Goal: Task Accomplishment & Management: Complete application form

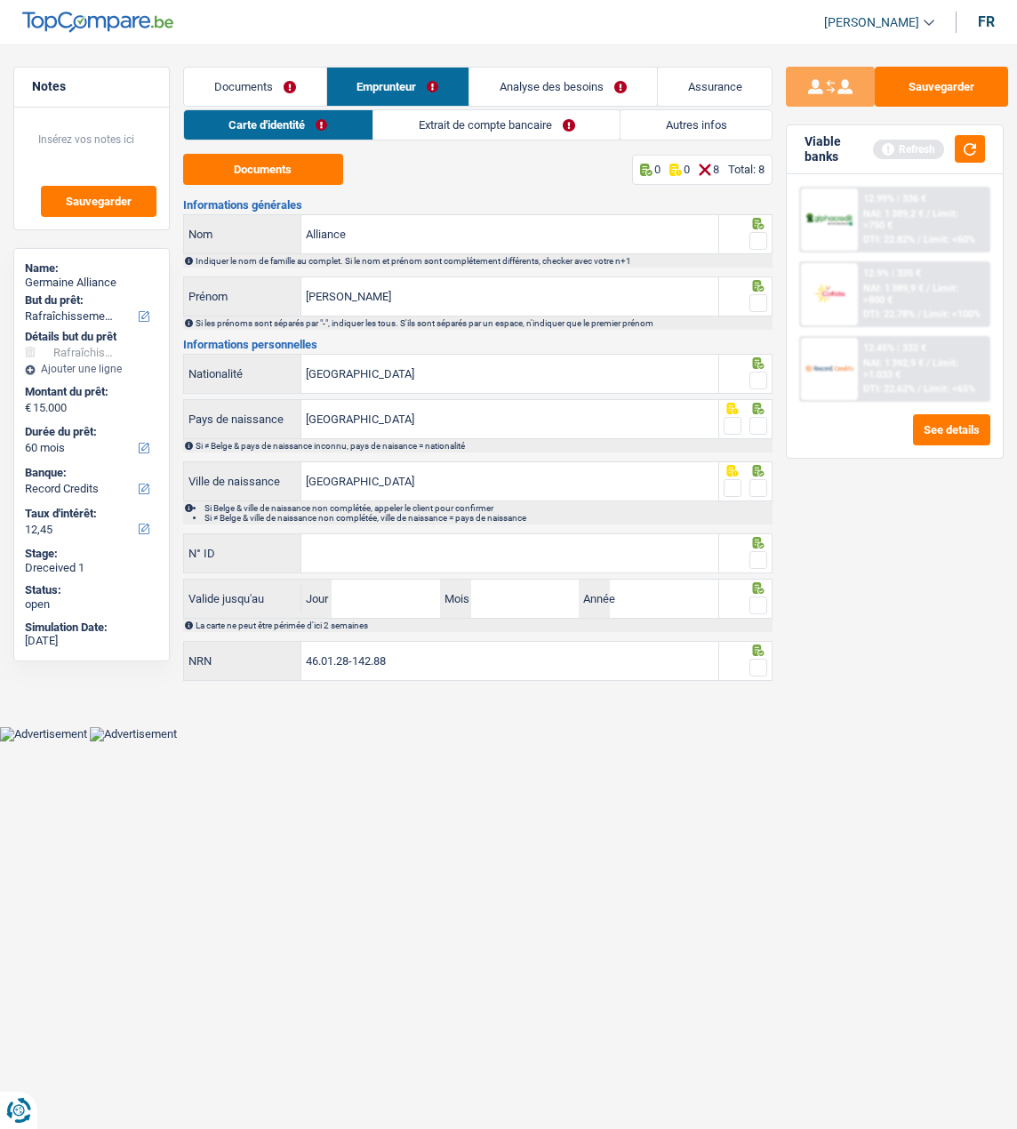
select select "houseOrGarden"
select select "60"
select select "record credits"
drag, startPoint x: 763, startPoint y: 239, endPoint x: 769, endPoint y: 264, distance: 25.7
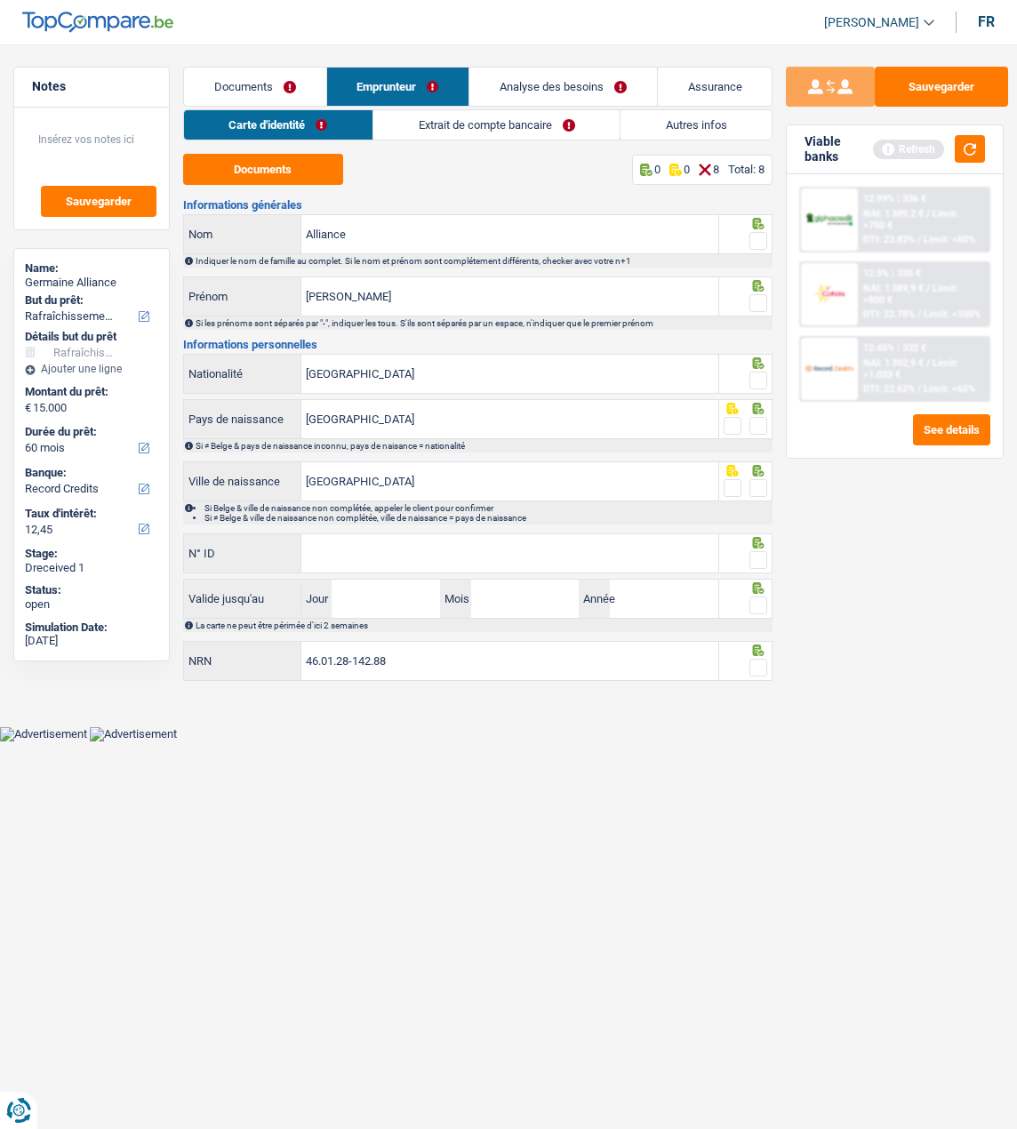
click at [763, 239] on span at bounding box center [759, 241] width 18 height 18
click at [0, 0] on input "radio" at bounding box center [0, 0] width 0 height 0
drag, startPoint x: 761, startPoint y: 294, endPoint x: 755, endPoint y: 338, distance: 44.0
click at [758, 299] on span at bounding box center [759, 303] width 18 height 18
click at [0, 0] on input "radio" at bounding box center [0, 0] width 0 height 0
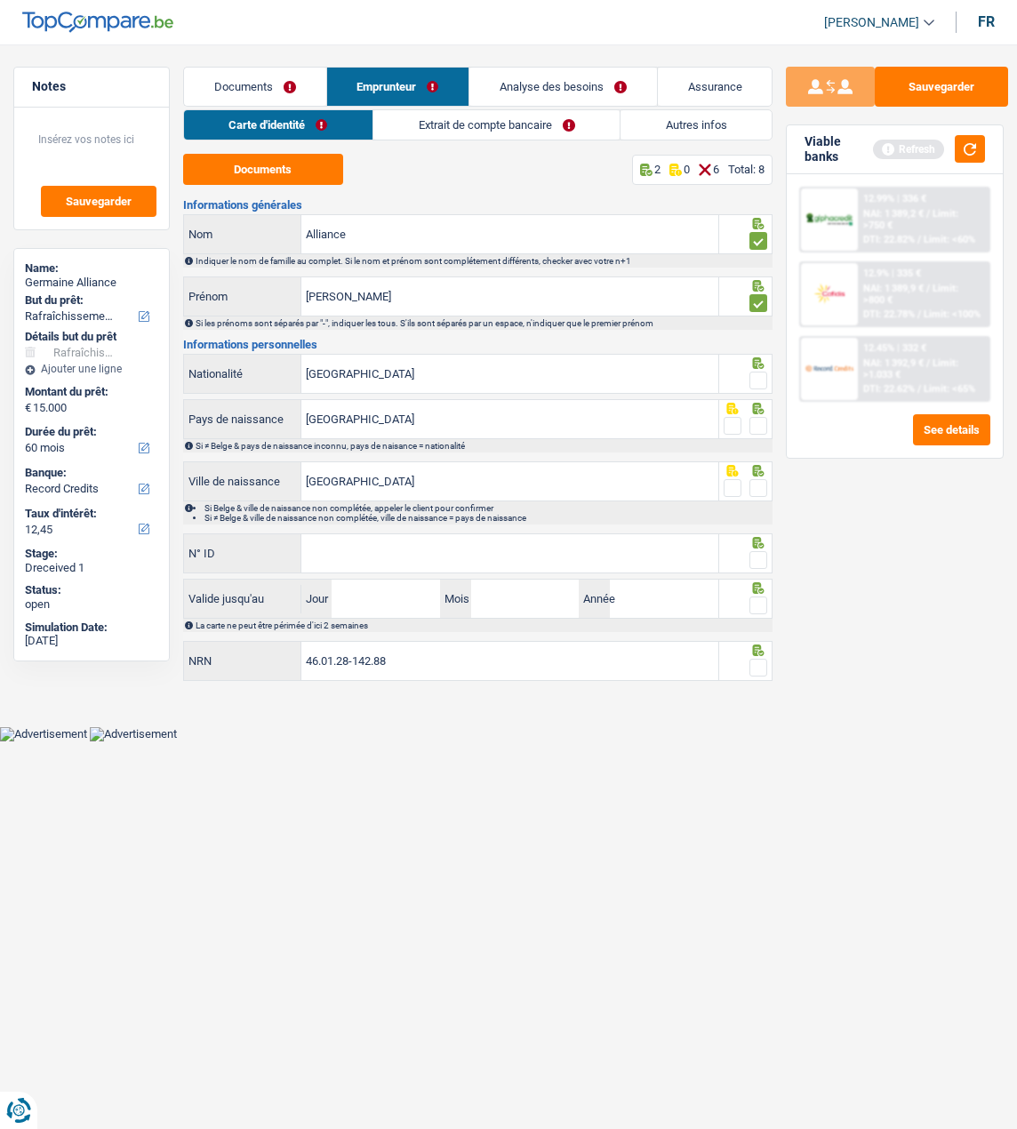
click at [753, 380] on span at bounding box center [759, 381] width 18 height 18
click at [0, 0] on input "radio" at bounding box center [0, 0] width 0 height 0
click at [758, 410] on icon at bounding box center [759, 409] width 18 height 12
click at [754, 421] on span at bounding box center [759, 426] width 18 height 18
click at [0, 0] on input "radio" at bounding box center [0, 0] width 0 height 0
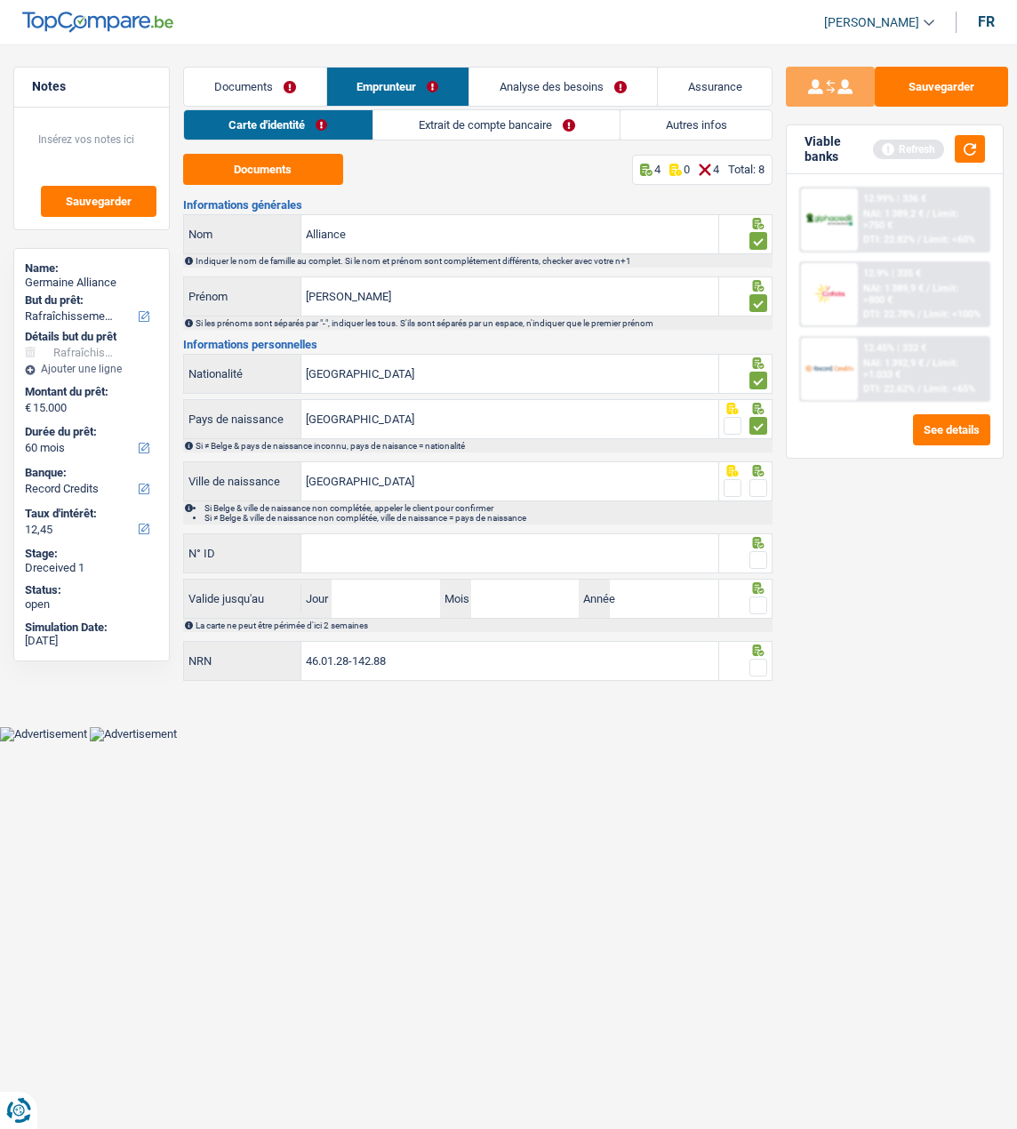
click at [756, 480] on span at bounding box center [759, 488] width 18 height 18
click at [0, 0] on input "radio" at bounding box center [0, 0] width 0 height 0
click at [523, 534] on input "N° ID" at bounding box center [509, 553] width 417 height 38
type input "592-3895524-85"
click at [756, 555] on span at bounding box center [759, 560] width 18 height 18
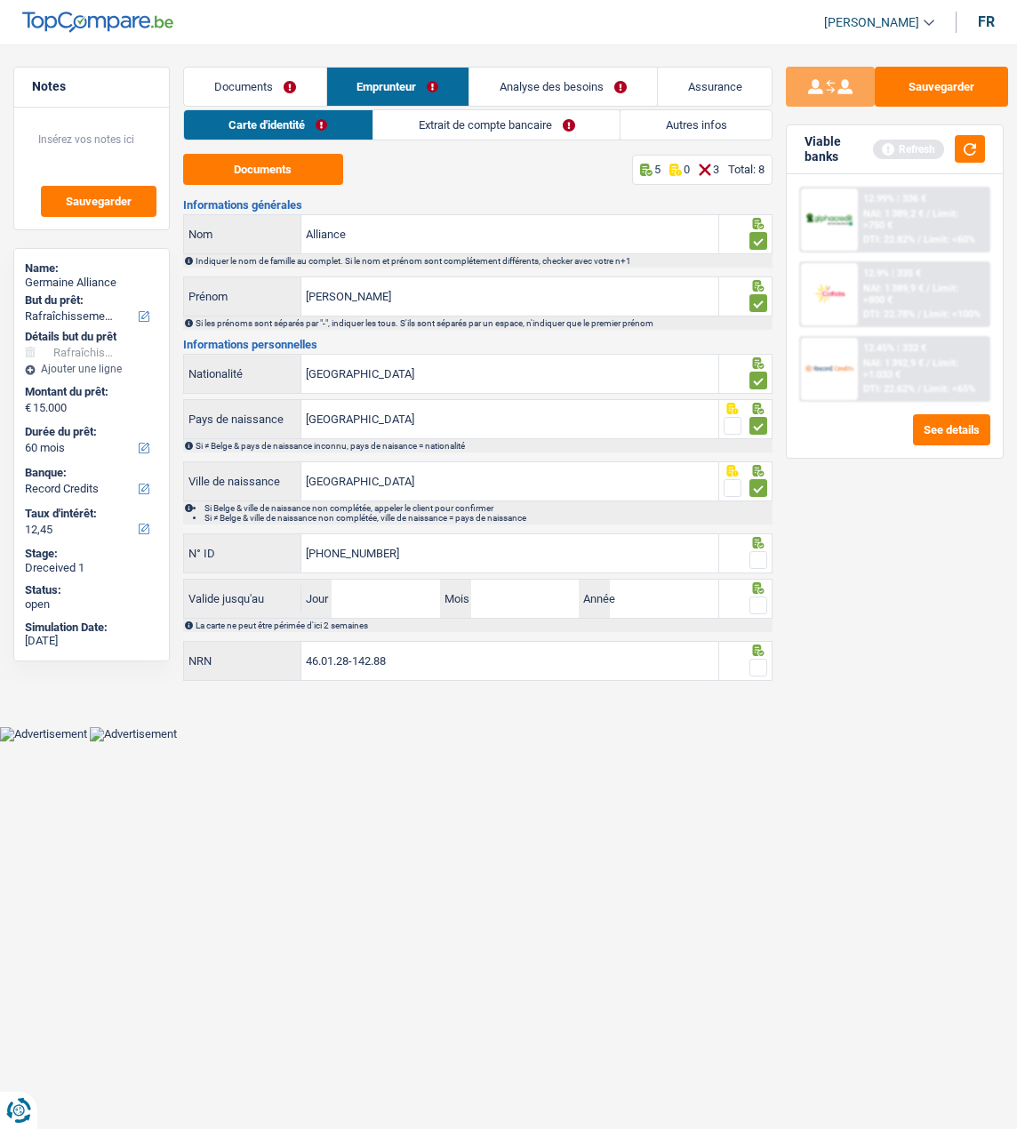
click at [0, 0] on input "radio" at bounding box center [0, 0] width 0 height 0
click at [413, 597] on input "Jour" at bounding box center [386, 599] width 108 height 38
type input "13"
type input "06"
type input "2026"
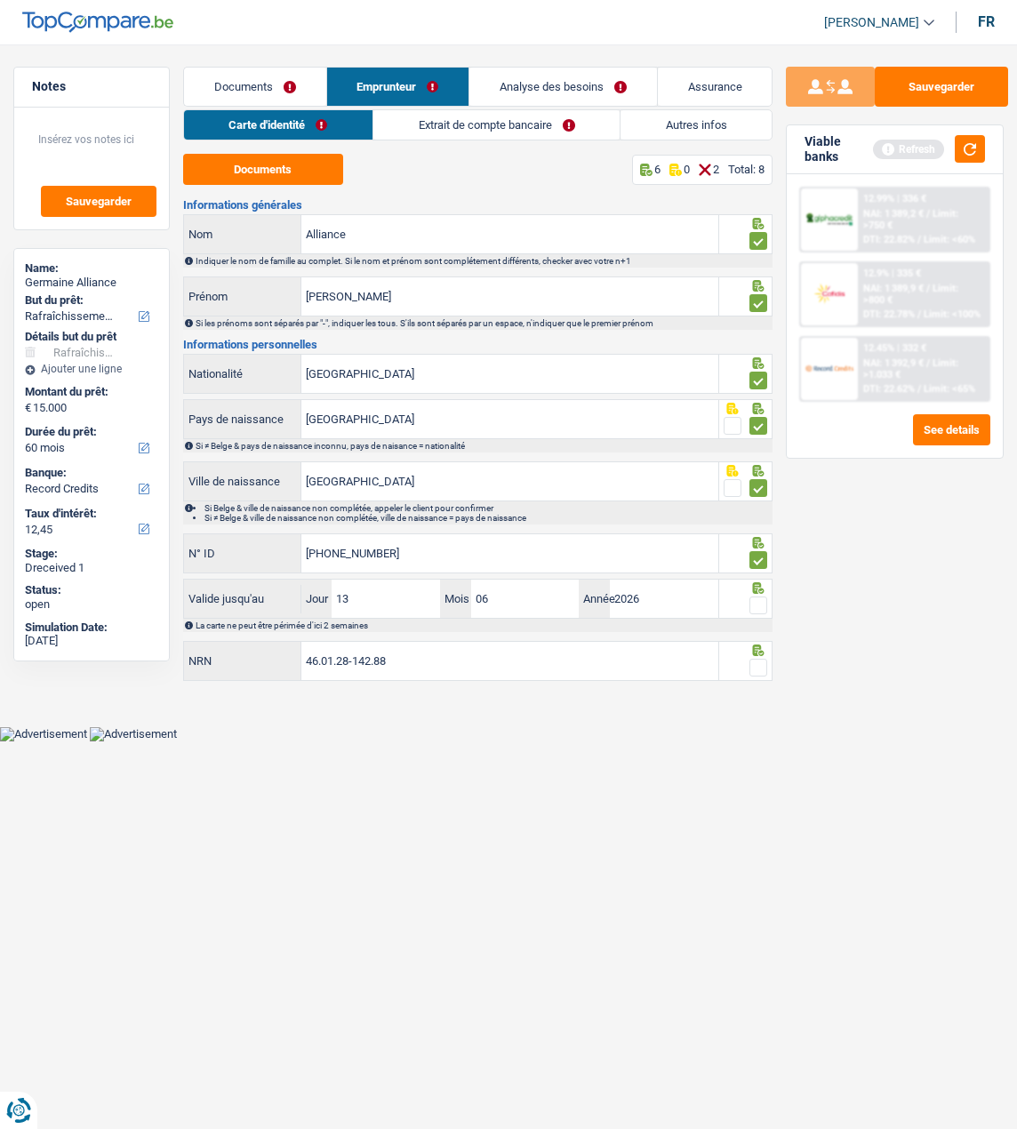
click at [760, 597] on span at bounding box center [759, 606] width 18 height 18
click at [0, 0] on input "radio" at bounding box center [0, 0] width 0 height 0
click at [764, 665] on span at bounding box center [759, 668] width 18 height 18
click at [0, 0] on input "radio" at bounding box center [0, 0] width 0 height 0
click at [955, 92] on button "Sauvegarder" at bounding box center [941, 87] width 133 height 40
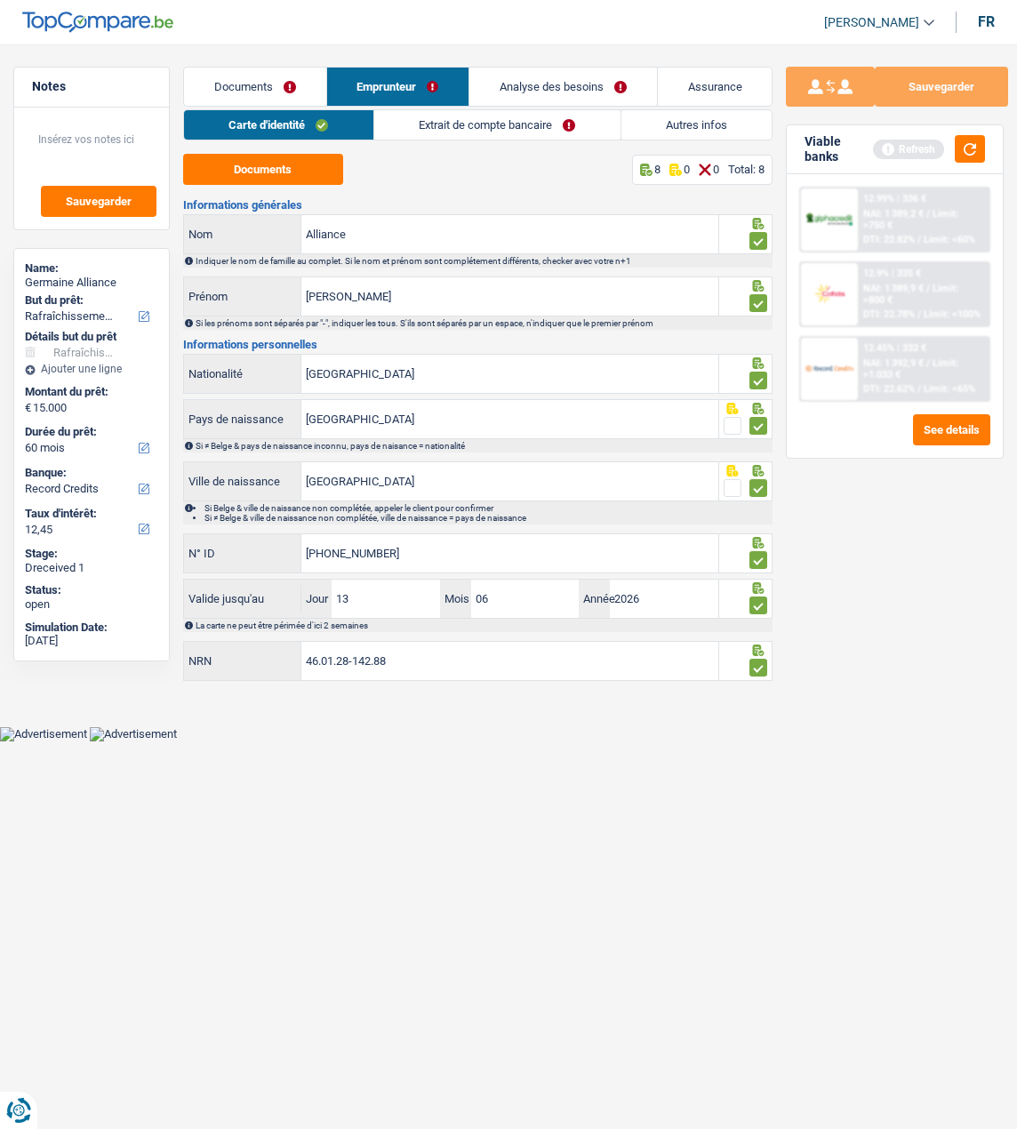
click at [520, 130] on link "Extrait de compte bancaire" at bounding box center [497, 124] width 246 height 29
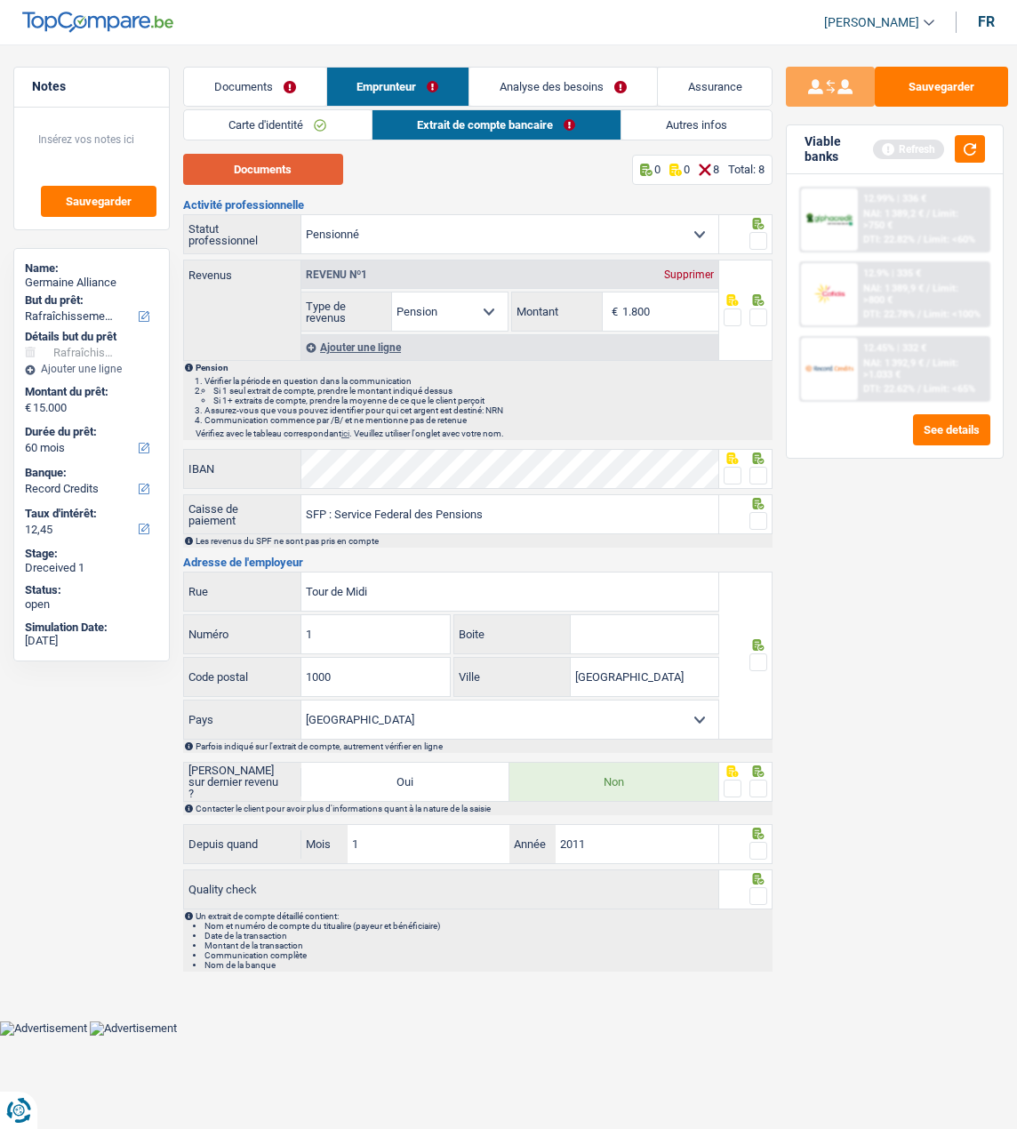
click at [243, 163] on button "Documents" at bounding box center [263, 169] width 160 height 31
click at [656, 312] on input "1.800" at bounding box center [670, 312] width 96 height 38
type input "1.799"
click at [755, 240] on span at bounding box center [759, 241] width 18 height 18
click at [0, 0] on input "radio" at bounding box center [0, 0] width 0 height 0
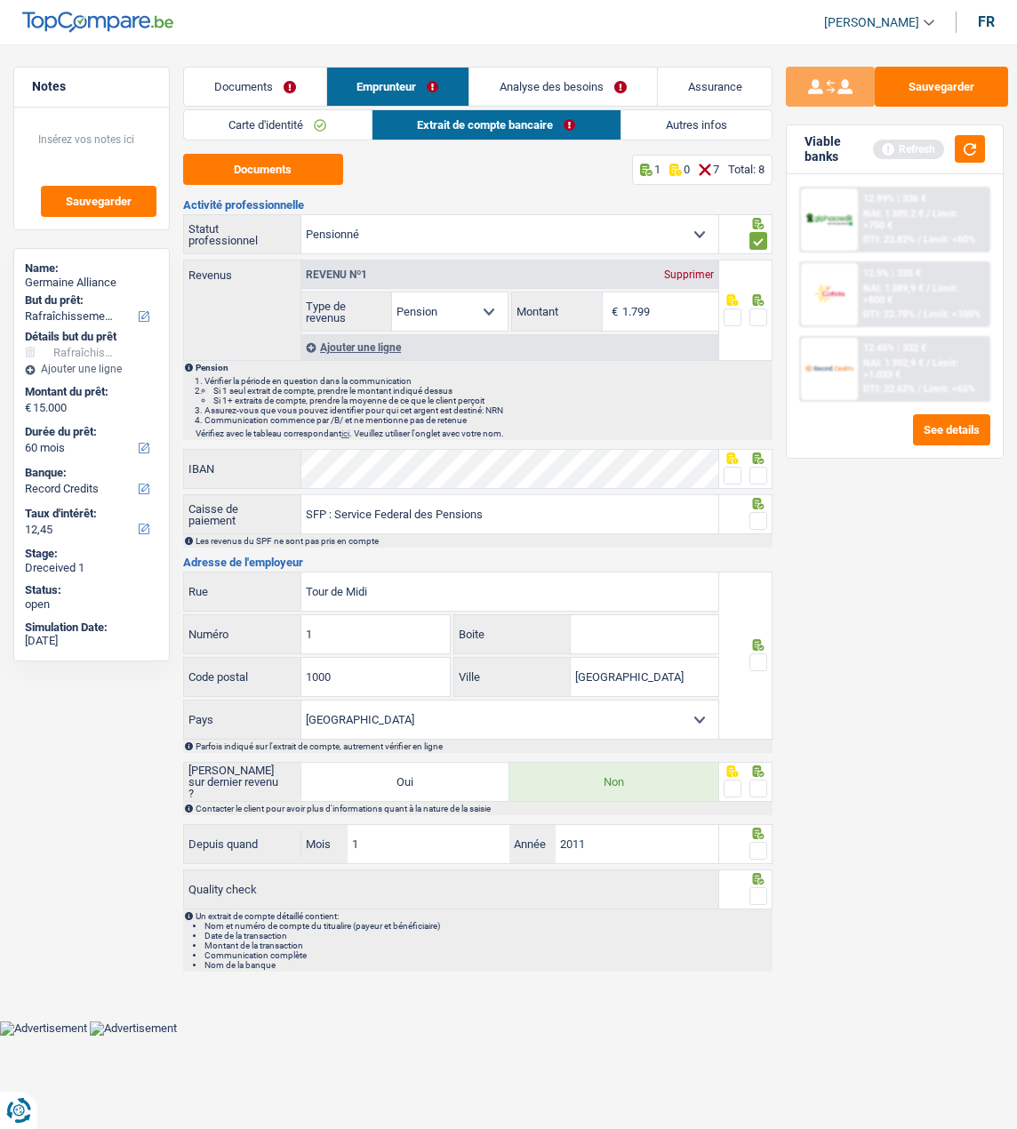
drag, startPoint x: 755, startPoint y: 315, endPoint x: 727, endPoint y: 389, distance: 79.6
click at [756, 315] on span at bounding box center [759, 318] width 18 height 18
click at [0, 0] on input "radio" at bounding box center [0, 0] width 0 height 0
click at [760, 470] on span at bounding box center [759, 476] width 18 height 18
click at [0, 0] on input "radio" at bounding box center [0, 0] width 0 height 0
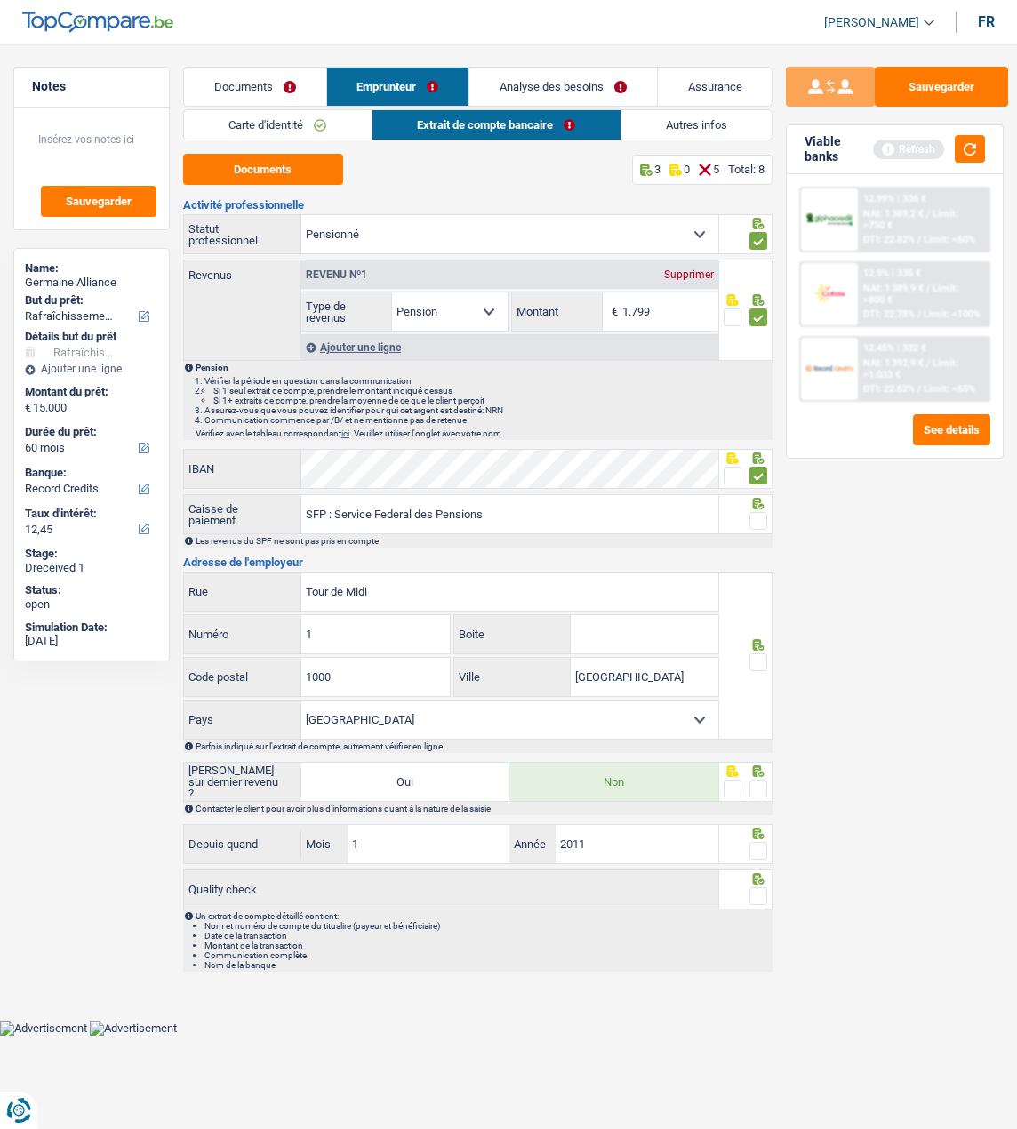
click at [758, 517] on span at bounding box center [759, 521] width 18 height 18
click at [0, 0] on input "radio" at bounding box center [0, 0] width 0 height 0
drag, startPoint x: 761, startPoint y: 658, endPoint x: 758, endPoint y: 670, distance: 11.9
click at [761, 659] on span at bounding box center [759, 662] width 18 height 18
click at [0, 0] on input "radio" at bounding box center [0, 0] width 0 height 0
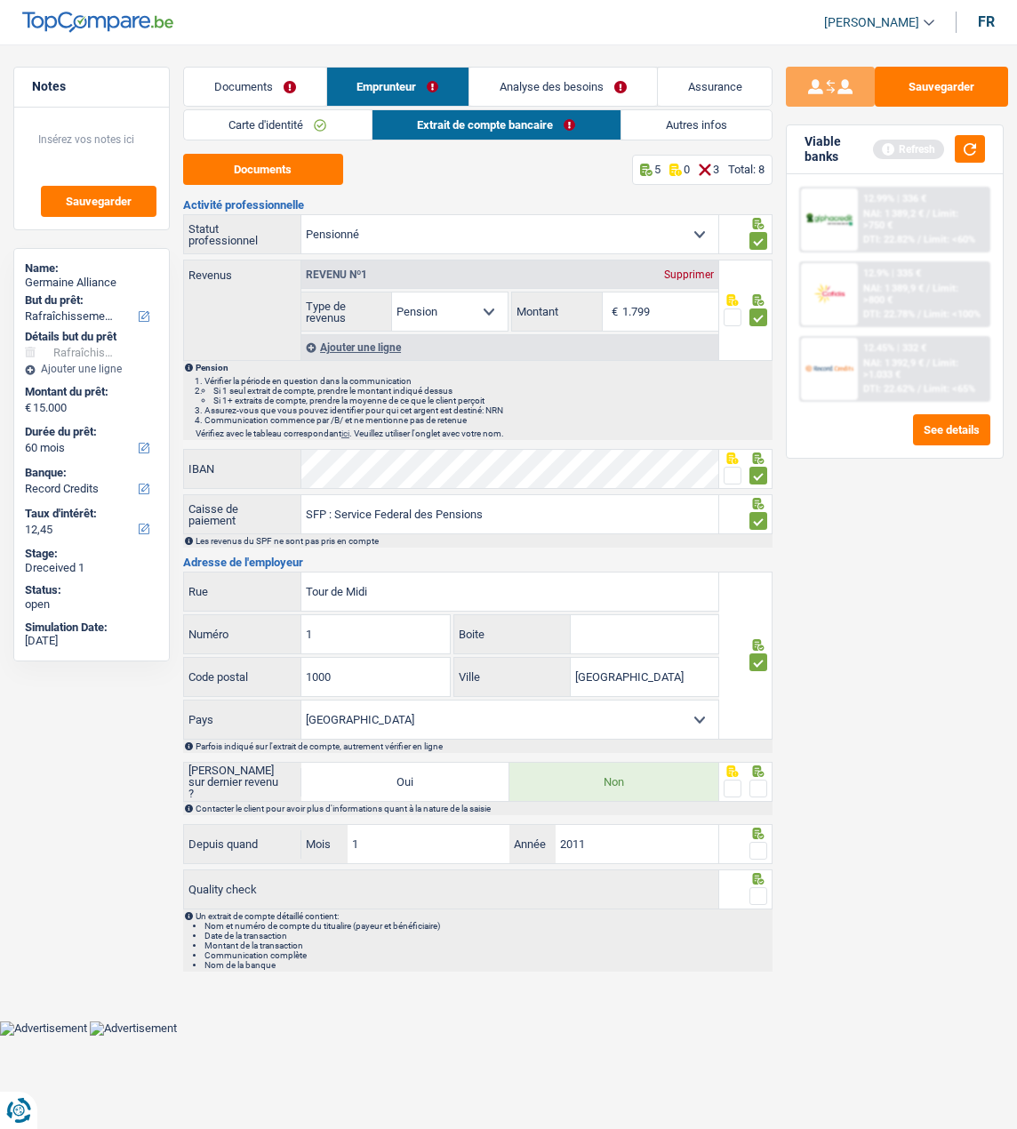
click at [755, 786] on span at bounding box center [759, 789] width 18 height 18
click at [0, 0] on input "radio" at bounding box center [0, 0] width 0 height 0
click at [753, 849] on span at bounding box center [759, 851] width 18 height 18
click at [0, 0] on input "radio" at bounding box center [0, 0] width 0 height 0
click at [758, 229] on icon at bounding box center [759, 224] width 12 height 12
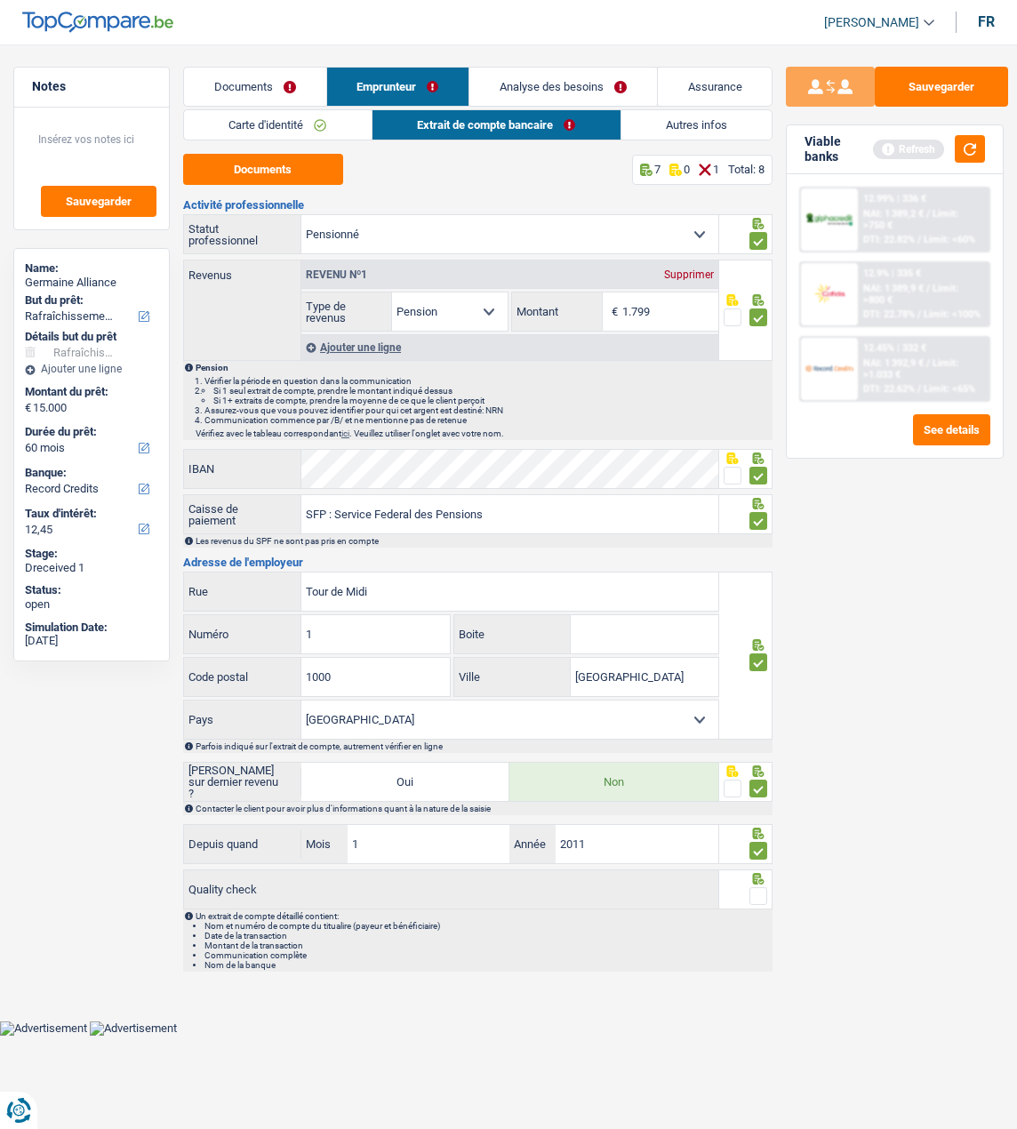
click at [756, 887] on span at bounding box center [759, 896] width 18 height 18
click at [0, 0] on input "radio" at bounding box center [0, 0] width 0 height 0
click at [689, 123] on link "Autres infos" at bounding box center [696, 124] width 151 height 29
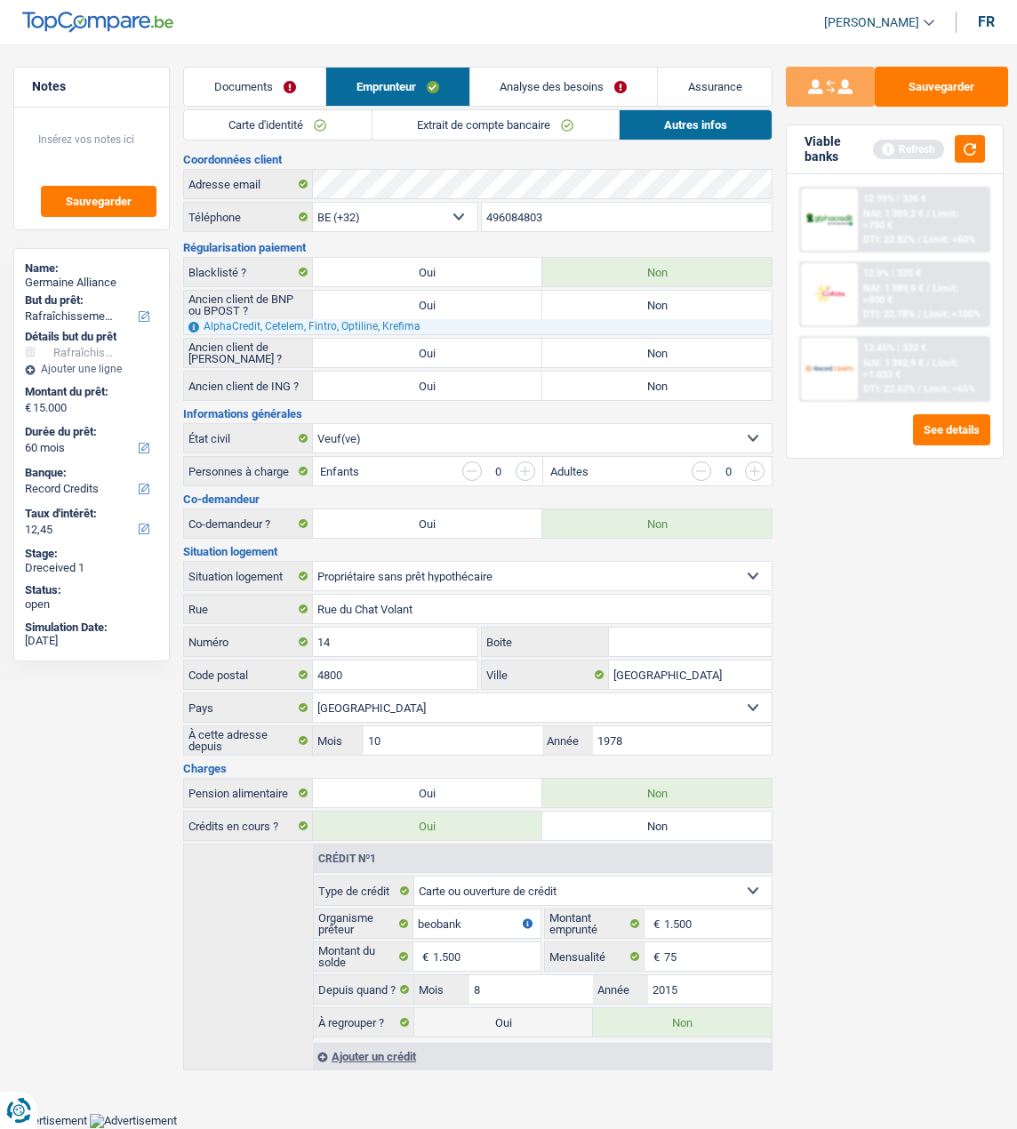
click at [570, 89] on link "Analyse des besoins" at bounding box center [563, 87] width 187 height 38
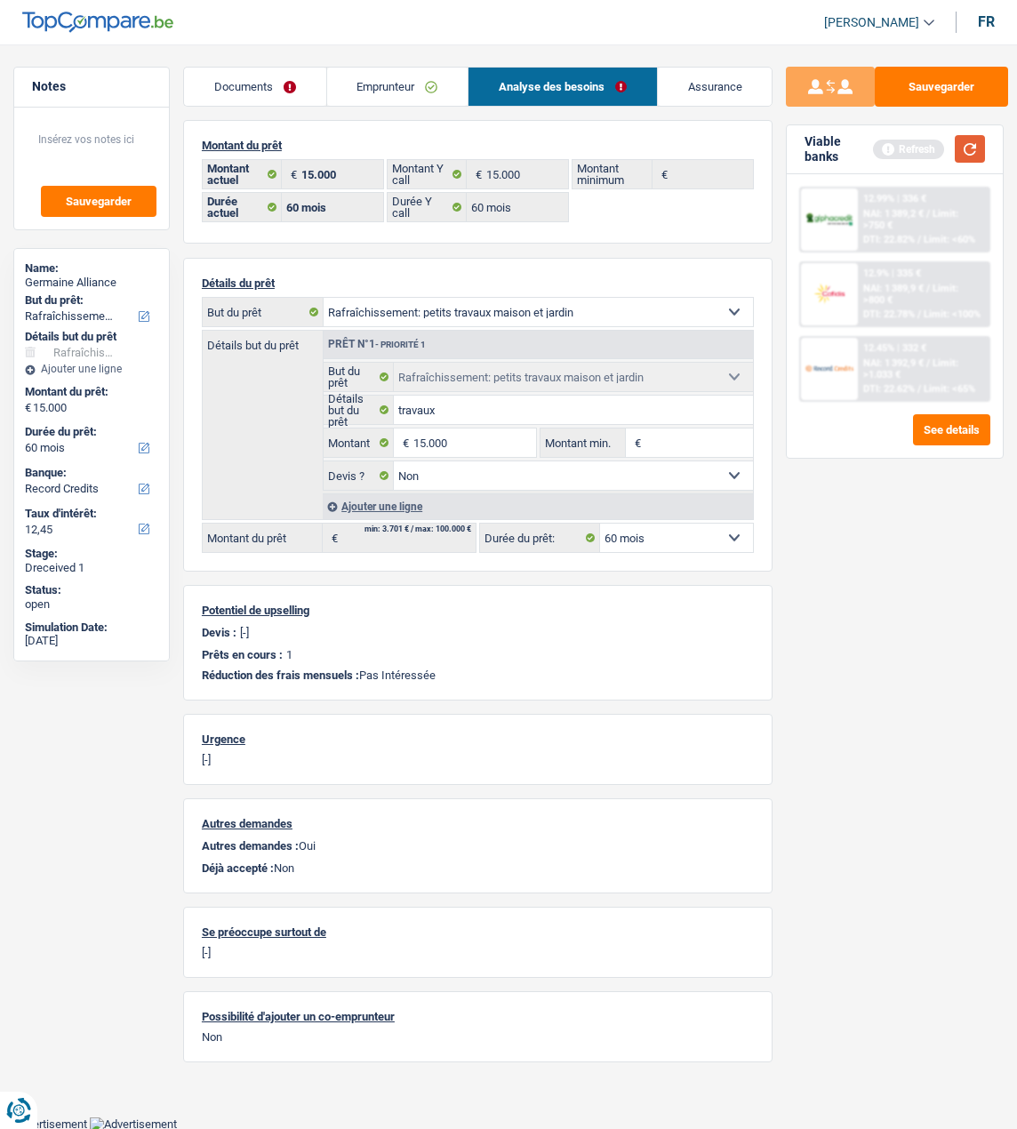
click at [971, 149] on button "button" at bounding box center [970, 149] width 30 height 28
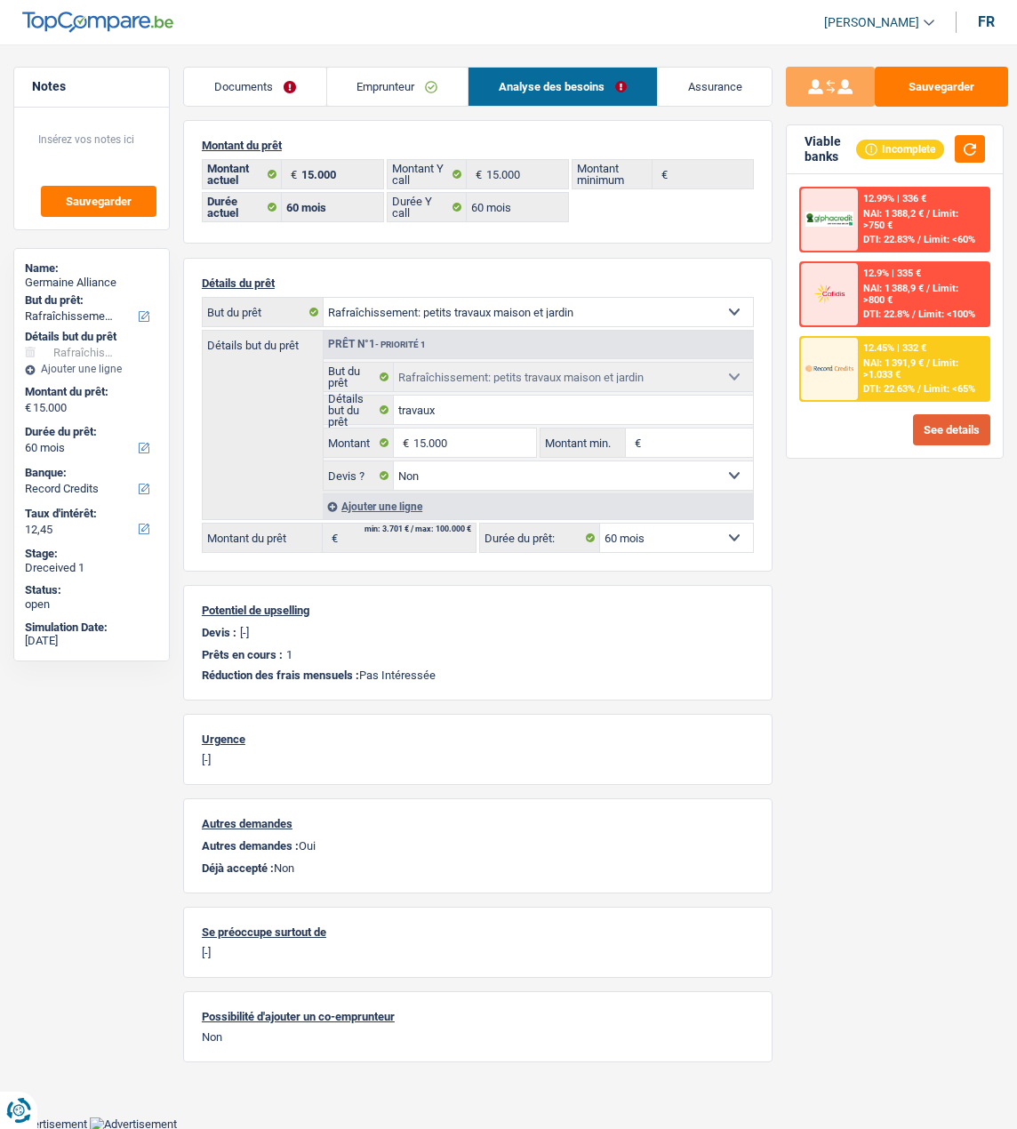
click at [951, 426] on button "See details" at bounding box center [951, 429] width 77 height 31
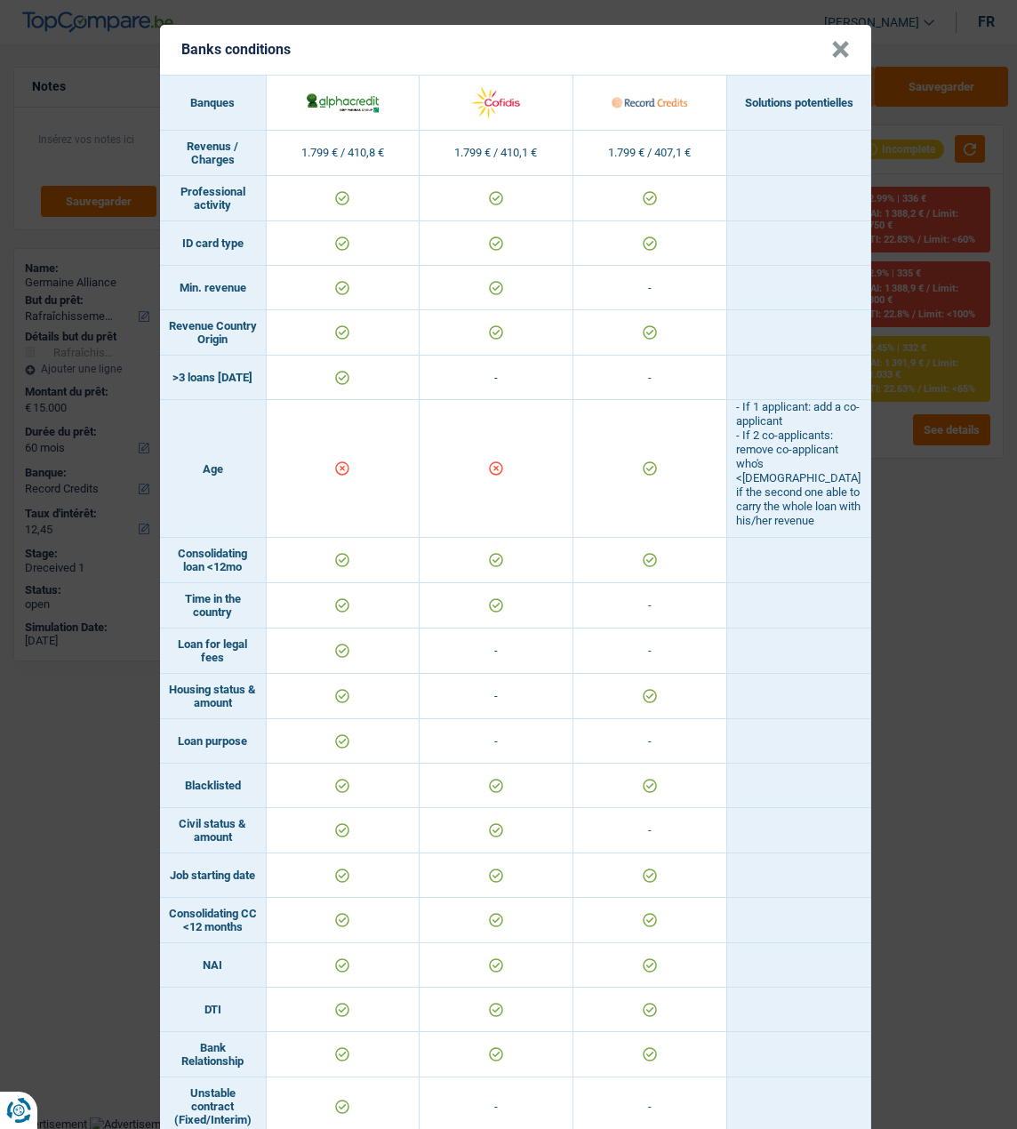
click at [841, 41] on button "×" at bounding box center [840, 50] width 19 height 18
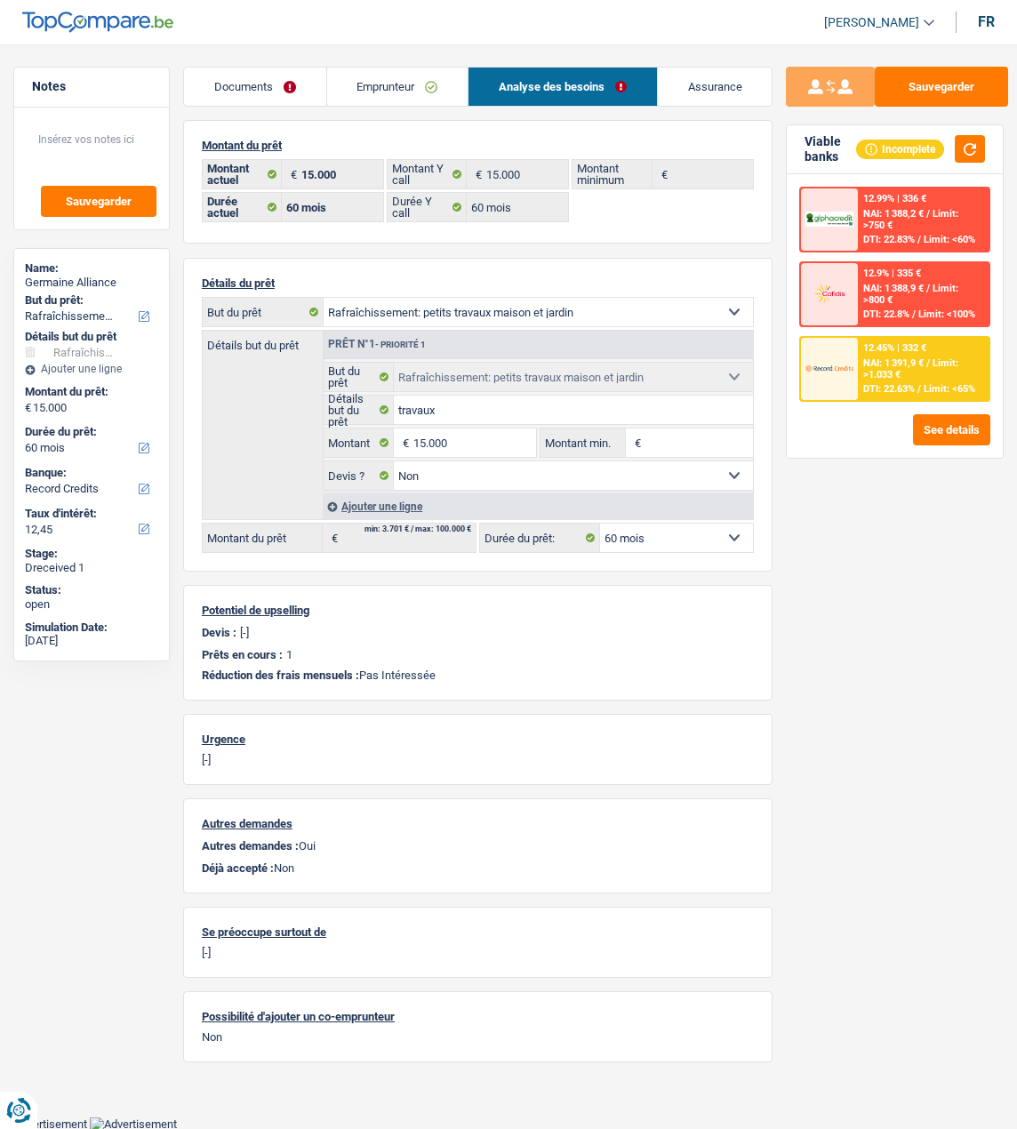
click at [408, 85] on link "Emprunteur" at bounding box center [397, 87] width 141 height 38
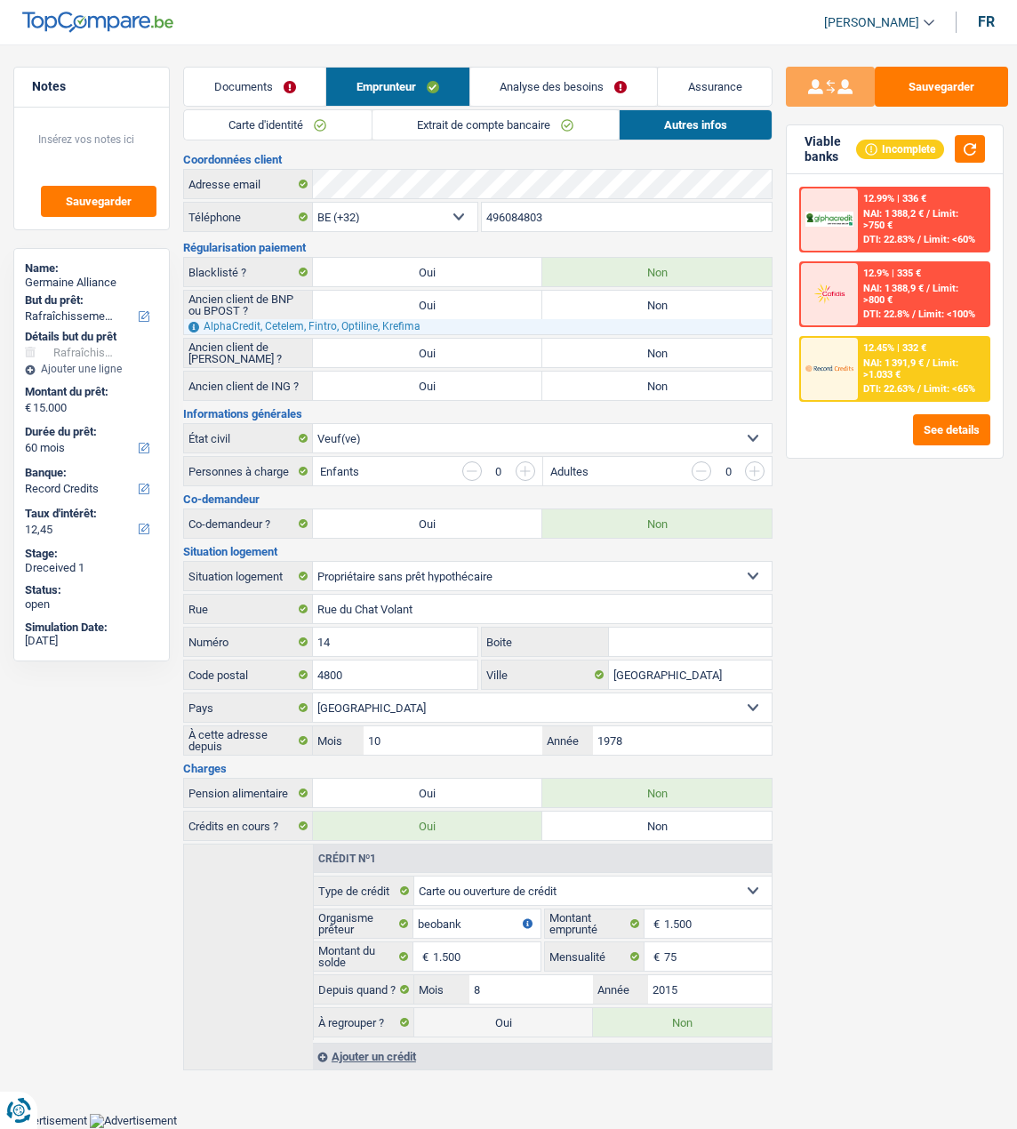
click at [604, 83] on link "Analyse des besoins" at bounding box center [563, 87] width 187 height 38
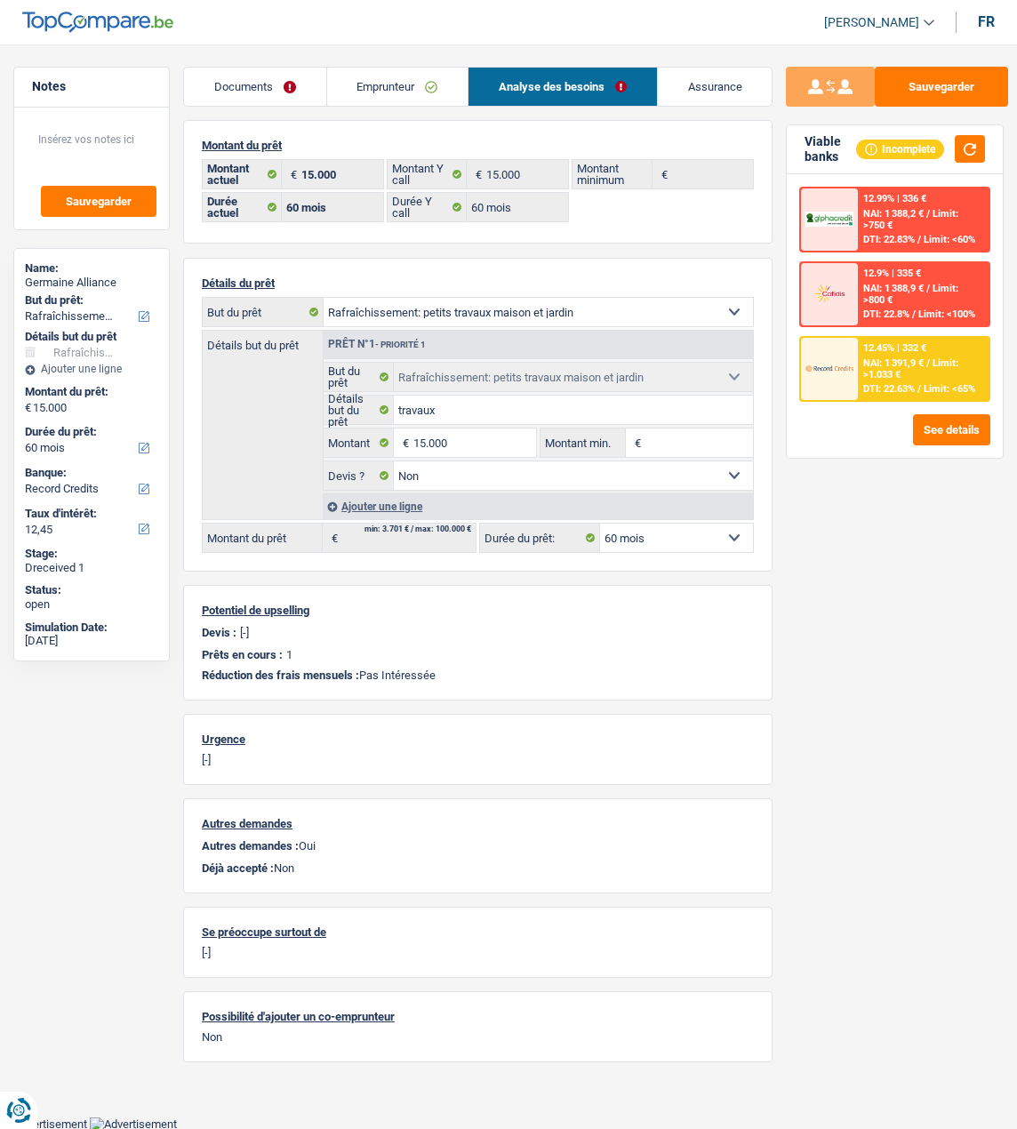
click at [934, 381] on div "12.45% | 332 € NAI: 1 391,9 € / Limit: >1.033 € DTI: 22.63% / Limit: <65%" at bounding box center [923, 369] width 131 height 62
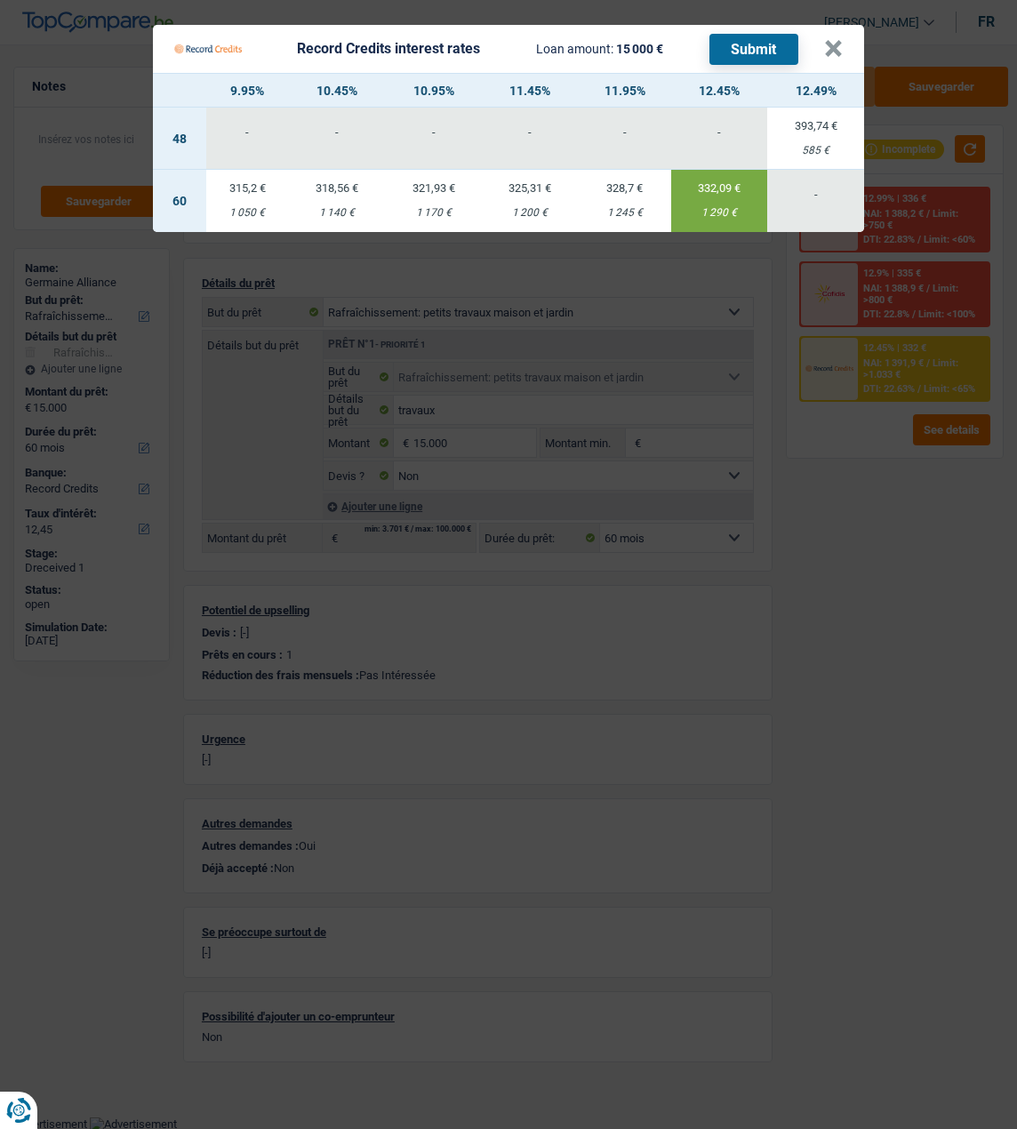
click at [334, 186] on td "318,56 € 1 140 €" at bounding box center [337, 201] width 97 height 62
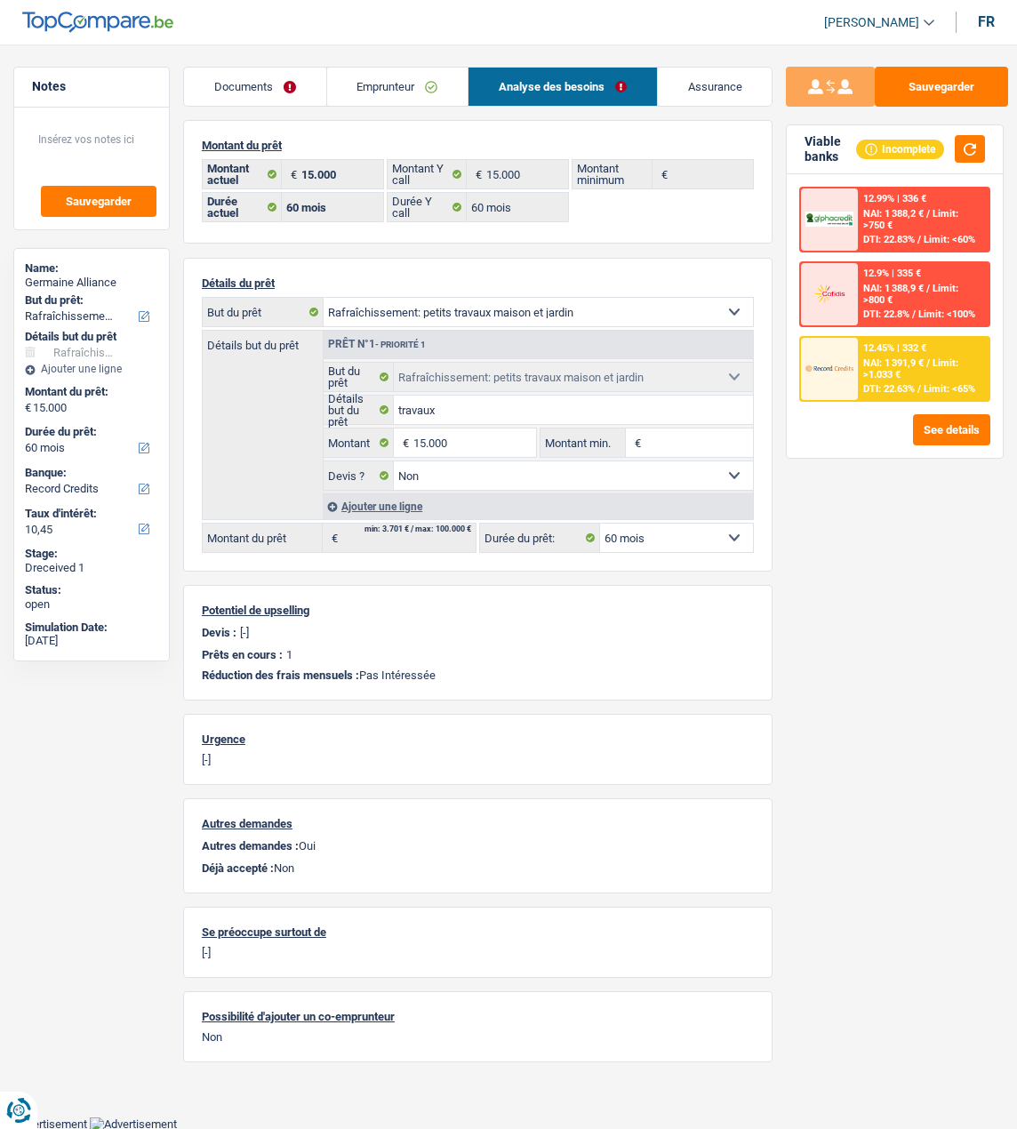
click at [898, 362] on div "12.45% | 332 € NAI: 1 391,9 € / Limit: >1.033 € DTI: 22.63% / Limit: <65%" at bounding box center [923, 369] width 131 height 62
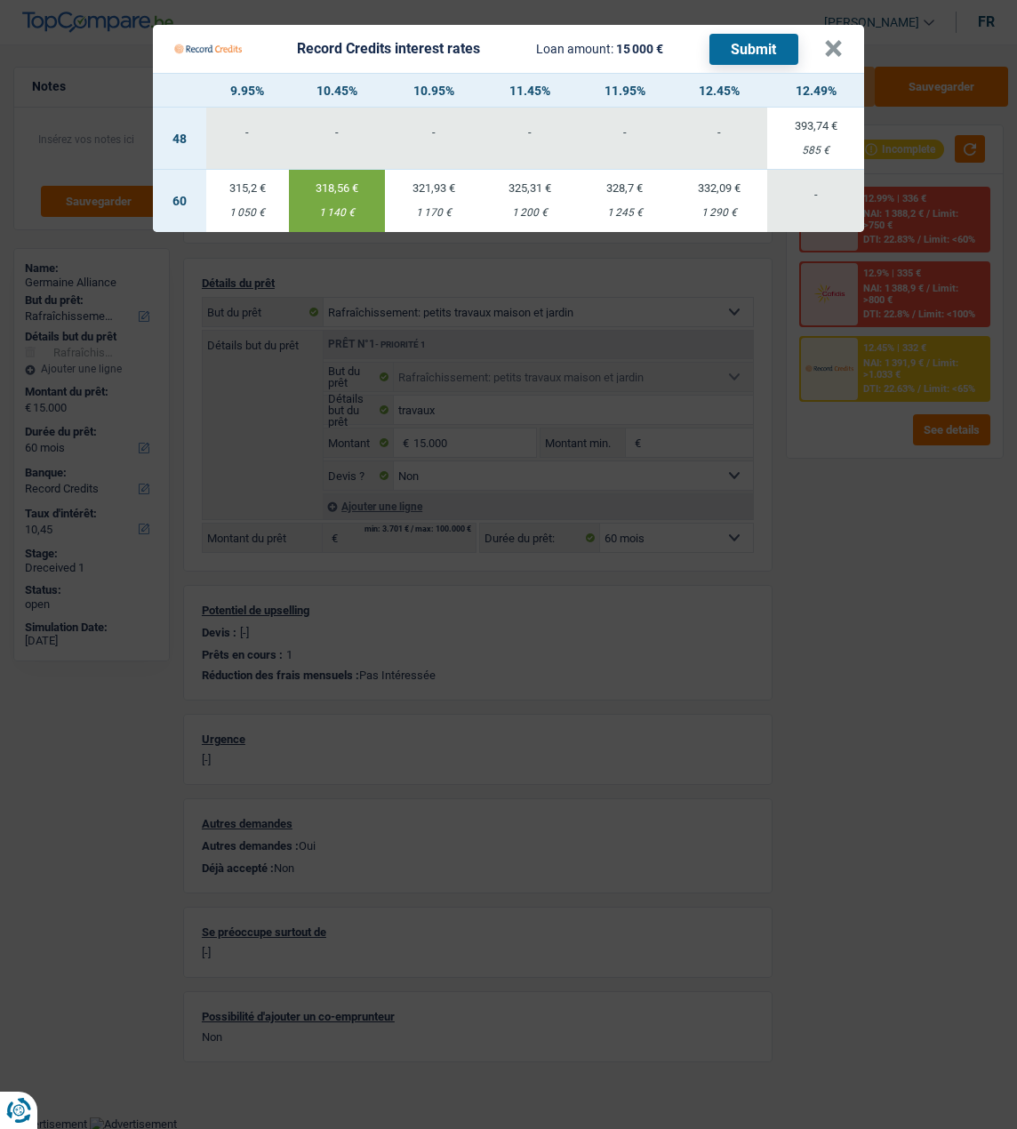
click at [241, 187] on td "315,2 € 1 050 €" at bounding box center [247, 201] width 83 height 62
type input "9,95"
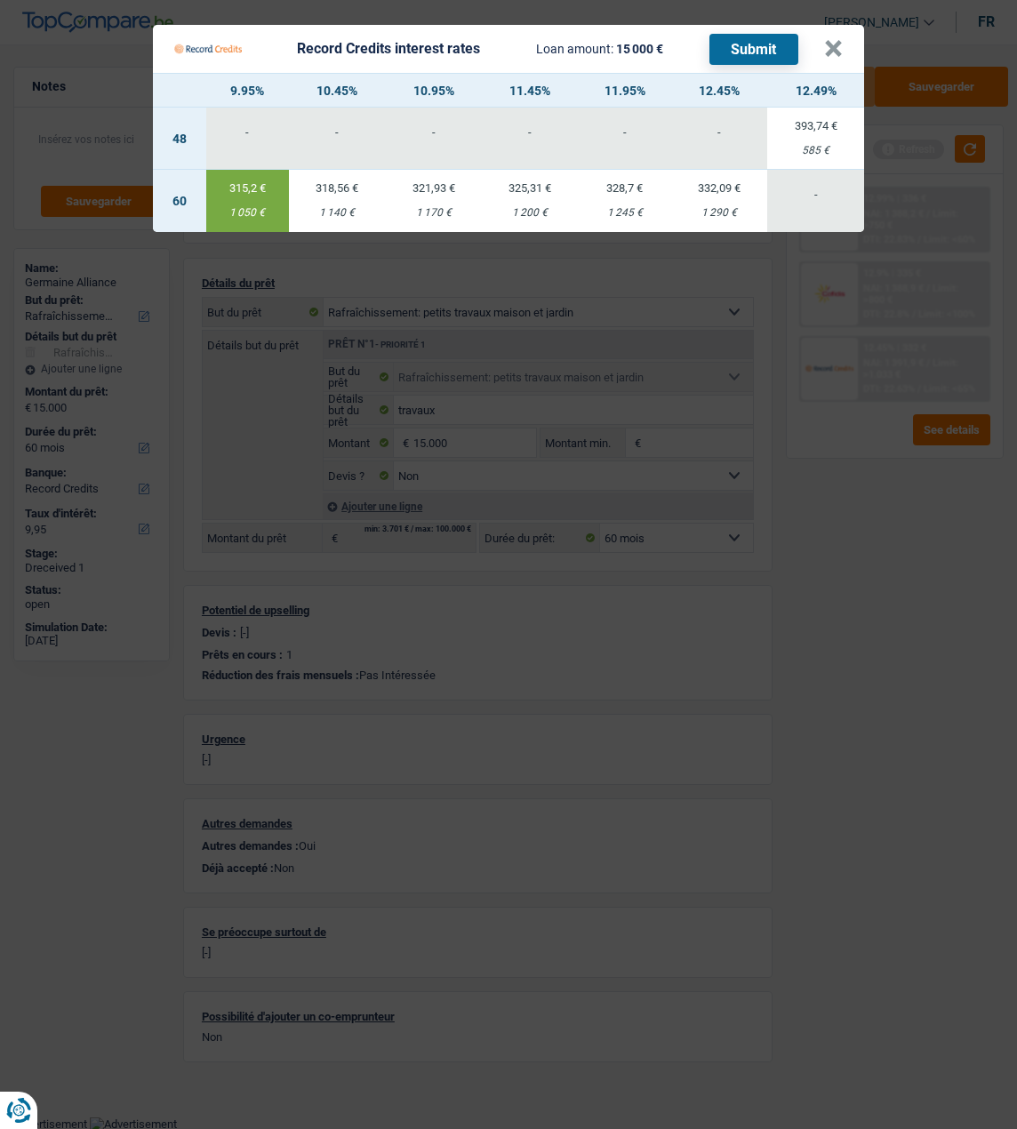
click at [778, 52] on button "Submit" at bounding box center [754, 49] width 89 height 31
click at [843, 40] on button "×" at bounding box center [833, 49] width 19 height 18
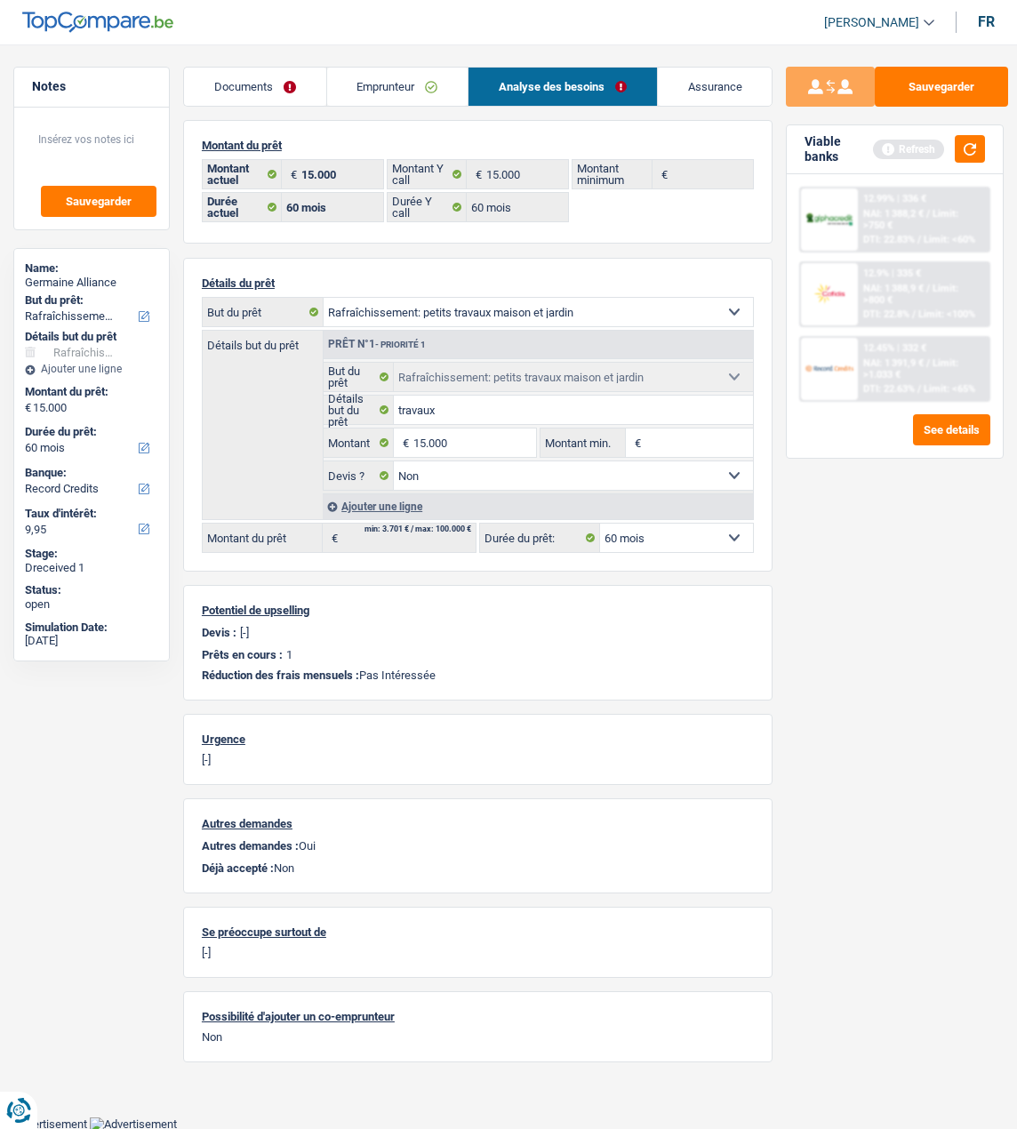
click at [407, 84] on link "Emprunteur" at bounding box center [397, 87] width 141 height 38
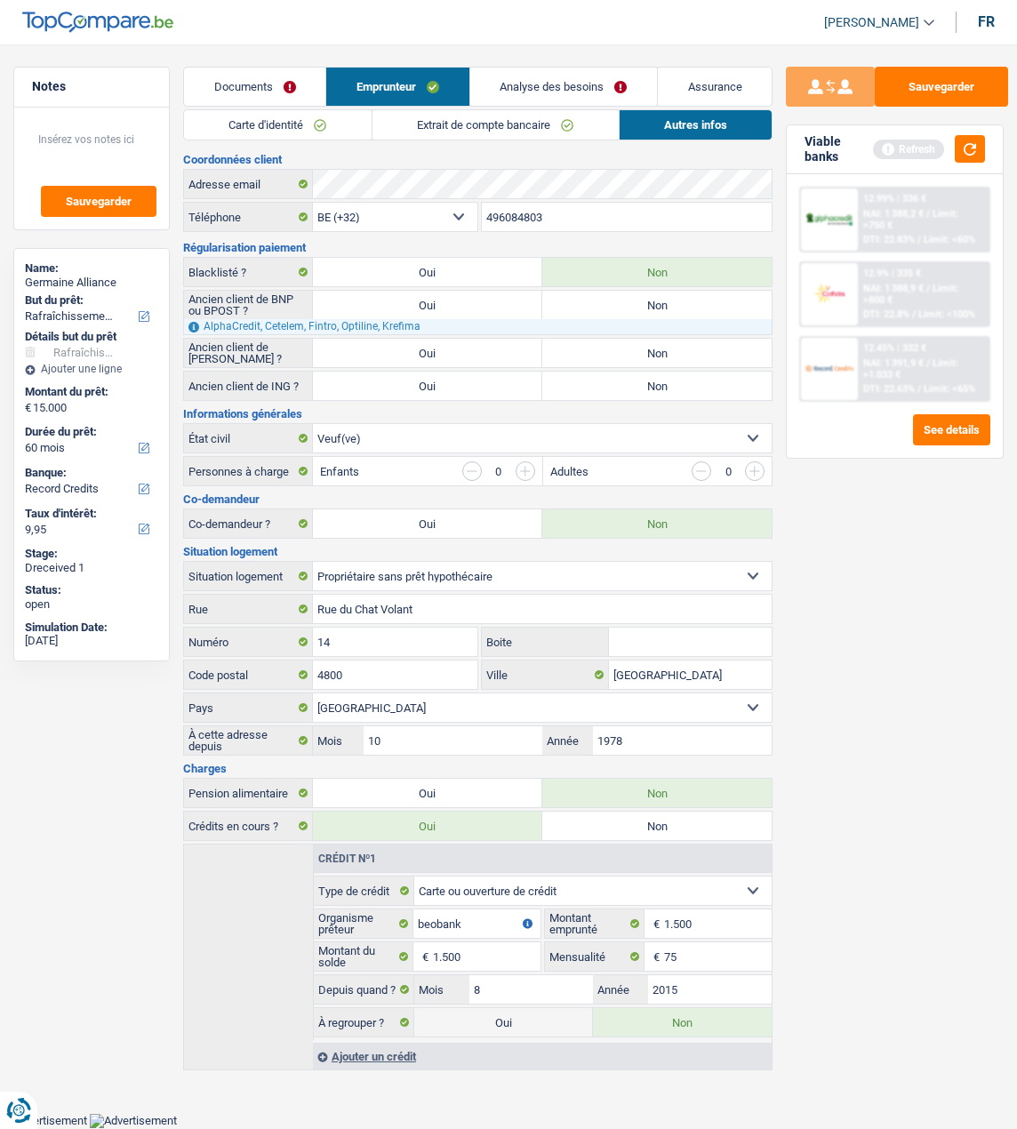
click at [849, 357] on img at bounding box center [829, 369] width 47 height 24
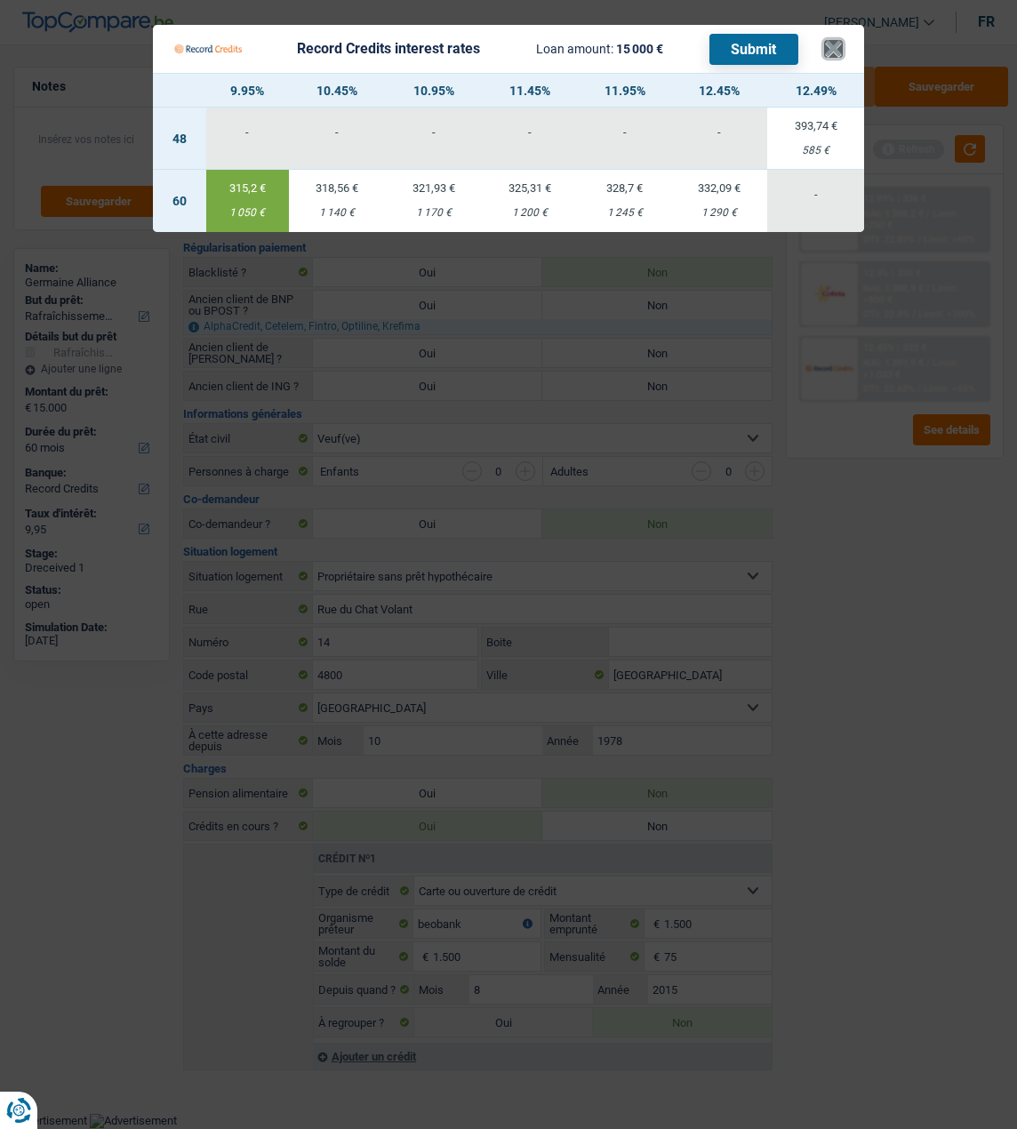
click at [839, 41] on button "×" at bounding box center [833, 49] width 19 height 18
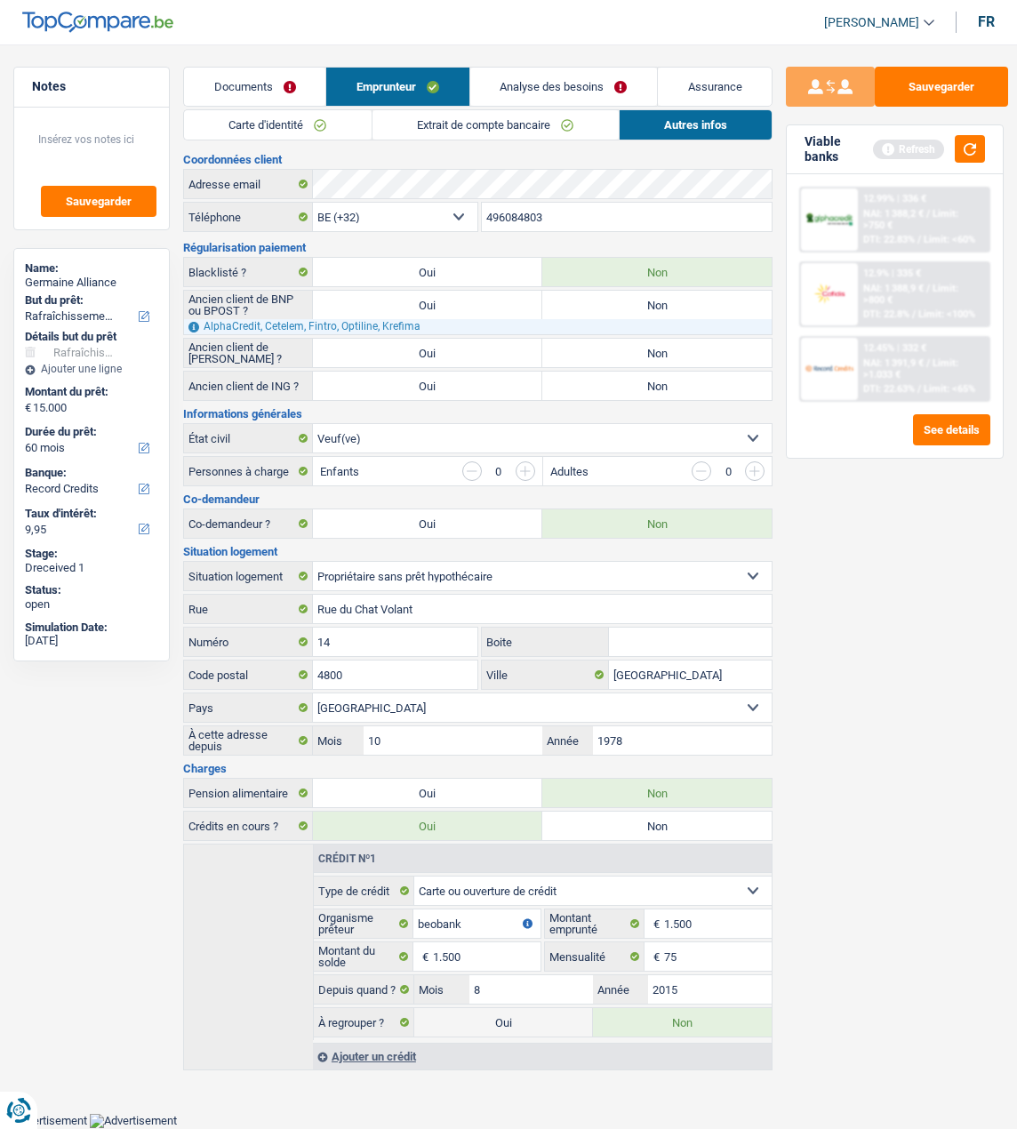
click at [265, 126] on link "Carte d'identité" at bounding box center [278, 124] width 188 height 29
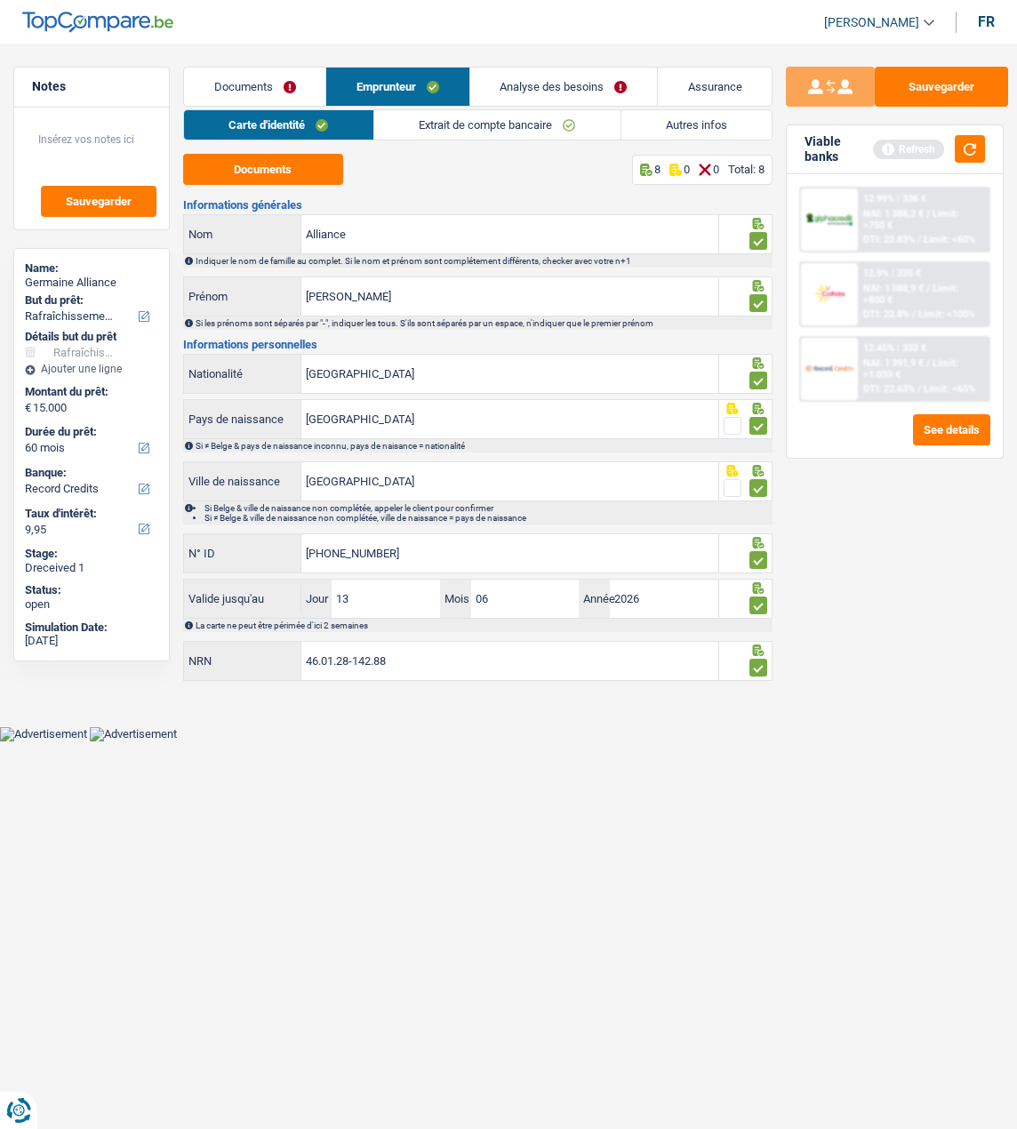
click at [678, 133] on link "Autres infos" at bounding box center [696, 124] width 151 height 29
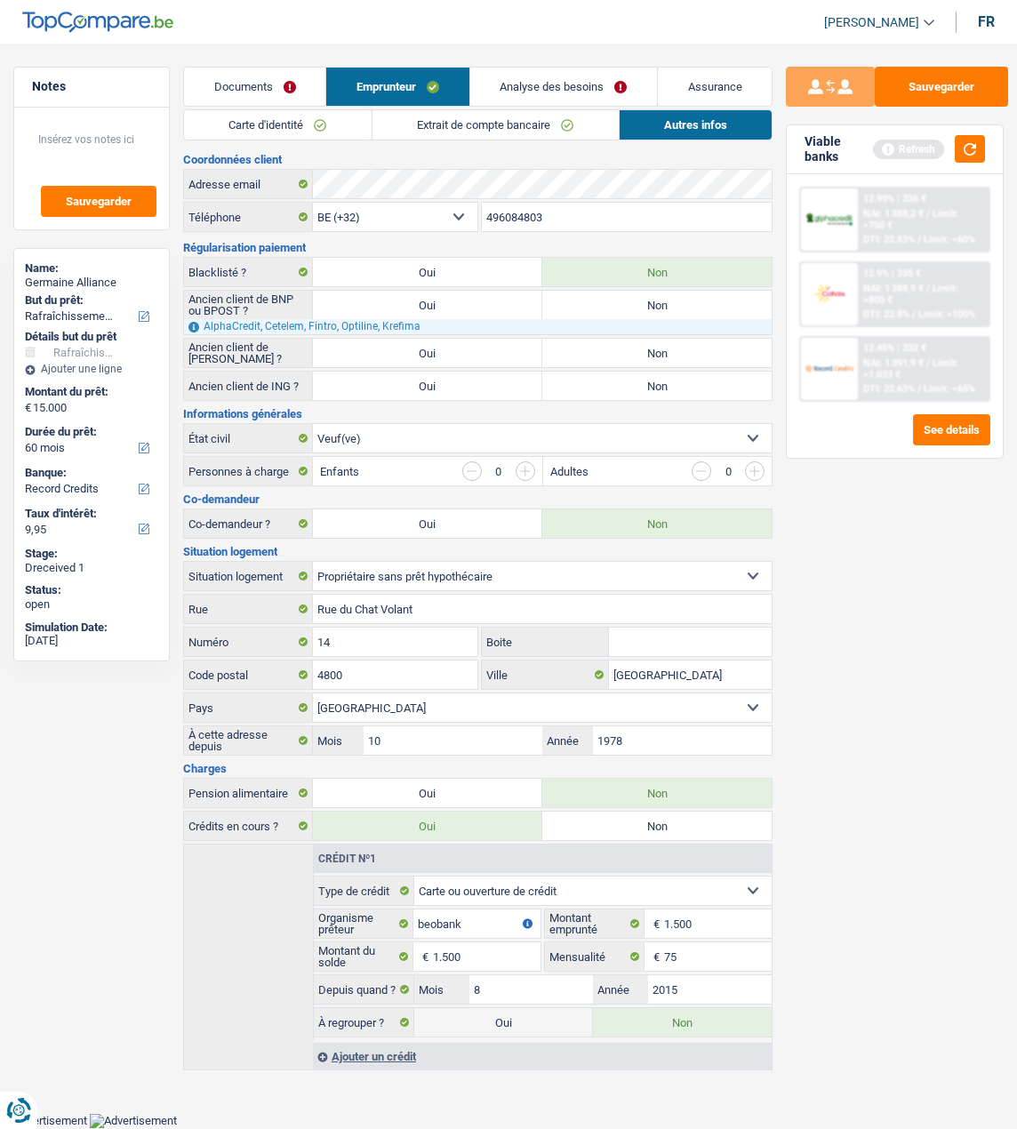
click at [518, 82] on link "Analyse des besoins" at bounding box center [563, 87] width 187 height 38
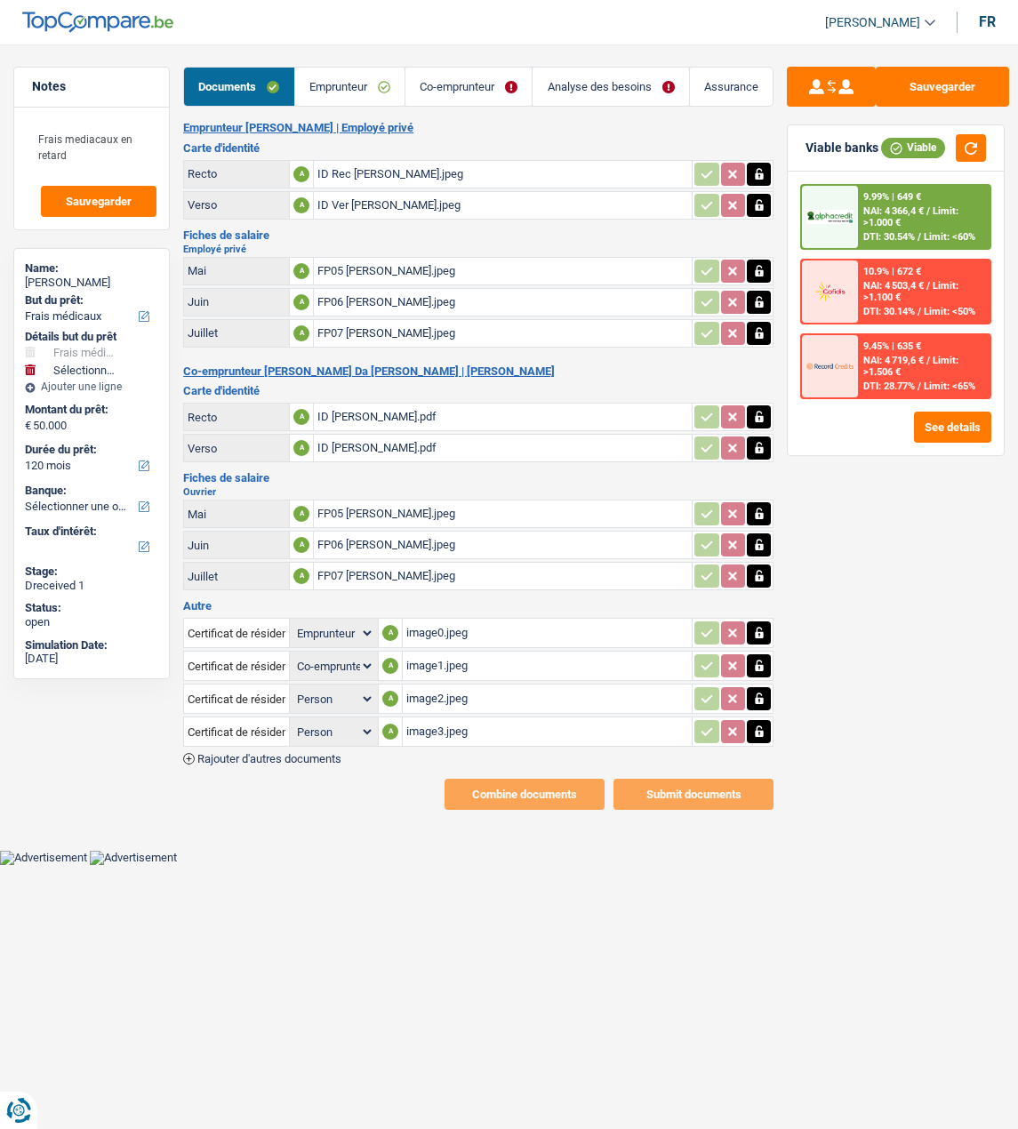
select select "medical"
select select "120"
select select "applicant"
select select "coApplicant"
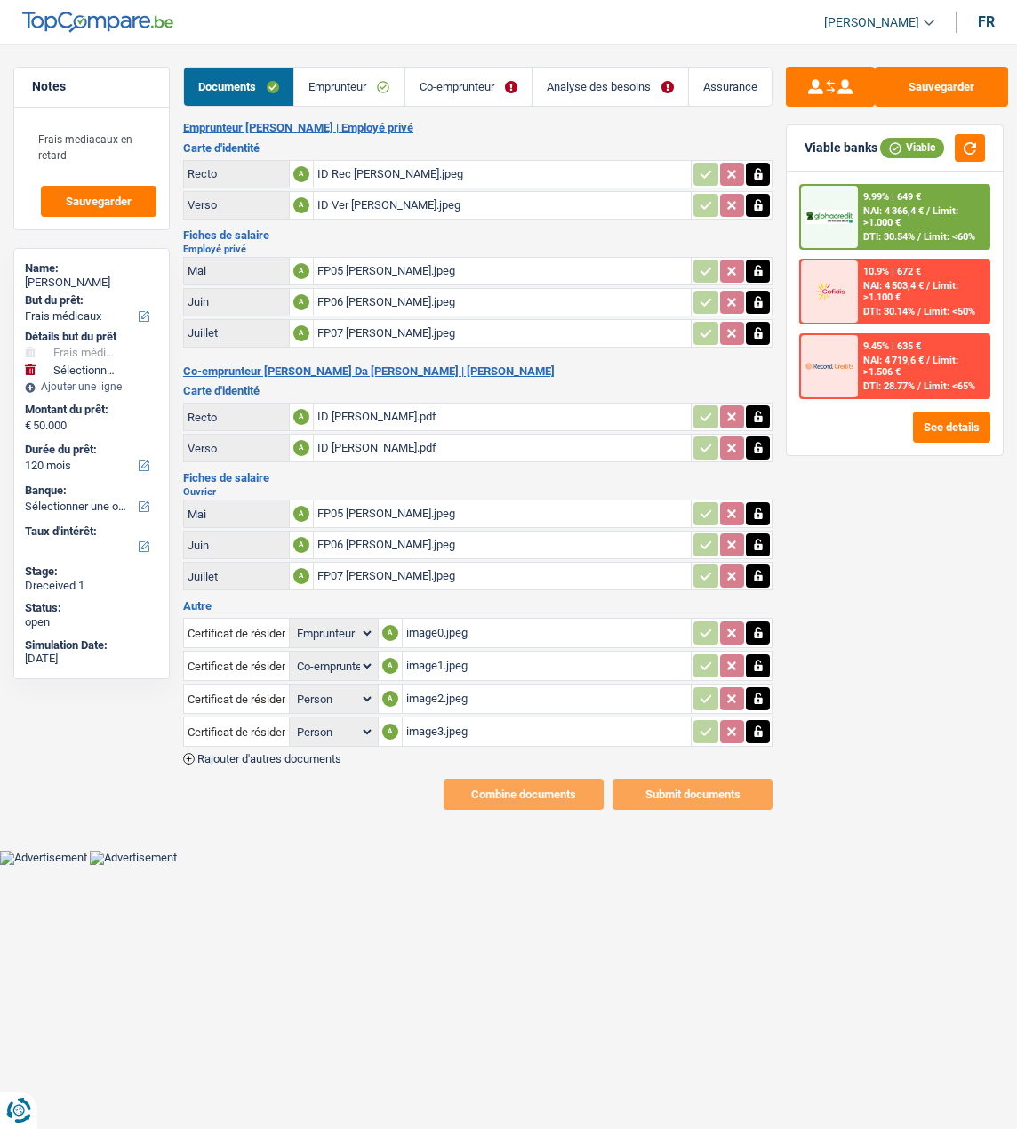
click at [372, 263] on div "FP05 Jose.jpeg" at bounding box center [502, 271] width 371 height 27
click at [396, 532] on div "FP06 Paula Alexandra.jpeg" at bounding box center [502, 545] width 371 height 27
click at [465, 620] on div "image0.jpeg" at bounding box center [547, 633] width 282 height 27
click at [439, 653] on div "image1.jpeg" at bounding box center [547, 666] width 282 height 27
click at [462, 92] on link "Co-emprunteur" at bounding box center [468, 87] width 126 height 38
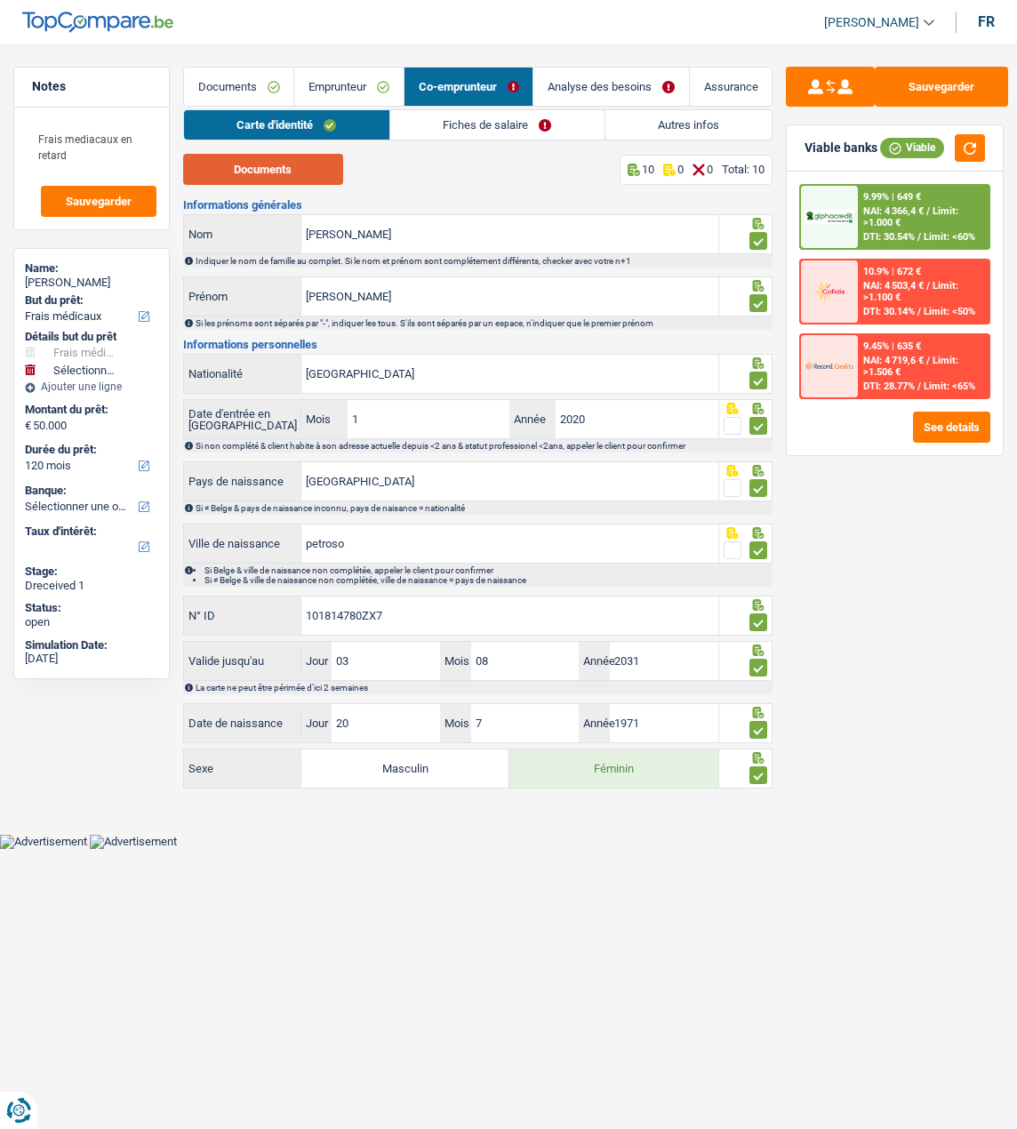
click at [277, 166] on button "Documents" at bounding box center [263, 169] width 160 height 31
click at [477, 121] on link "Fiches de salaire" at bounding box center [497, 124] width 214 height 29
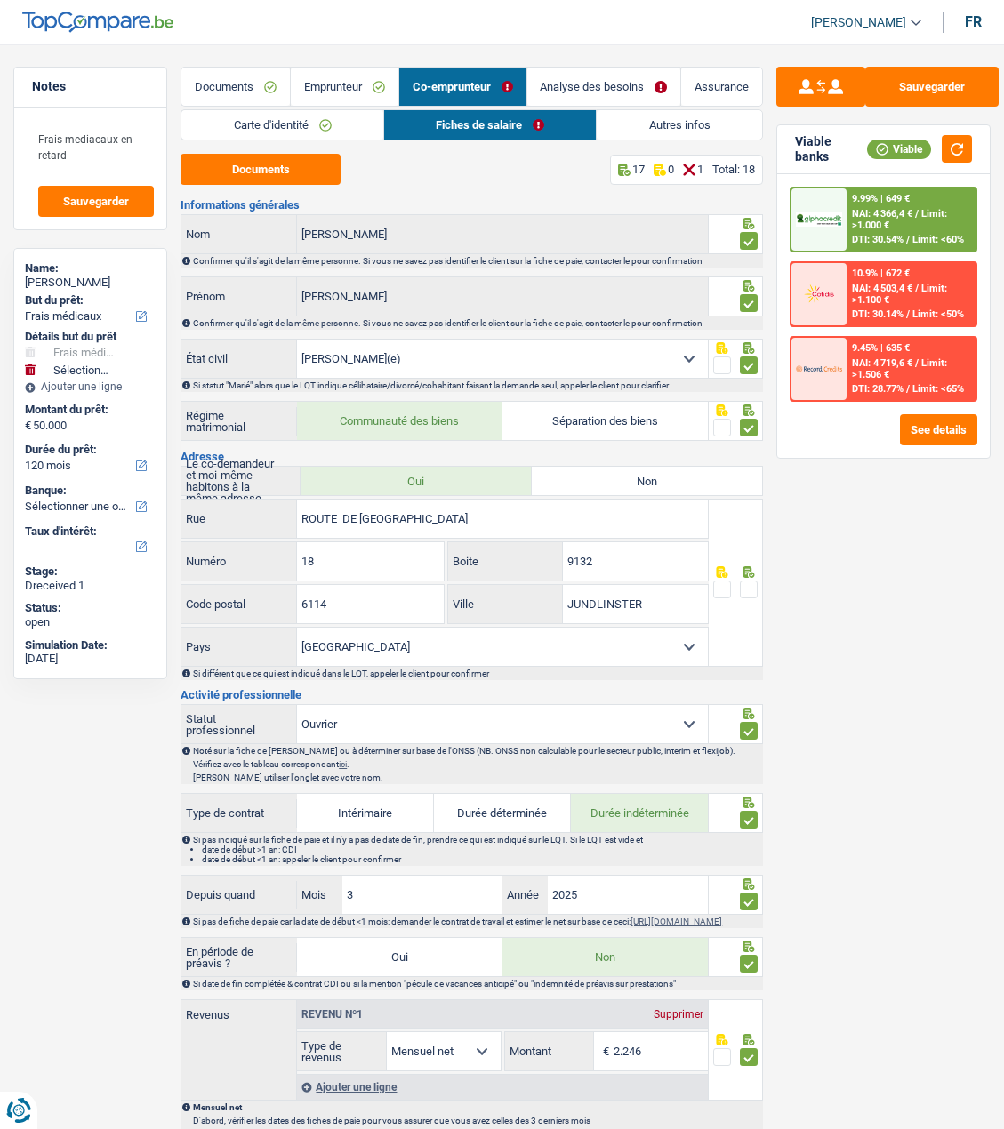
click at [330, 87] on link "Emprunteur" at bounding box center [345, 87] width 108 height 38
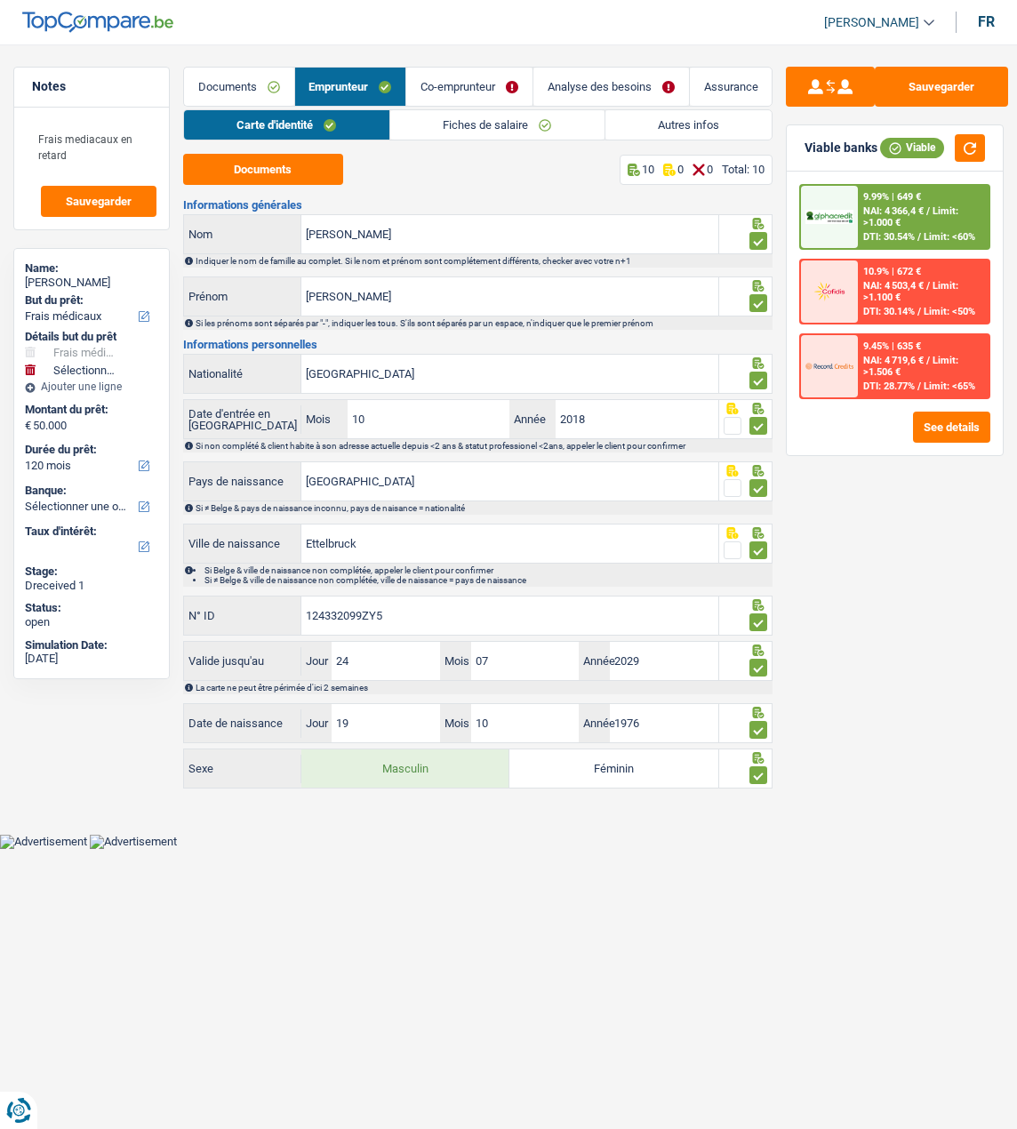
click at [471, 129] on link "Fiches de salaire" at bounding box center [497, 124] width 214 height 29
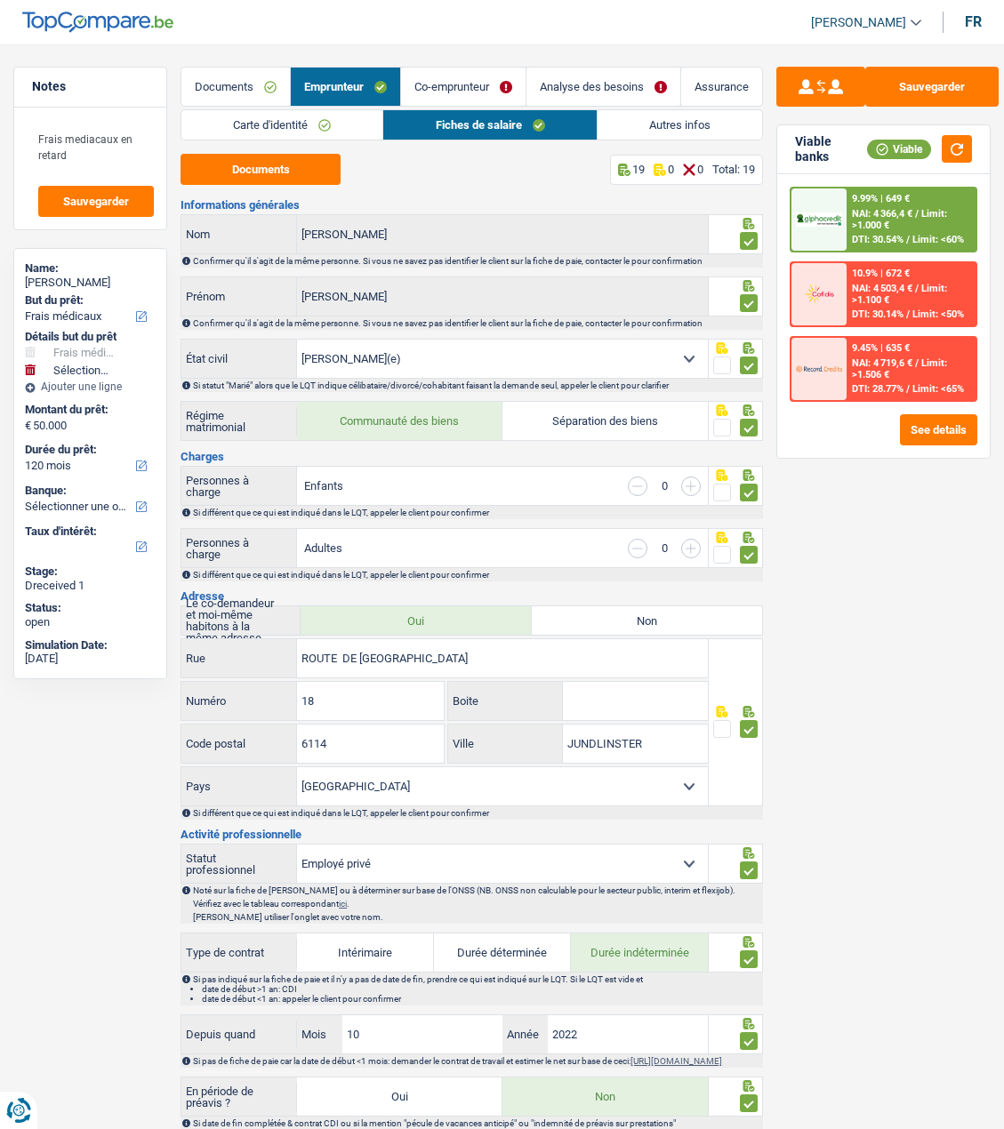
click at [483, 78] on link "Co-emprunteur" at bounding box center [463, 87] width 124 height 38
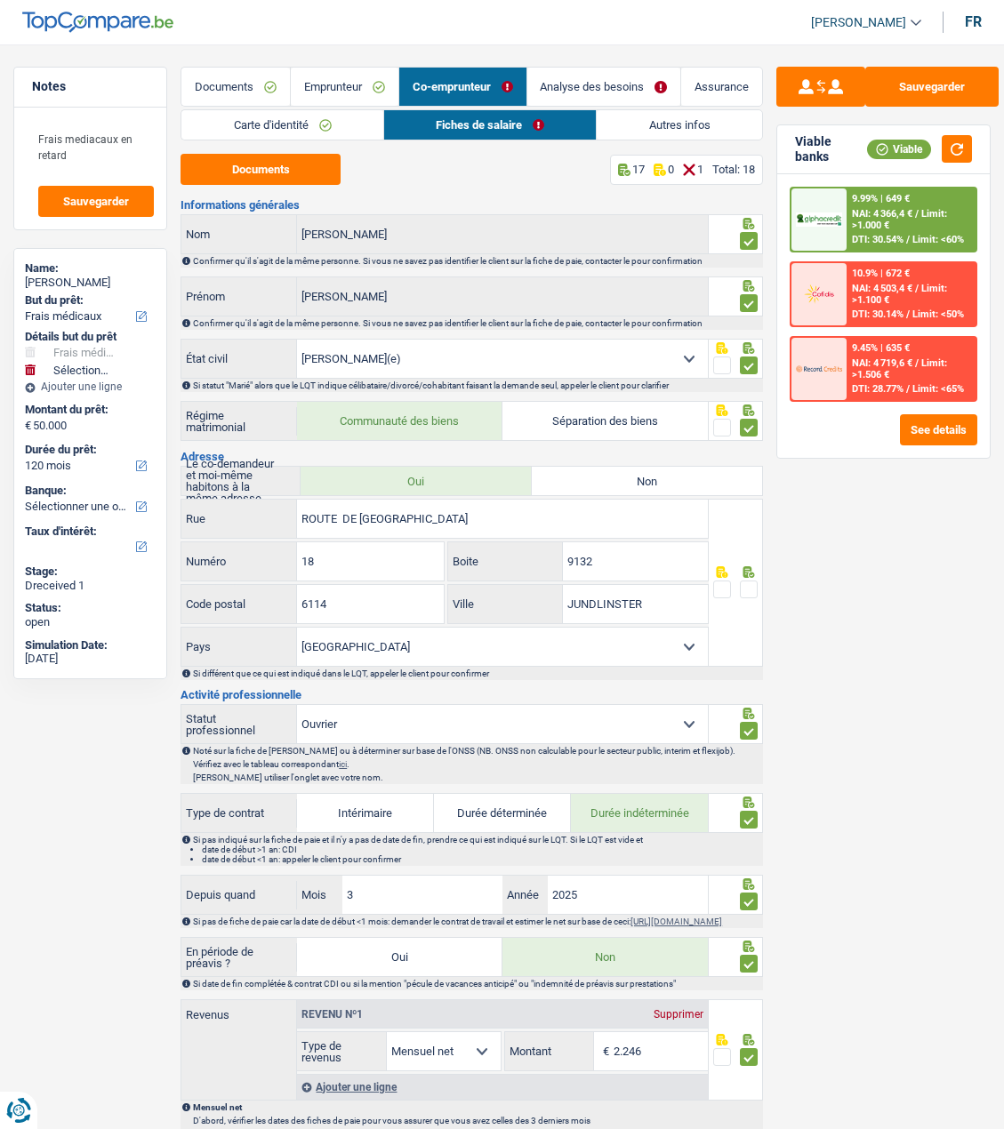
click at [341, 81] on link "Emprunteur" at bounding box center [345, 87] width 108 height 38
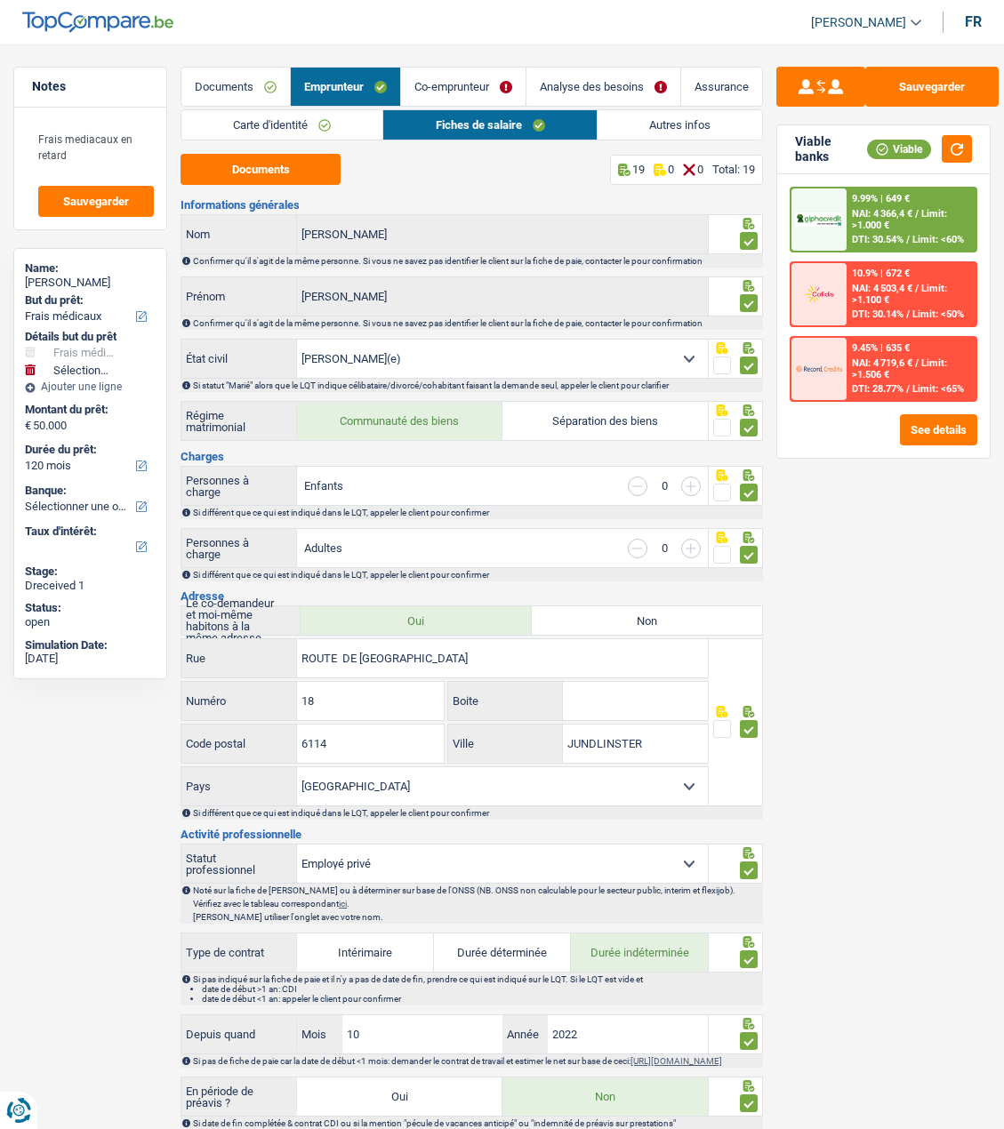
click at [467, 86] on link "Co-emprunteur" at bounding box center [463, 87] width 124 height 38
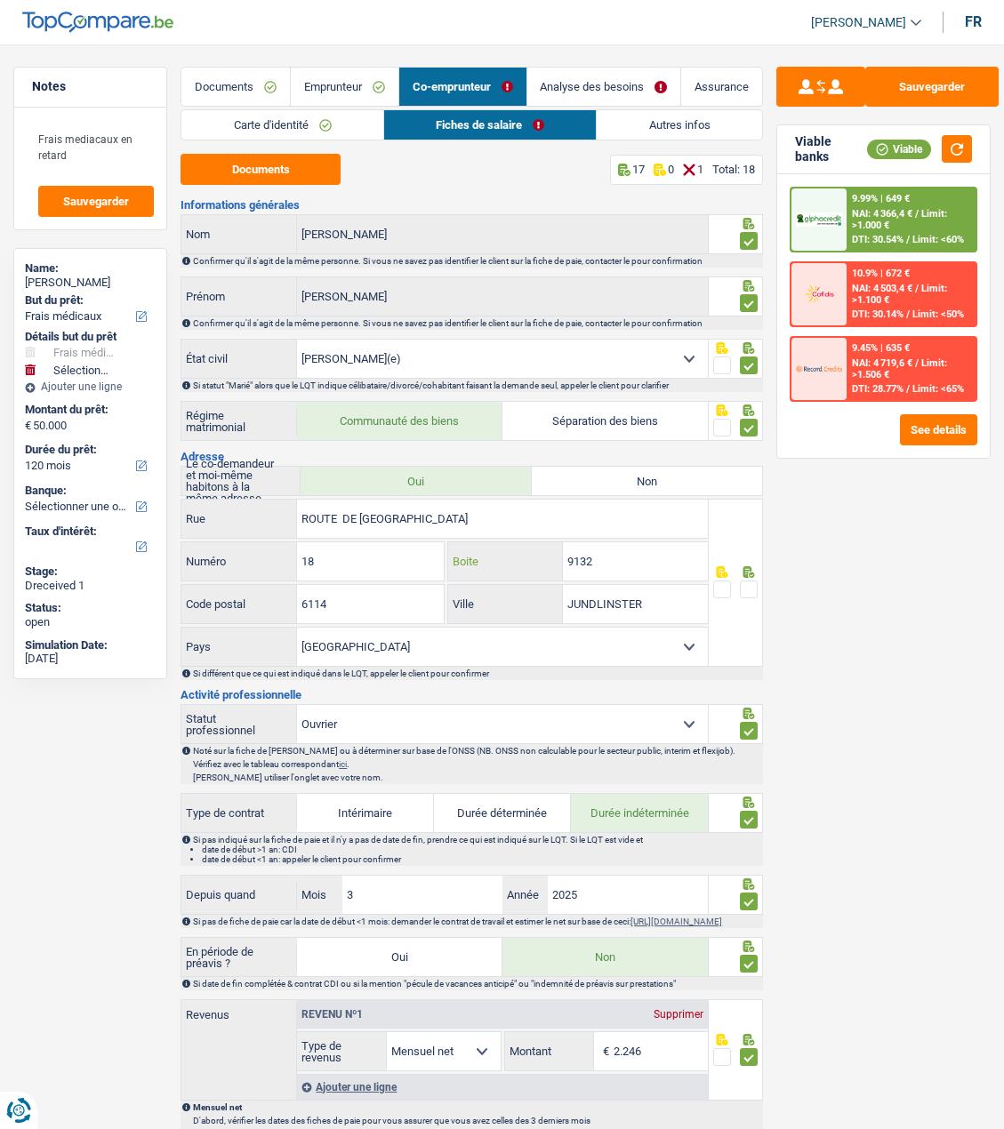
drag, startPoint x: 621, startPoint y: 557, endPoint x: 474, endPoint y: 528, distance: 149.6
click at [474, 528] on div "ROUTE DE ECHTERNACH Rue 18 Numéro 9132 Boite 6114 Code postal JUNDLINSTER Ville…" at bounding box center [444, 583] width 528 height 168
click at [268, 166] on button "Documents" at bounding box center [260, 169] width 160 height 31
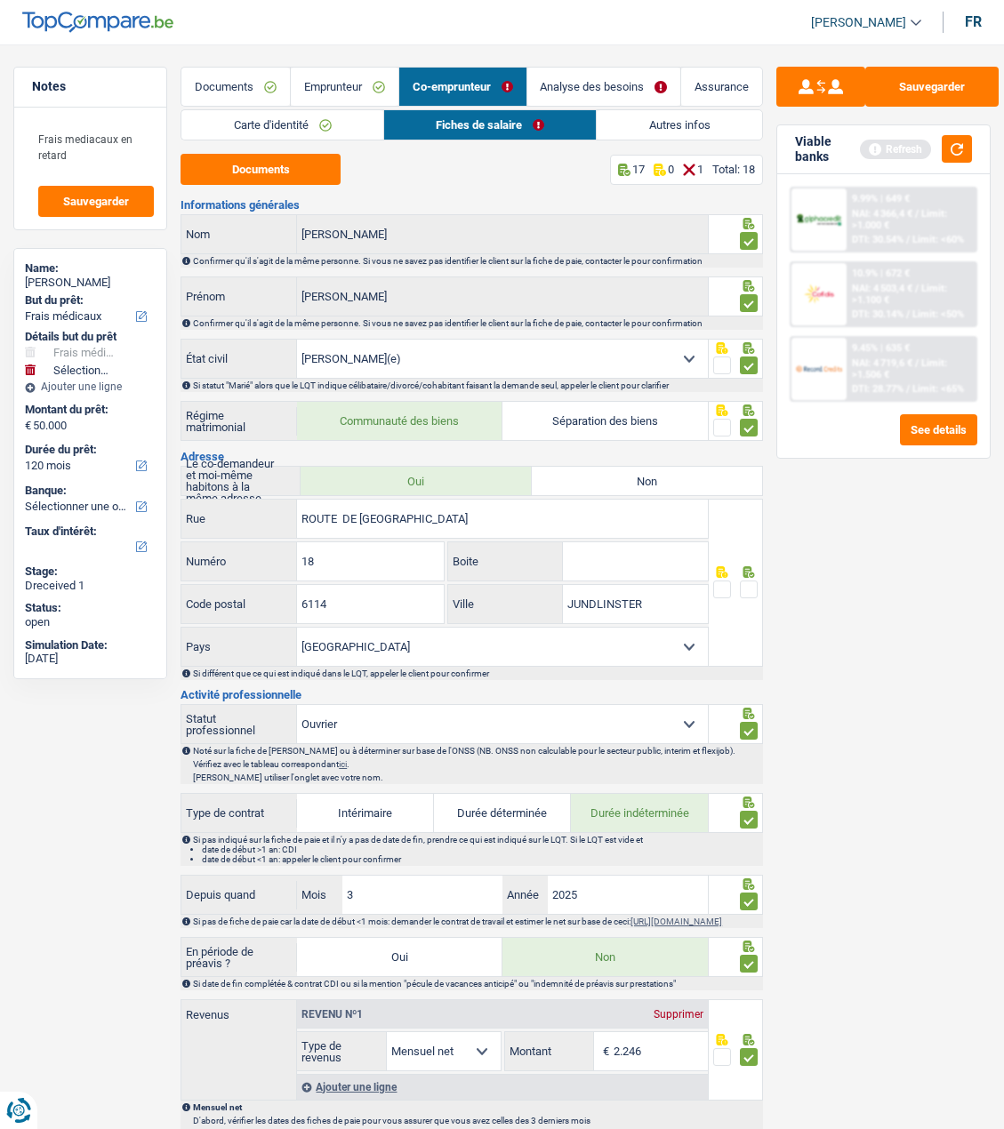
click at [754, 583] on span at bounding box center [749, 590] width 18 height 18
click at [0, 0] on input "radio" at bounding box center [0, 0] width 0 height 0
click at [692, 132] on link "Autres infos" at bounding box center [679, 124] width 164 height 29
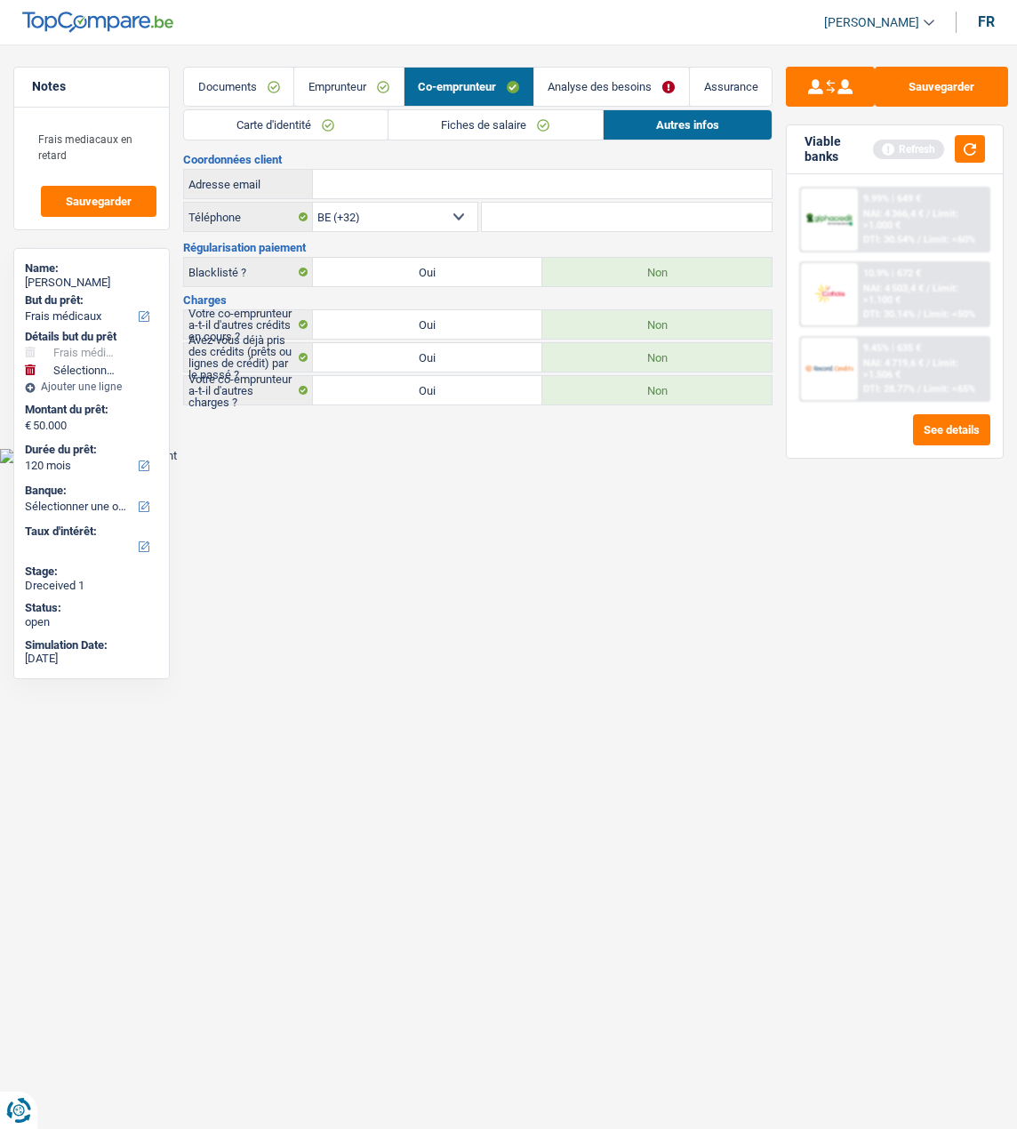
click at [346, 85] on link "Emprunteur" at bounding box center [348, 87] width 108 height 38
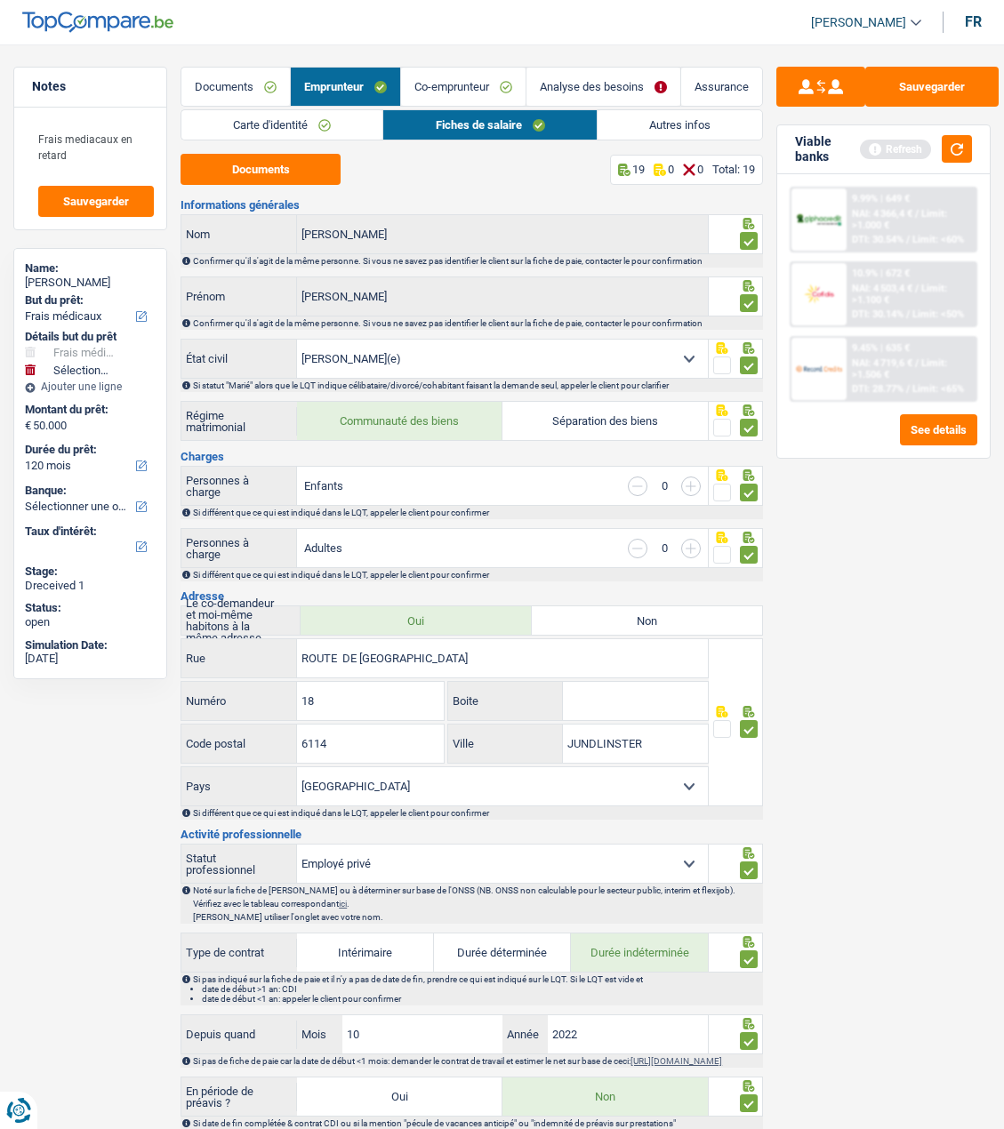
click at [692, 129] on link "Autres infos" at bounding box center [679, 124] width 164 height 29
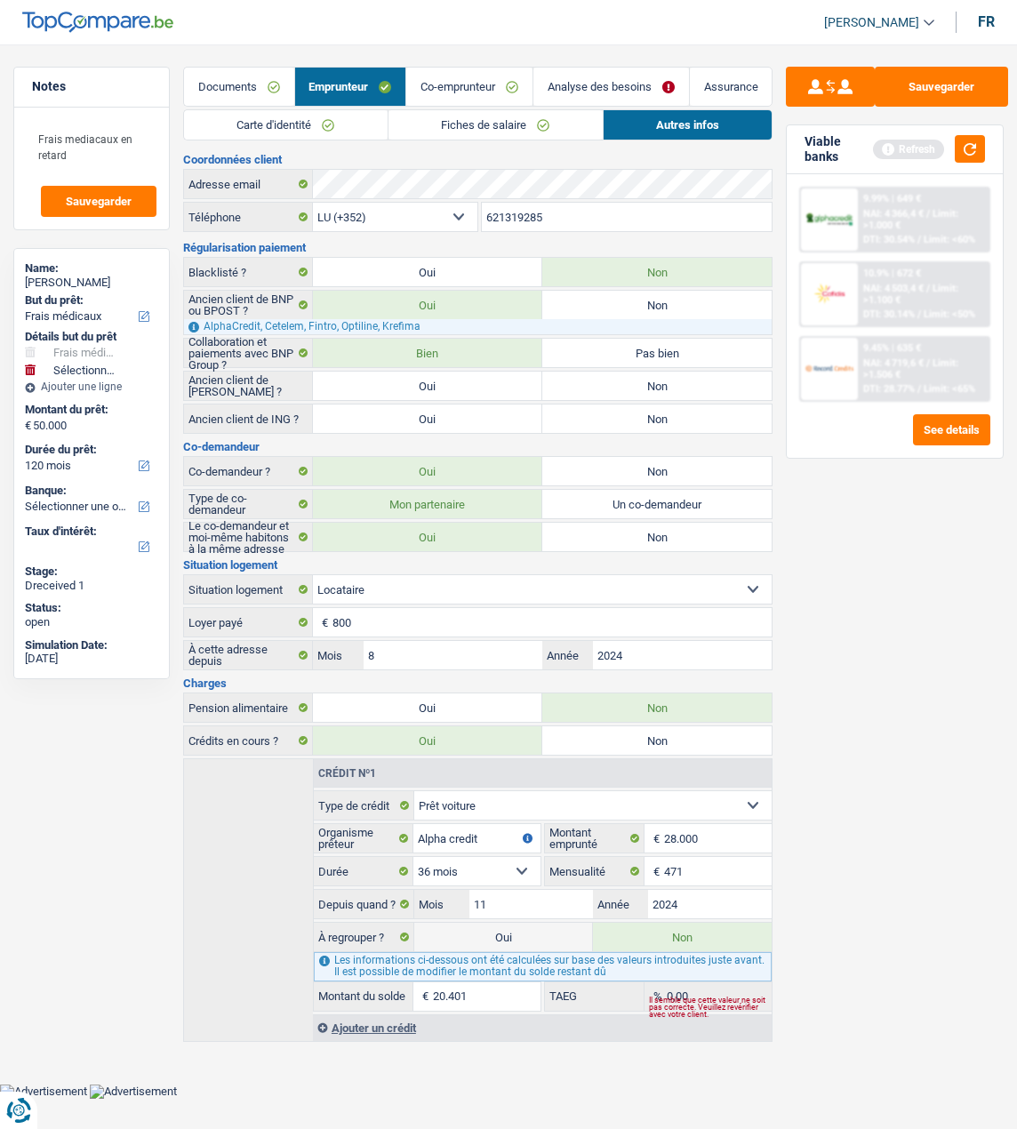
click at [510, 88] on link "Co-emprunteur" at bounding box center [469, 87] width 126 height 38
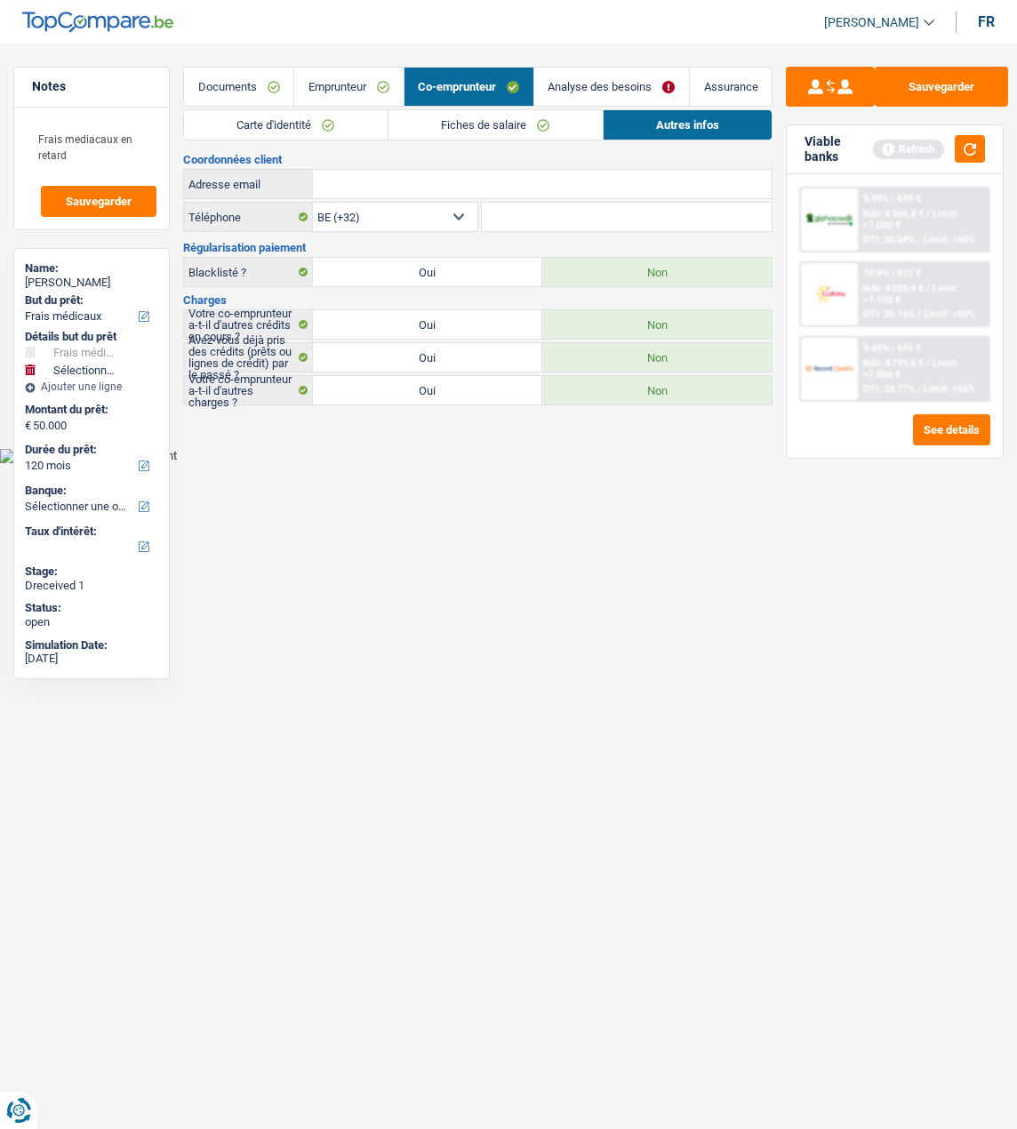
click at [511, 194] on input "Adresse email" at bounding box center [542, 184] width 459 height 28
paste input "gomjoss@gmail.com"
type input "gomjoss@gmail.com"
click at [608, 86] on link "Analyse des besoins" at bounding box center [611, 87] width 155 height 38
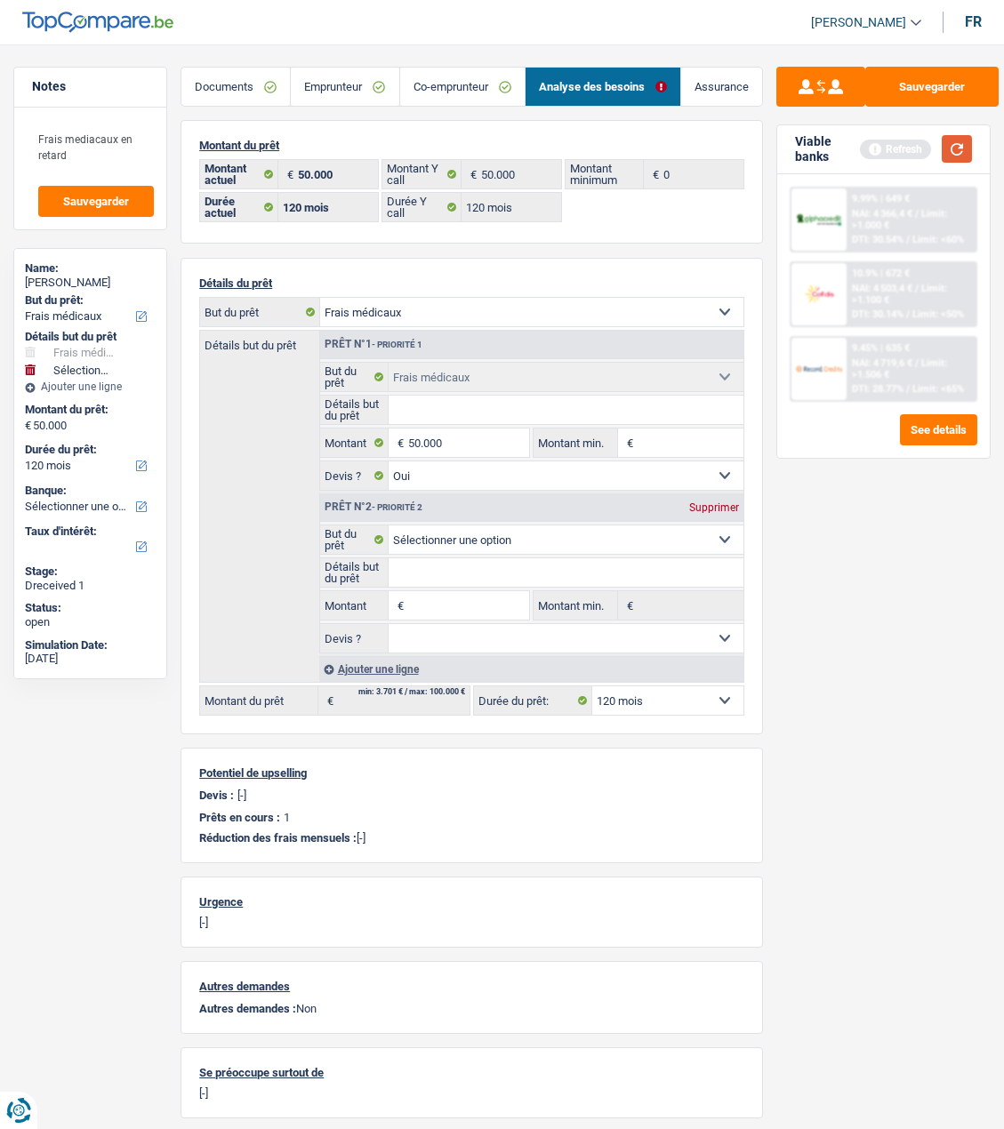
click at [954, 143] on button "button" at bounding box center [957, 149] width 30 height 28
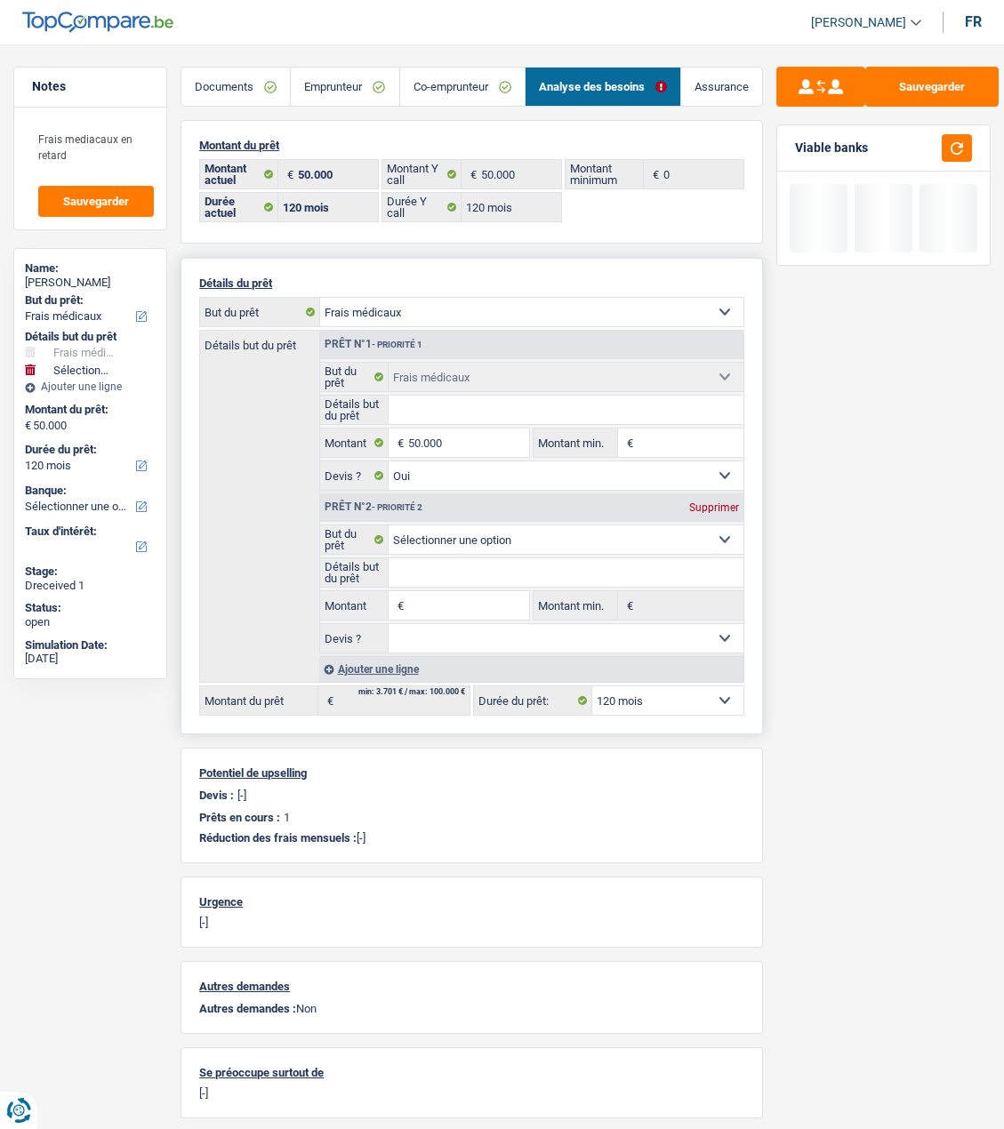
click at [720, 502] on div "Supprimer" at bounding box center [714, 507] width 59 height 11
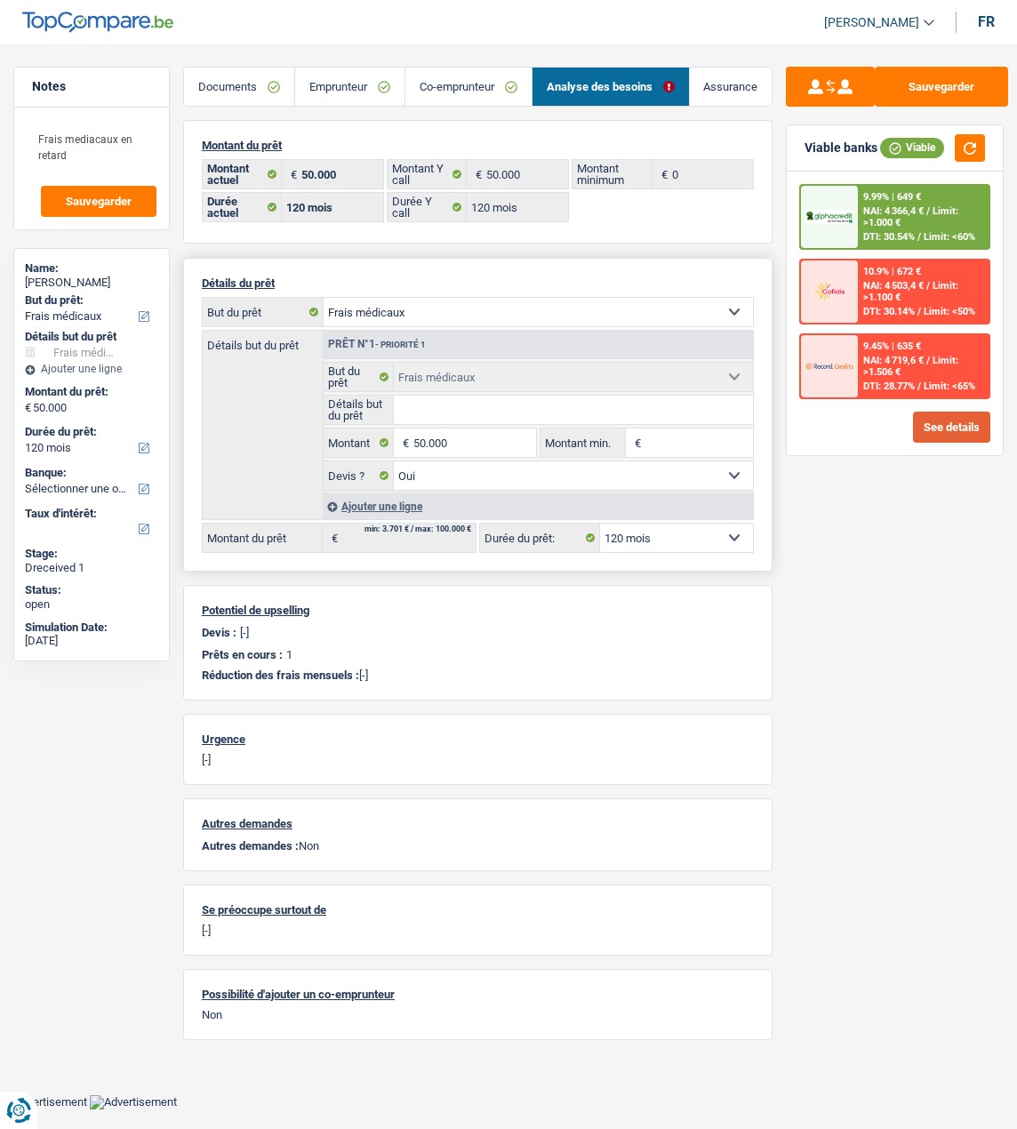
click at [942, 421] on button "See details" at bounding box center [951, 427] width 77 height 31
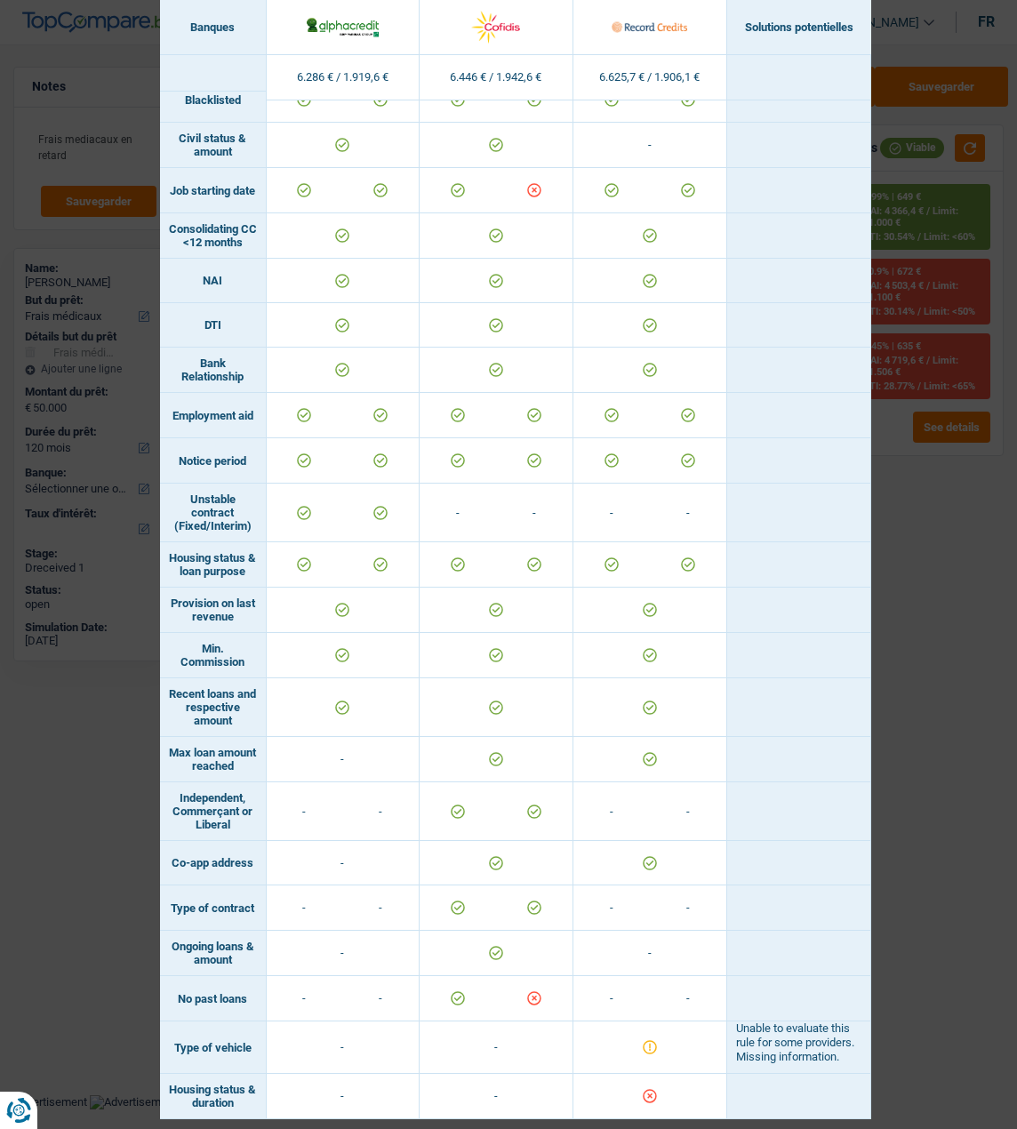
scroll to position [671, 0]
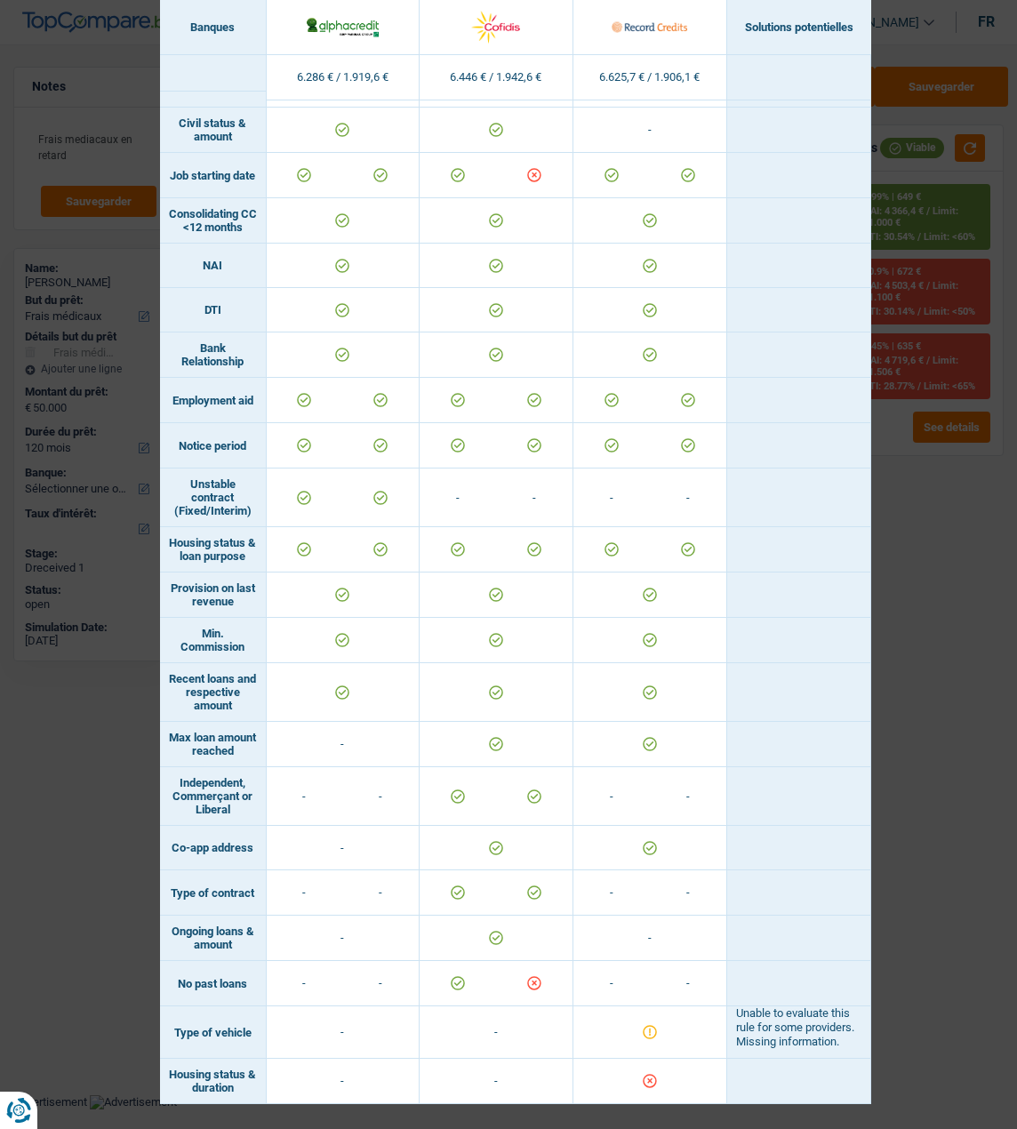
click at [918, 489] on div "Banks conditions × Banques Solutions potentielles Revenus / Charges 6.286 € / 1…" at bounding box center [508, 564] width 1017 height 1129
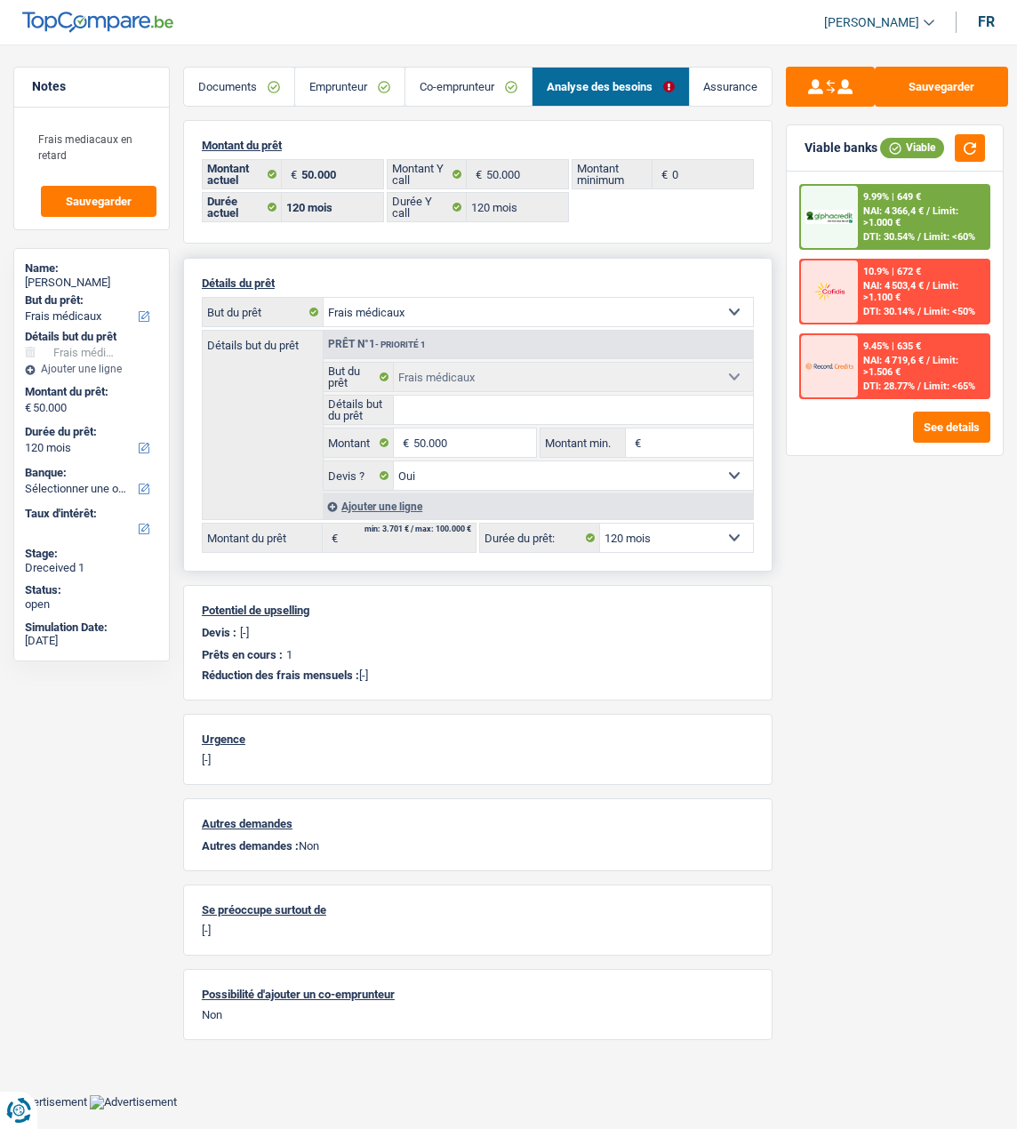
click at [913, 210] on div "9.99% | 649 € NAI: 4 366,4 € / Limit: >1.000 € DTI: 30.54% / Limit: <60%" at bounding box center [923, 217] width 131 height 62
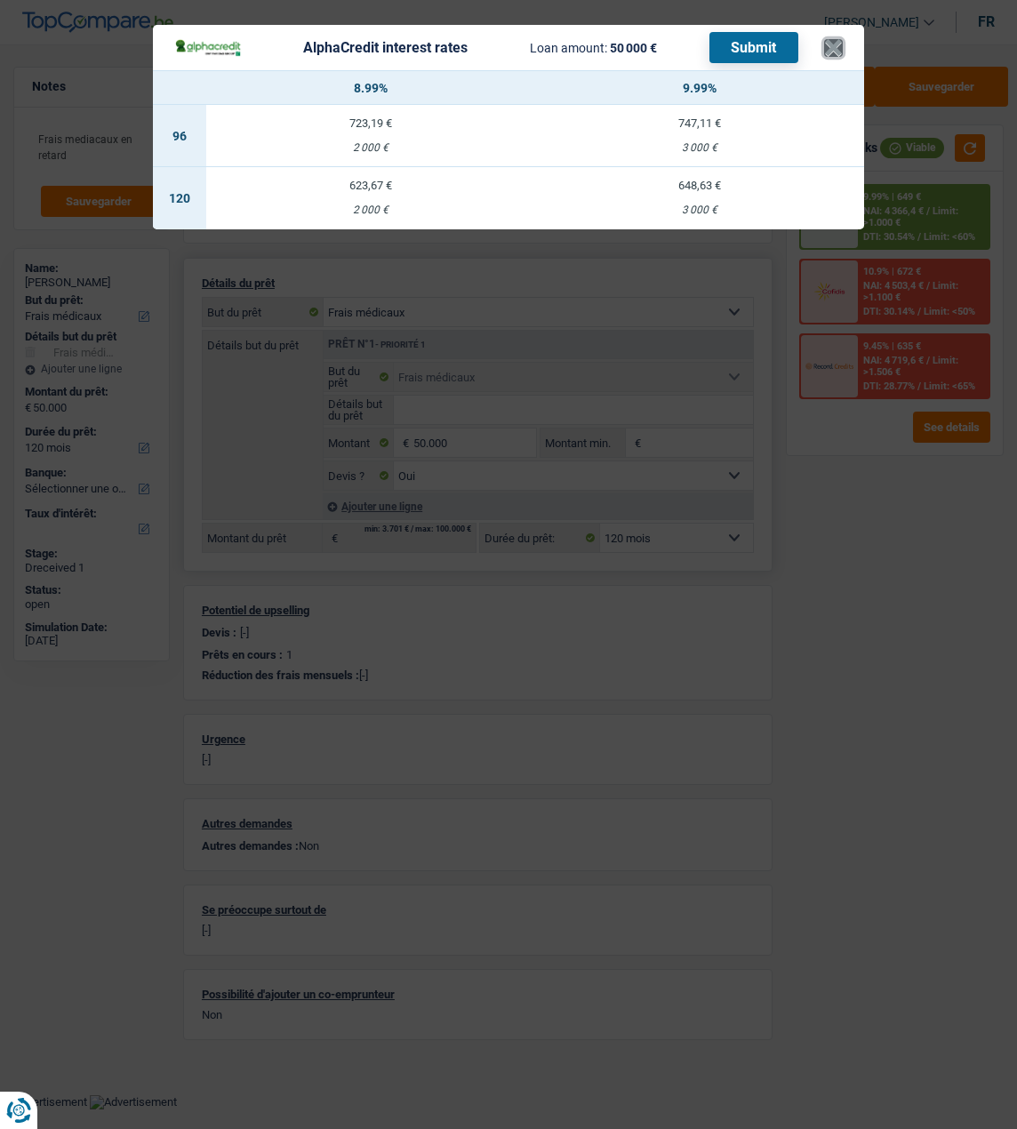
click at [841, 40] on button "×" at bounding box center [833, 48] width 19 height 18
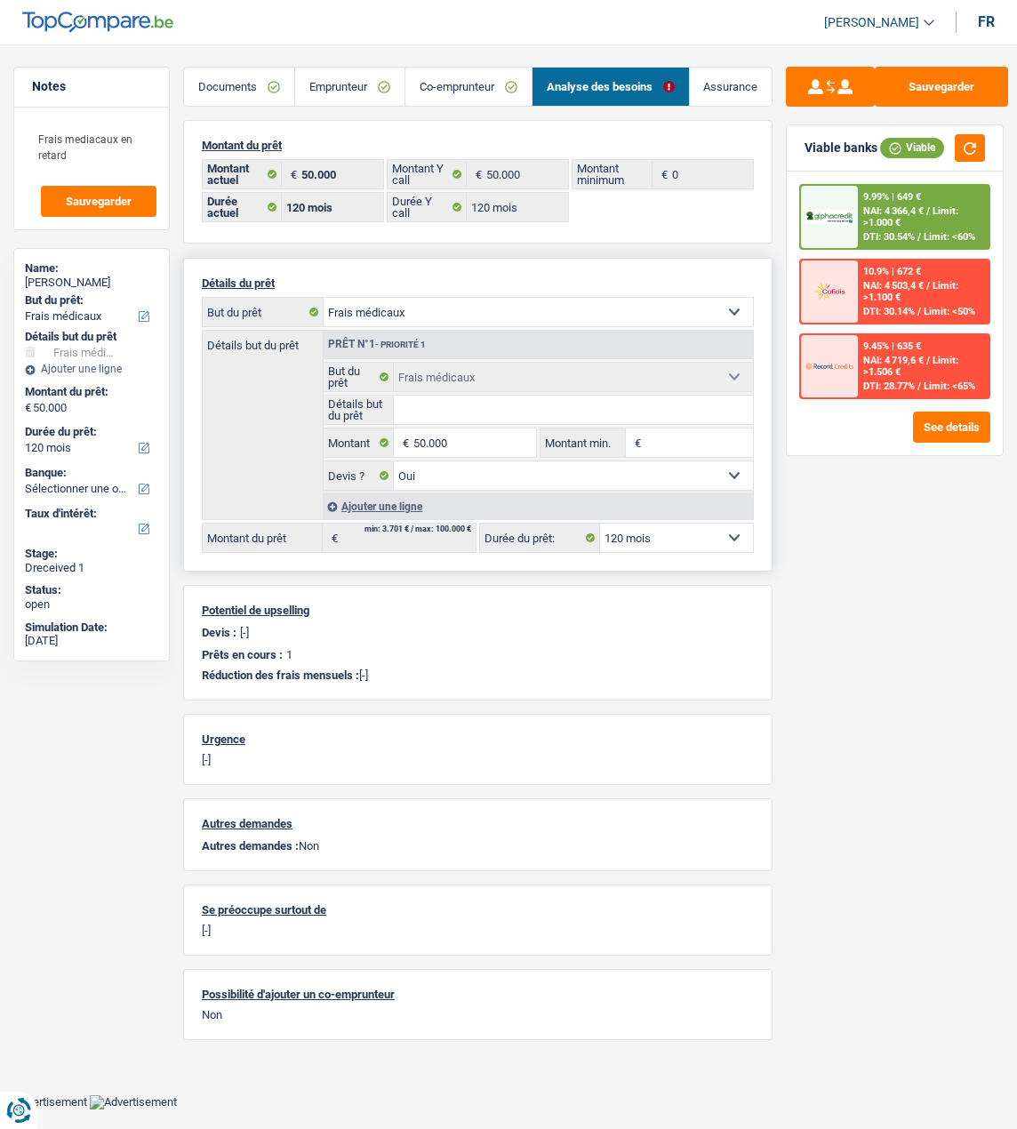
click at [652, 306] on select "Confort maison: meubles, textile, peinture, électroménager, outillage non-profe…" at bounding box center [538, 312] width 429 height 28
click at [988, 603] on div "Sauvegarder Viable banks Viable 9.99% | 649 € NAI: 4 366,4 € / Limit: >1.000 € …" at bounding box center [895, 582] width 245 height 1030
click at [593, 309] on select "Confort maison: meubles, textile, peinture, électroménager, outillage non-profe…" at bounding box center [538, 312] width 429 height 28
click at [825, 490] on div "Sauvegarder Viable banks Viable 9.99% | 649 € NAI: 4 366,4 € / Limit: >1.000 € …" at bounding box center [895, 582] width 245 height 1030
click at [355, 81] on link "Emprunteur" at bounding box center [349, 87] width 109 height 38
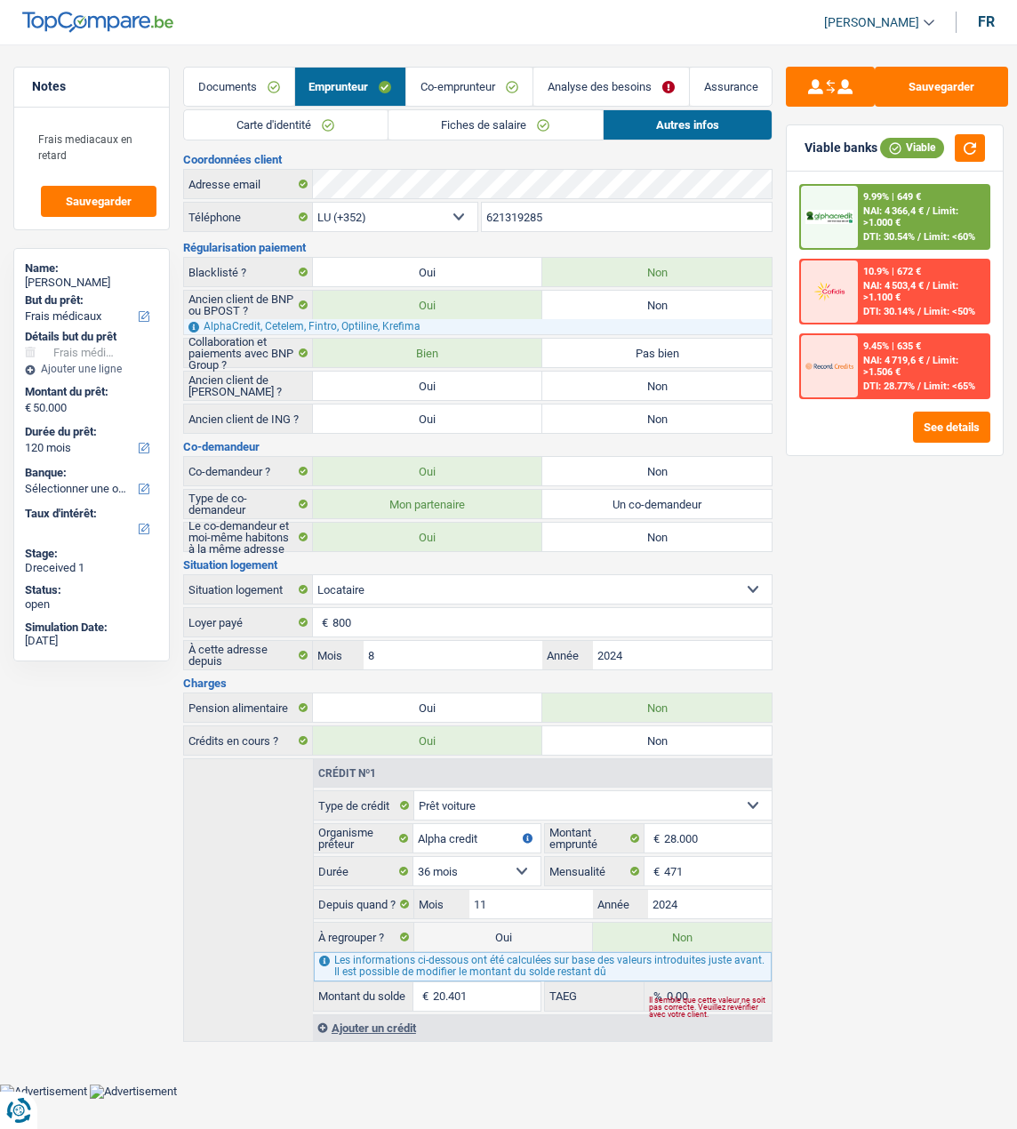
click at [486, 81] on link "Co-emprunteur" at bounding box center [469, 87] width 126 height 38
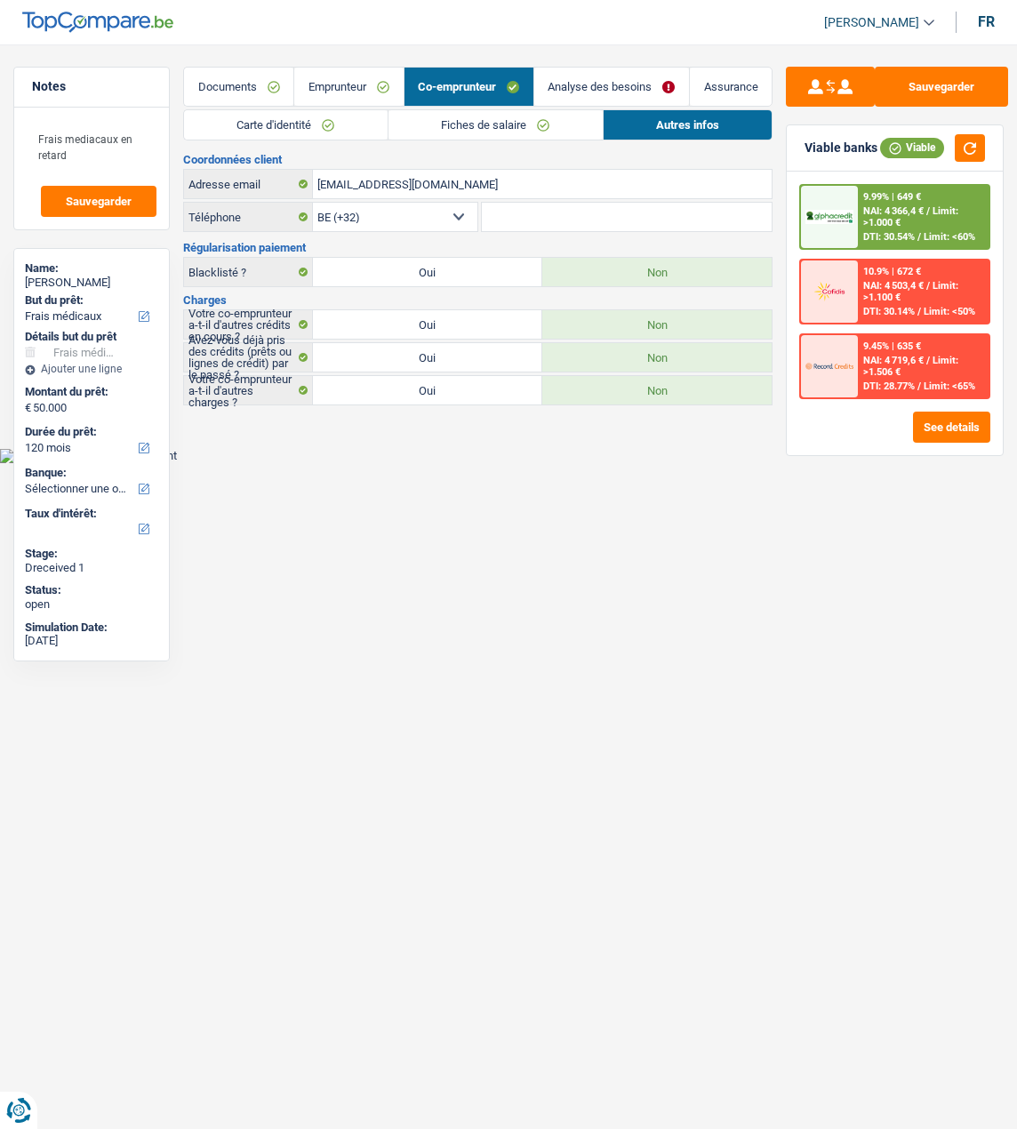
click at [609, 89] on link "Analyse des besoins" at bounding box center [611, 87] width 155 height 38
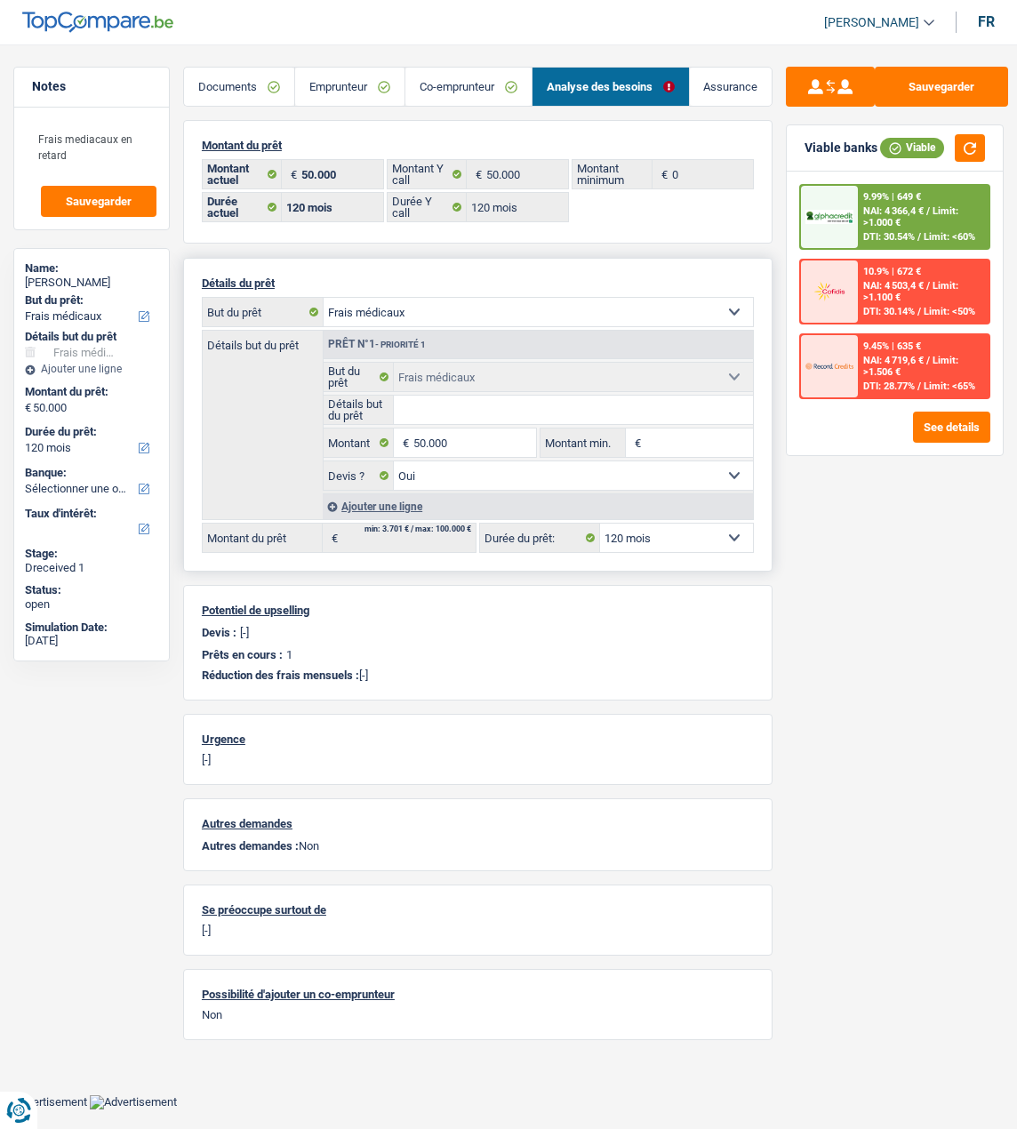
click at [527, 313] on select "Confort maison: meubles, textile, peinture, électroménager, outillage non-profe…" at bounding box center [538, 312] width 429 height 28
click at [955, 545] on div "Sauvegarder Viable banks Viable 9.99% | 649 € NAI: 4 366,4 € / Limit: >1.000 € …" at bounding box center [895, 582] width 245 height 1030
click at [961, 437] on button "See details" at bounding box center [951, 427] width 77 height 31
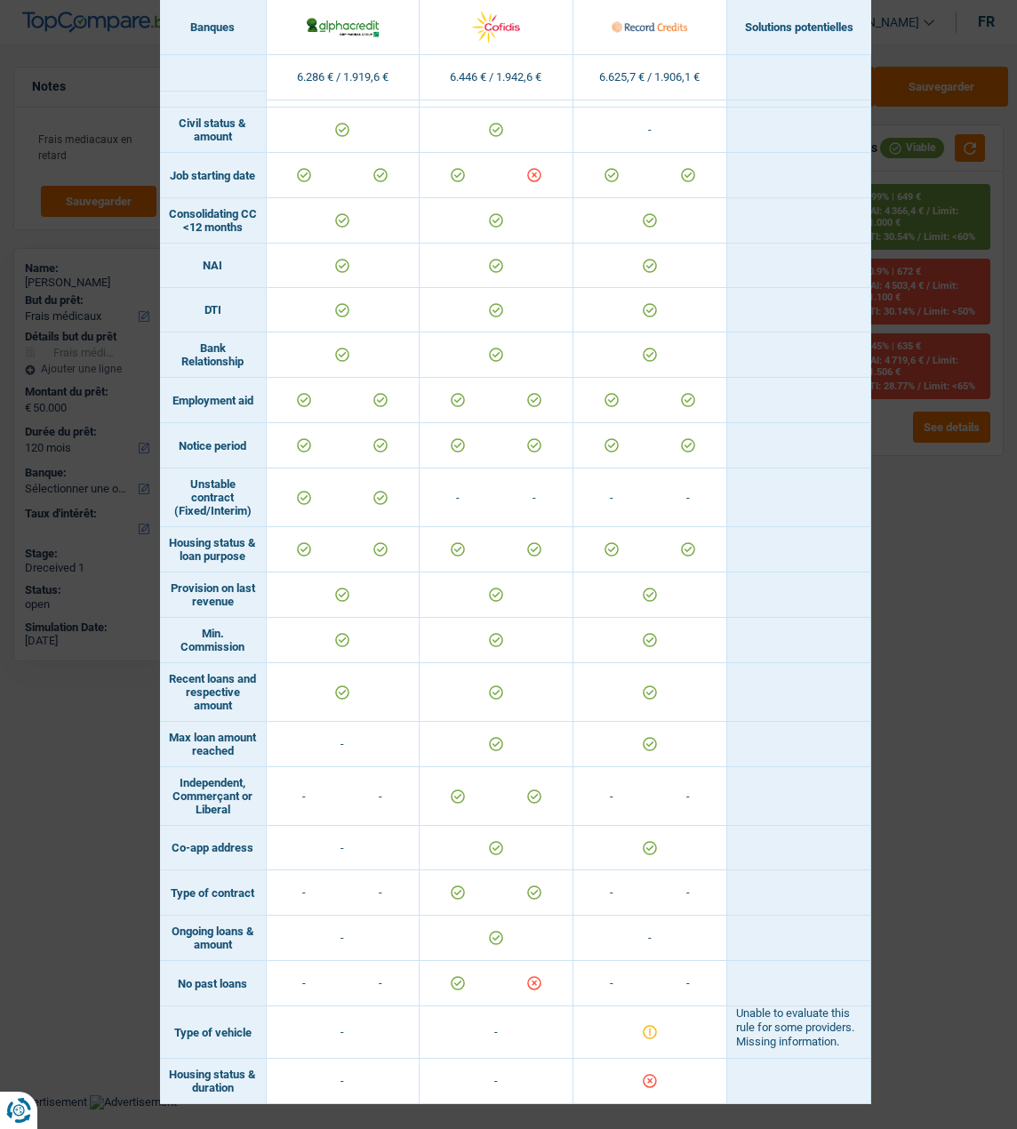
click at [926, 542] on div "Banks conditions × Banques Solutions potentielles Revenus / Charges 6.286 € / 1…" at bounding box center [508, 564] width 1017 height 1129
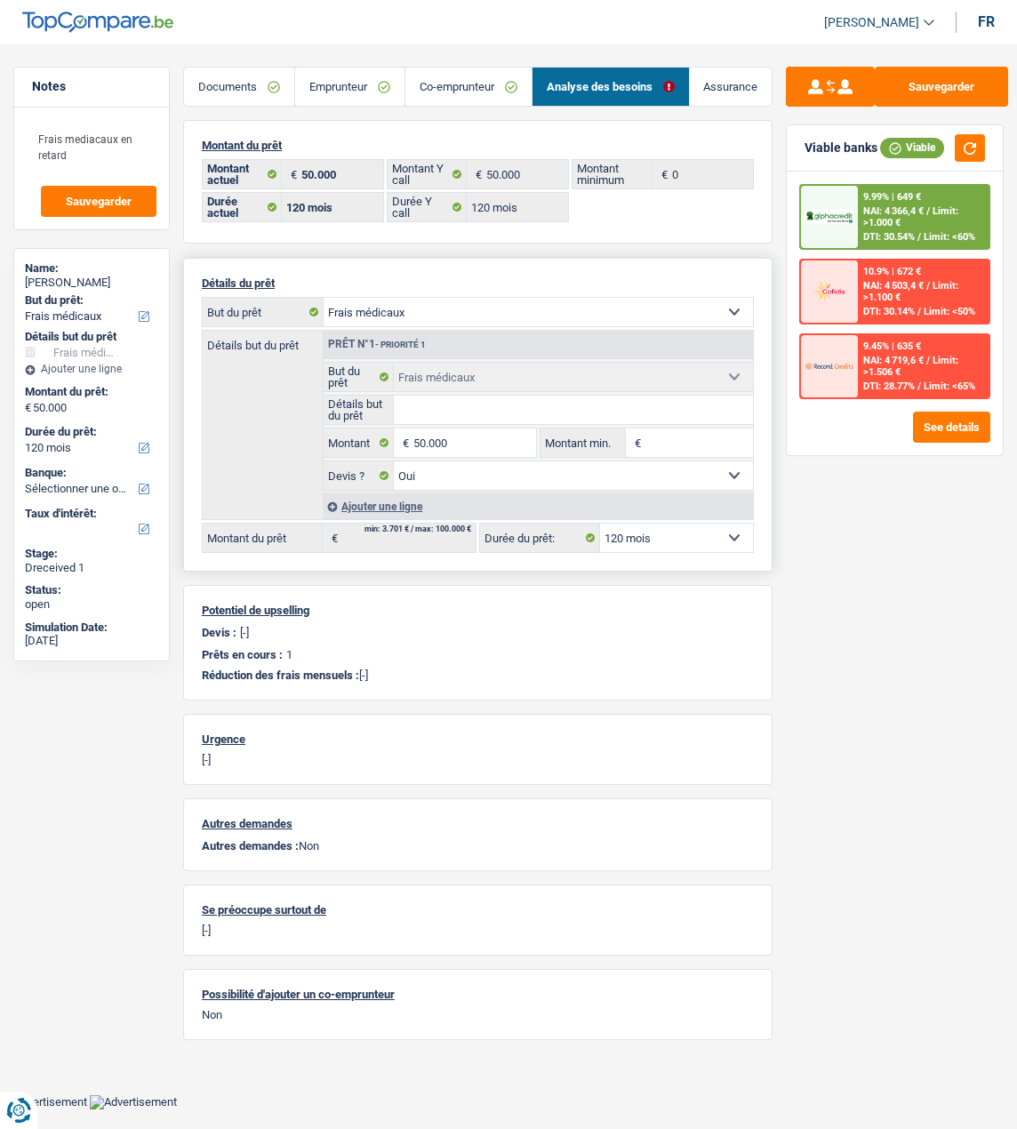
drag, startPoint x: 722, startPoint y: 524, endPoint x: 731, endPoint y: 529, distance: 10.4
click at [724, 524] on select "12 mois 18 mois 24 mois 30 mois 36 mois 42 mois 48 mois 60 mois 72 mois 84 mois…" at bounding box center [676, 538] width 153 height 28
select select "84"
click at [600, 524] on select "12 mois 18 mois 24 mois 30 mois 36 mois 42 mois 48 mois 60 mois 72 mois 84 mois…" at bounding box center [676, 538] width 153 height 28
select select "84"
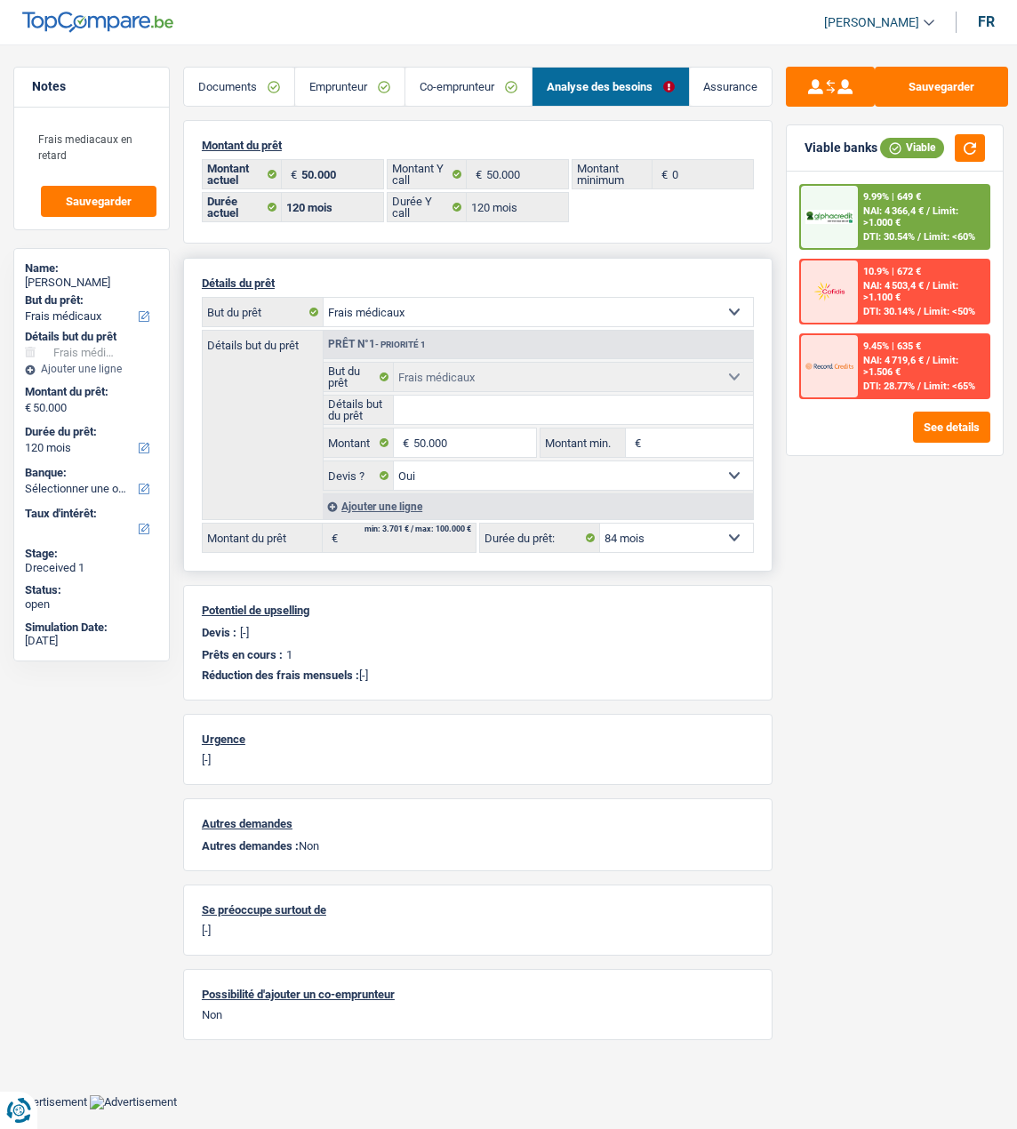
select select "84"
click at [581, 315] on select "Confort maison: meubles, textile, peinture, électroménager, outillage non-profe…" at bounding box center [538, 312] width 429 height 28
select select "household"
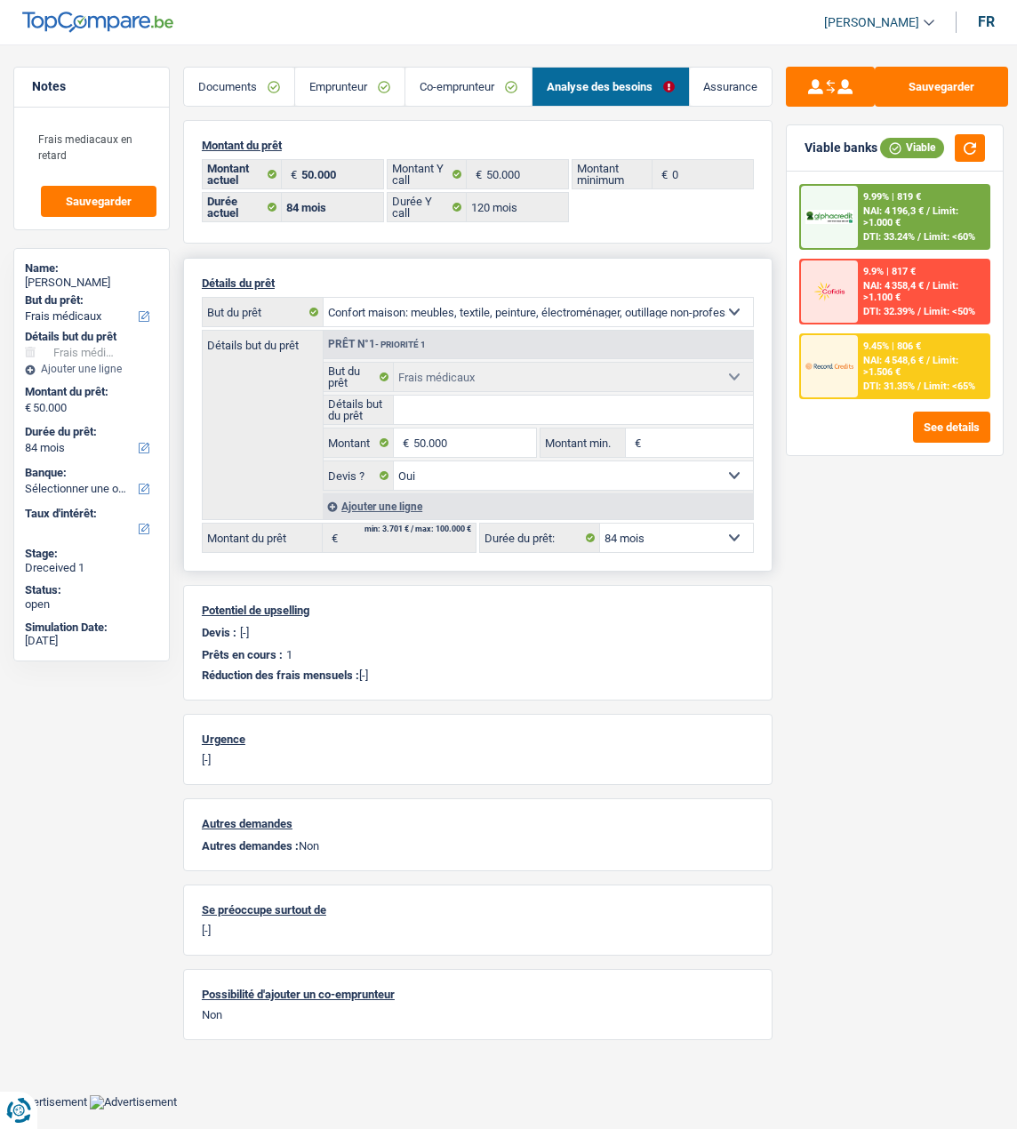
click at [324, 298] on select "Confort maison: meubles, textile, peinture, électroménager, outillage non-profe…" at bounding box center [538, 312] width 429 height 28
select select "household"
select select
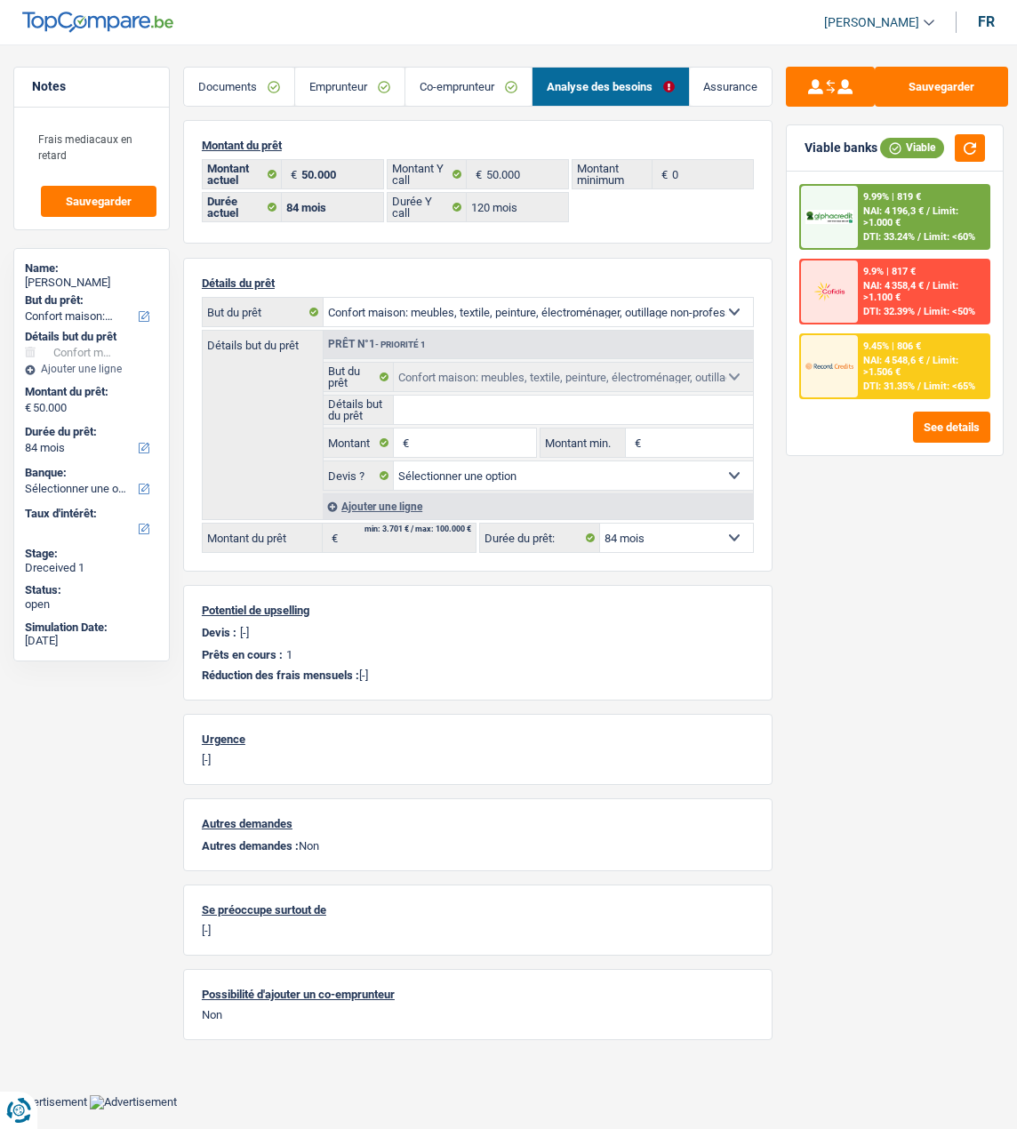
select select "medical"
select select "yes"
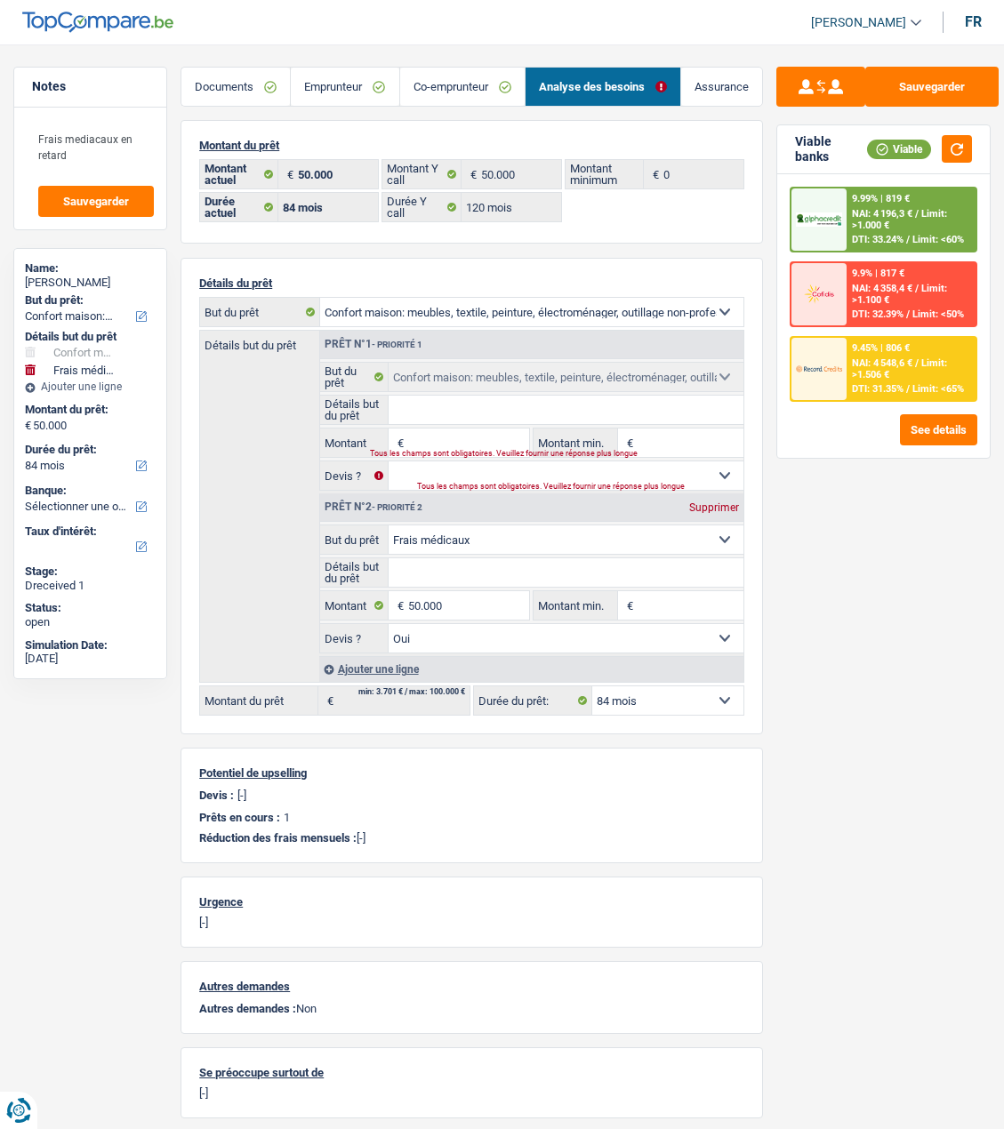
click at [447, 408] on input "Détails but du prêt" at bounding box center [566, 410] width 355 height 28
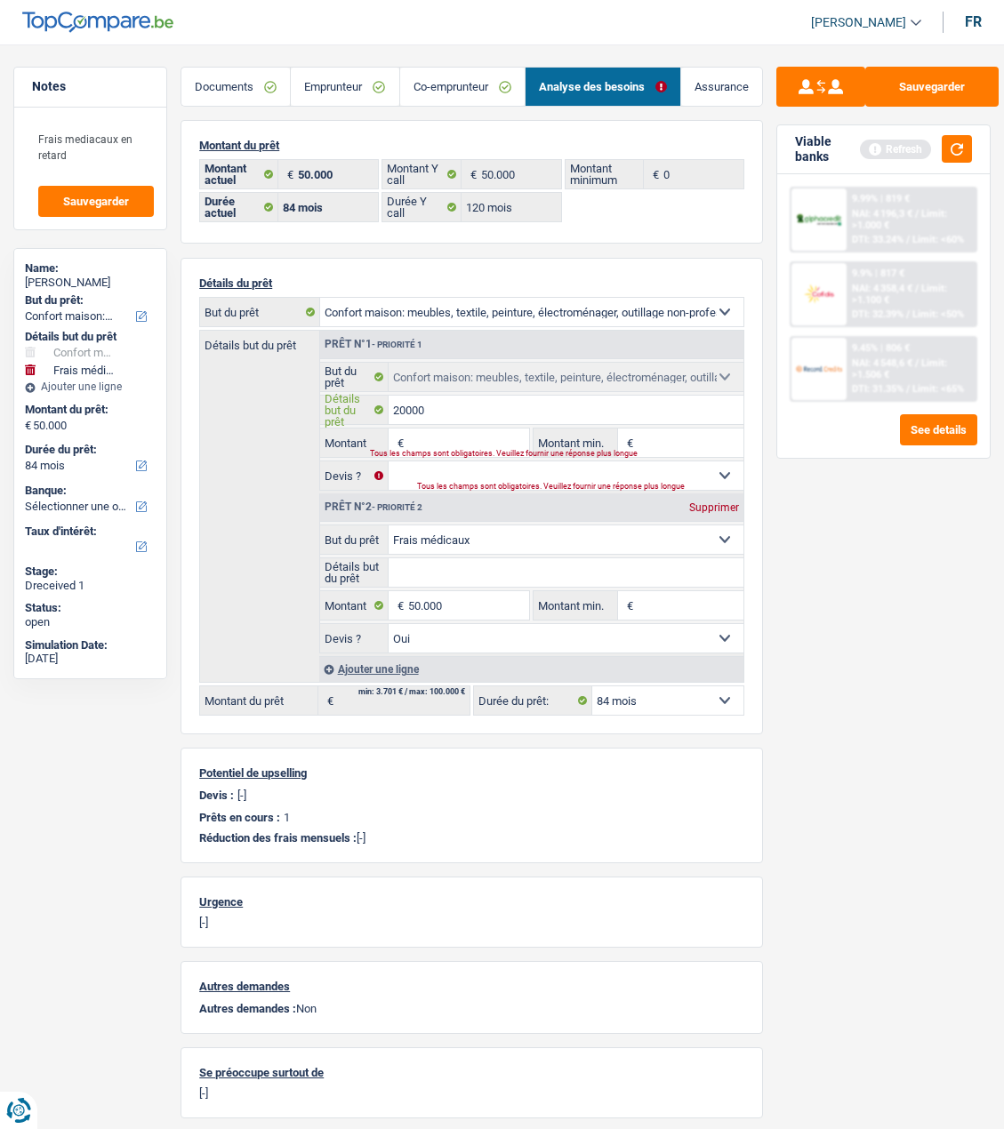
type input "20000"
type input "5"
type input "10.000"
select select "48"
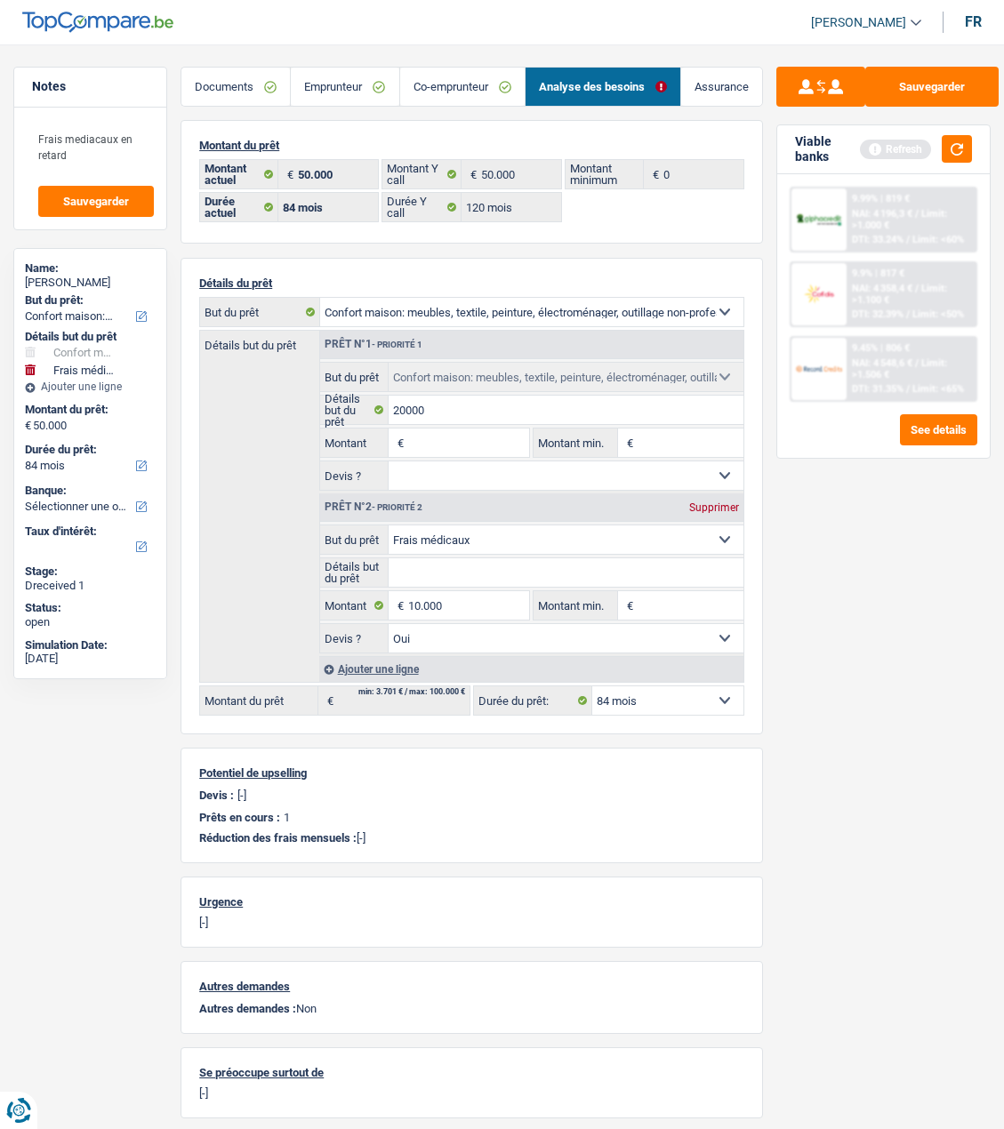
type input "10.000"
select select "48"
type input "10.000"
select select "48"
click at [386, 662] on div "Ajouter une ligne" at bounding box center [531, 669] width 424 height 26
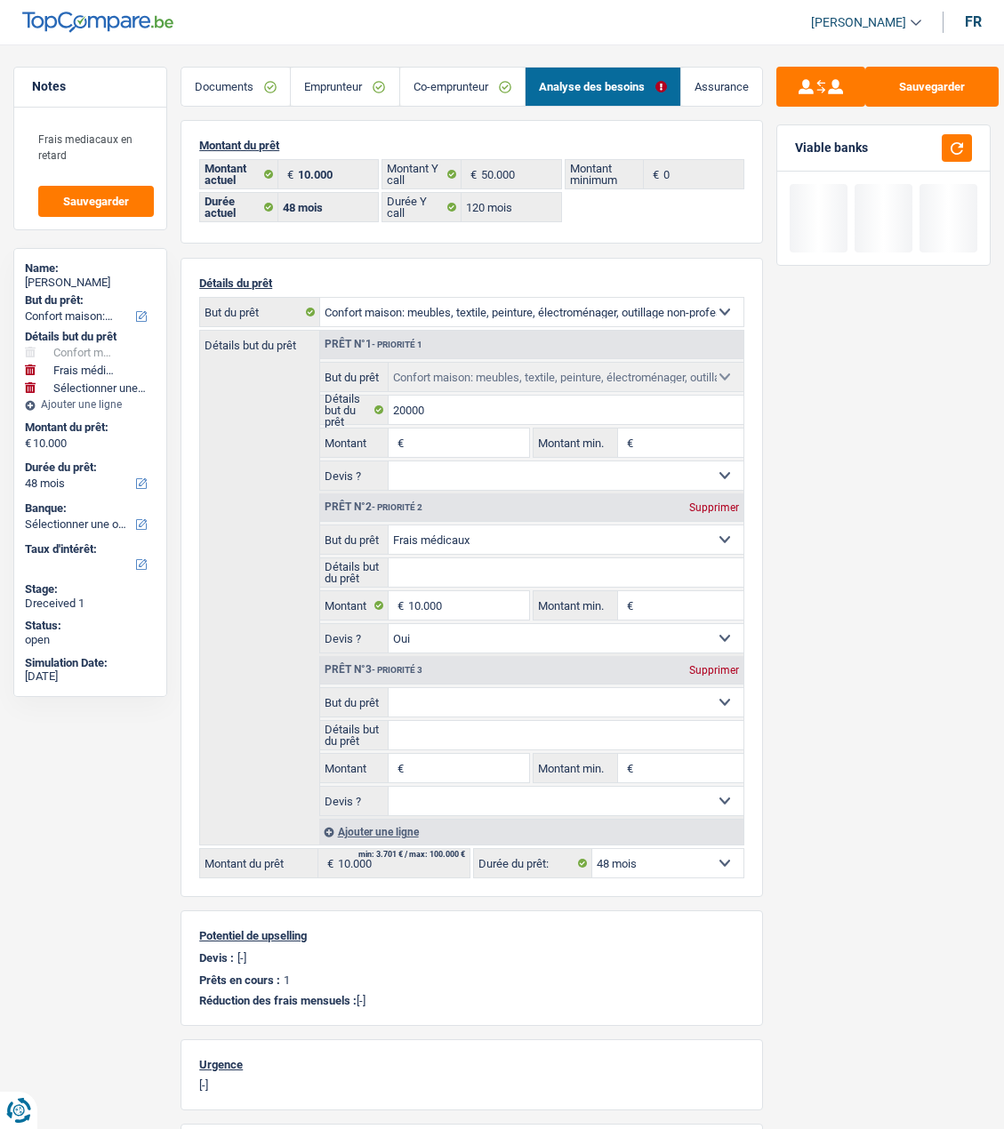
click at [456, 688] on select "Confort maison: meubles, textile, peinture, électroménager, outillage non-profe…" at bounding box center [566, 702] width 355 height 28
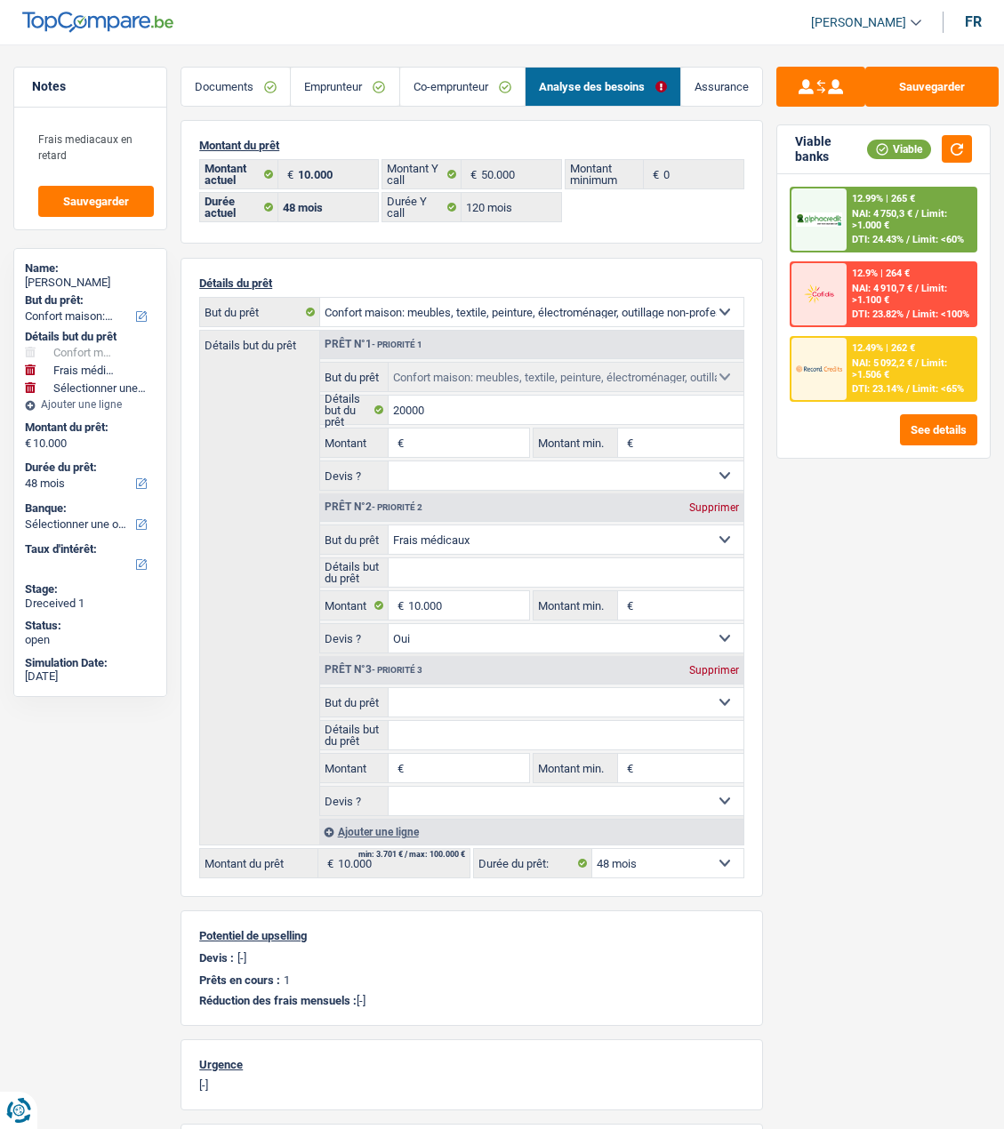
select select "household"
click at [389, 688] on select "Confort maison: meubles, textile, peinture, électroménager, outillage non-profe…" at bounding box center [566, 702] width 355 height 28
select select "household"
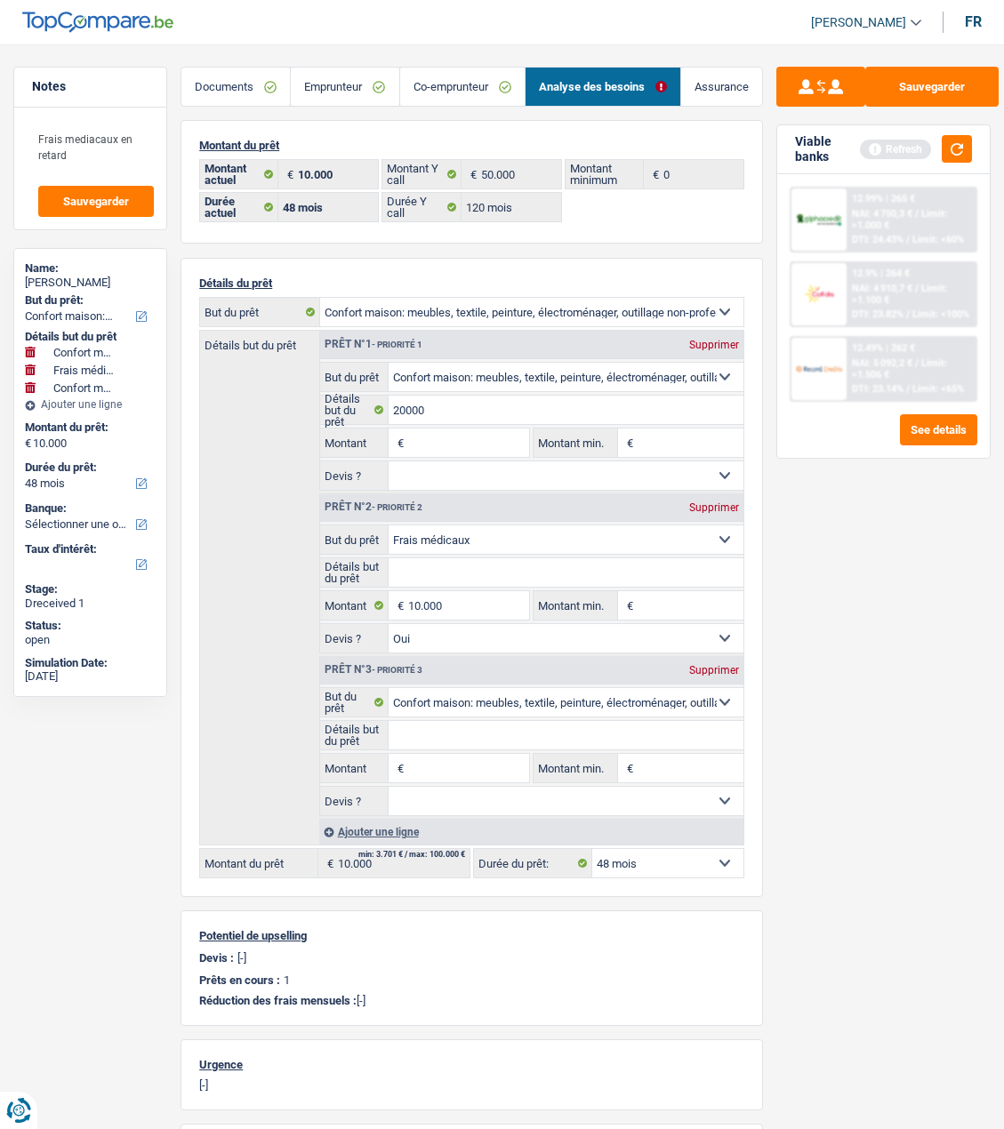
click at [460, 763] on input "Montant" at bounding box center [468, 768] width 121 height 28
type input "7.000"
type input "17.000"
select select "84"
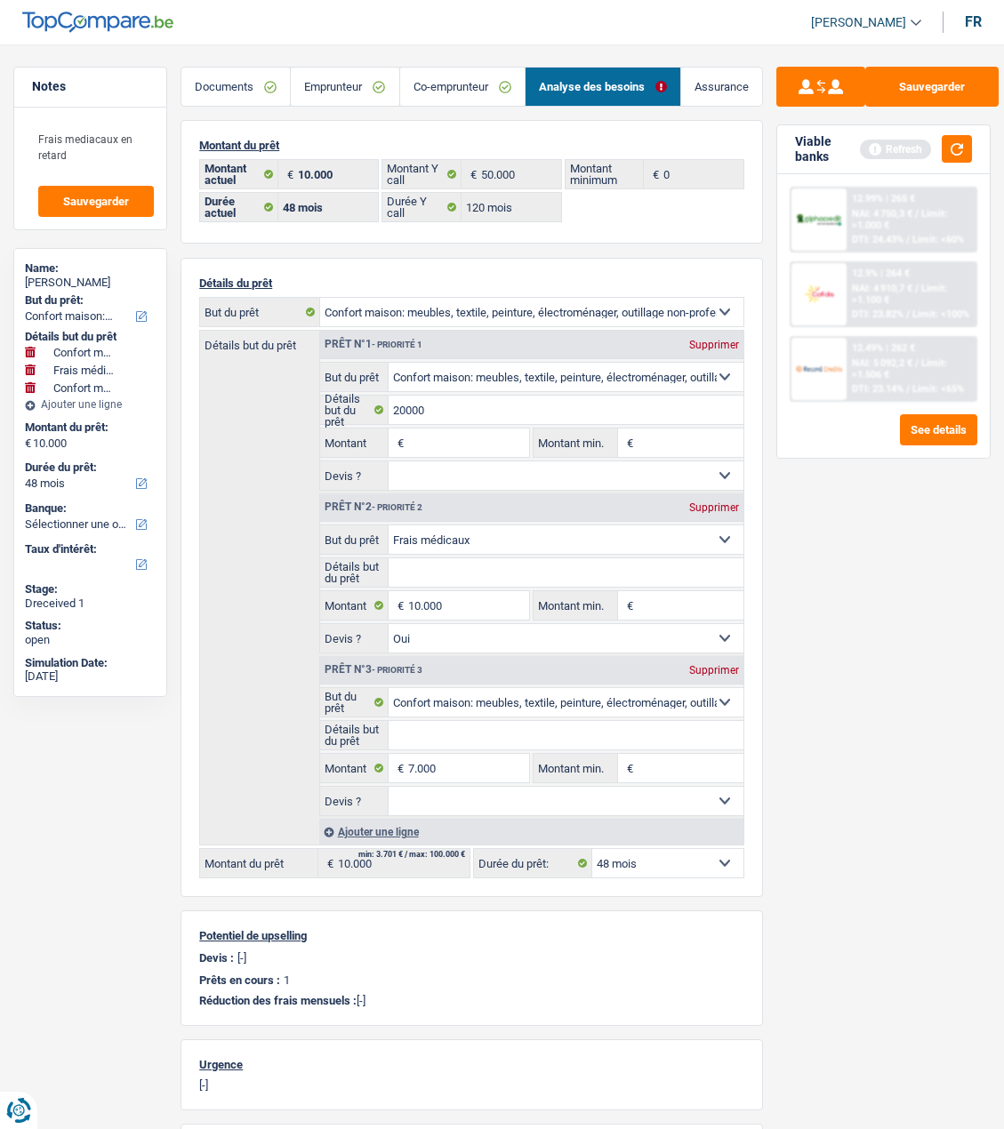
type input "17.000"
select select "84"
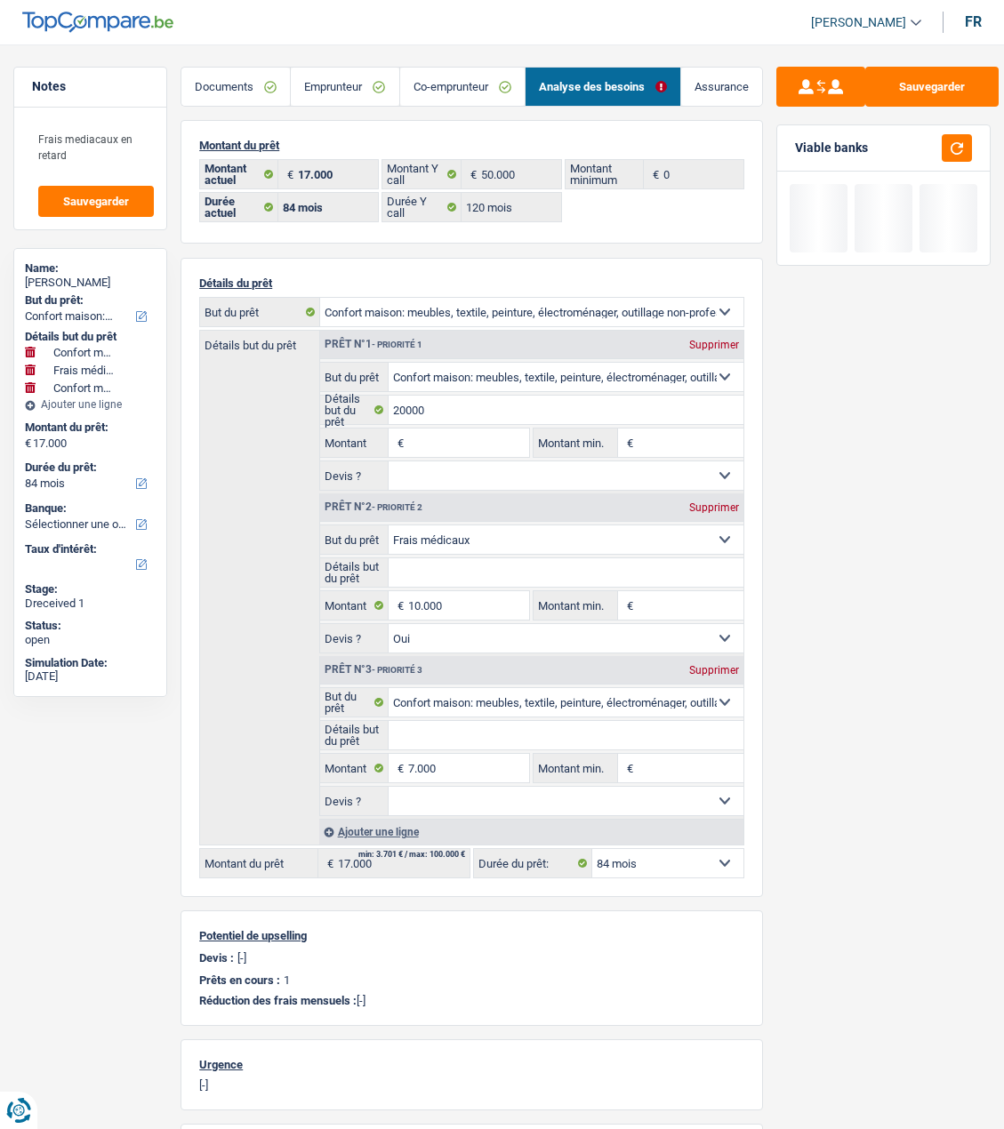
click at [399, 824] on div "Ajouter une ligne" at bounding box center [531, 832] width 424 height 26
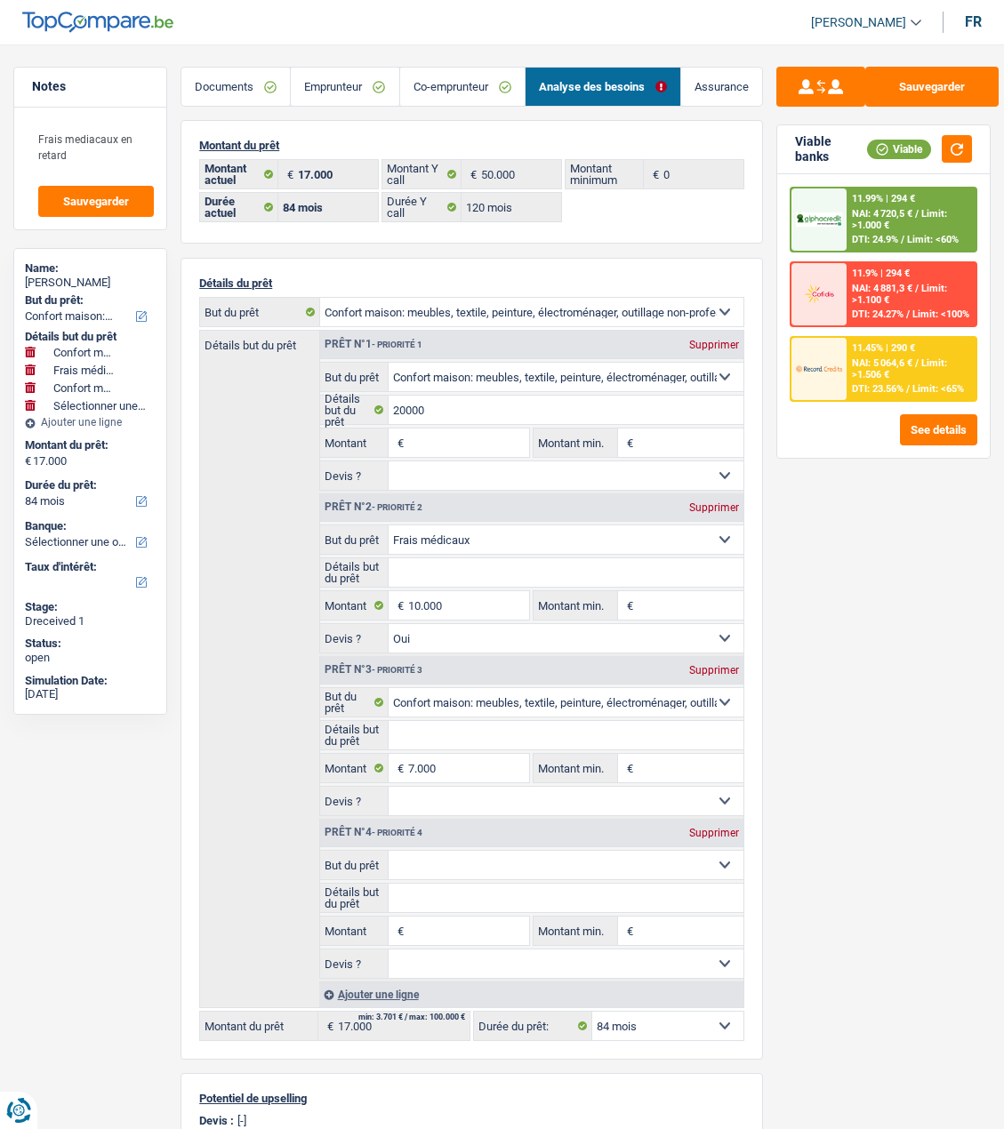
click at [581, 857] on select "Confort maison: meubles, textile, peinture, électroménager, outillage non-profe…" at bounding box center [566, 865] width 355 height 28
select select "hobbies"
click at [389, 851] on select "Confort maison: meubles, textile, peinture, électroménager, outillage non-profe…" at bounding box center [566, 865] width 355 height 28
select select "hobbies"
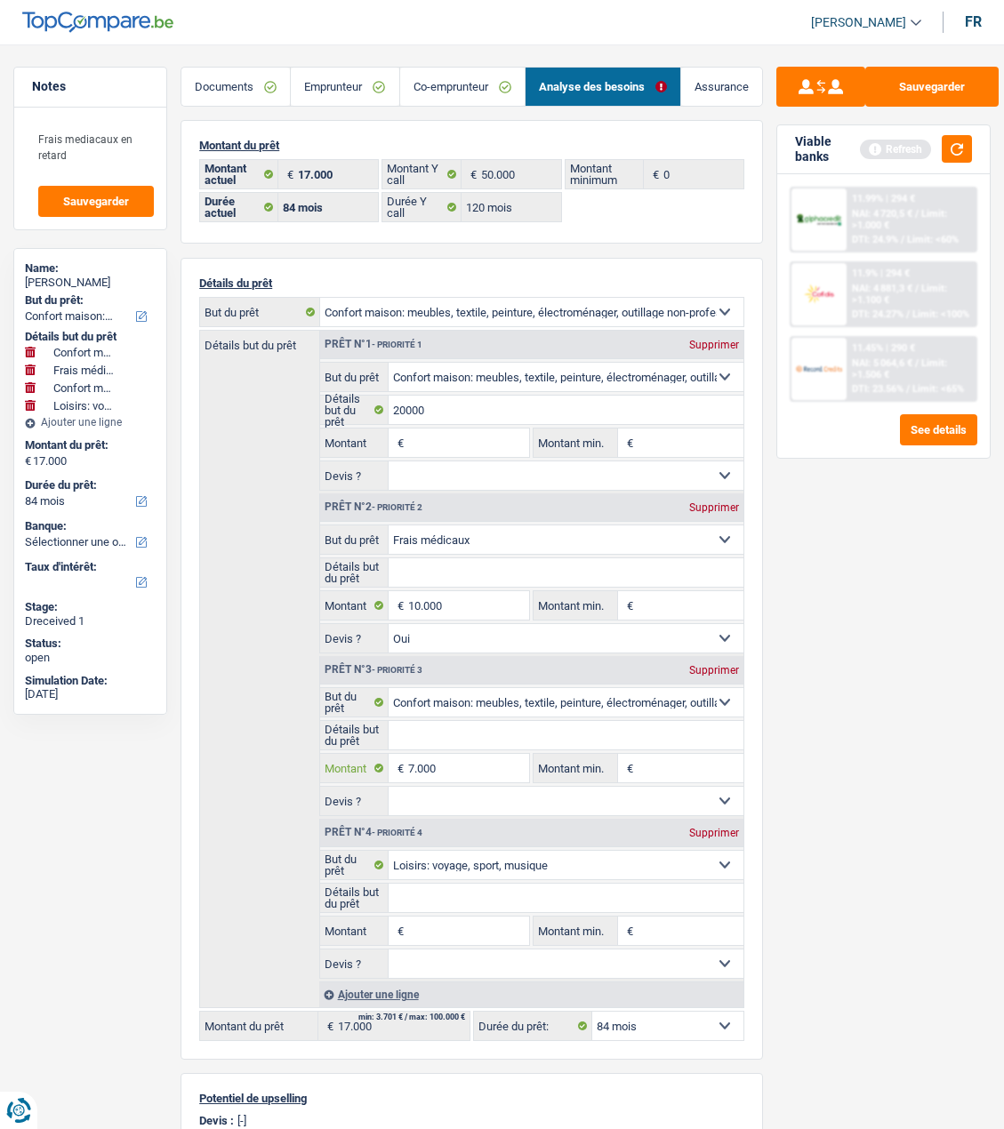
click at [445, 762] on input "7.000" at bounding box center [468, 768] width 121 height 28
click at [571, 688] on select "Confort maison: meubles, textile, peinture, électroménager, outillage non-profe…" at bounding box center [566, 702] width 355 height 28
select select "movingOrInstallation"
click at [389, 688] on select "Confort maison: meubles, textile, peinture, électroménager, outillage non-profe…" at bounding box center [566, 702] width 355 height 28
select select "movingOrInstallation"
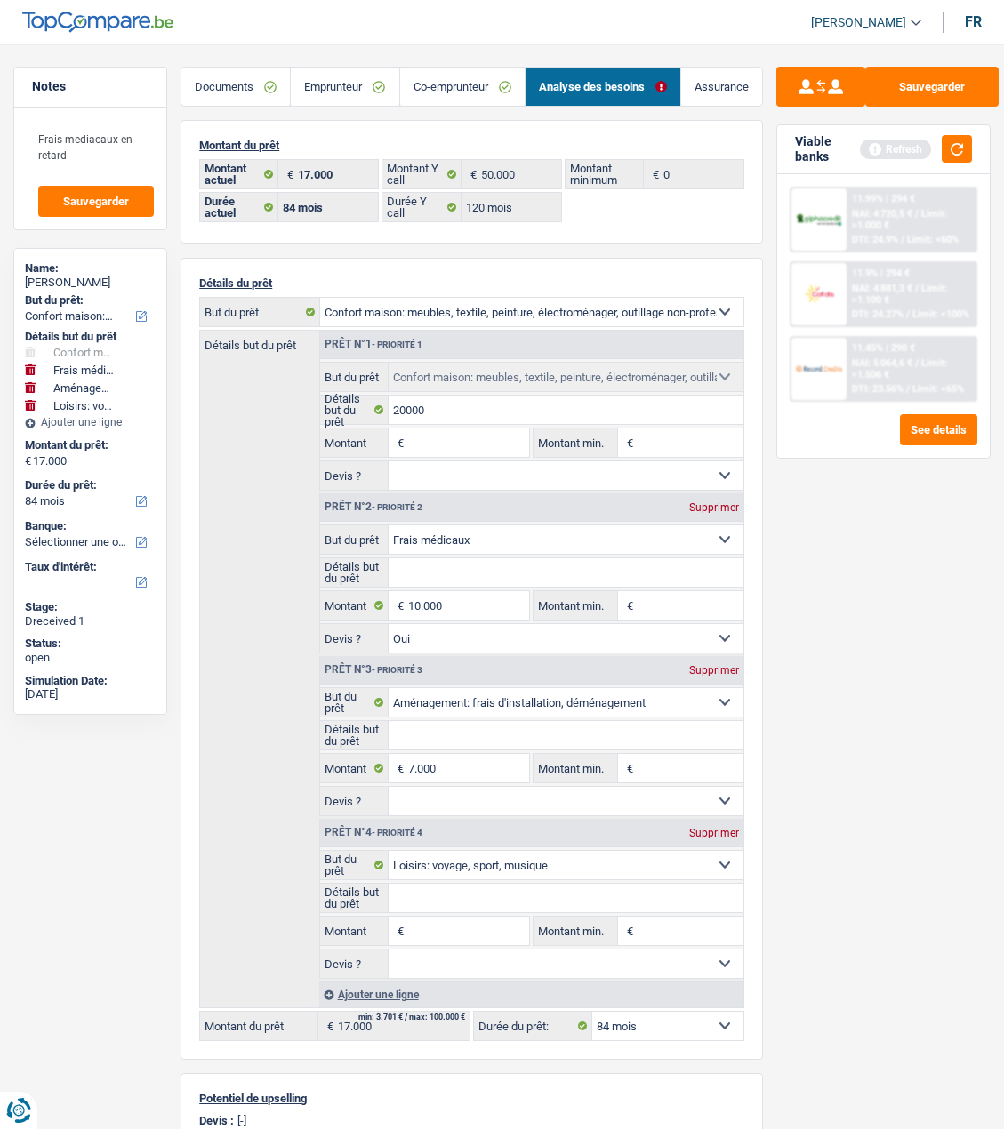
click at [444, 900] on input "Détails but du prêt" at bounding box center [566, 898] width 355 height 28
click at [461, 407] on input "20000" at bounding box center [566, 410] width 355 height 28
click at [475, 925] on input "Montant" at bounding box center [468, 931] width 121 height 28
click at [493, 446] on input "Montant" at bounding box center [468, 443] width 121 height 28
paste input "20.000"
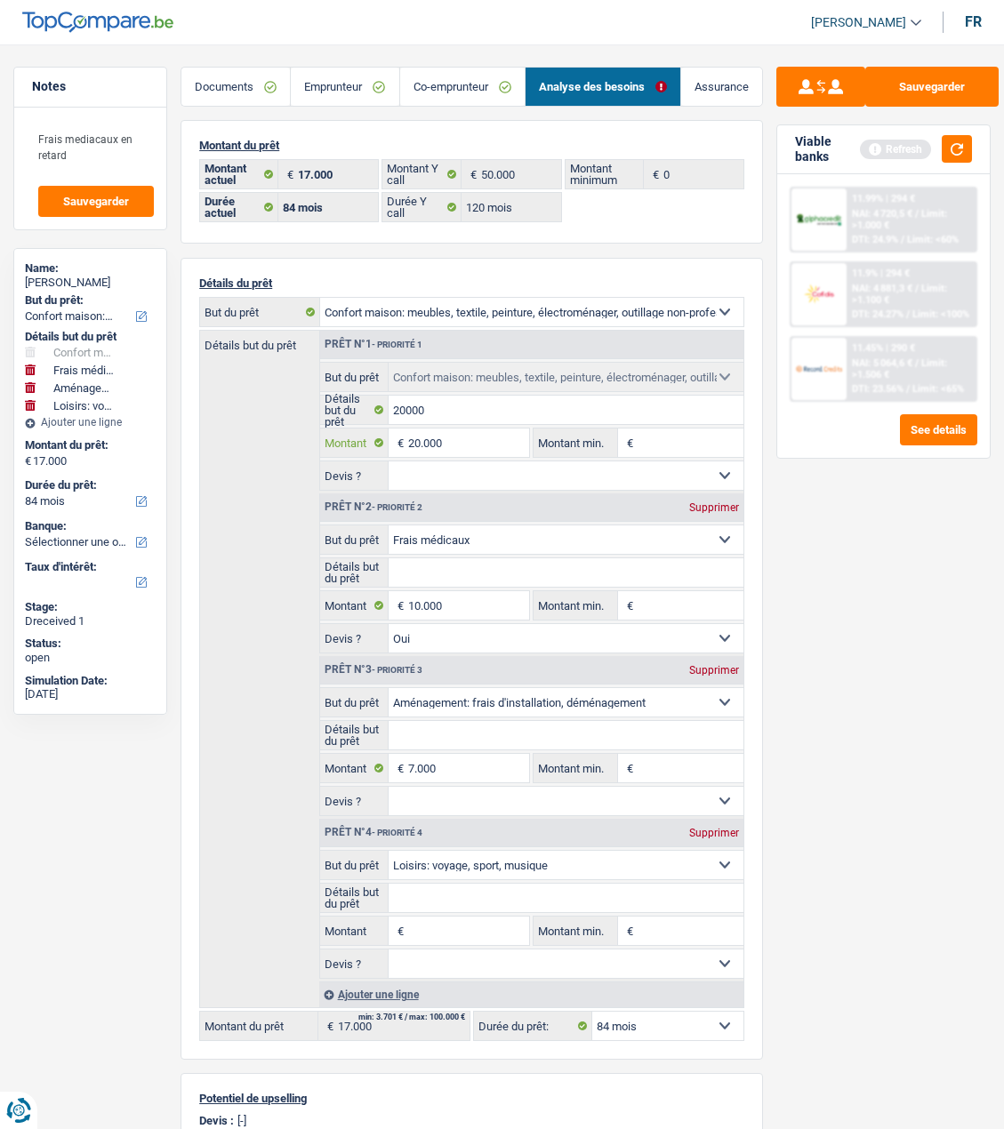
type input "20.000"
type input "37.000"
select select "120"
type input "37.000"
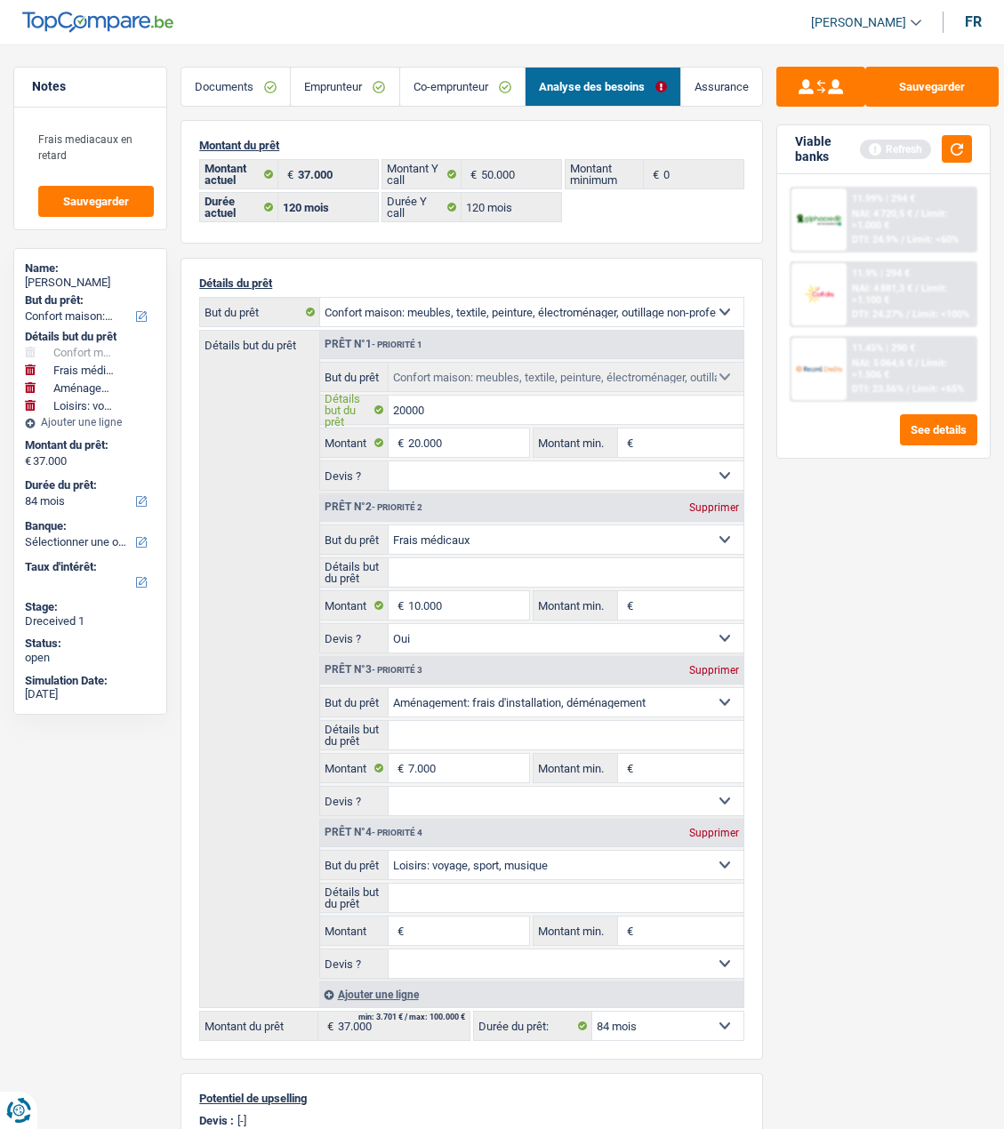
select select "120"
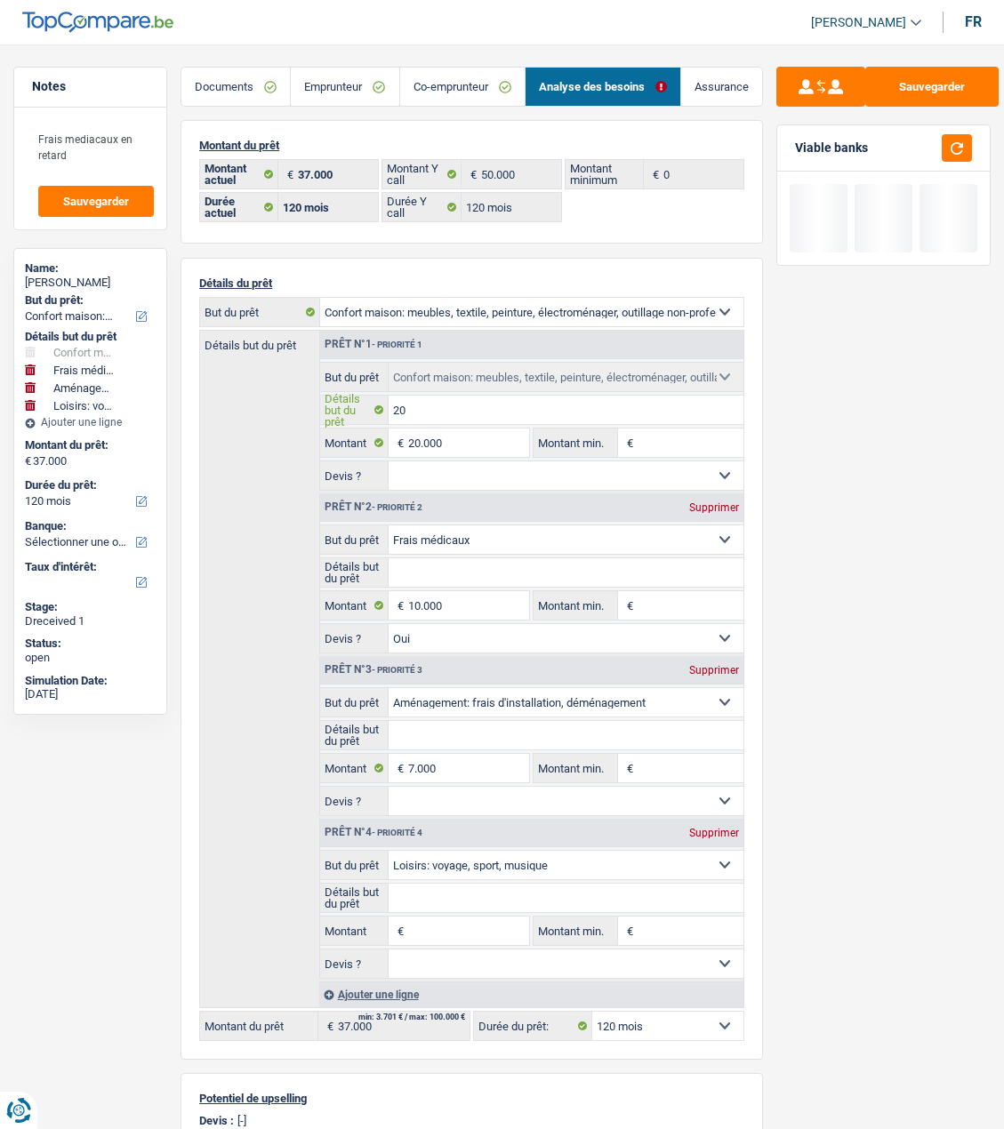
type input "2"
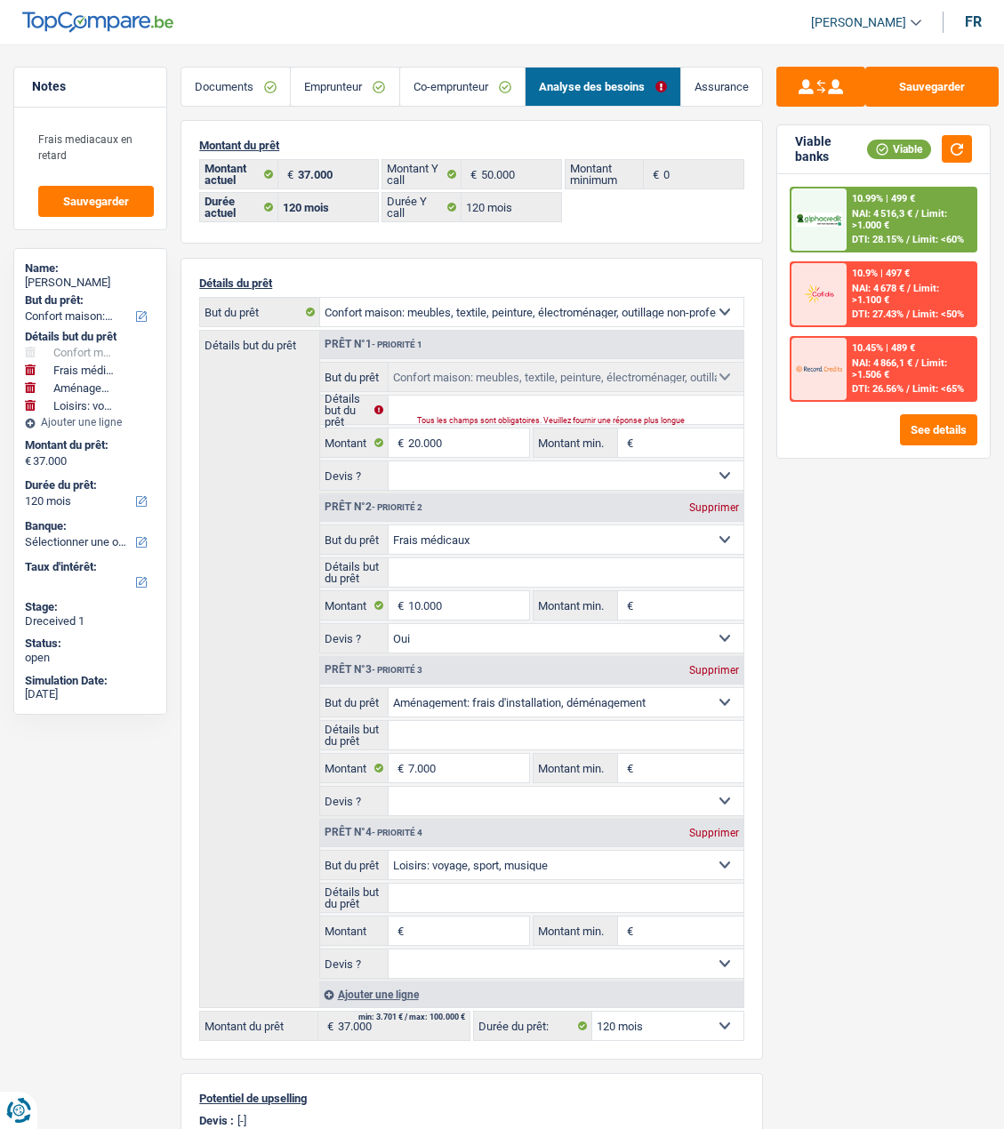
click at [527, 417] on div "Tous les champs sont obligatoires. Veuillez fournir une réponse plus longue" at bounding box center [563, 420] width 293 height 7
click at [548, 405] on input "Détails but du prêt" at bounding box center [566, 410] width 355 height 28
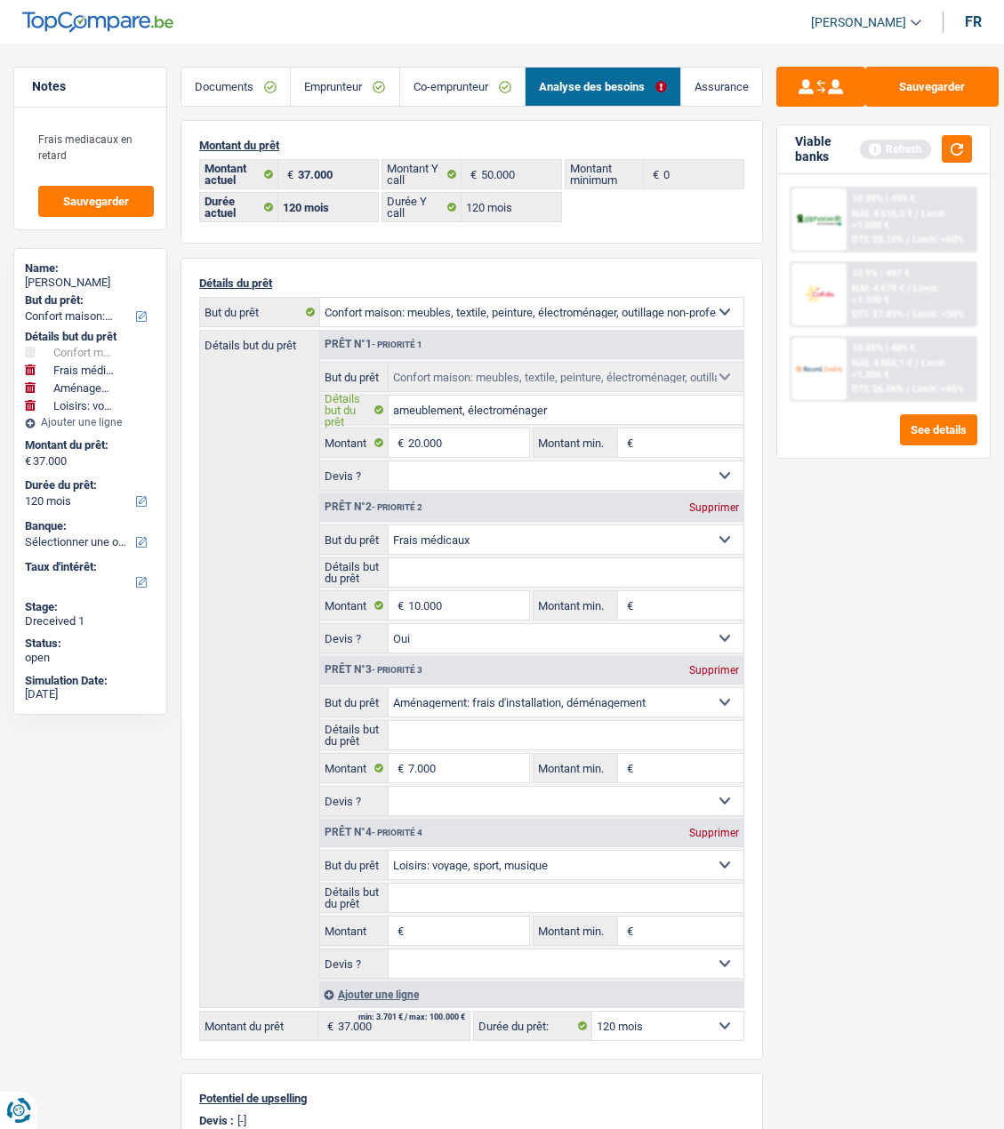
type input "ameublement, électroménager"
click at [425, 925] on input "Montant" at bounding box center [468, 931] width 121 height 28
type input "5.000"
type input "42.000"
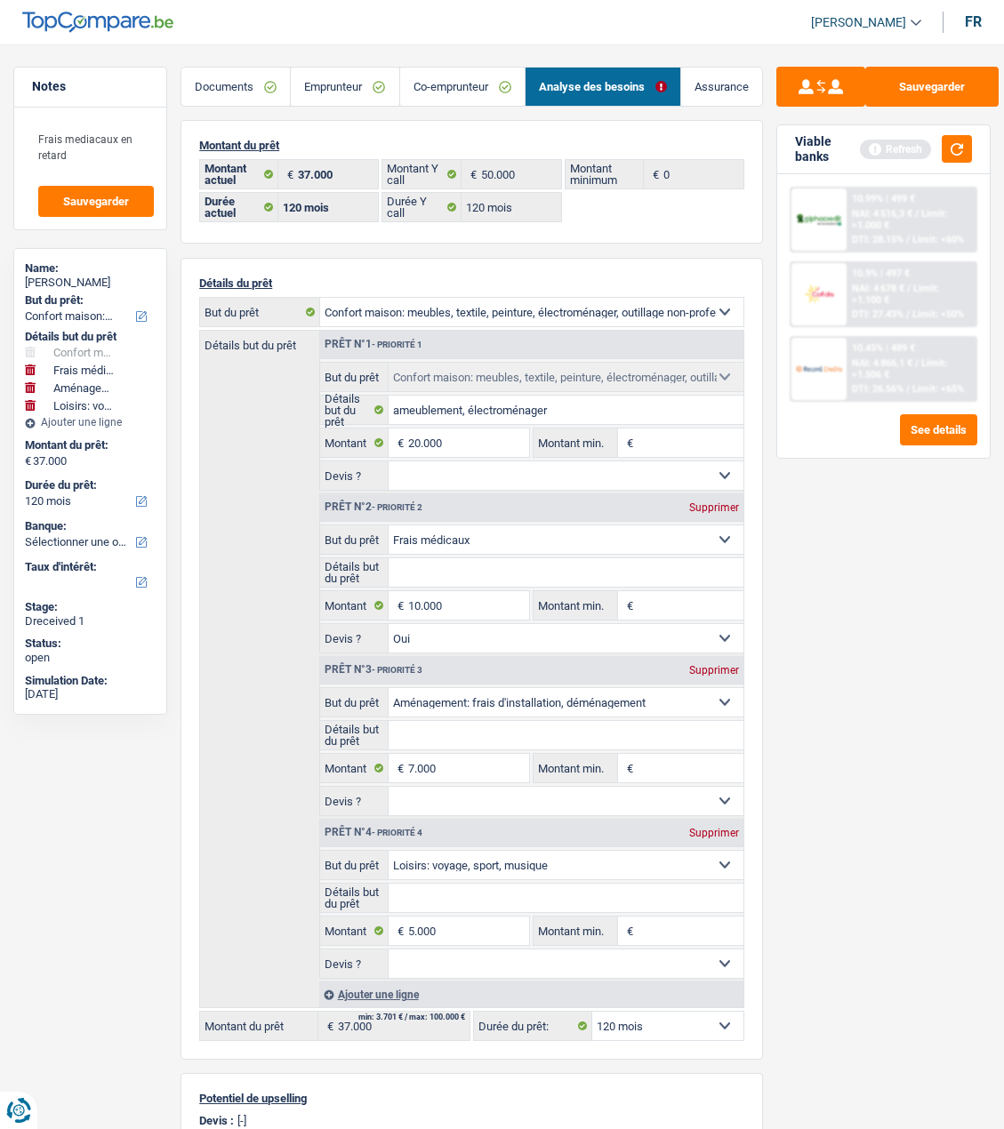
select select "144"
type input "42.000"
click at [368, 995] on div "Ajouter une ligne" at bounding box center [531, 995] width 424 height 26
select select "144"
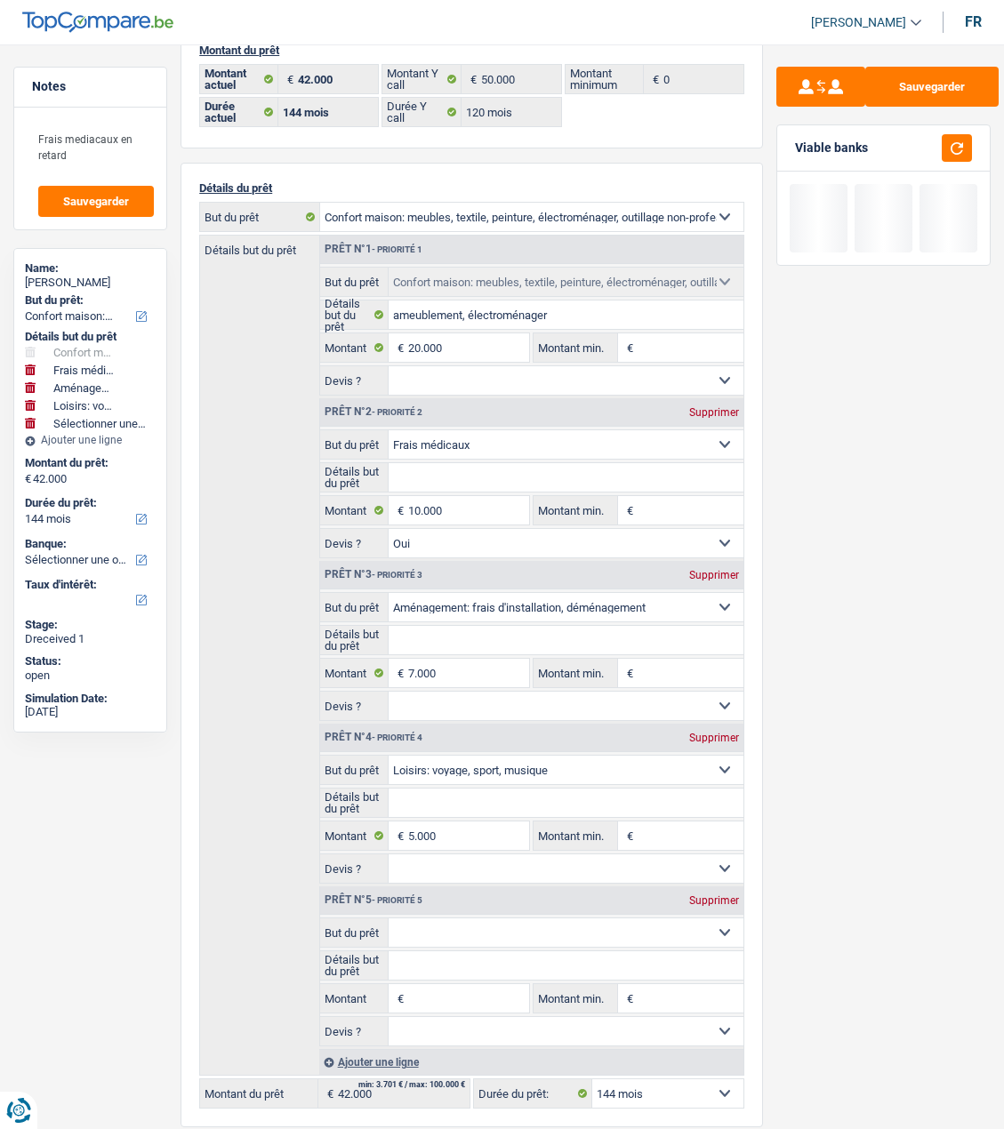
scroll to position [267, 0]
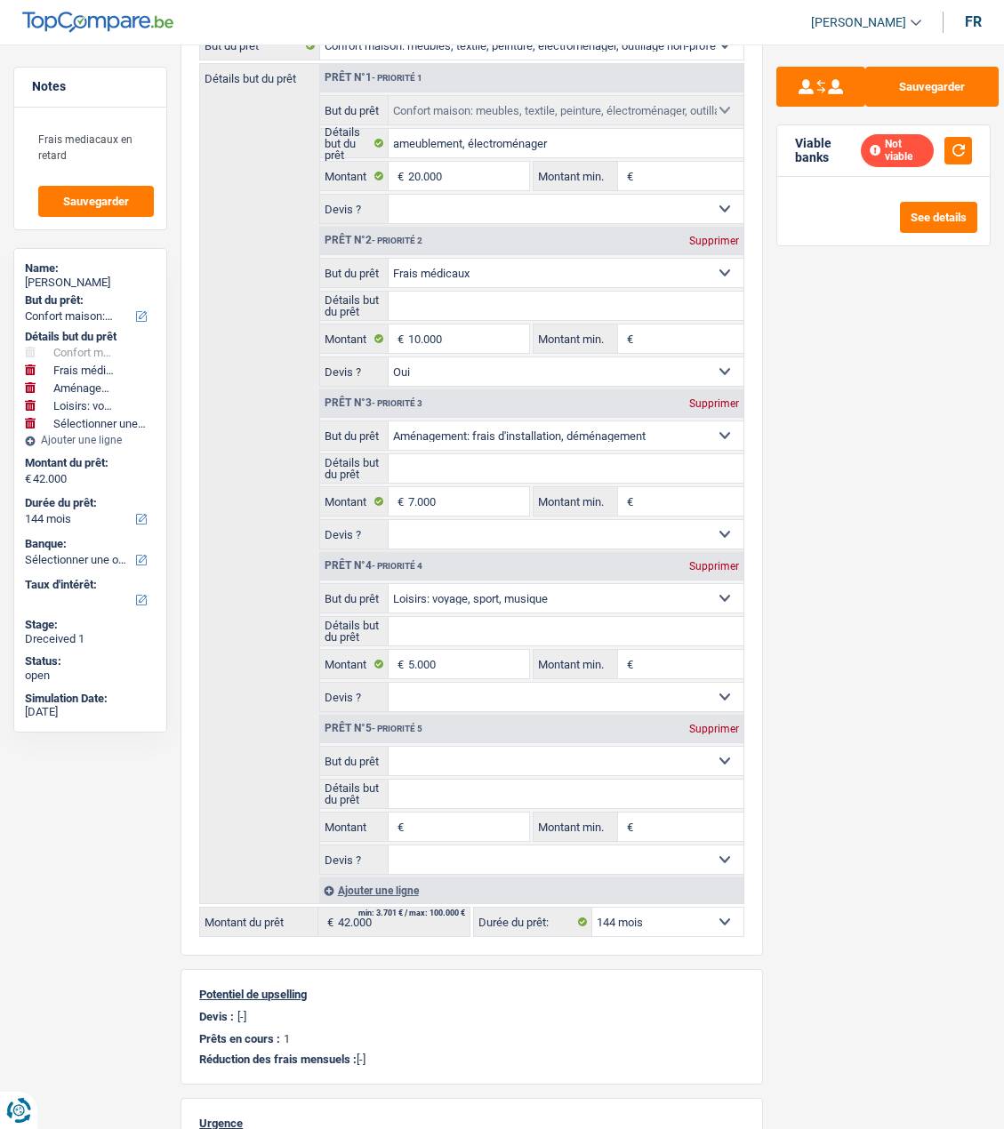
click at [469, 752] on select "Confort maison: meubles, textile, peinture, électroménager, outillage non-profe…" at bounding box center [566, 761] width 355 height 28
select select "carRepair"
click at [389, 747] on select "Confort maison: meubles, textile, peinture, électroménager, outillage non-profe…" at bounding box center [566, 761] width 355 height 28
select select "carRepair"
click at [442, 797] on input "Détails but du prêt" at bounding box center [566, 794] width 355 height 28
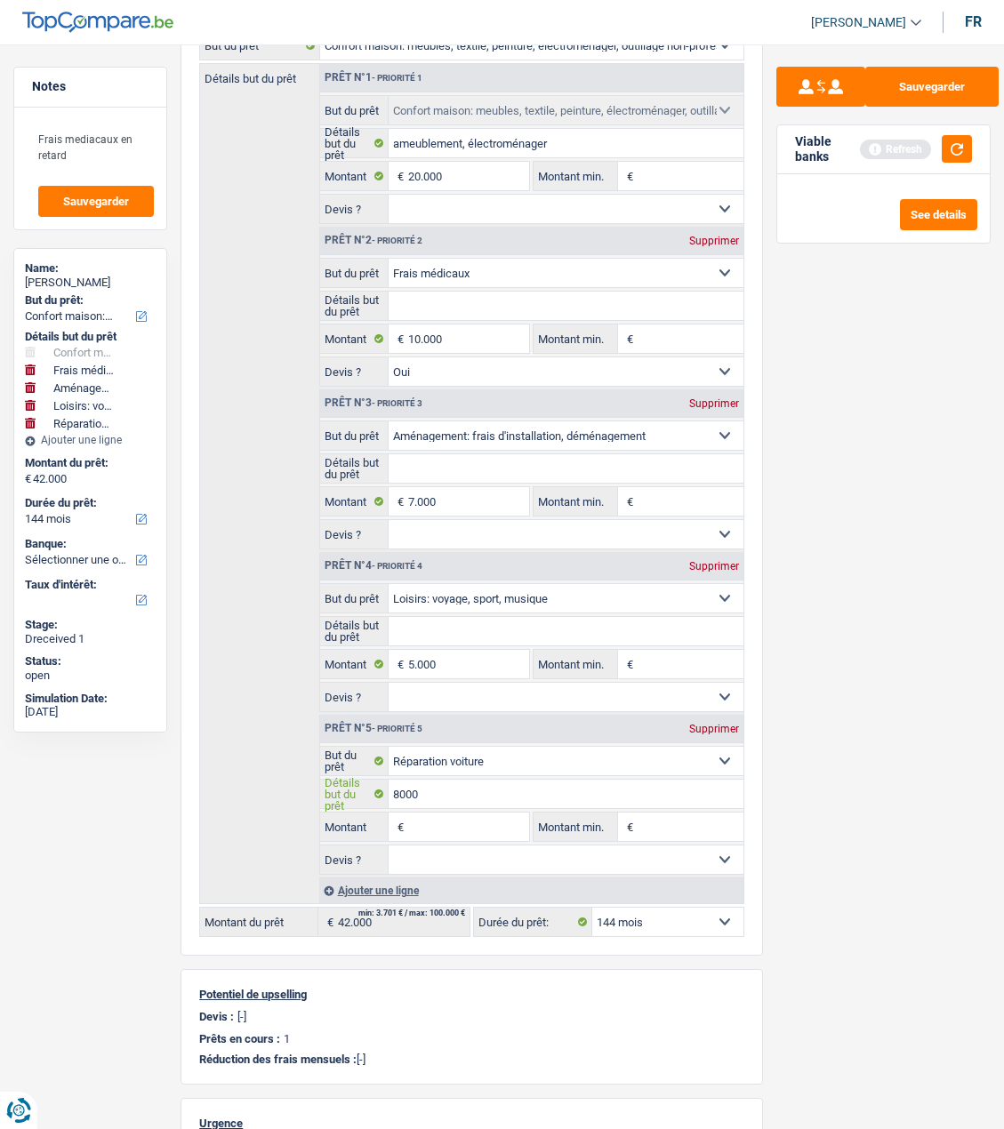
type input "8000"
click at [664, 910] on select "12 mois 18 mois 24 mois 30 mois 36 mois 42 mois 48 mois 60 mois 72 mois 84 mois…" at bounding box center [667, 922] width 151 height 28
select select "120"
click at [592, 908] on select "12 mois 18 mois 24 mois 30 mois 36 mois 42 mois 48 mois 60 mois 72 mois 84 mois…" at bounding box center [667, 922] width 151 height 28
select select "120"
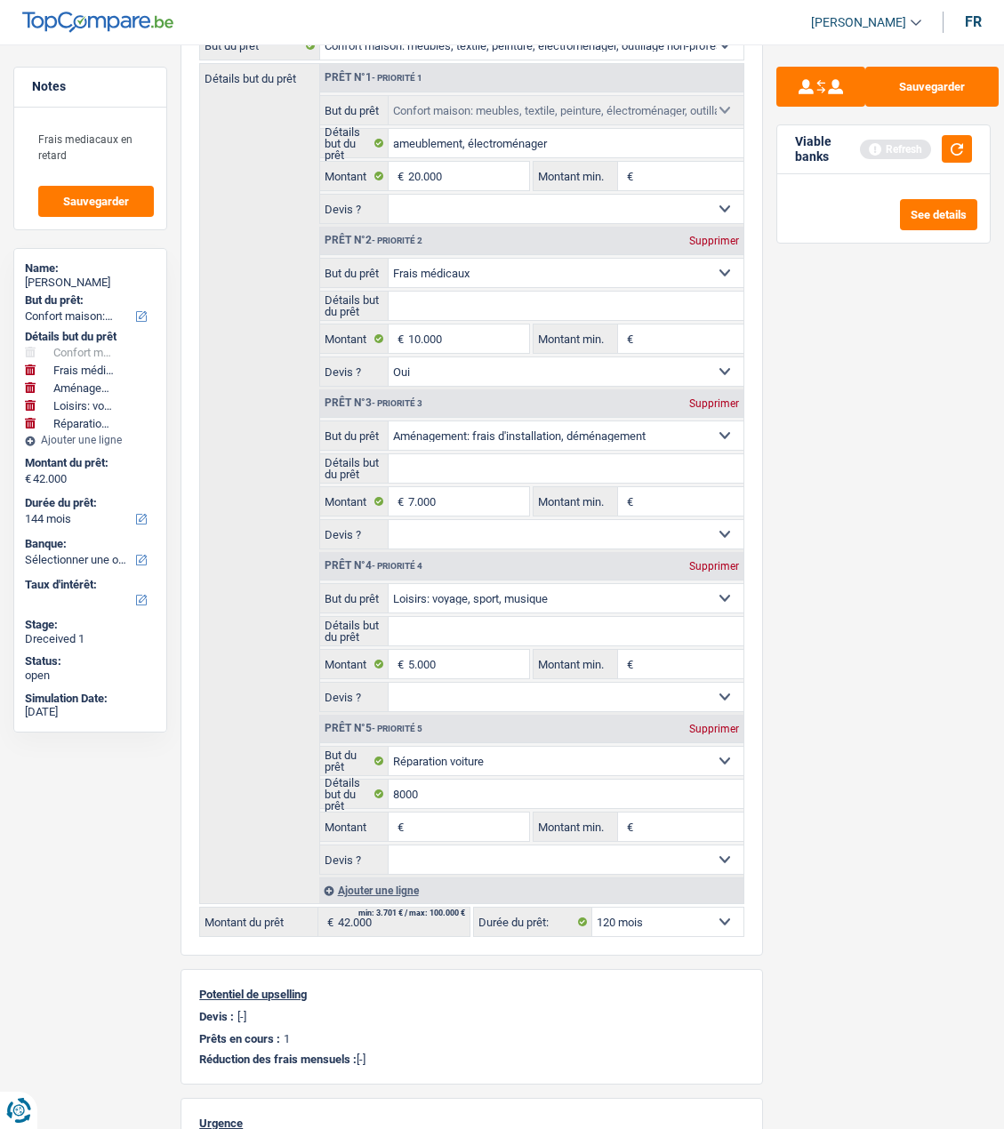
select select "120"
click at [789, 764] on div "Sauvegarder Viable banks" at bounding box center [883, 582] width 241 height 1030
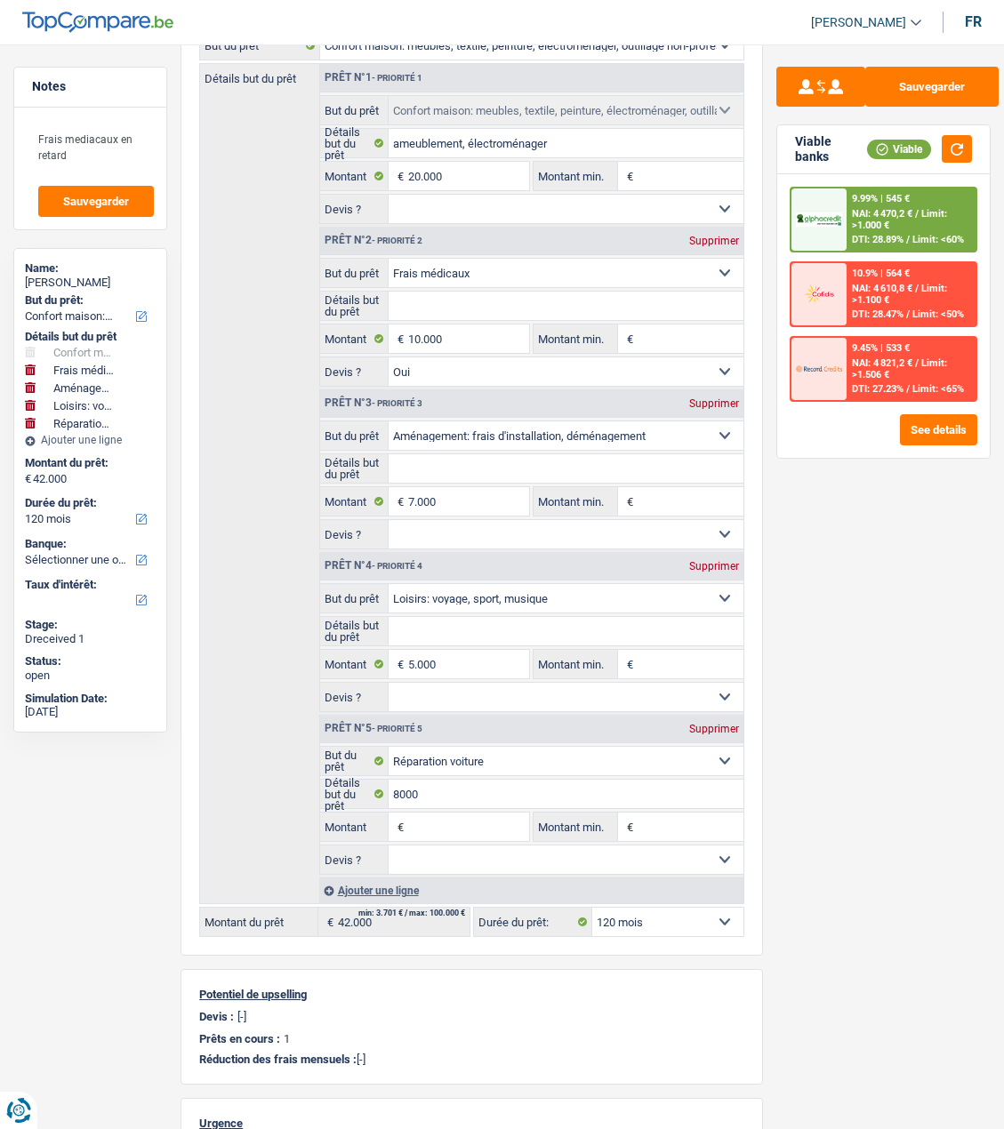
click at [915, 215] on span "/" at bounding box center [917, 214] width 4 height 12
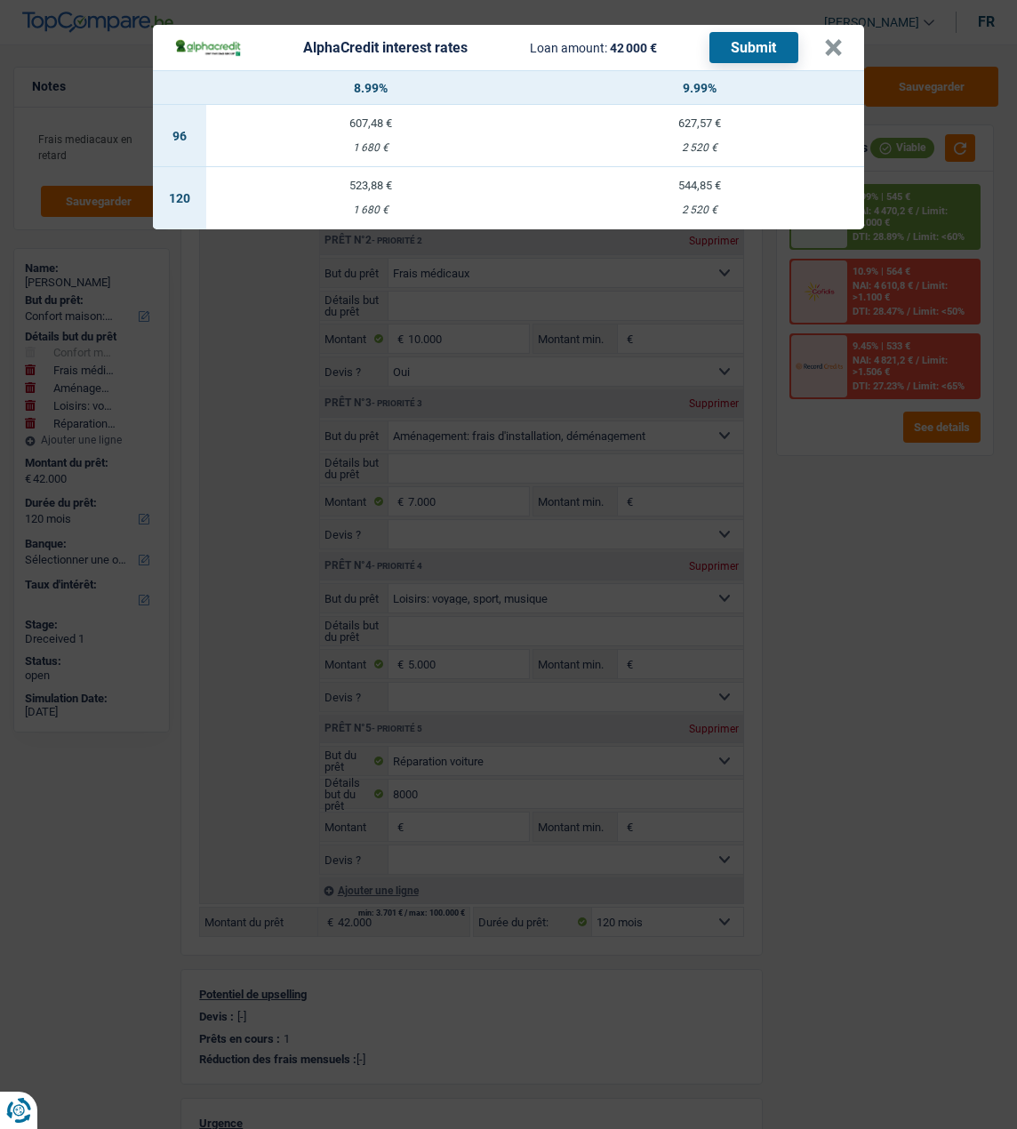
click at [717, 188] on td "544,85 € 2 520 €" at bounding box center [699, 198] width 329 height 62
select select "alphacredit"
type input "9,99"
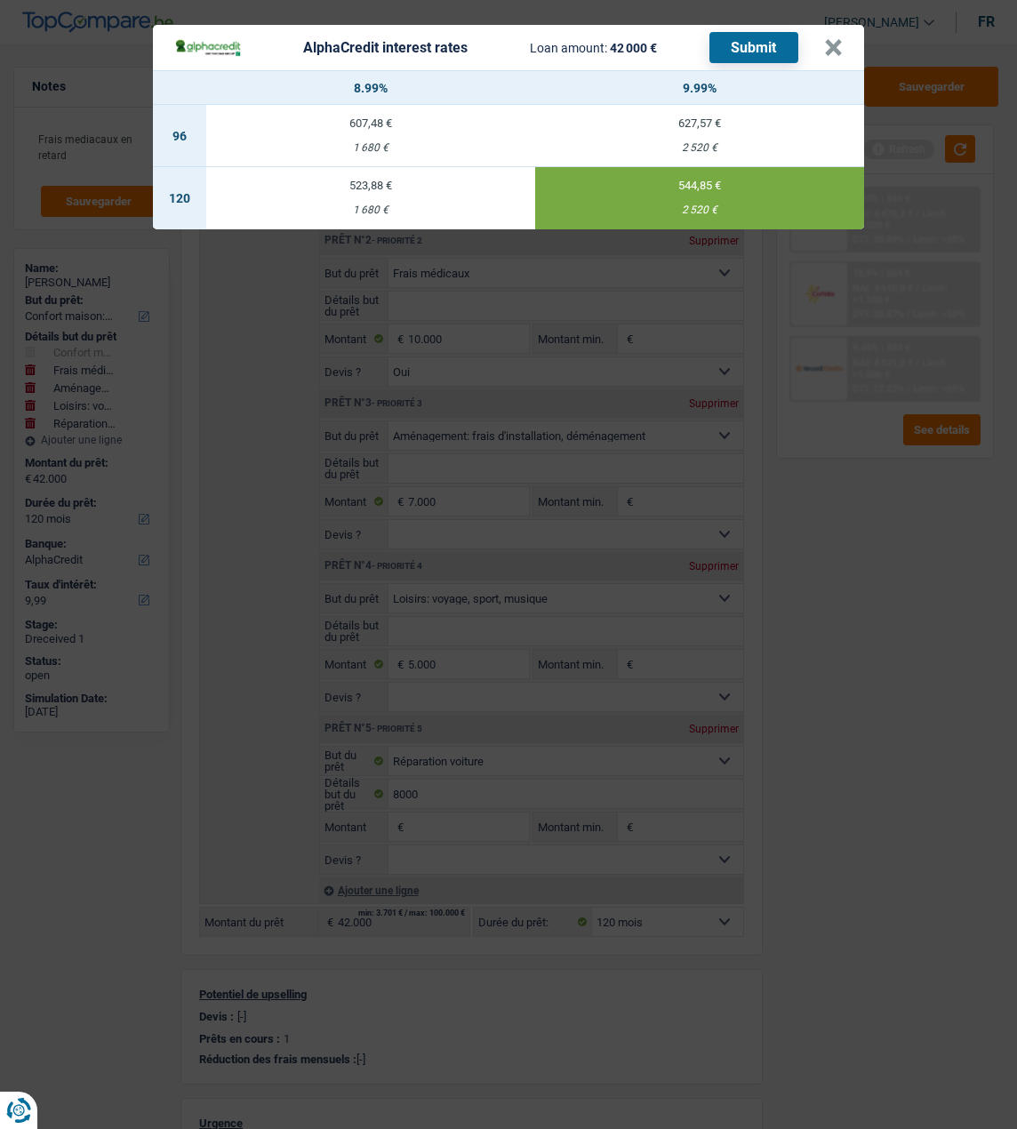
click at [744, 32] on button "Submit" at bounding box center [754, 47] width 89 height 31
click at [839, 39] on button "×" at bounding box center [833, 48] width 19 height 18
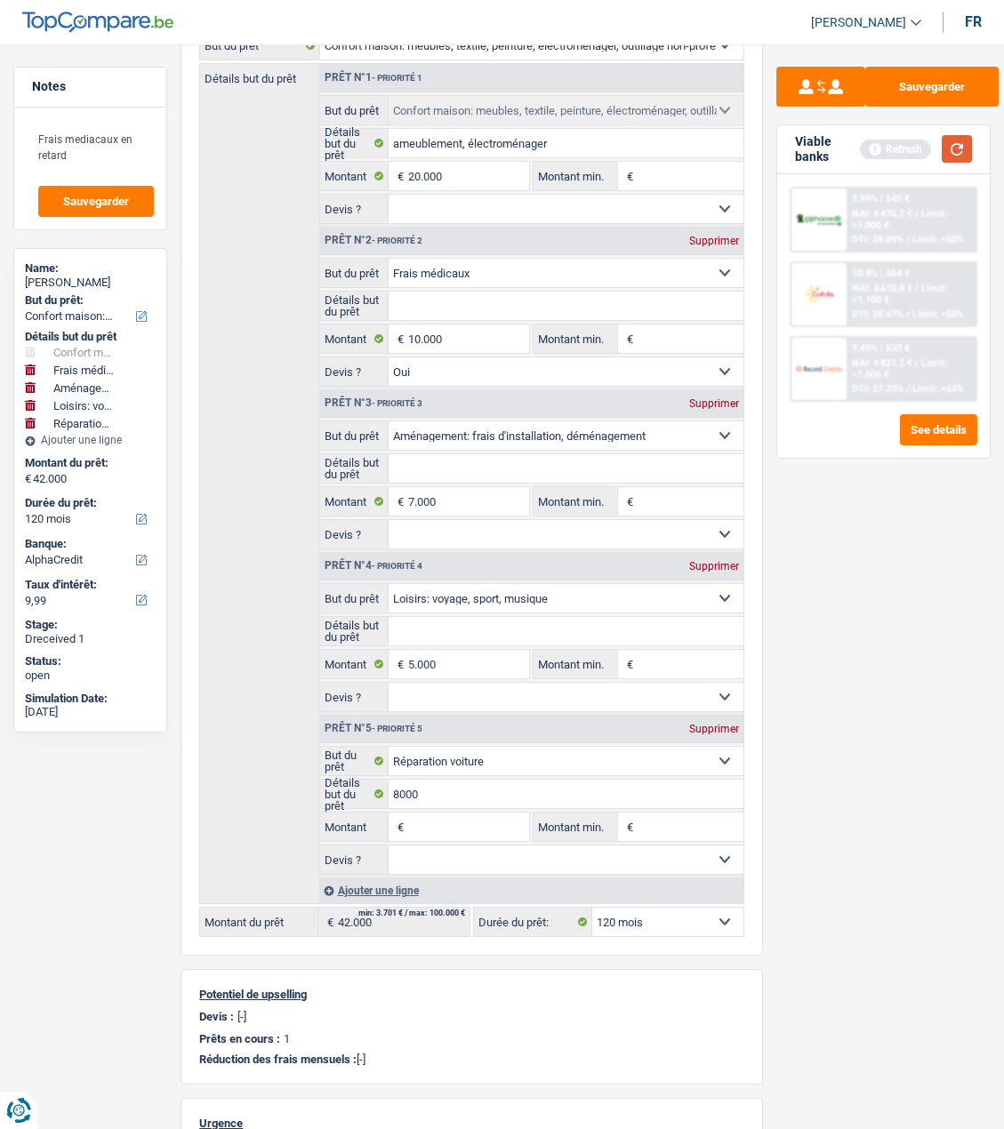
click at [951, 148] on button "button" at bounding box center [957, 149] width 30 height 28
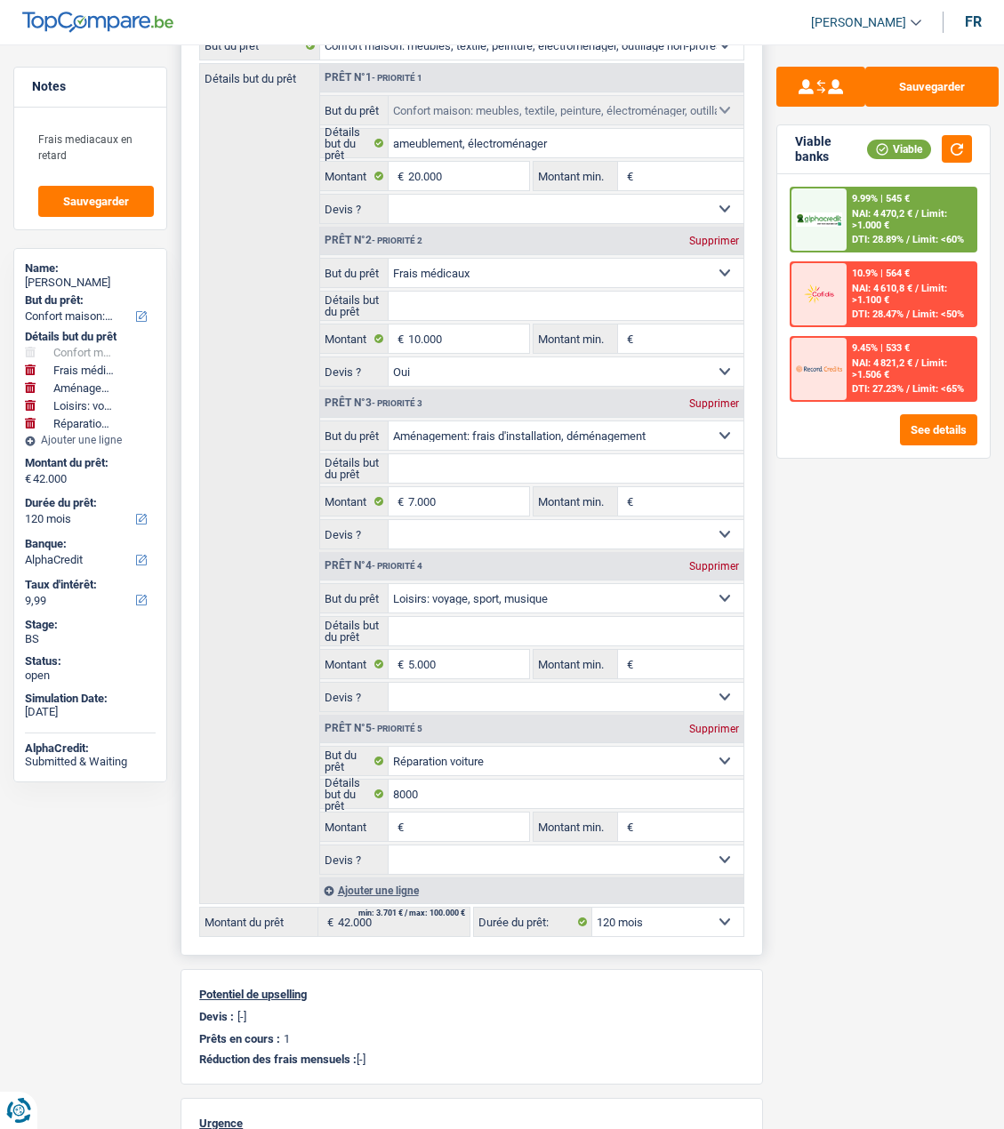
click at [667, 923] on select "12 mois 18 mois 24 mois 30 mois 36 mois 42 mois 48 mois 60 mois 72 mois 84 mois…" at bounding box center [667, 922] width 151 height 28
select select "84"
click at [592, 908] on select "12 mois 18 mois 24 mois 30 mois 36 mois 42 mois 48 mois 60 mois 72 mois 84 mois…" at bounding box center [667, 922] width 151 height 28
select select "84"
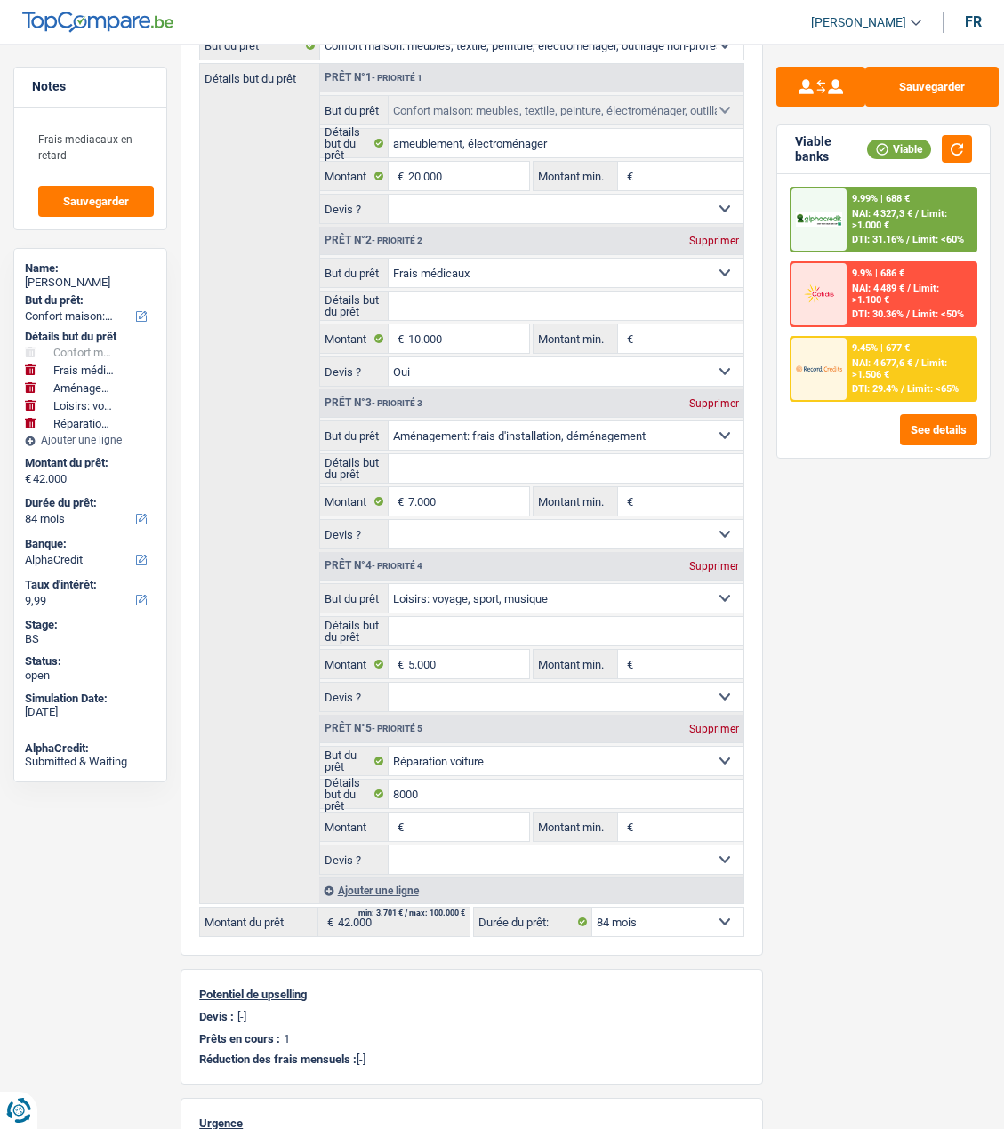
click at [881, 363] on div "9.45% | 677 € NAI: 4 677,6 € / Limit: >1.506 € DTI: 29.4% / Limit: <65%" at bounding box center [910, 369] width 129 height 62
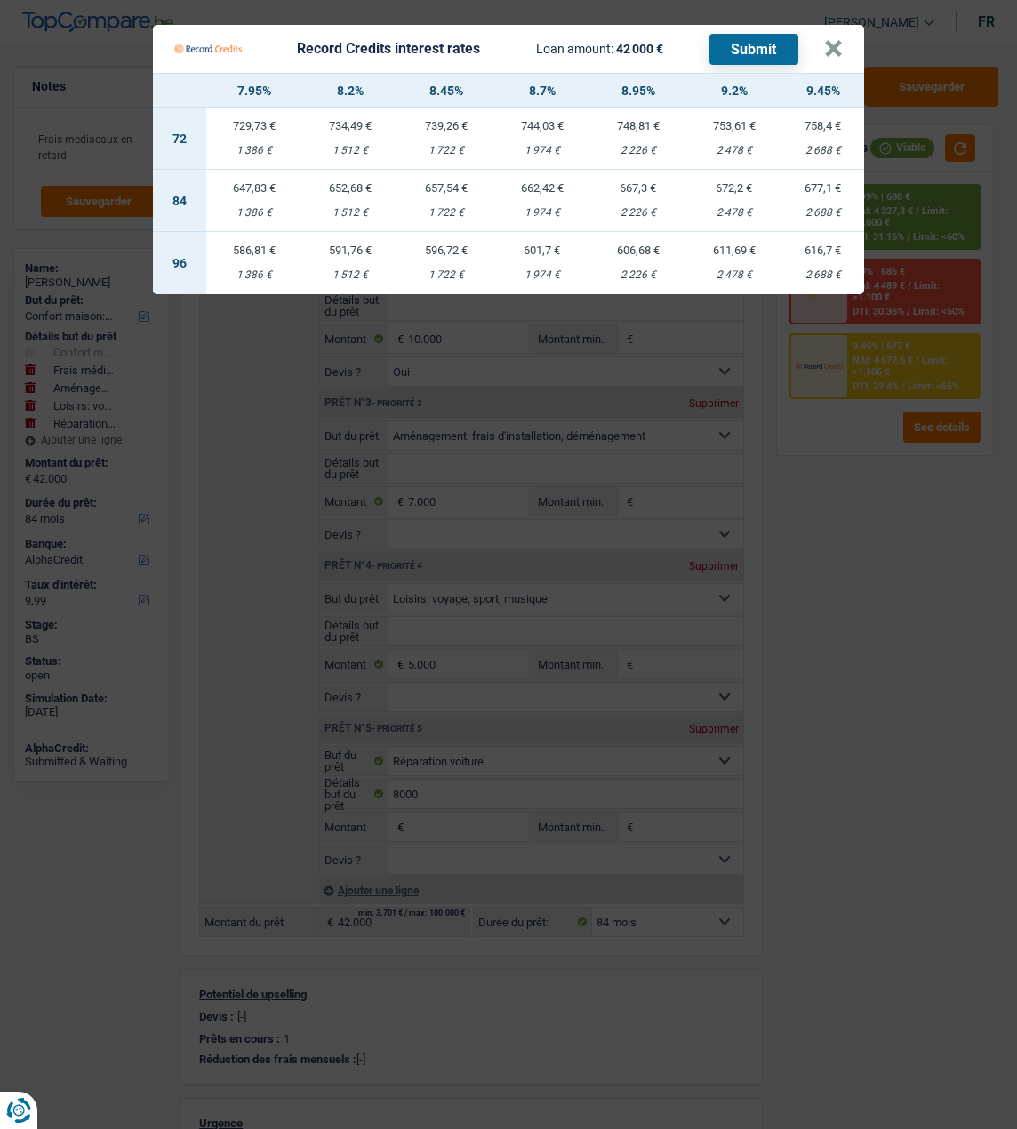
click at [454, 187] on td "657,54 € 1 722 €" at bounding box center [446, 201] width 96 height 62
select select "record credits"
type input "8,45"
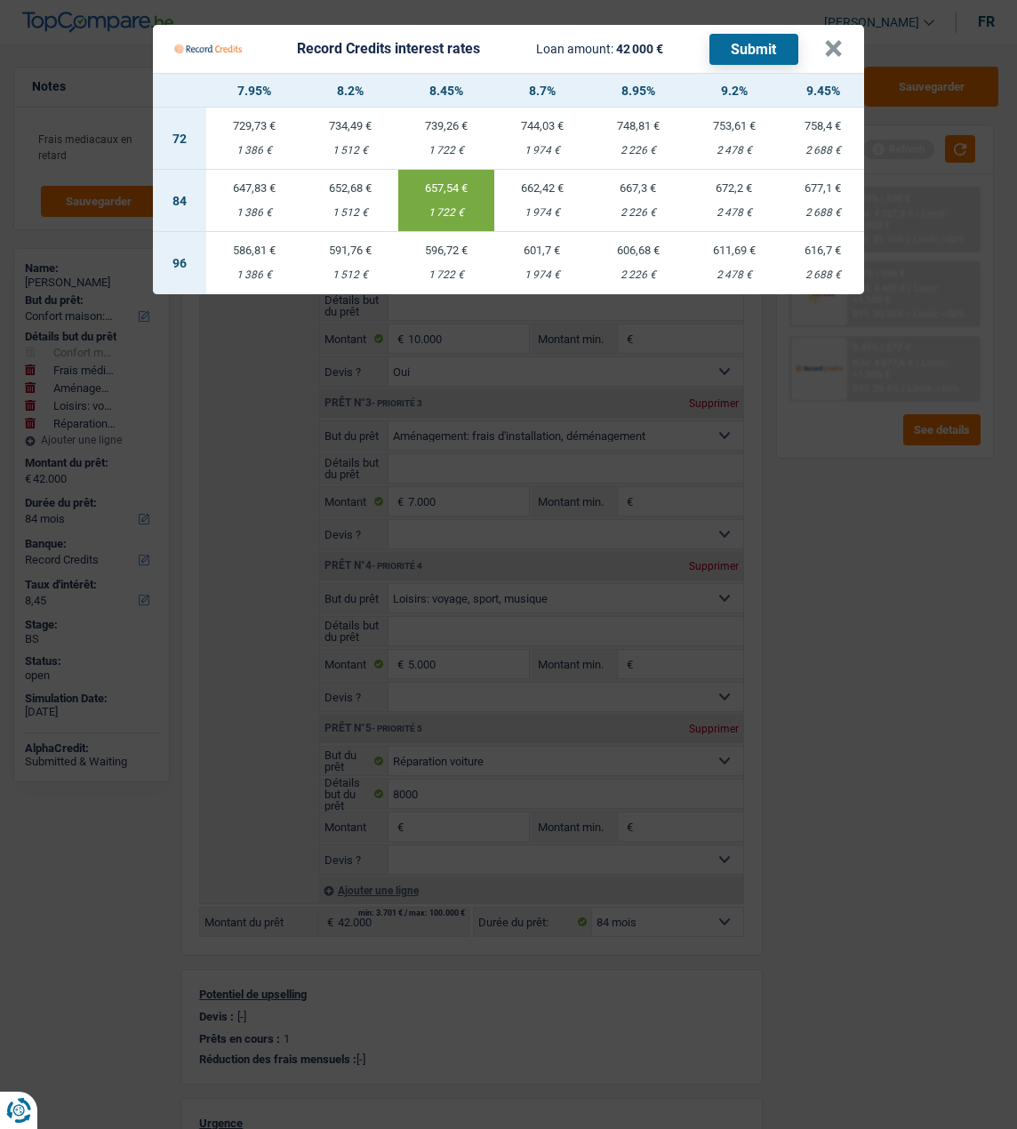
click at [750, 34] on button "Submit" at bounding box center [754, 49] width 89 height 31
click at [842, 40] on button "×" at bounding box center [833, 49] width 19 height 18
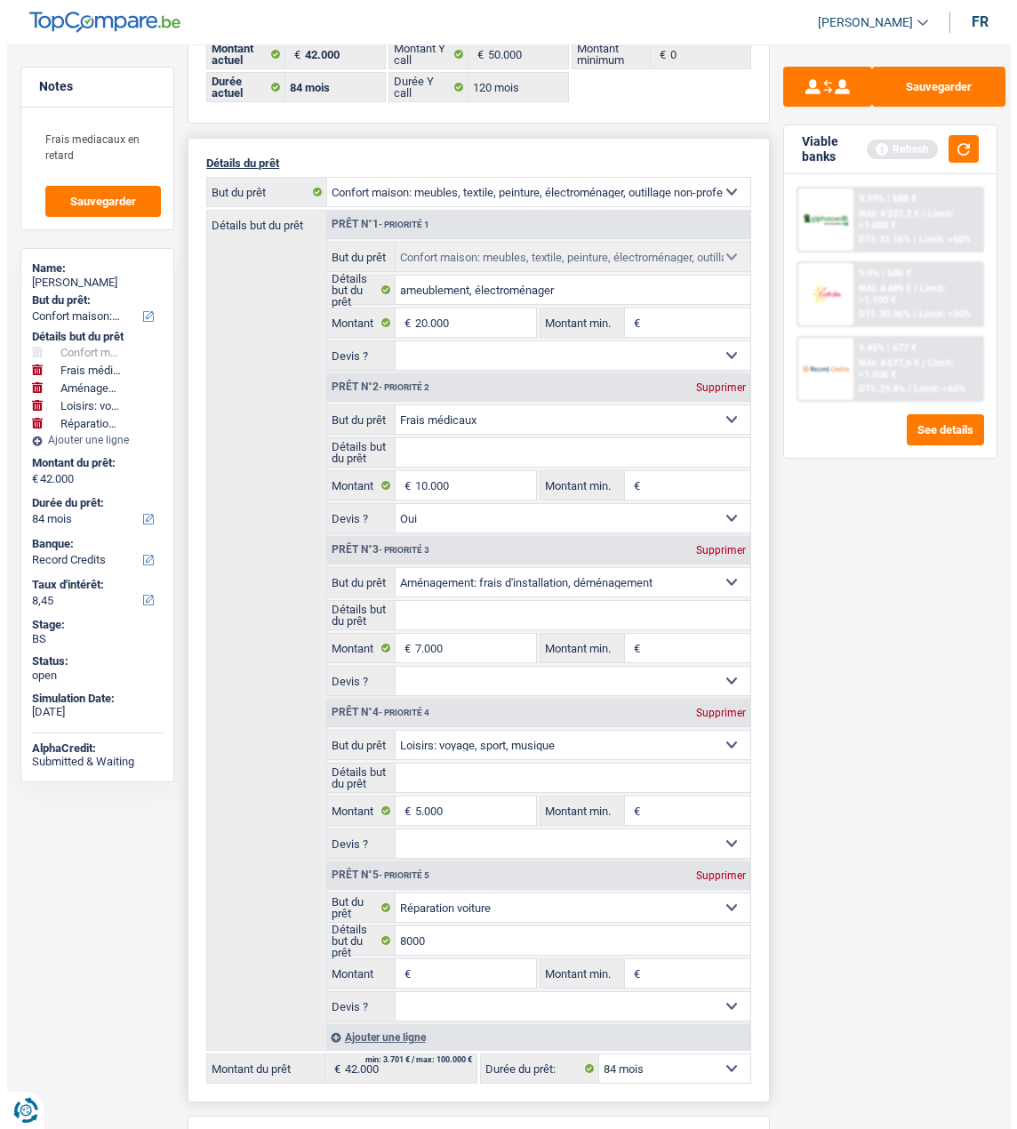
scroll to position [0, 0]
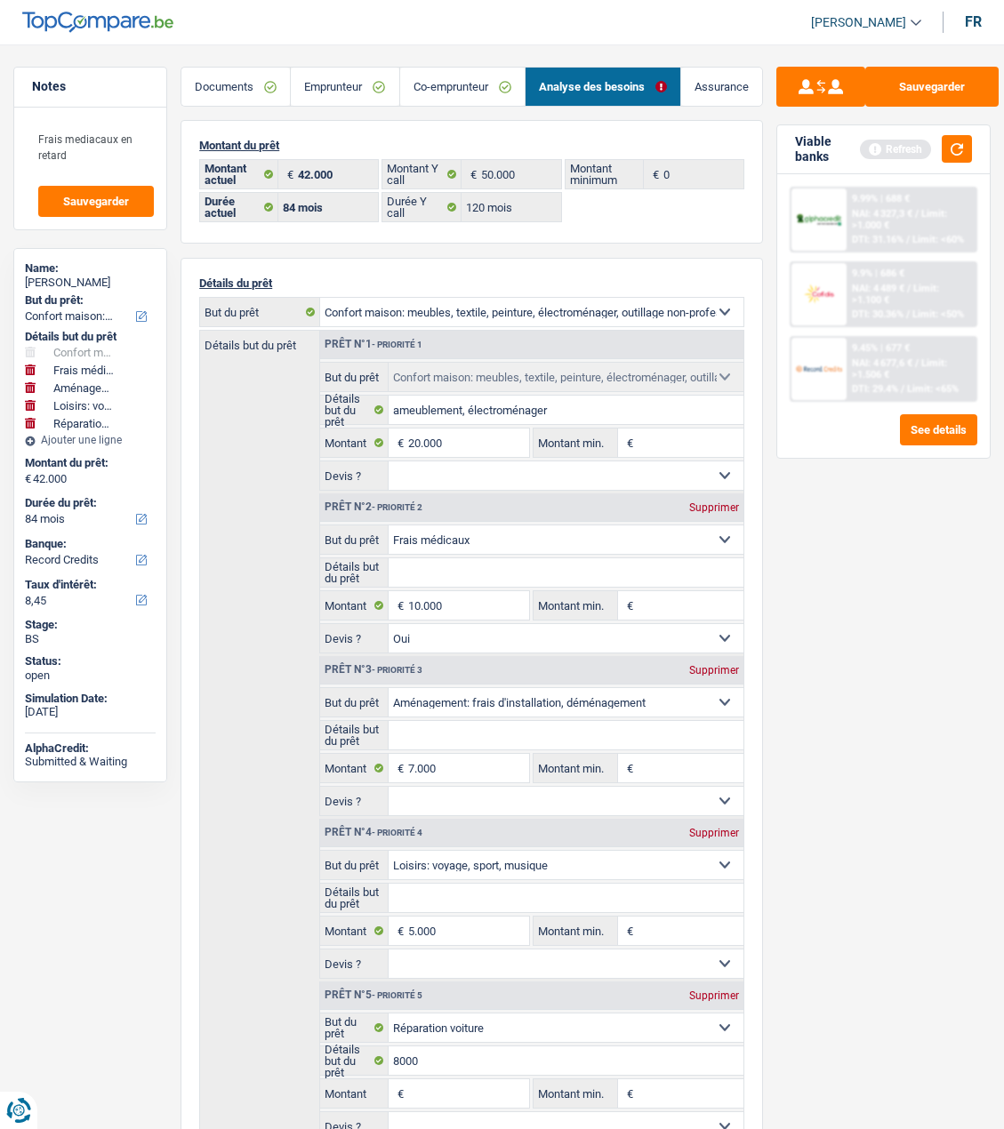
click at [471, 91] on link "Co-emprunteur" at bounding box center [462, 87] width 124 height 38
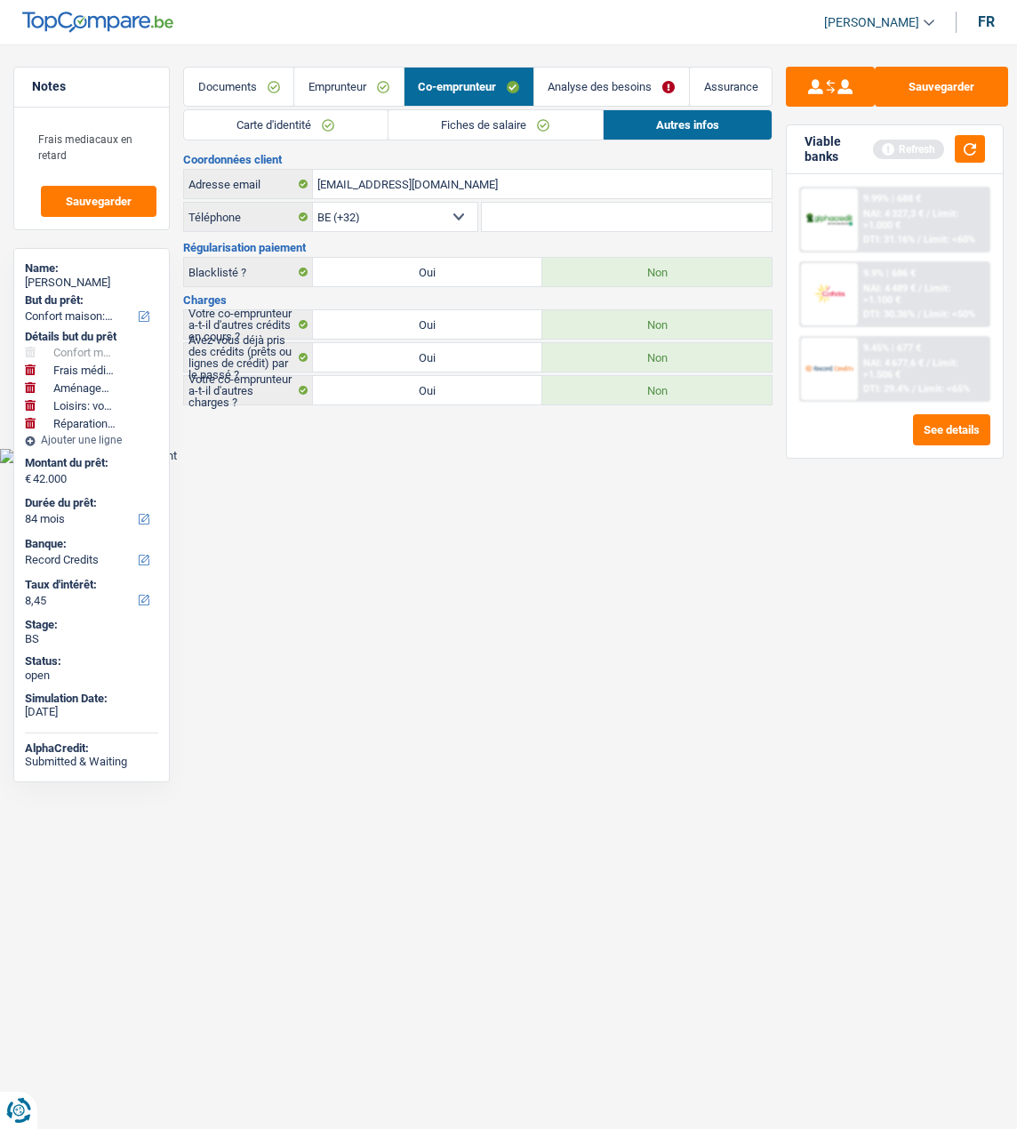
click at [340, 80] on link "Emprunteur" at bounding box center [348, 87] width 108 height 38
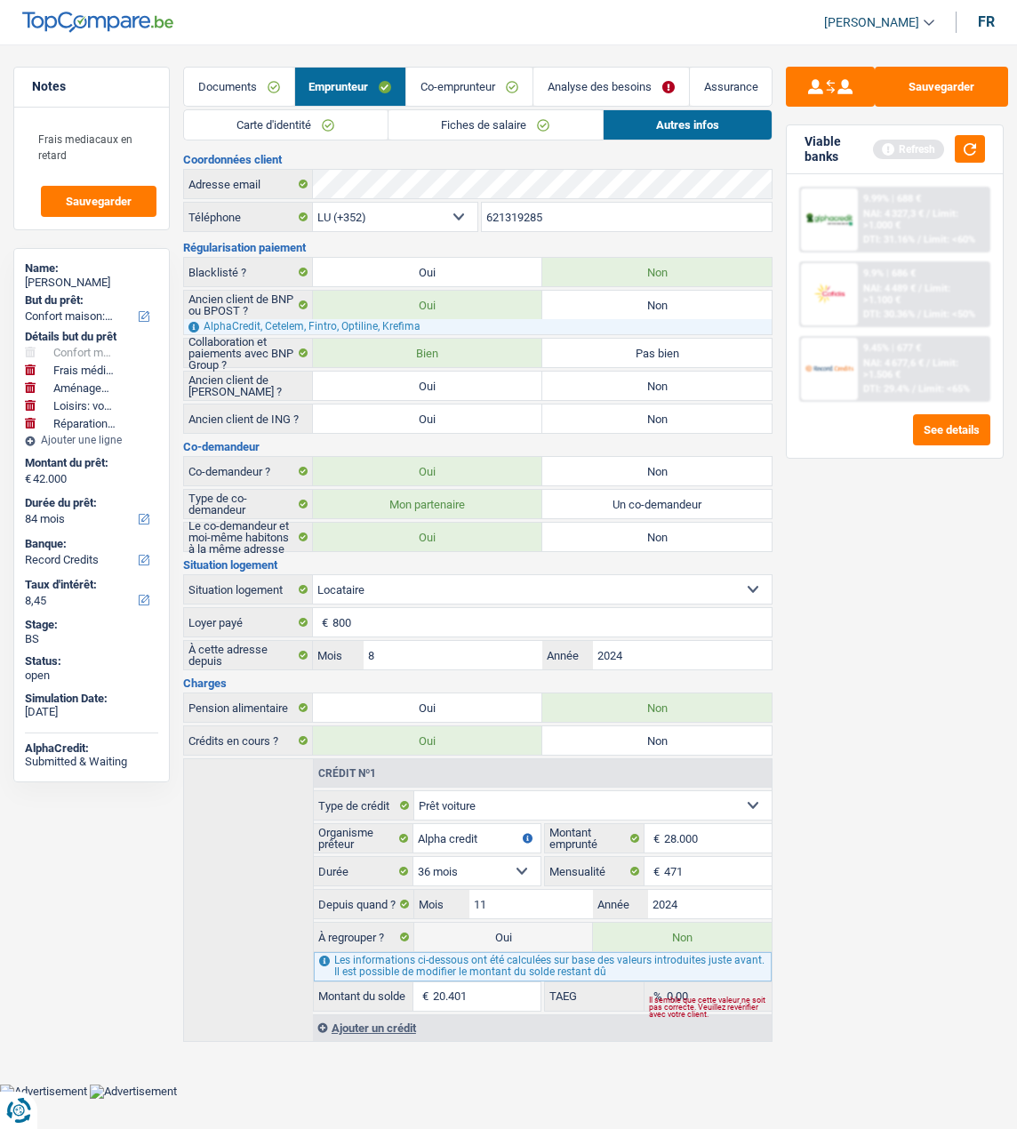
click at [212, 84] on link "Documents" at bounding box center [239, 87] width 110 height 38
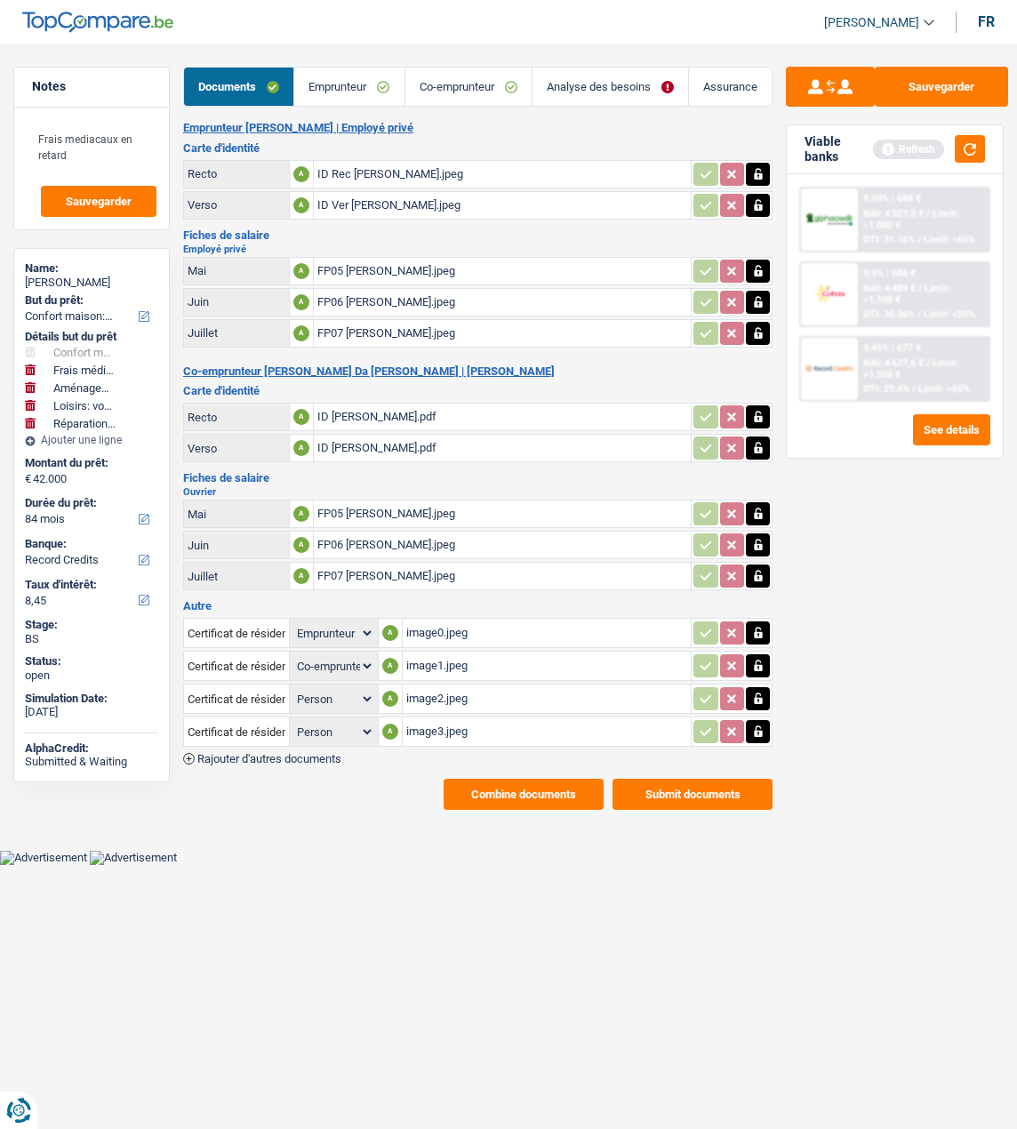
click at [557, 779] on button "Combine documents" at bounding box center [524, 794] width 160 height 31
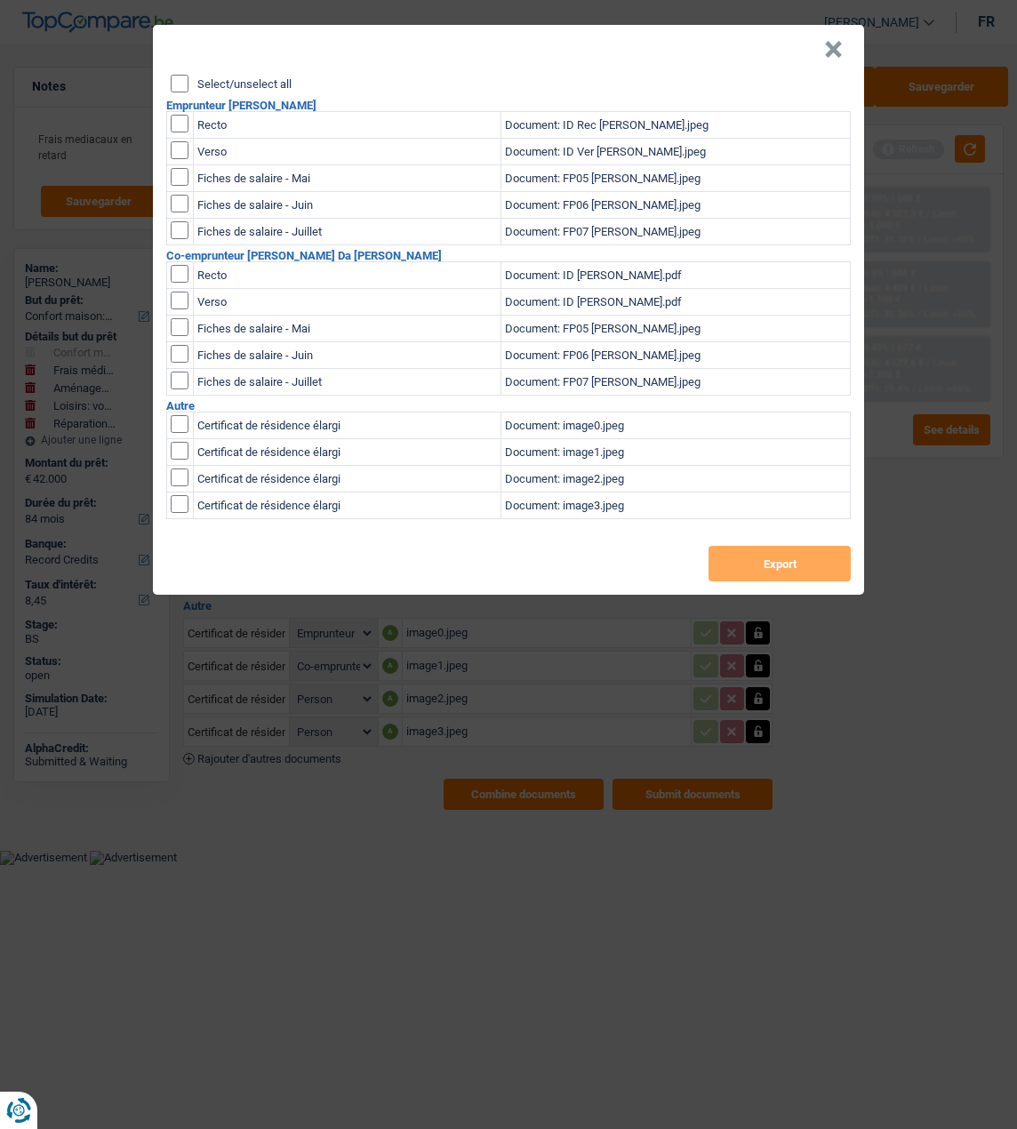
click at [172, 75] on input "Select/unselect all" at bounding box center [180, 84] width 18 height 18
checkbox input "true"
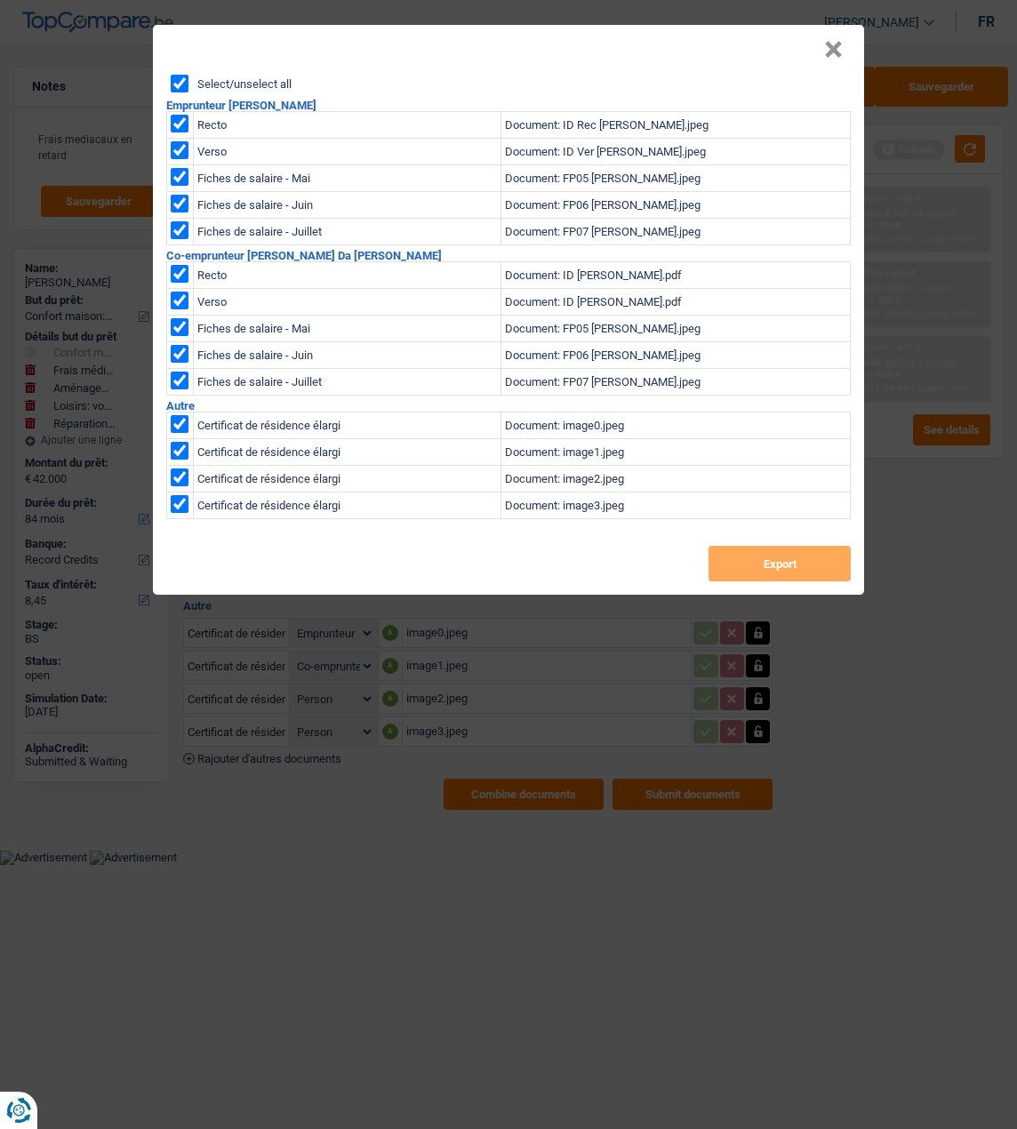
checkbox input "true"
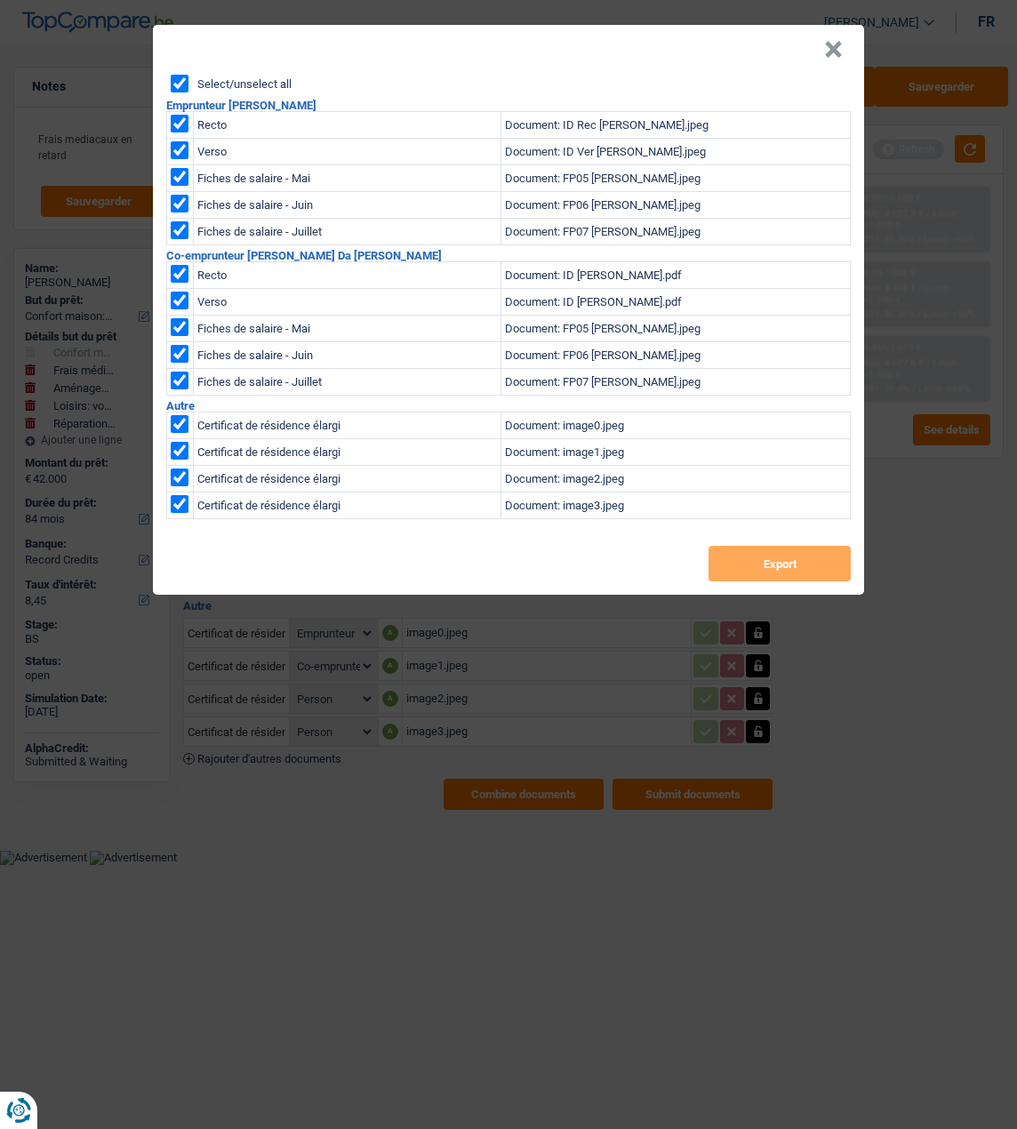
checkbox input "true"
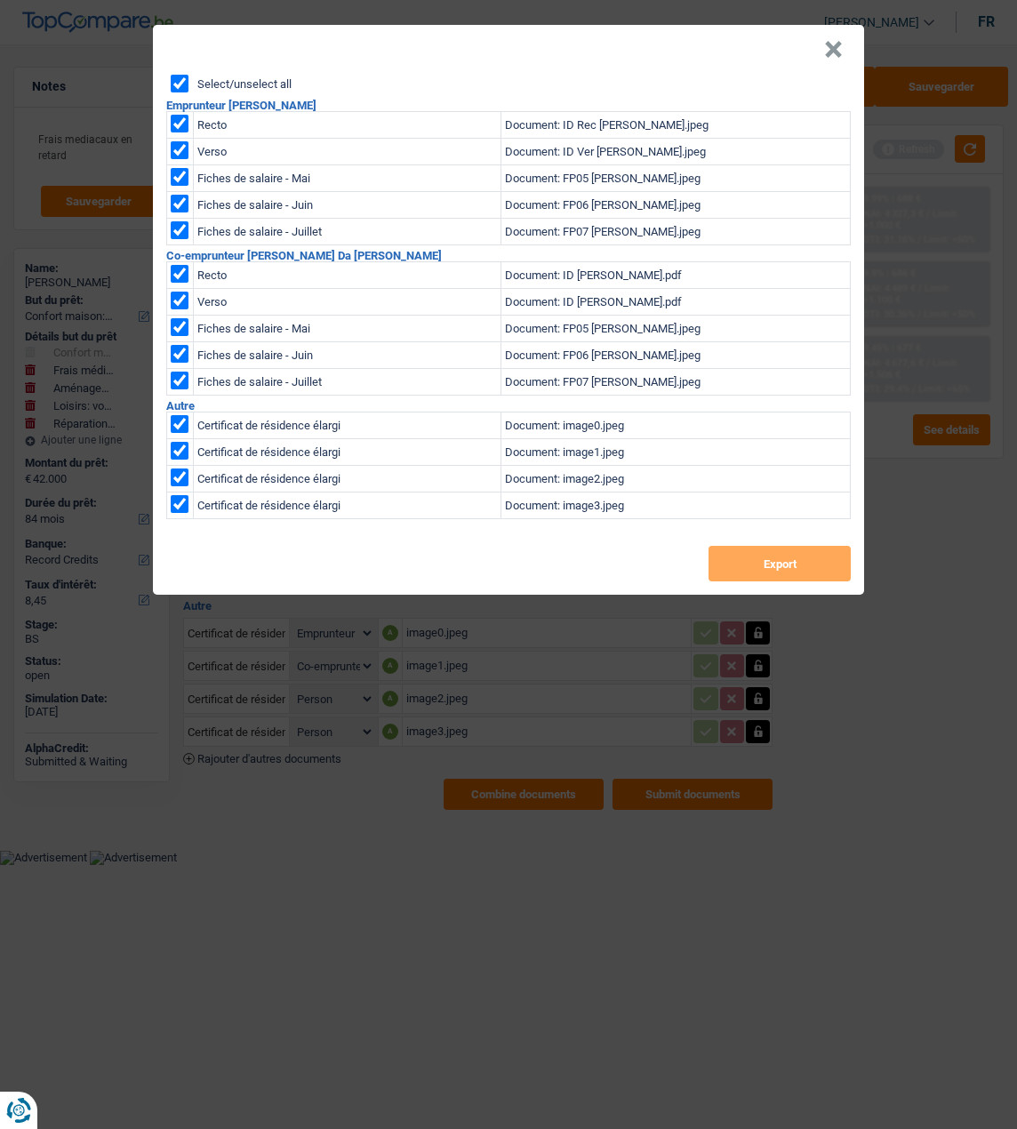
checkbox input "true"
click at [773, 546] on button "Export" at bounding box center [780, 564] width 142 height 36
click at [832, 41] on button "×" at bounding box center [833, 50] width 19 height 18
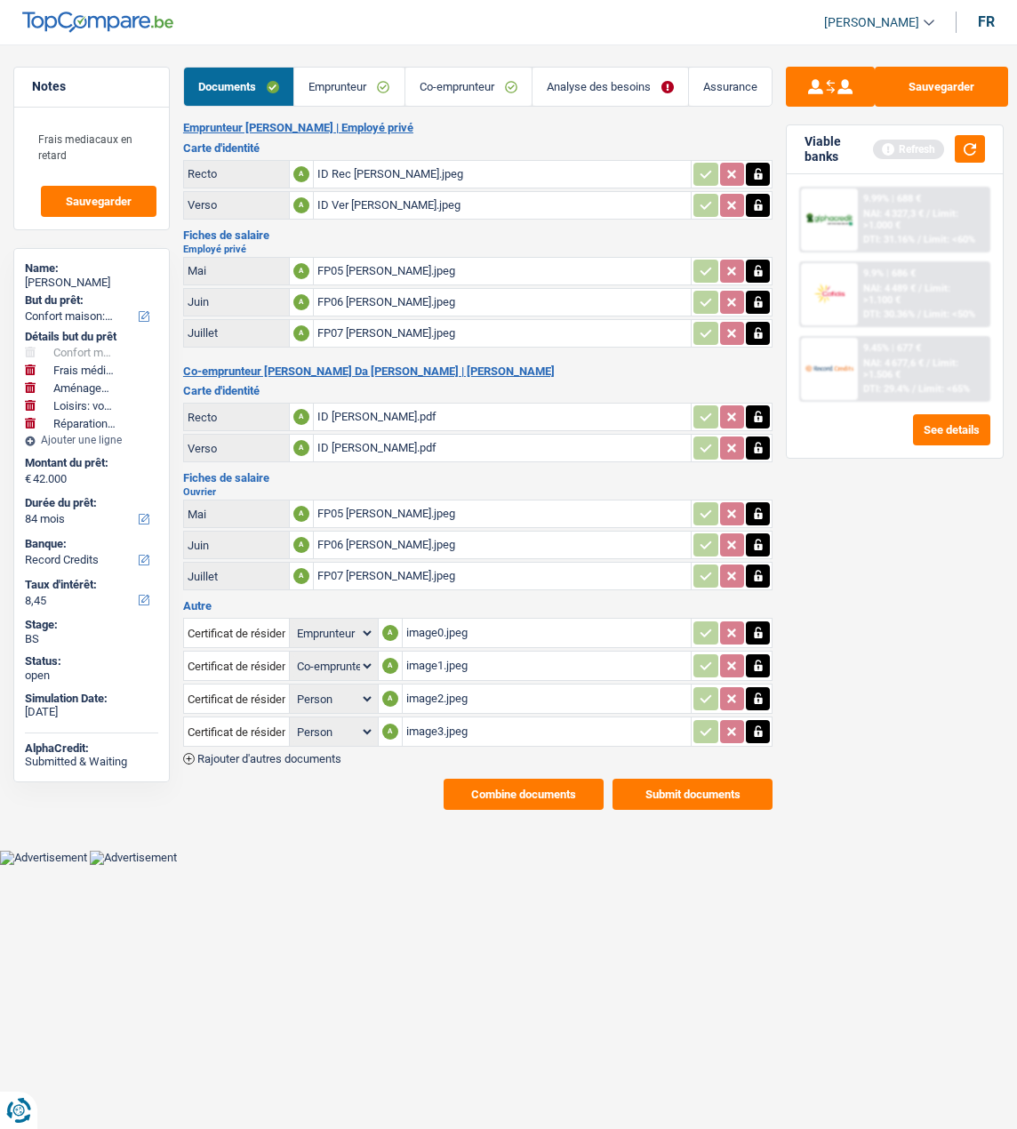
click at [386, 435] on div "ID Paula Alexandra.pdf" at bounding box center [502, 448] width 371 height 27
click at [381, 164] on div "ID Rec Antonio Jose.jpeg" at bounding box center [502, 174] width 371 height 27
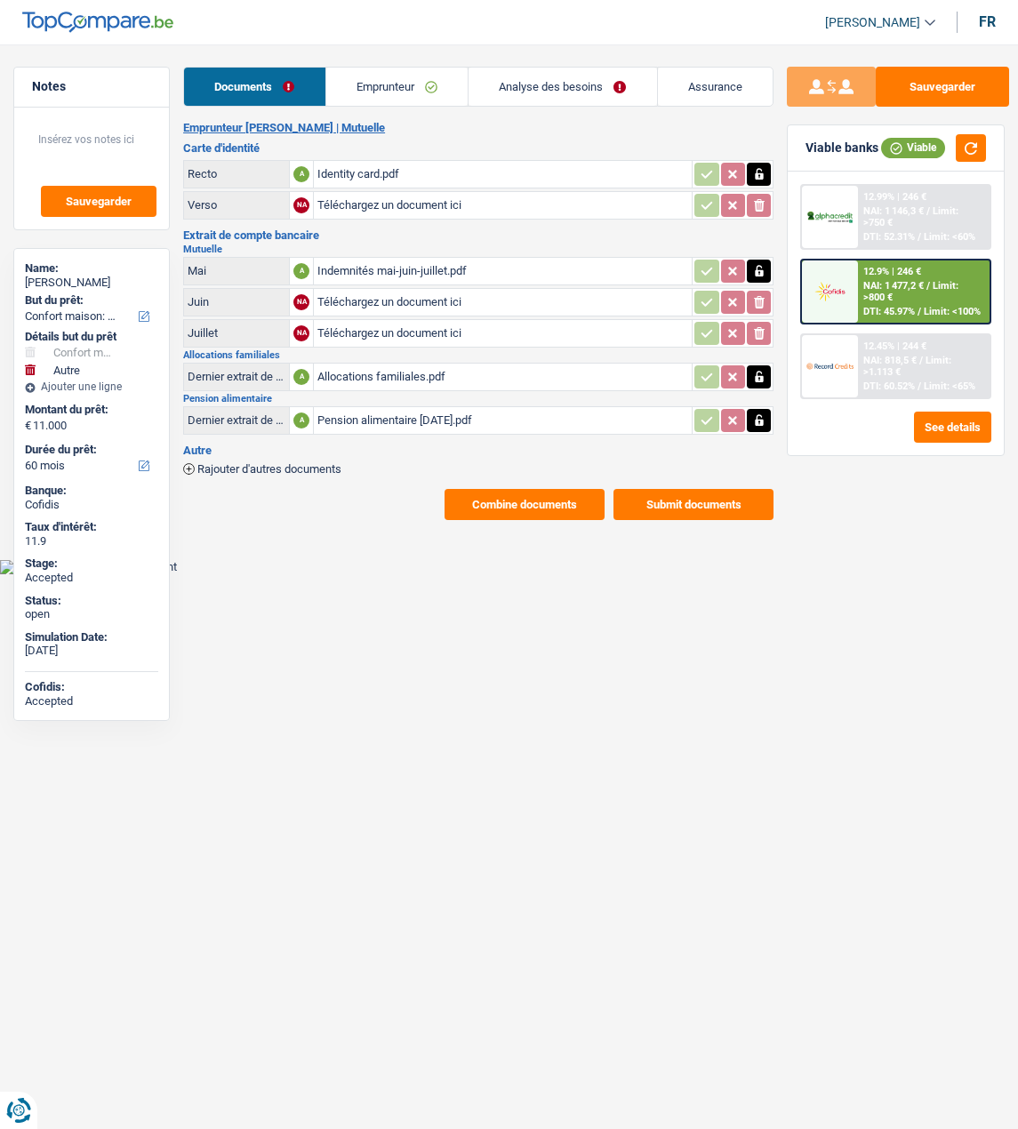
select select "household"
select select "other"
select select "60"
click at [390, 169] on div "Identity card.pdf" at bounding box center [502, 174] width 371 height 27
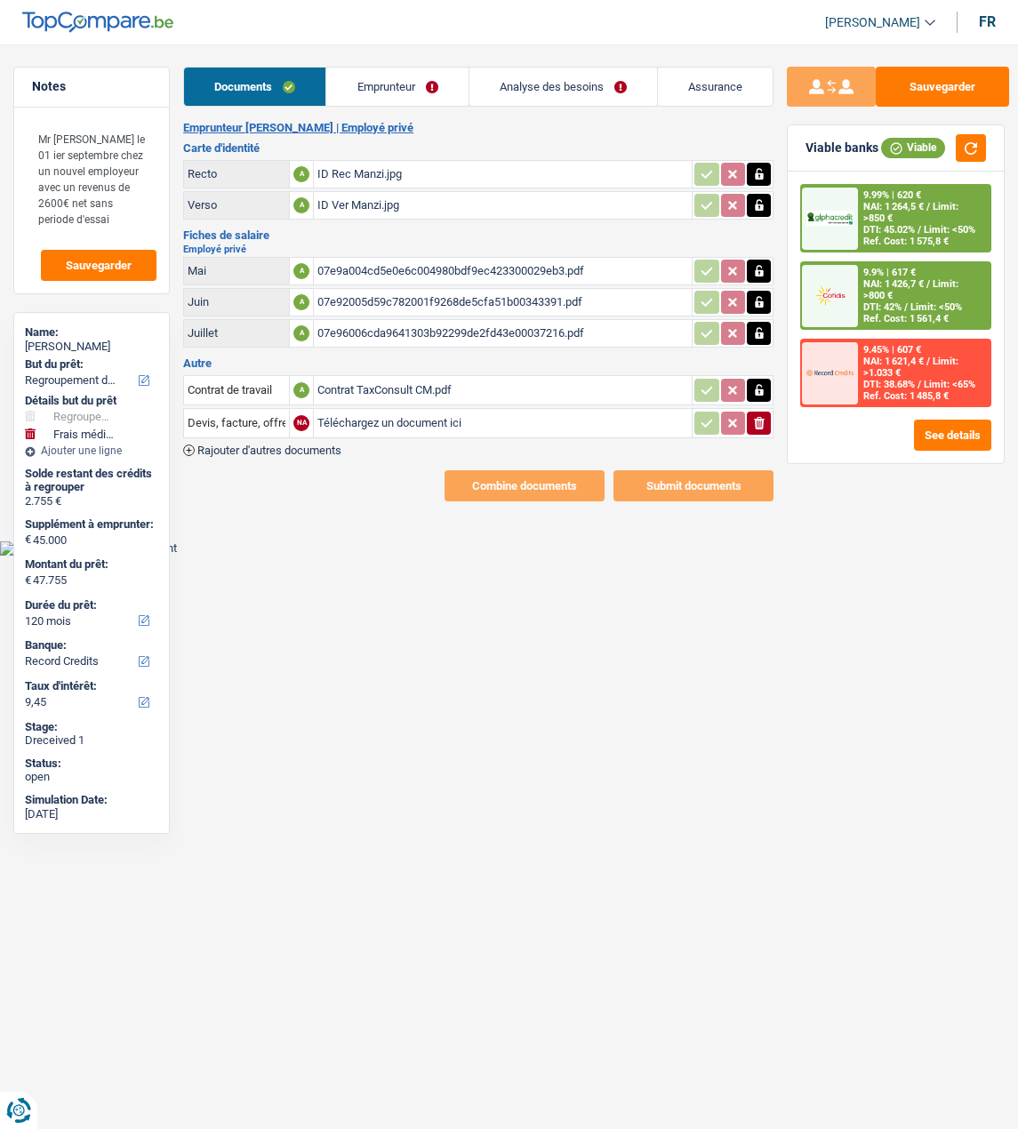
select select "refinancing"
select select "medical"
select select "120"
select select "record credits"
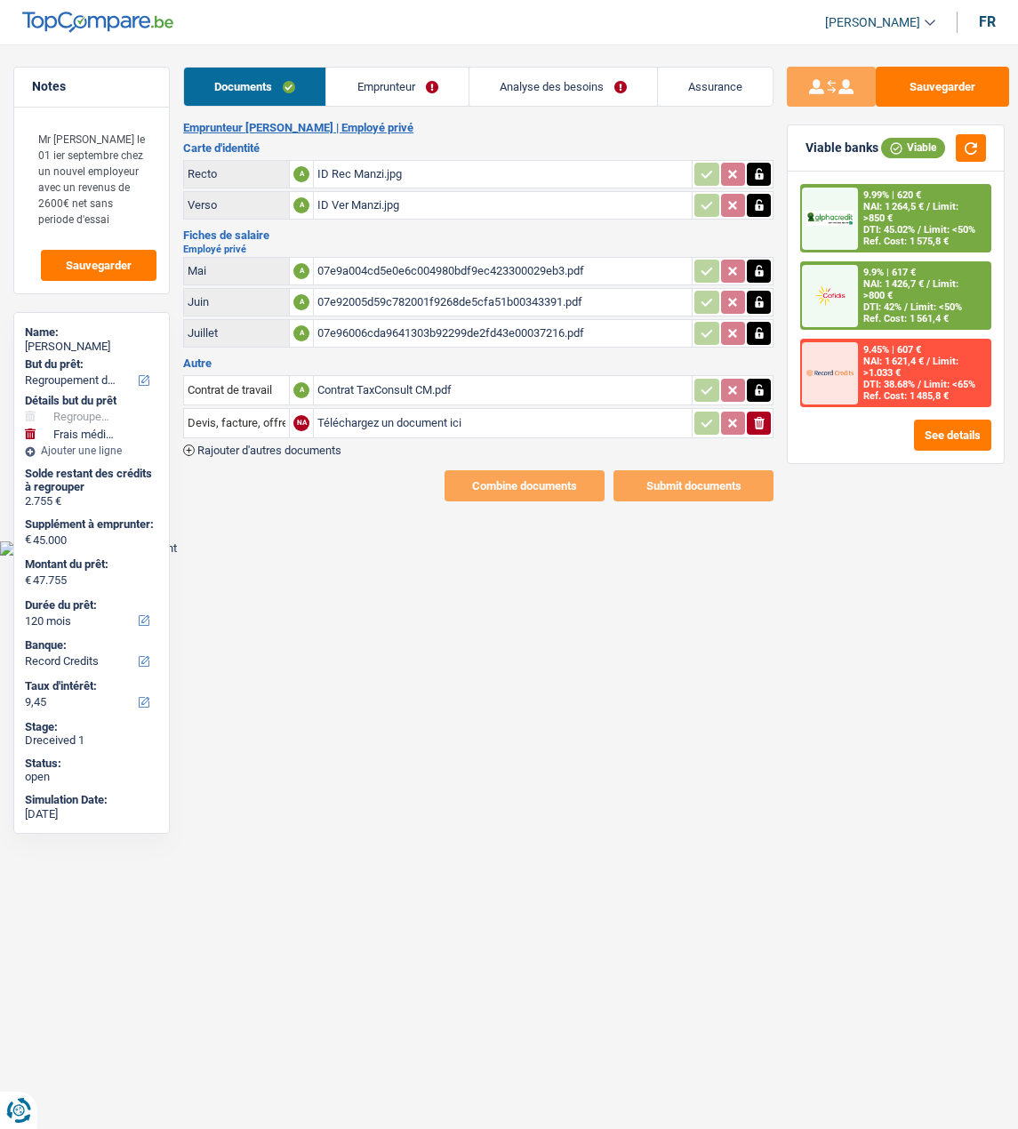
click at [407, 384] on div "Contrat TaxConsult CM.pdf" at bounding box center [502, 390] width 371 height 27
click at [381, 92] on link "Emprunteur" at bounding box center [396, 87] width 141 height 38
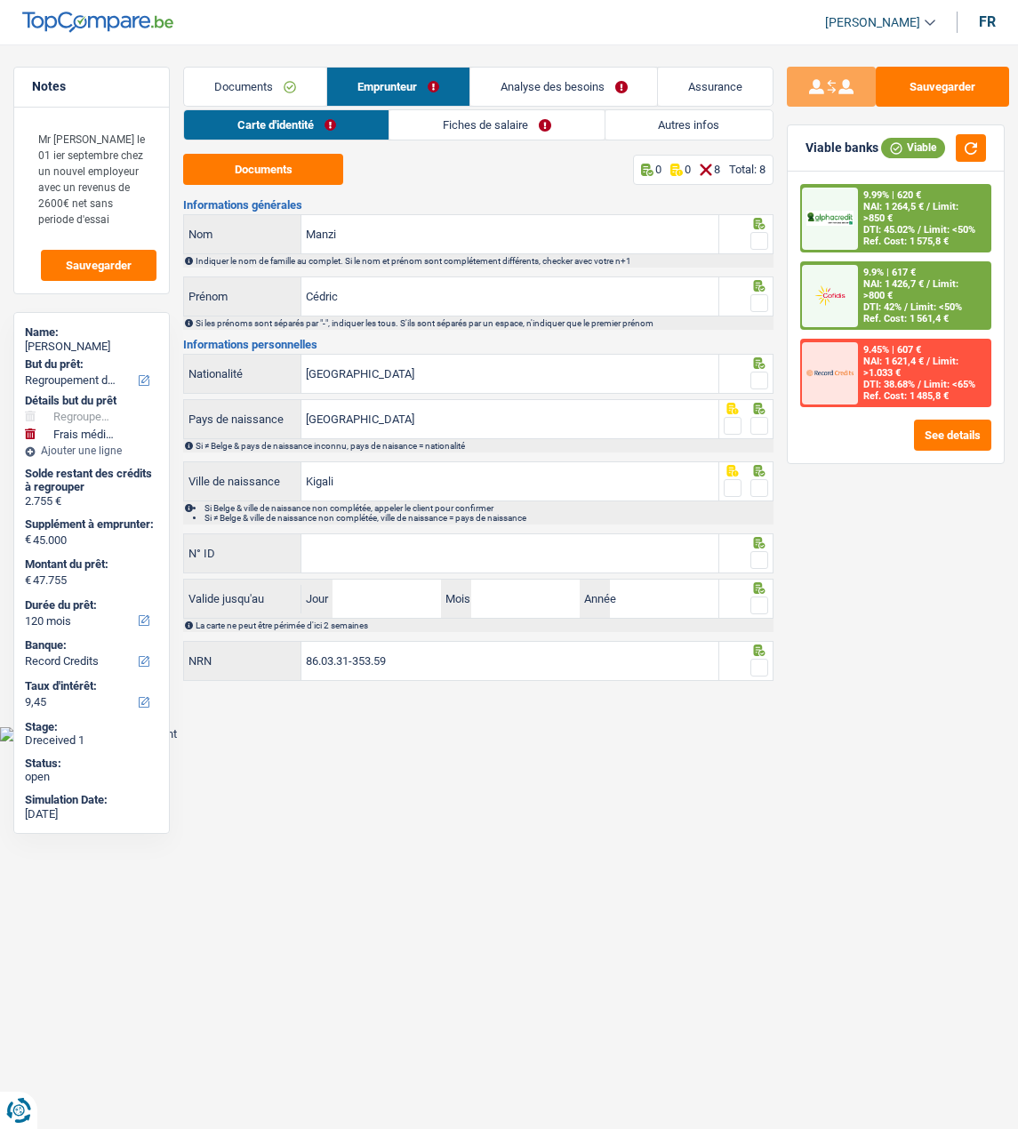
click at [481, 114] on link "Fiches de salaire" at bounding box center [496, 124] width 214 height 29
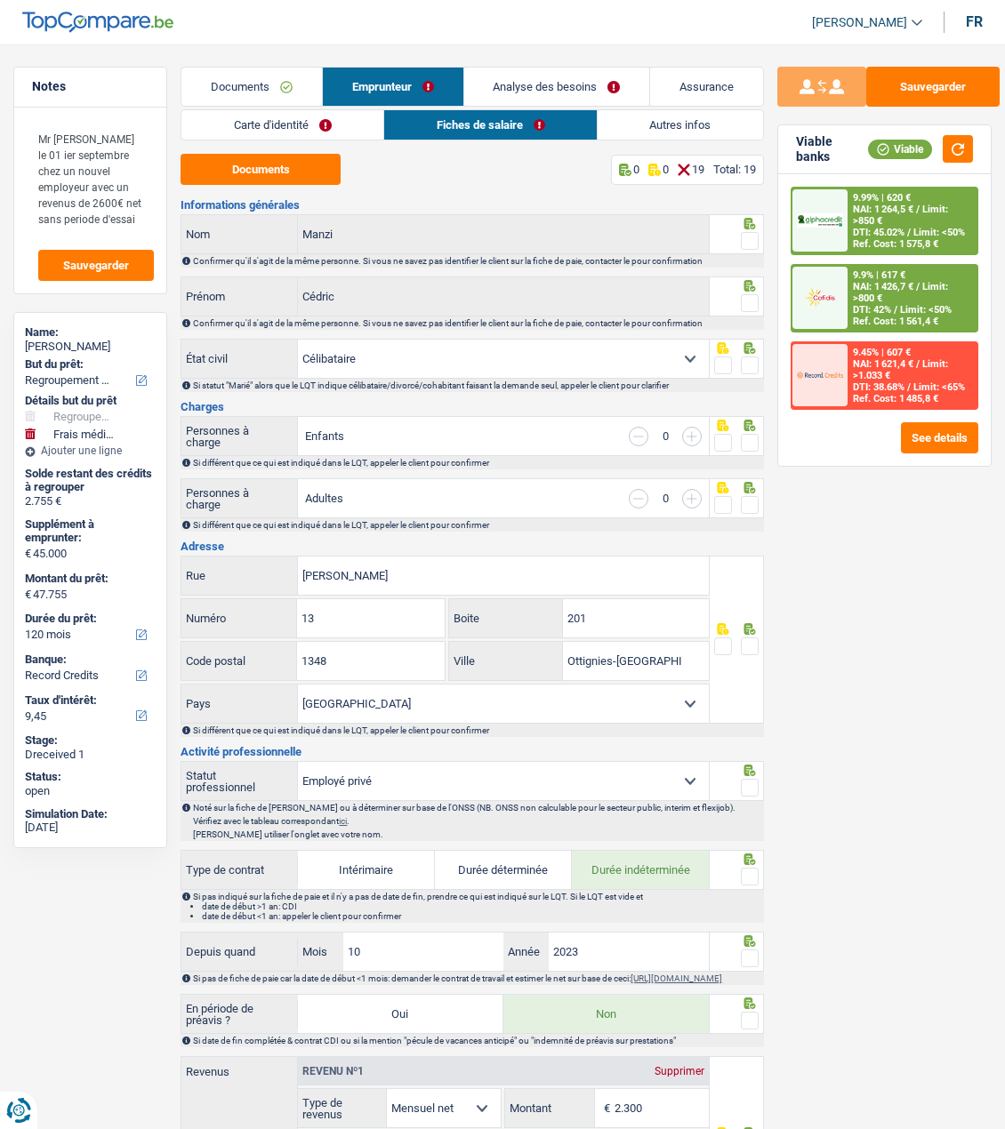
click at [743, 234] on span at bounding box center [750, 241] width 18 height 18
click at [0, 0] on input "radio" at bounding box center [0, 0] width 0 height 0
click at [344, 118] on link "Carte d'identité" at bounding box center [282, 124] width 202 height 29
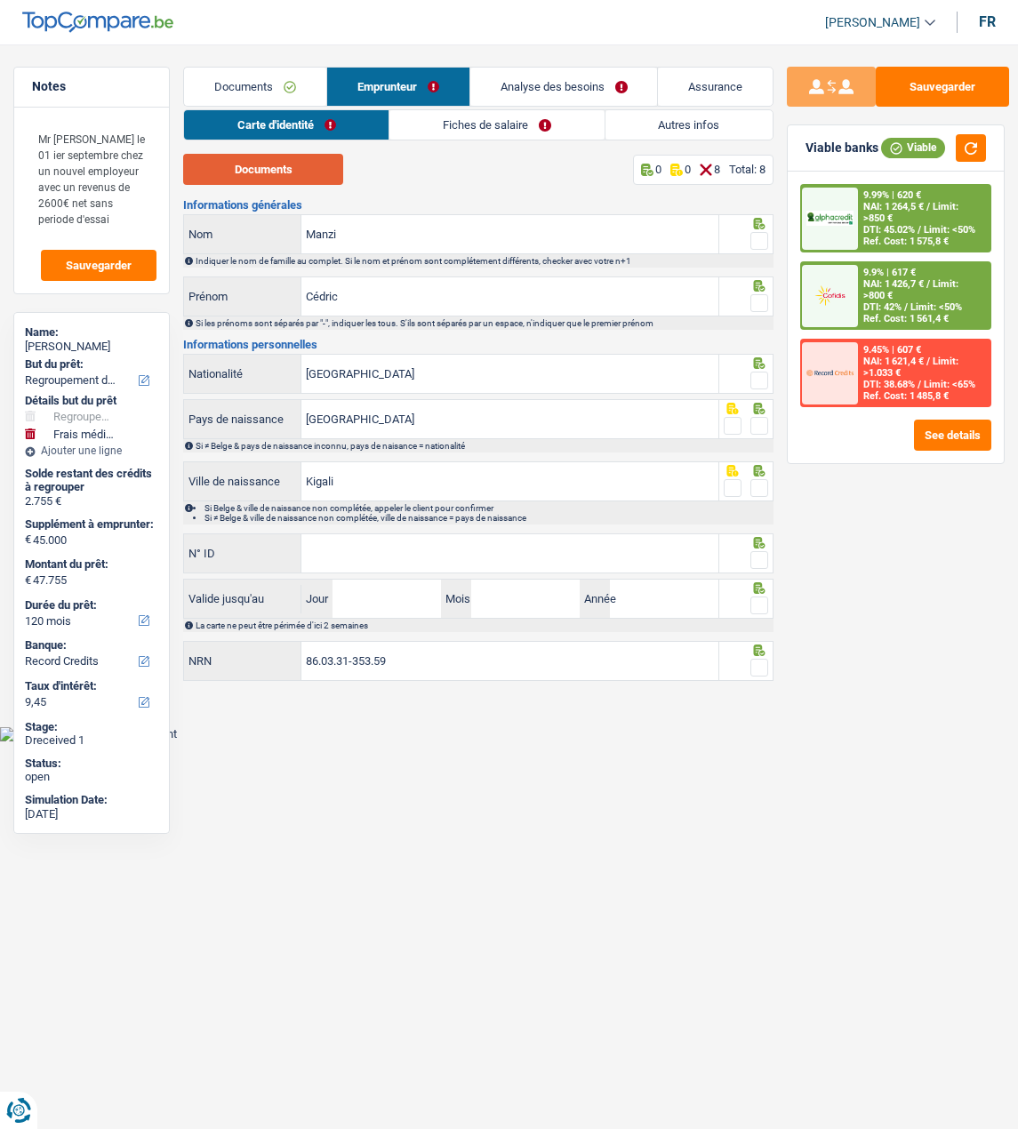
click at [285, 164] on button "Documents" at bounding box center [263, 169] width 160 height 31
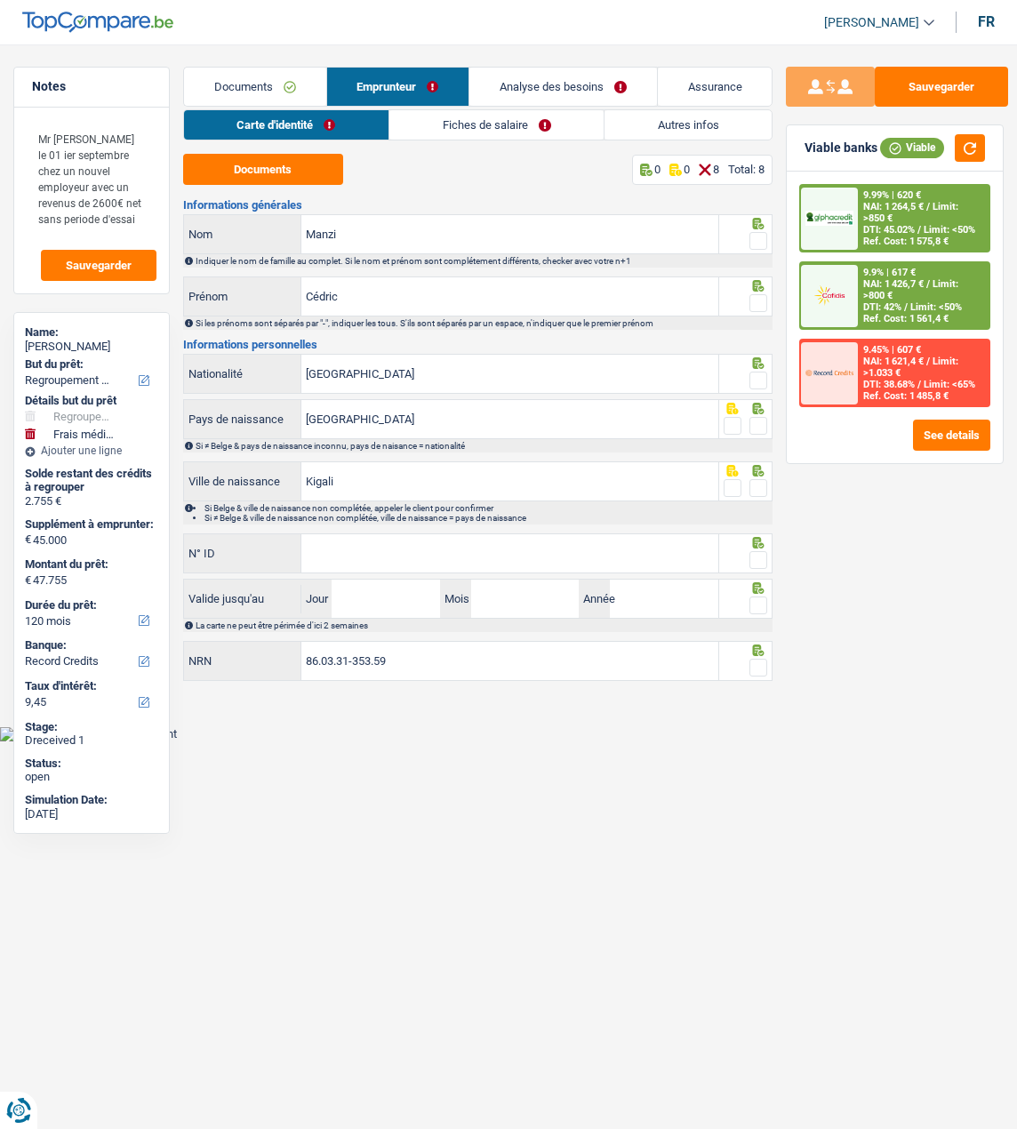
click at [726, 742] on html "Vous avez le contrôle de vos données Nous utilisons des cookies, tout comme nos…" at bounding box center [508, 371] width 1017 height 742
drag, startPoint x: 483, startPoint y: 224, endPoint x: 299, endPoint y: 222, distance: 184.1
click at [299, 222] on div "Manzi Nom" at bounding box center [451, 234] width 534 height 38
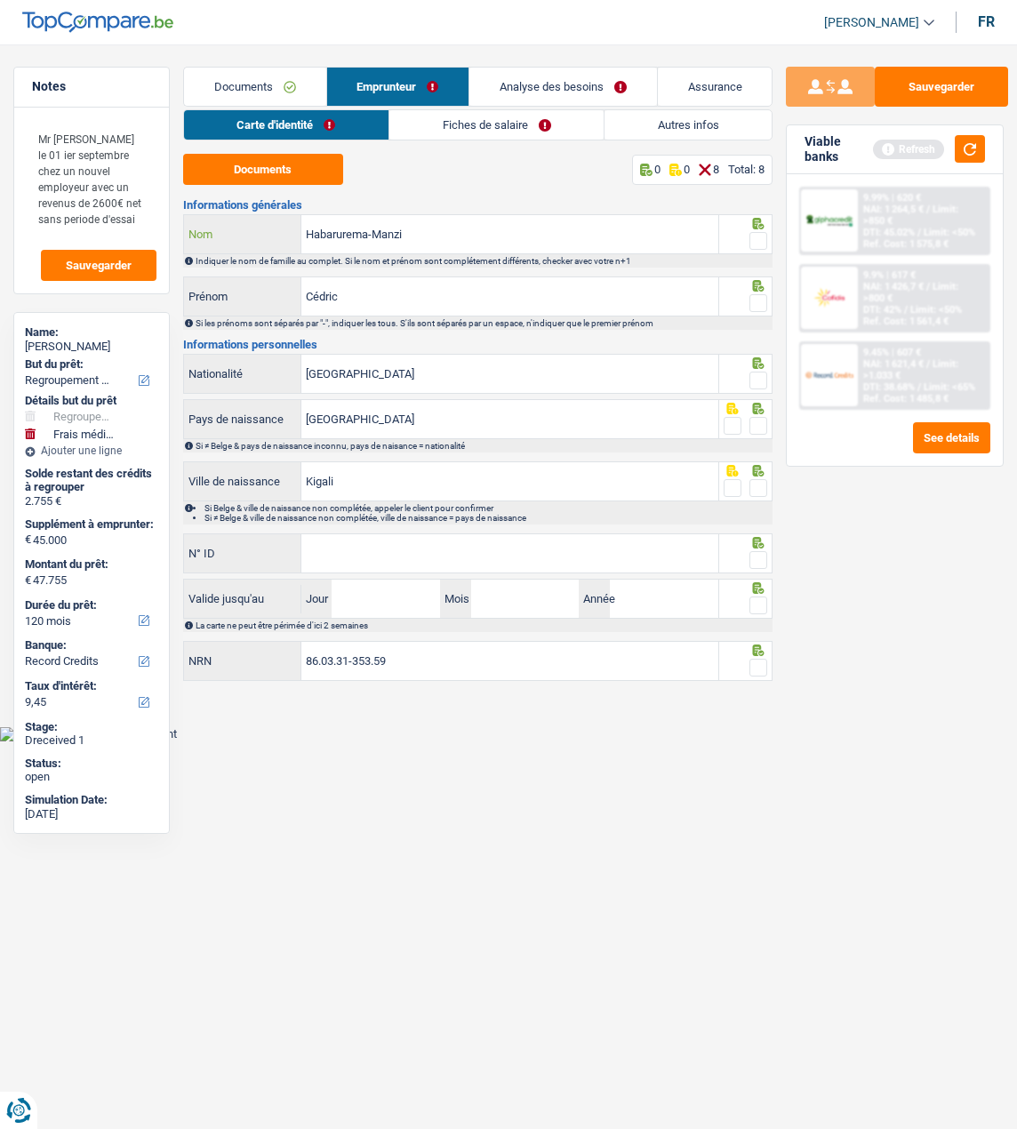
type input "Habarurema-Manzi"
click at [762, 232] on span at bounding box center [759, 241] width 18 height 18
click at [0, 0] on input "radio" at bounding box center [0, 0] width 0 height 0
click at [757, 300] on span at bounding box center [759, 303] width 18 height 18
click at [0, 0] on input "radio" at bounding box center [0, 0] width 0 height 0
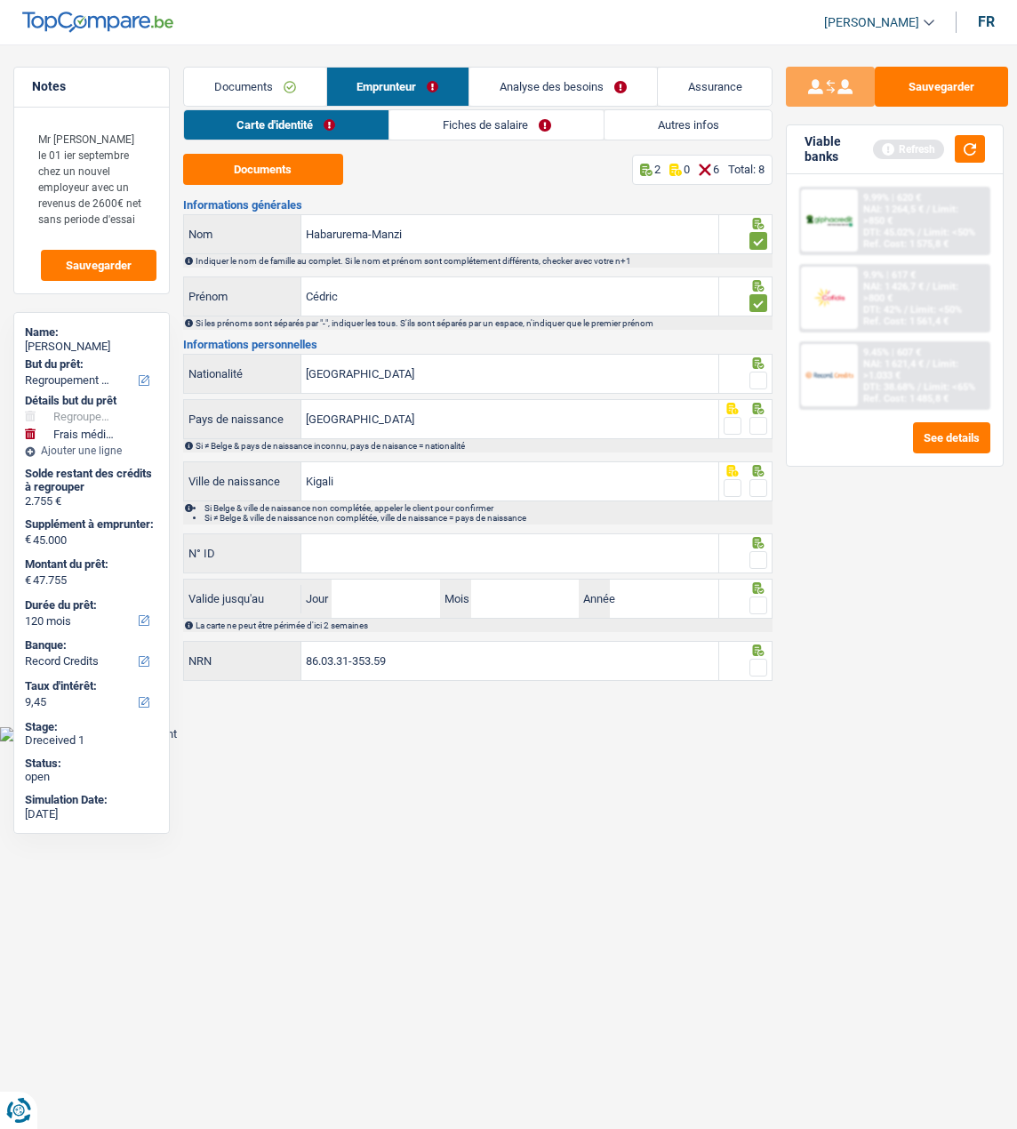
click at [755, 373] on span at bounding box center [759, 381] width 18 height 18
click at [0, 0] on input "radio" at bounding box center [0, 0] width 0 height 0
click at [765, 426] on span at bounding box center [759, 426] width 18 height 18
click at [0, 0] on input "radio" at bounding box center [0, 0] width 0 height 0
click at [758, 479] on span at bounding box center [759, 488] width 18 height 18
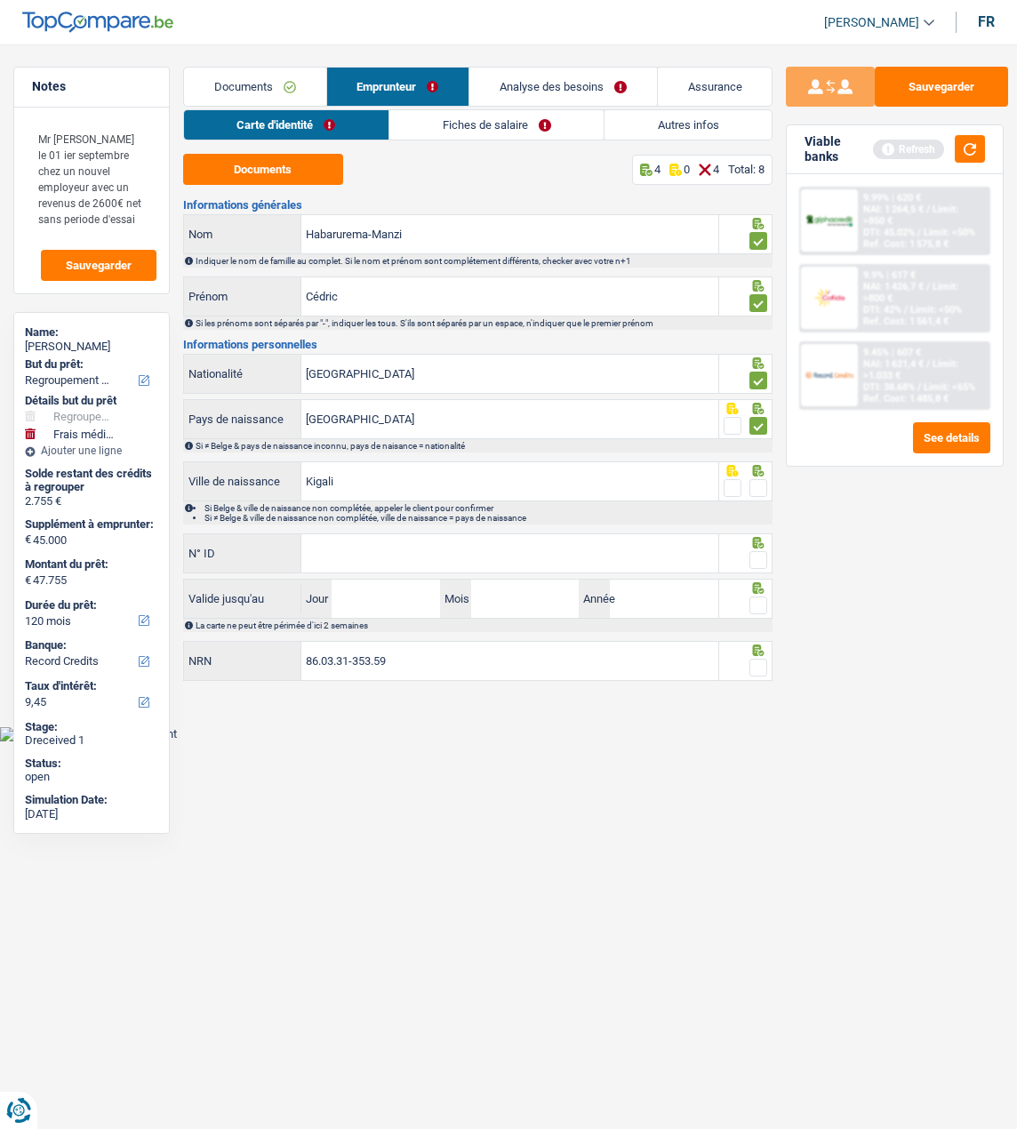
click at [0, 0] on input "radio" at bounding box center [0, 0] width 0 height 0
click at [589, 546] on input "N° ID" at bounding box center [509, 553] width 417 height 38
type input "595-1294259-06"
click at [761, 549] on div at bounding box center [759, 560] width 18 height 22
click at [758, 557] on span at bounding box center [759, 560] width 18 height 18
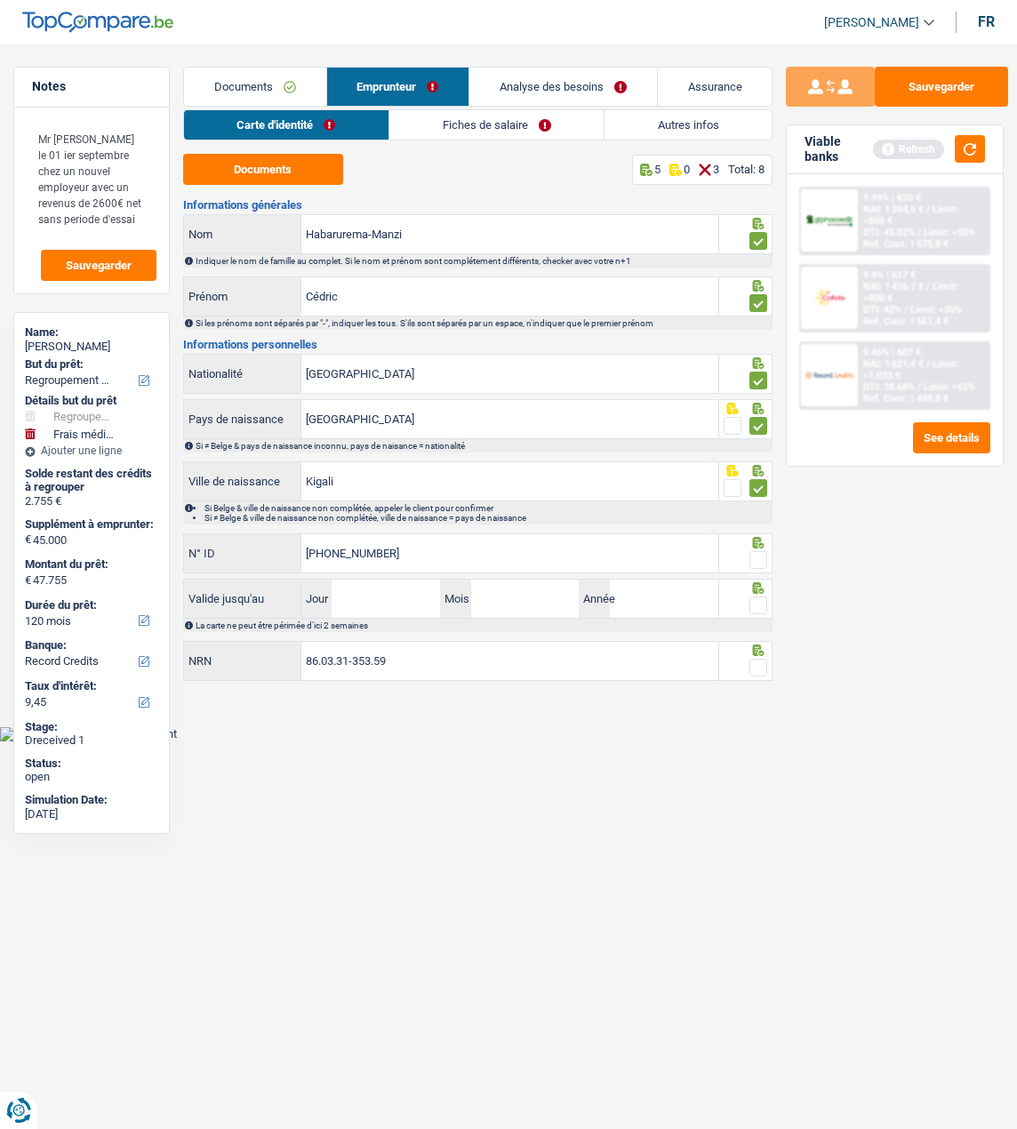
click at [0, 0] on input "radio" at bounding box center [0, 0] width 0 height 0
click at [384, 605] on input "Jour" at bounding box center [386, 599] width 108 height 38
type input "09"
type input "01"
type input "2033"
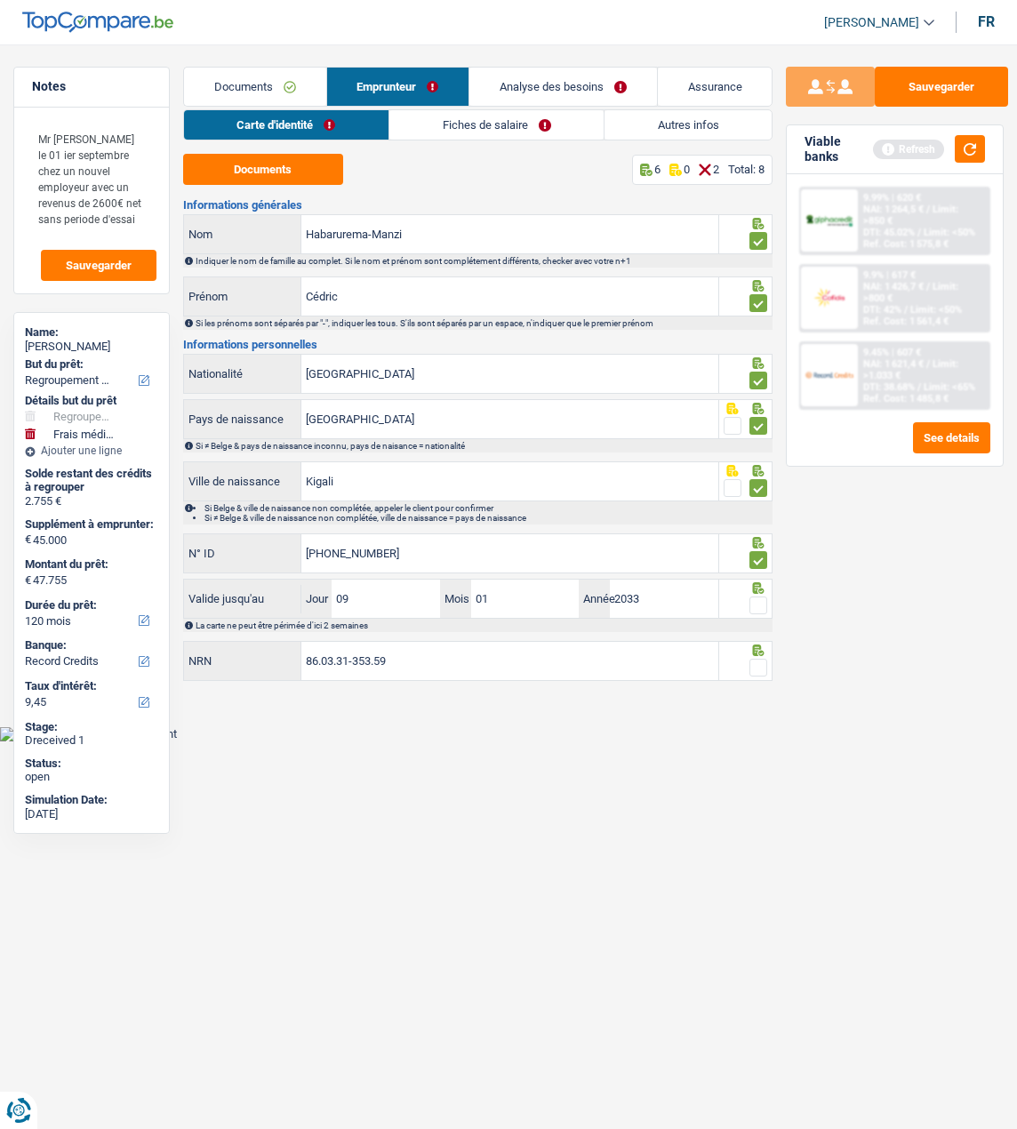
click at [762, 607] on span at bounding box center [759, 606] width 18 height 18
click at [0, 0] on input "radio" at bounding box center [0, 0] width 0 height 0
click at [764, 666] on span at bounding box center [759, 668] width 18 height 18
click at [0, 0] on input "radio" at bounding box center [0, 0] width 0 height 0
click at [961, 91] on button "Sauvegarder" at bounding box center [941, 87] width 133 height 40
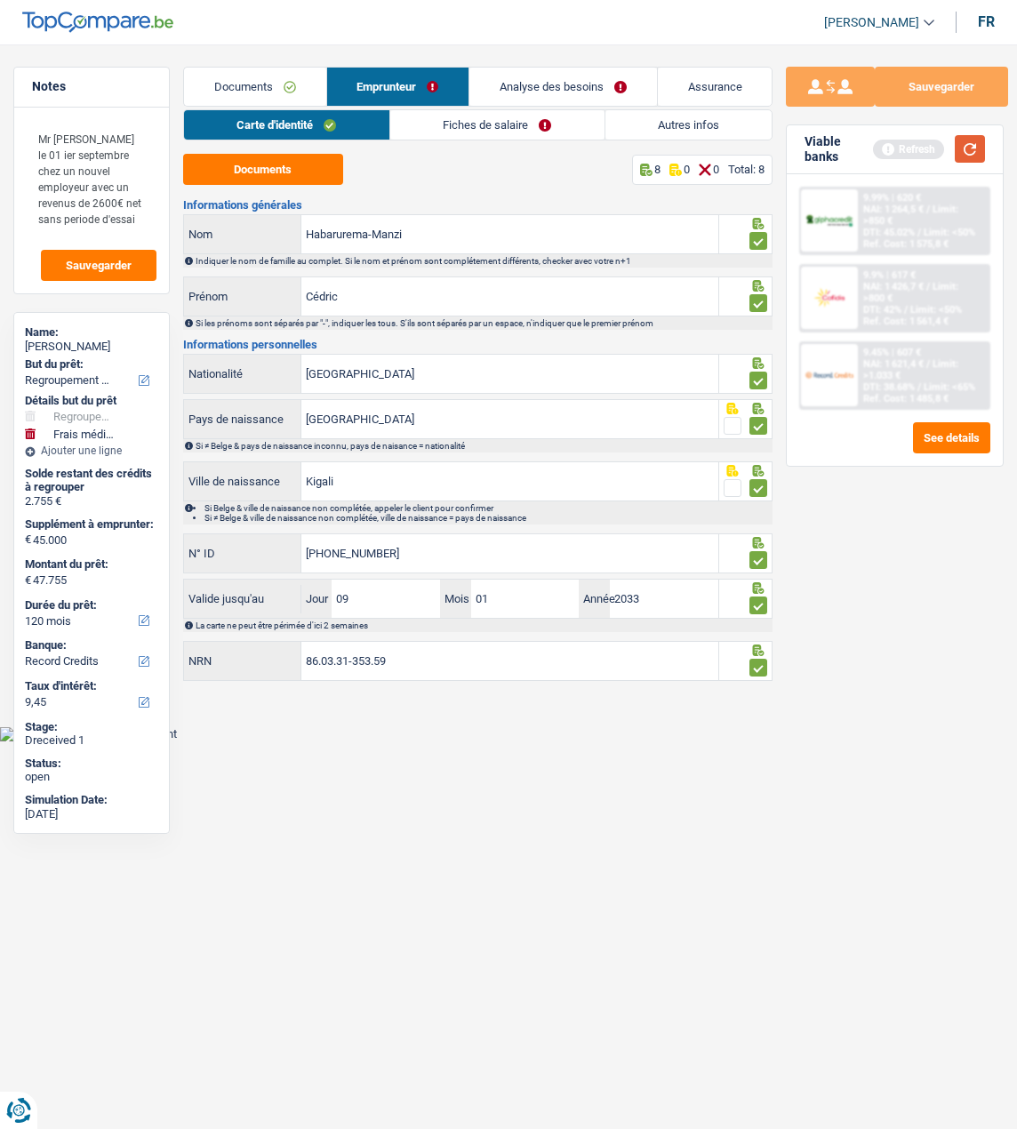
click at [981, 155] on button "button" at bounding box center [970, 149] width 30 height 28
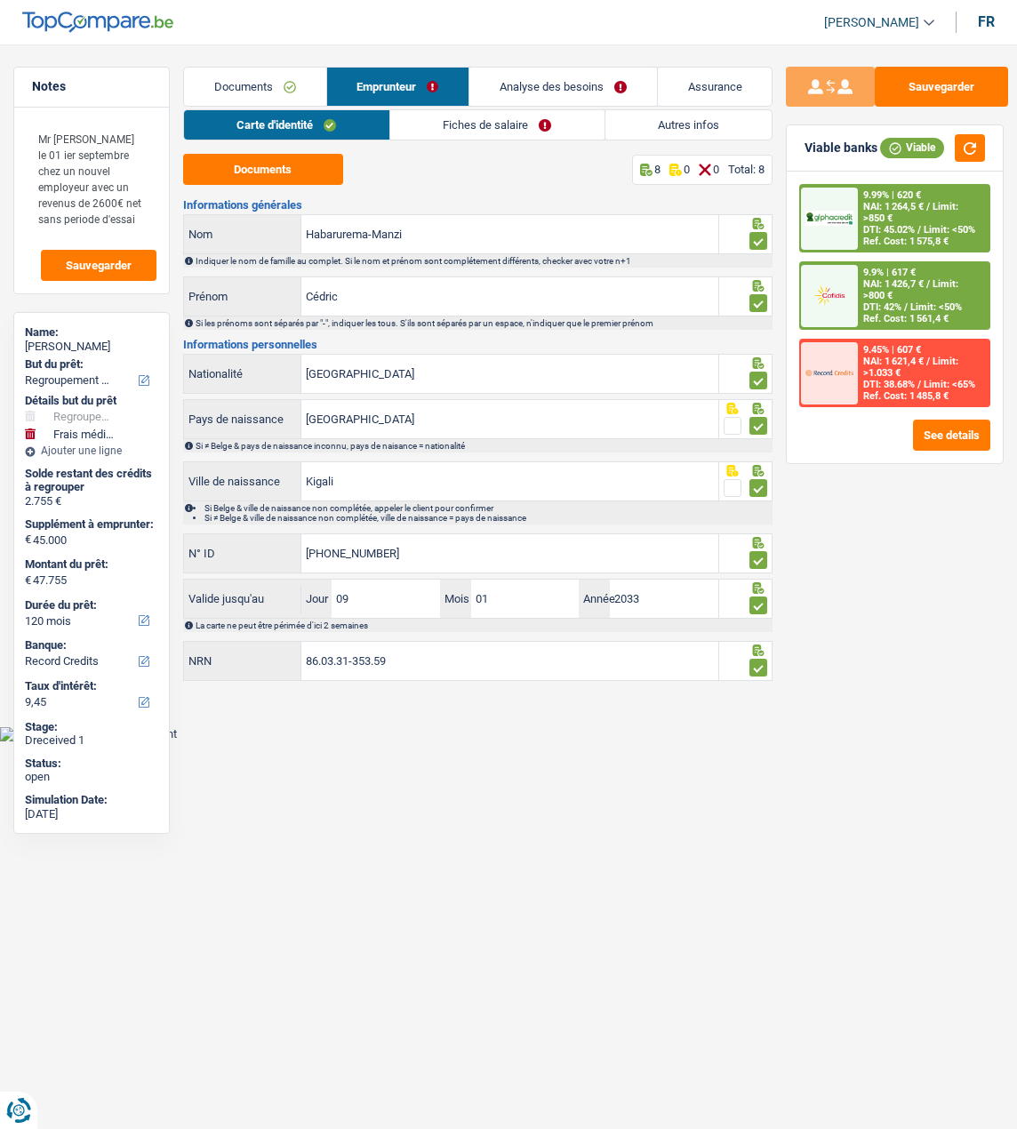
click at [477, 122] on link "Fiches de salaire" at bounding box center [497, 124] width 214 height 29
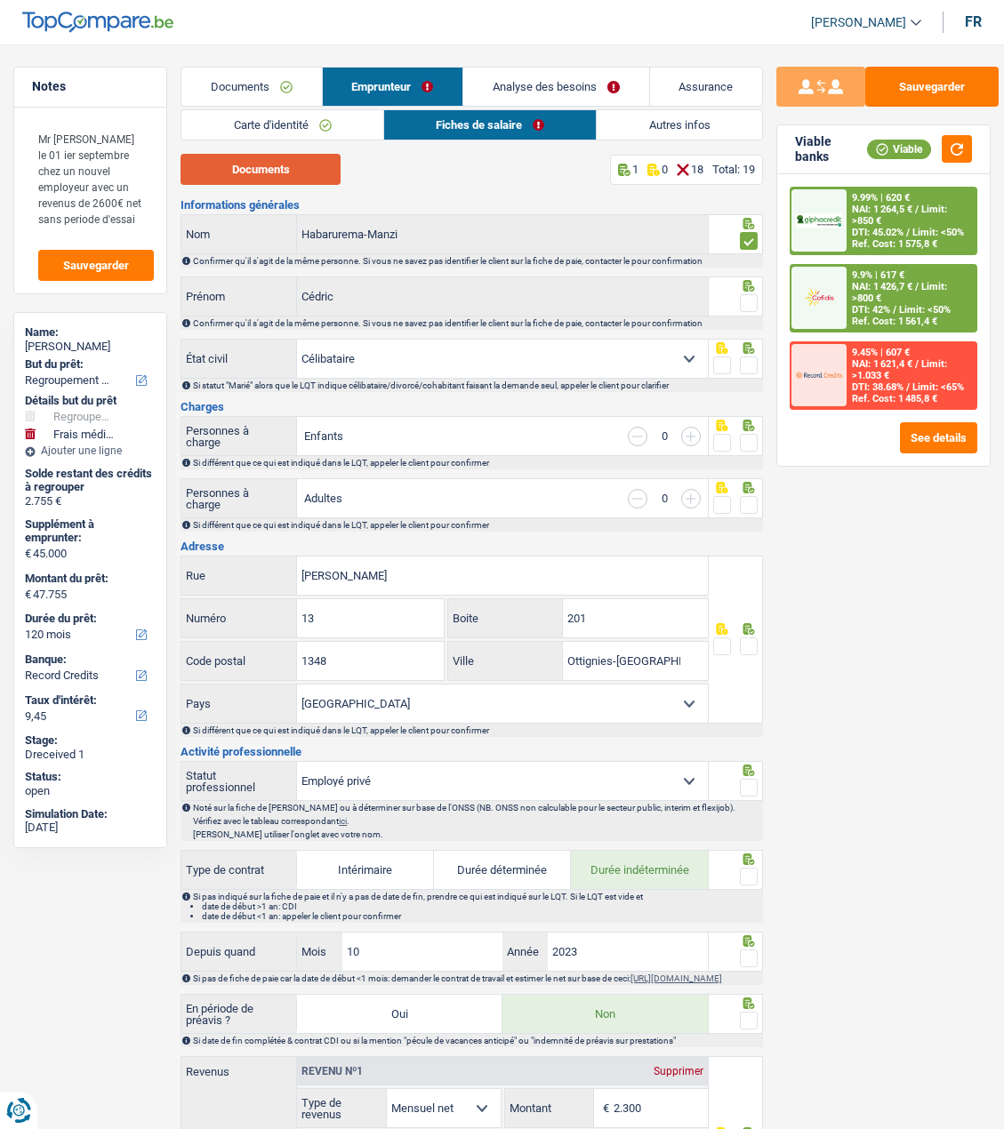
click at [287, 172] on button "Documents" at bounding box center [260, 169] width 160 height 31
click at [742, 294] on span at bounding box center [749, 303] width 18 height 18
click at [0, 0] on input "radio" at bounding box center [0, 0] width 0 height 0
click at [745, 355] on div at bounding box center [749, 366] width 18 height 22
click at [747, 357] on span at bounding box center [749, 366] width 18 height 18
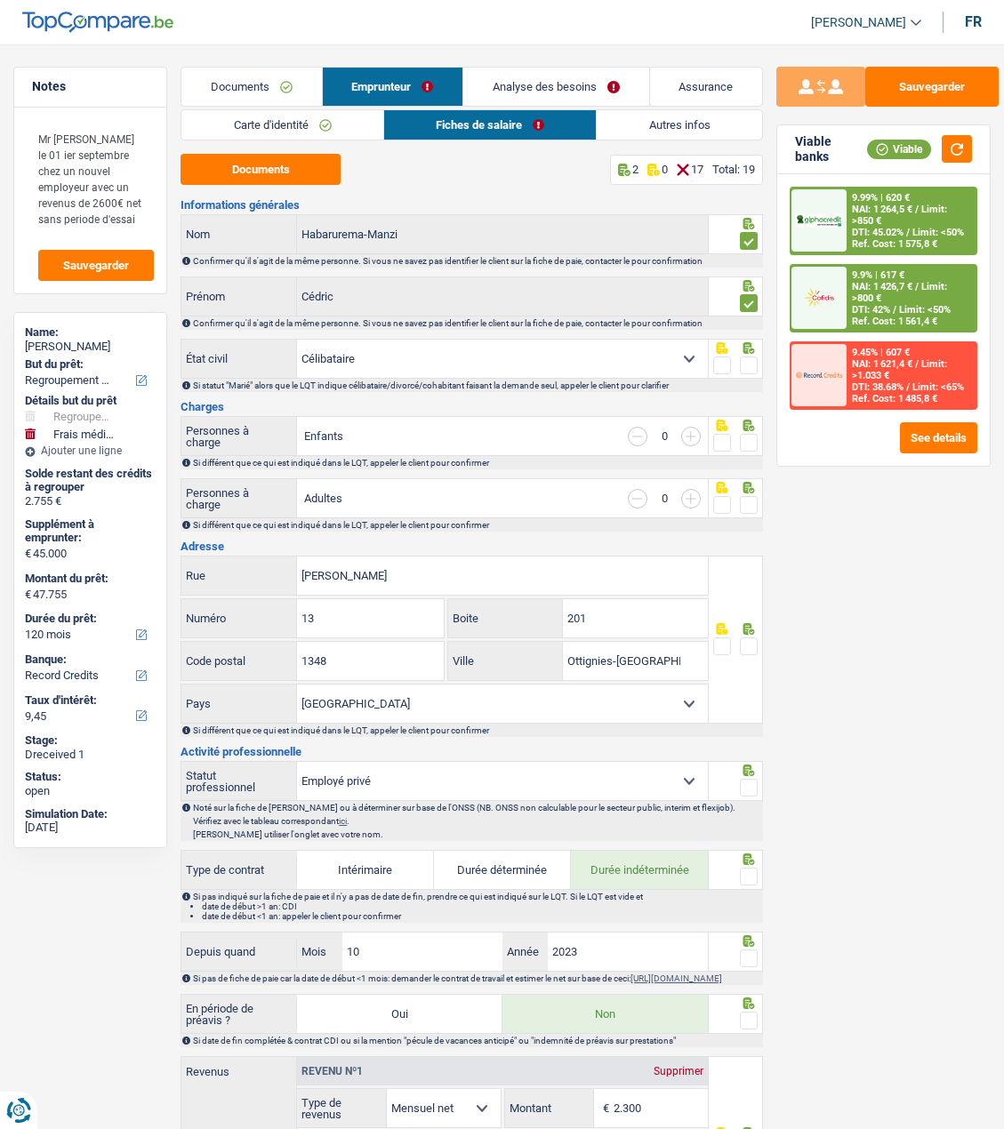
click at [0, 0] on input "radio" at bounding box center [0, 0] width 0 height 0
click at [749, 444] on span at bounding box center [749, 443] width 18 height 18
click at [0, 0] on input "radio" at bounding box center [0, 0] width 0 height 0
click at [742, 507] on span at bounding box center [749, 505] width 18 height 18
click at [0, 0] on input "radio" at bounding box center [0, 0] width 0 height 0
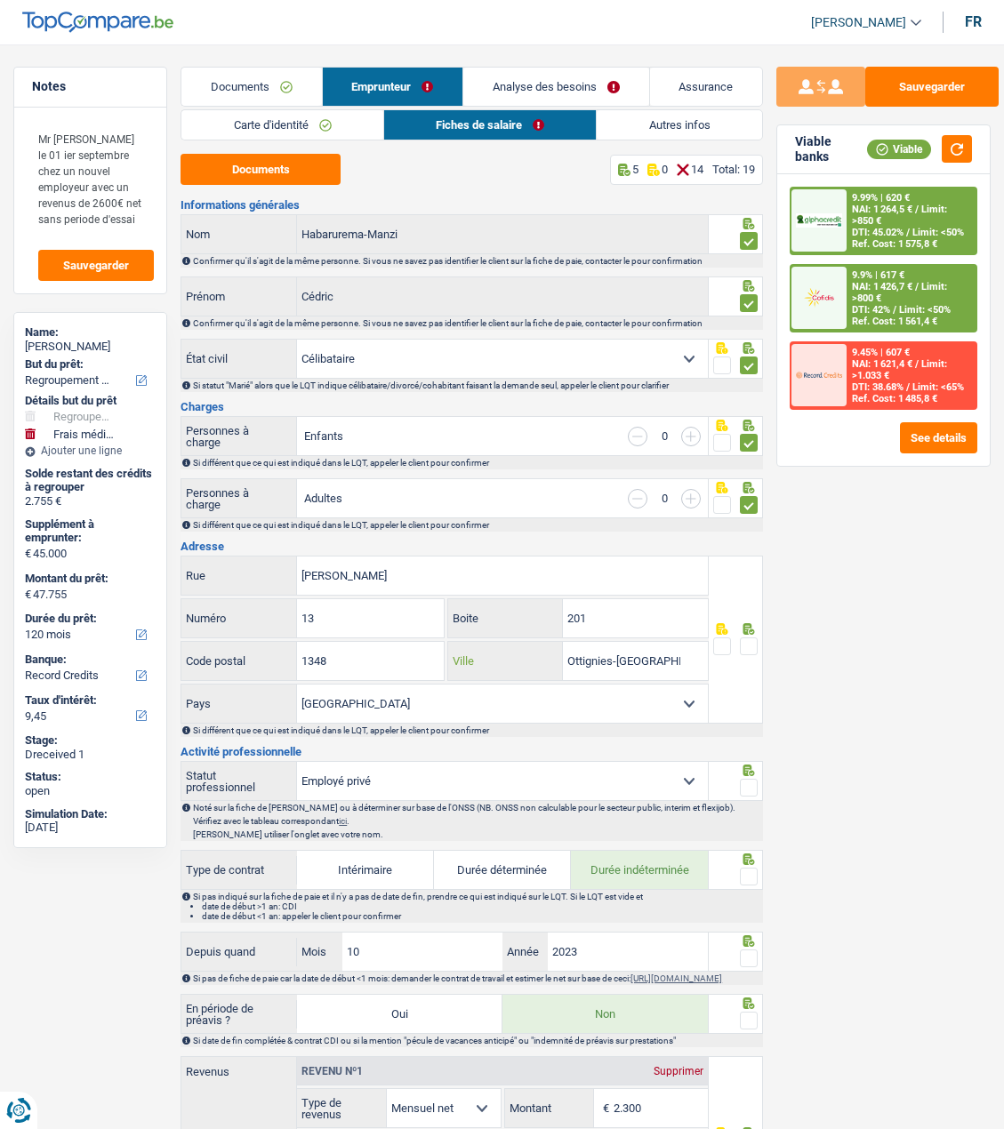
click at [687, 666] on input "Ottignies-Louvain-la-Neuve" at bounding box center [636, 661] width 146 height 38
click at [661, 666] on input "Ottignies-Louvain-la-Neuve" at bounding box center [636, 661] width 146 height 38
click at [659, 664] on input "Ottignies-Louvain-la-Neuve" at bounding box center [636, 661] width 146 height 38
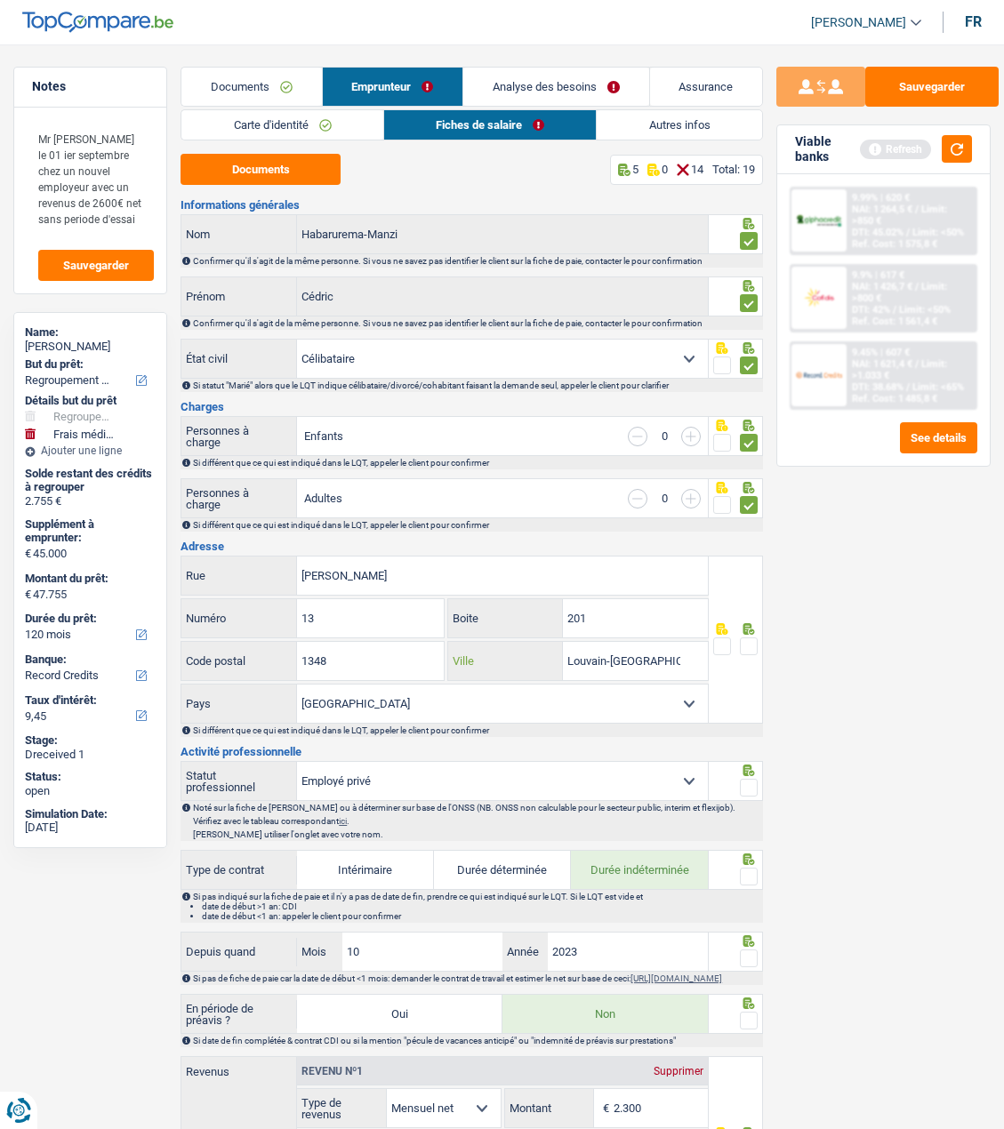
type input "Louvain-La-Neuve"
click at [753, 640] on span at bounding box center [749, 646] width 18 height 18
click at [0, 0] on input "radio" at bounding box center [0, 0] width 0 height 0
click at [753, 784] on span at bounding box center [749, 788] width 18 height 18
click at [0, 0] on input "radio" at bounding box center [0, 0] width 0 height 0
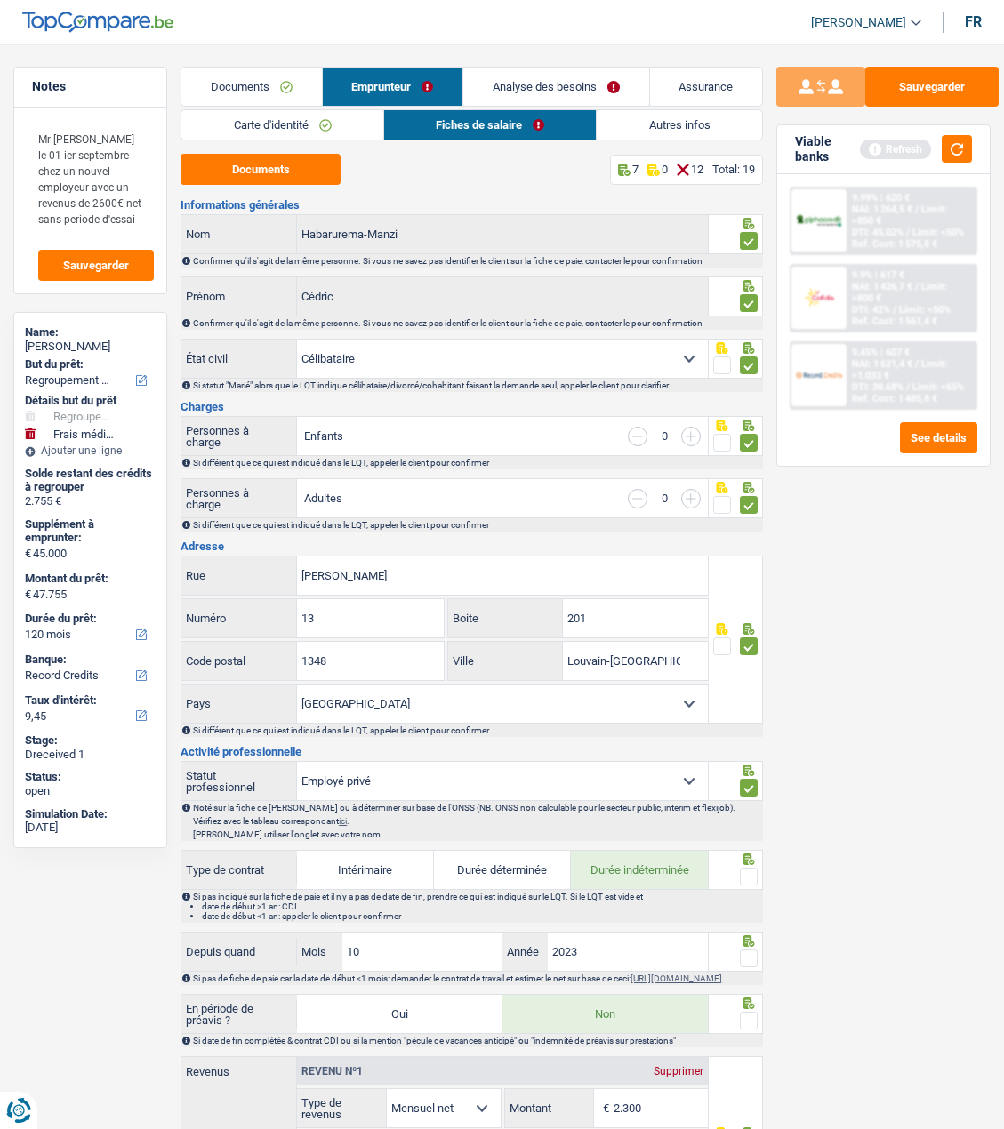
click at [749, 875] on span at bounding box center [749, 877] width 18 height 18
click at [0, 0] on input "radio" at bounding box center [0, 0] width 0 height 0
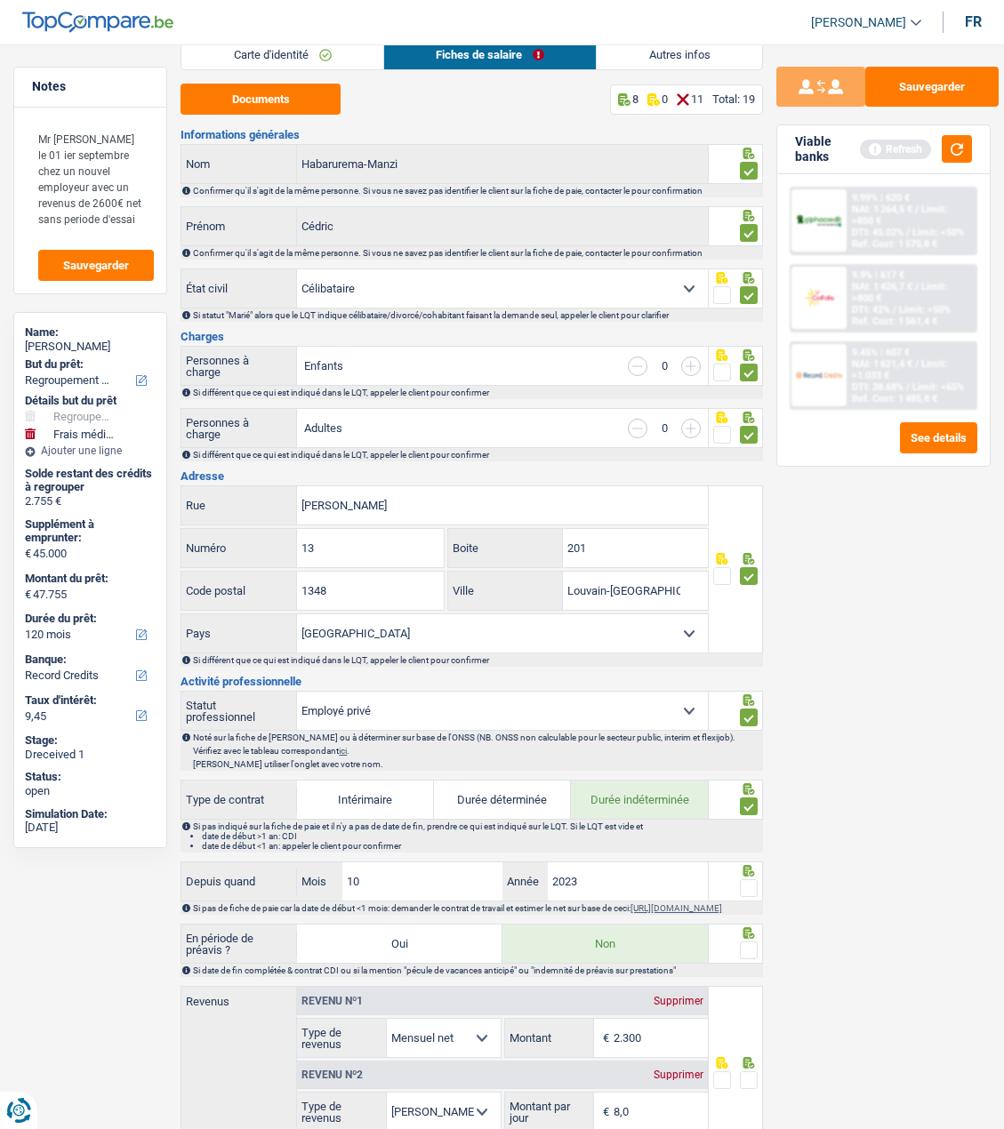
scroll to position [267, 0]
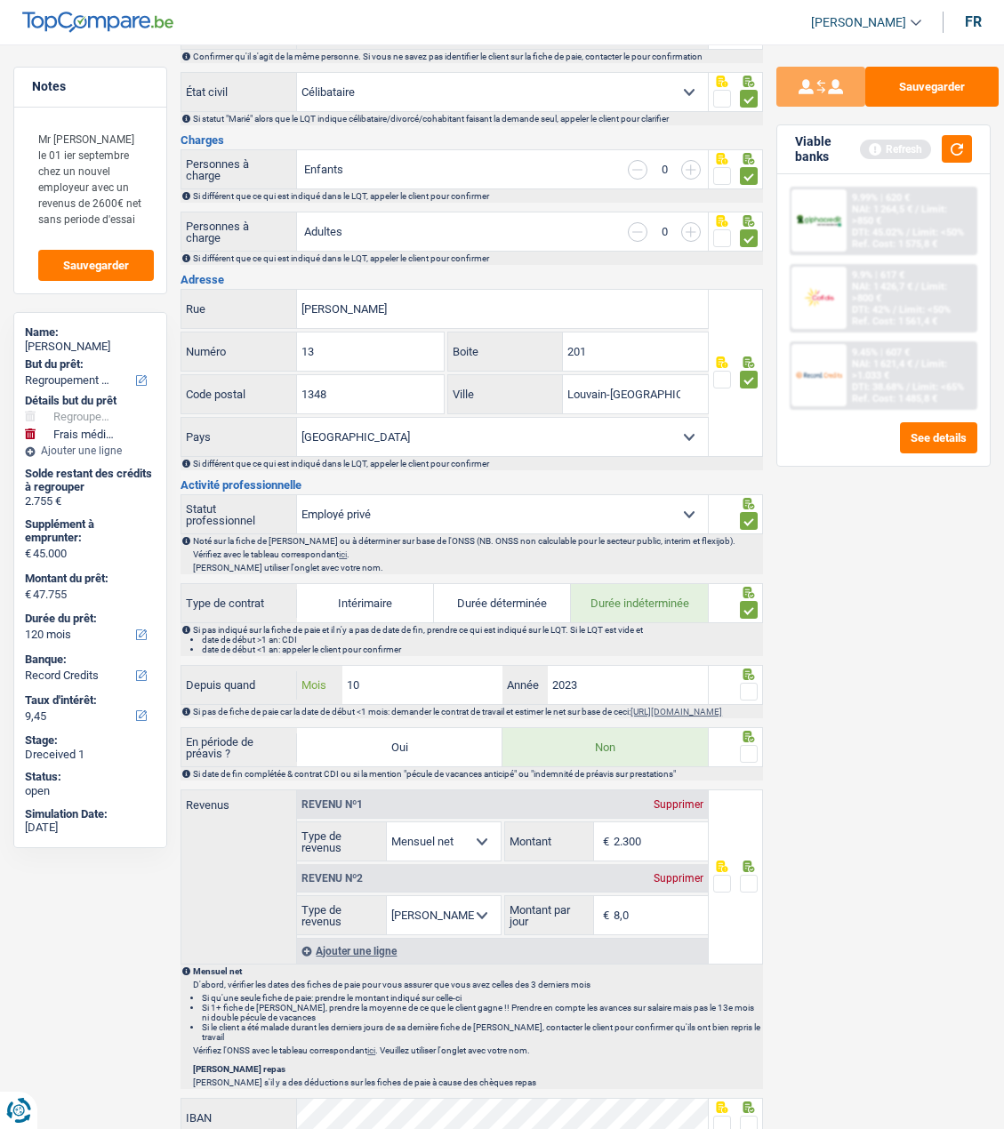
click at [426, 682] on input "10" at bounding box center [422, 685] width 160 height 38
type input "1"
type input "8"
type input "08"
type input "2025"
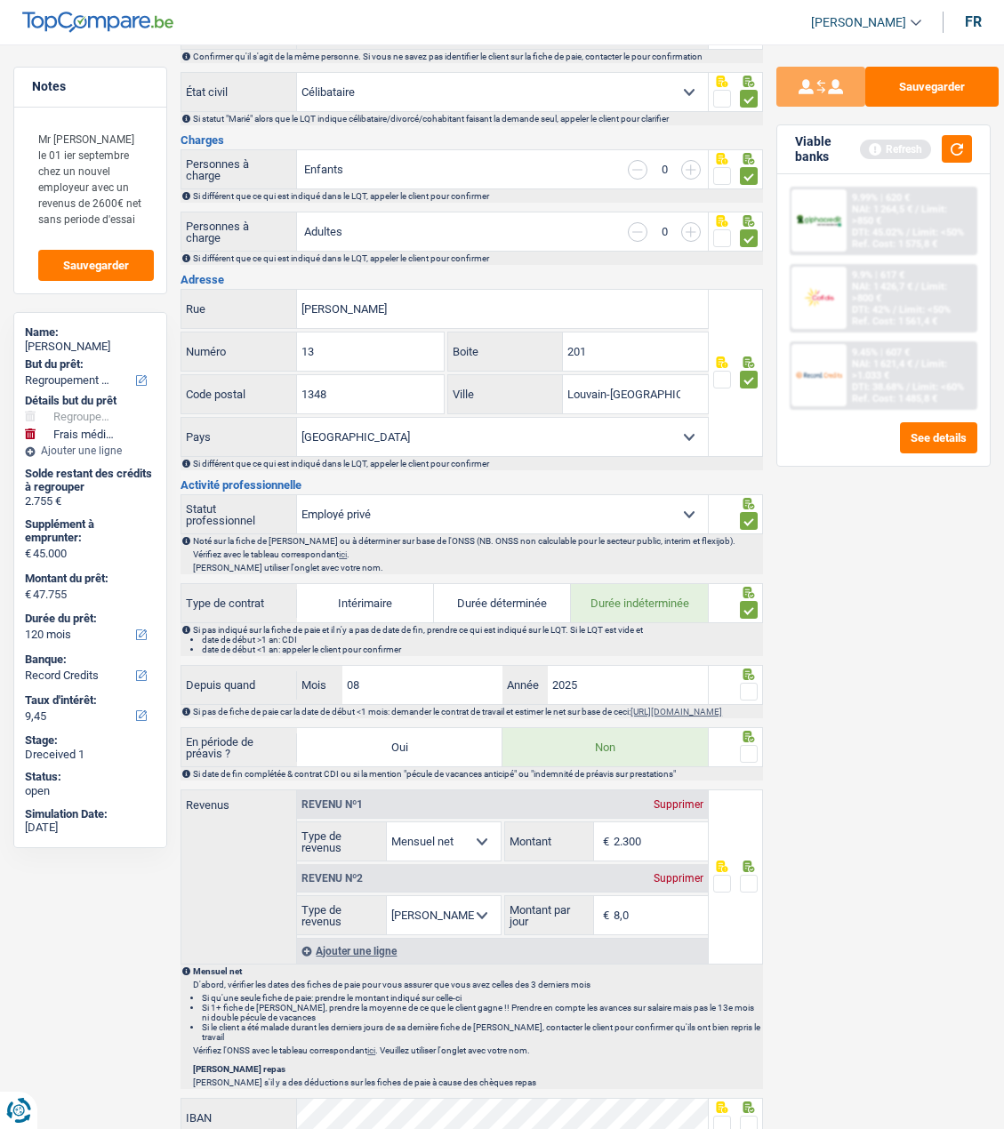
click at [744, 688] on span at bounding box center [749, 692] width 18 height 18
click at [0, 0] on input "radio" at bounding box center [0, 0] width 0 height 0
click at [745, 758] on span at bounding box center [749, 754] width 18 height 18
click at [0, 0] on input "radio" at bounding box center [0, 0] width 0 height 0
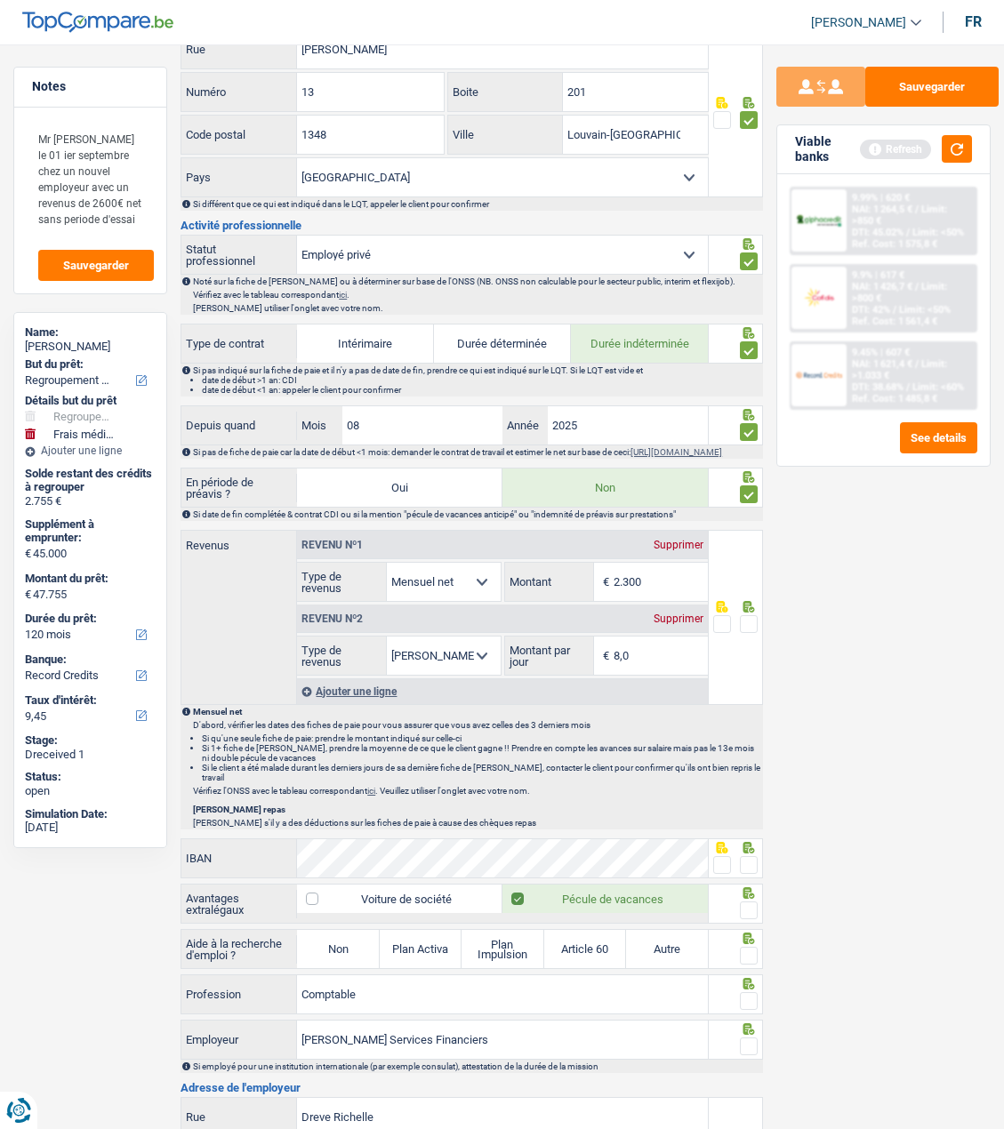
scroll to position [533, 0]
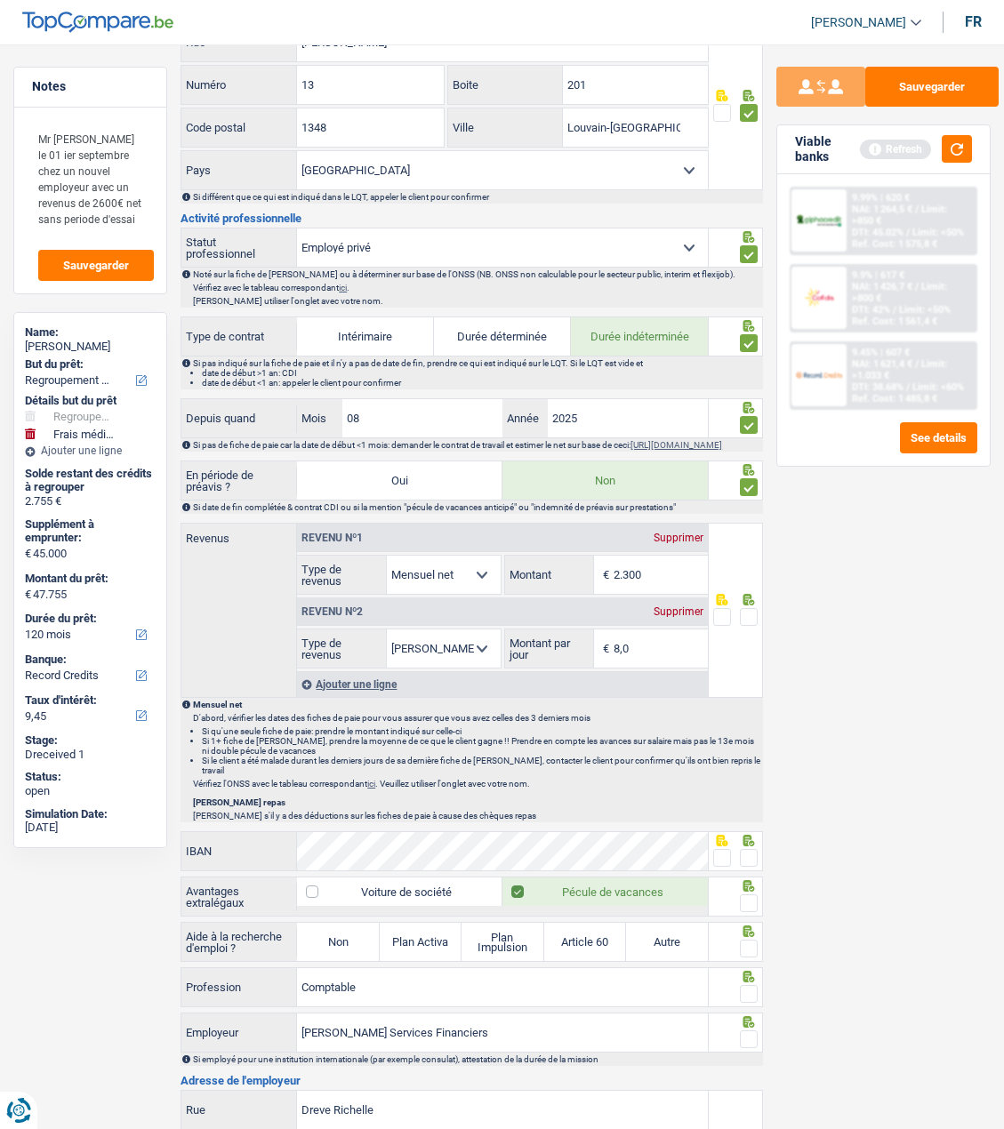
click at [662, 579] on input "2.300" at bounding box center [660, 575] width 94 height 38
type input "2.297"
click at [749, 616] on span at bounding box center [749, 617] width 18 height 18
click at [0, 0] on input "radio" at bounding box center [0, 0] width 0 height 0
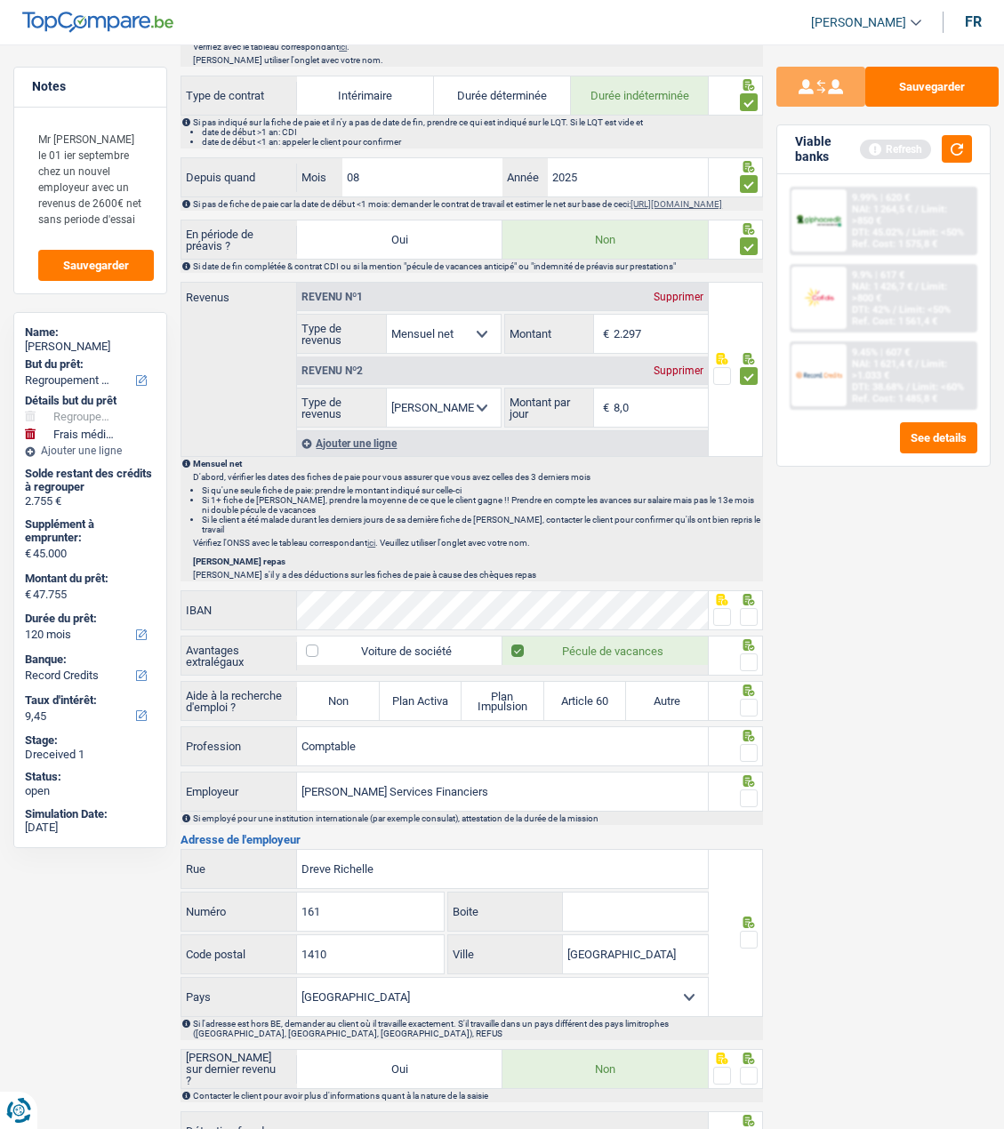
scroll to position [800, 0]
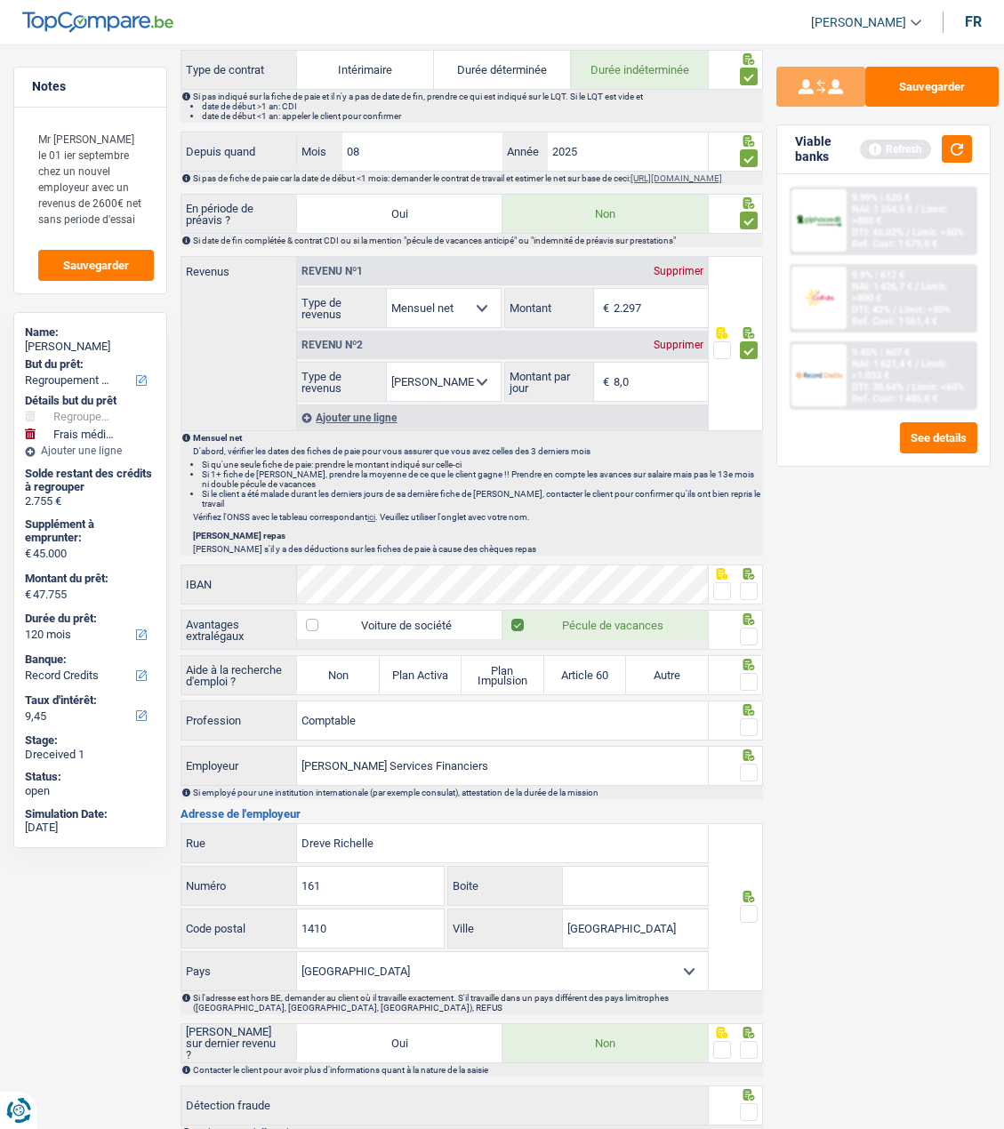
click at [751, 584] on span at bounding box center [749, 591] width 18 height 18
click at [0, 0] on input "radio" at bounding box center [0, 0] width 0 height 0
click at [749, 635] on span at bounding box center [749, 637] width 18 height 18
click at [0, 0] on input "radio" at bounding box center [0, 0] width 0 height 0
click at [322, 668] on label "Non" at bounding box center [338, 675] width 82 height 38
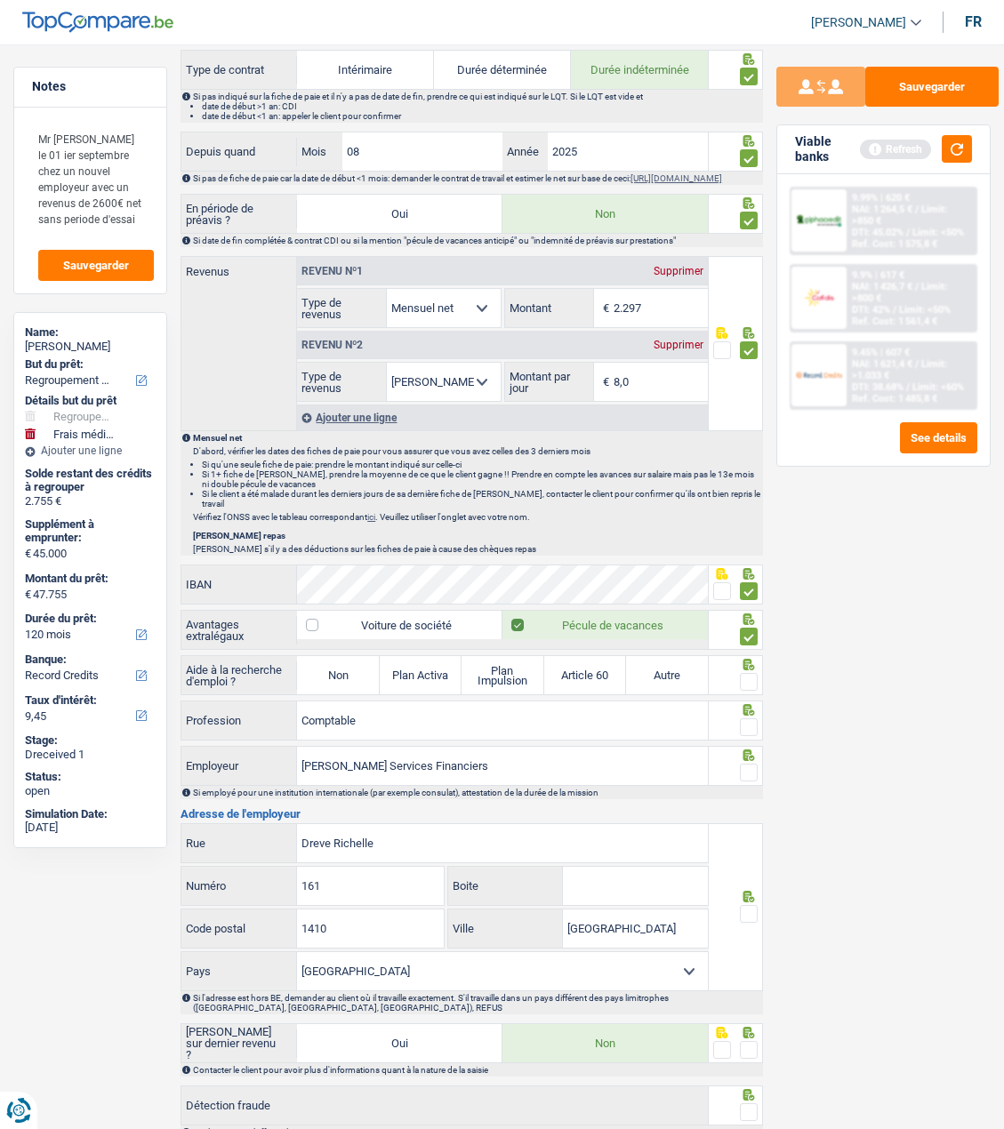
click at [322, 668] on input "Non" at bounding box center [338, 675] width 82 height 38
radio input "true"
click at [746, 676] on span at bounding box center [749, 682] width 18 height 18
click at [0, 0] on input "radio" at bounding box center [0, 0] width 0 height 0
click at [750, 722] on span at bounding box center [749, 727] width 18 height 18
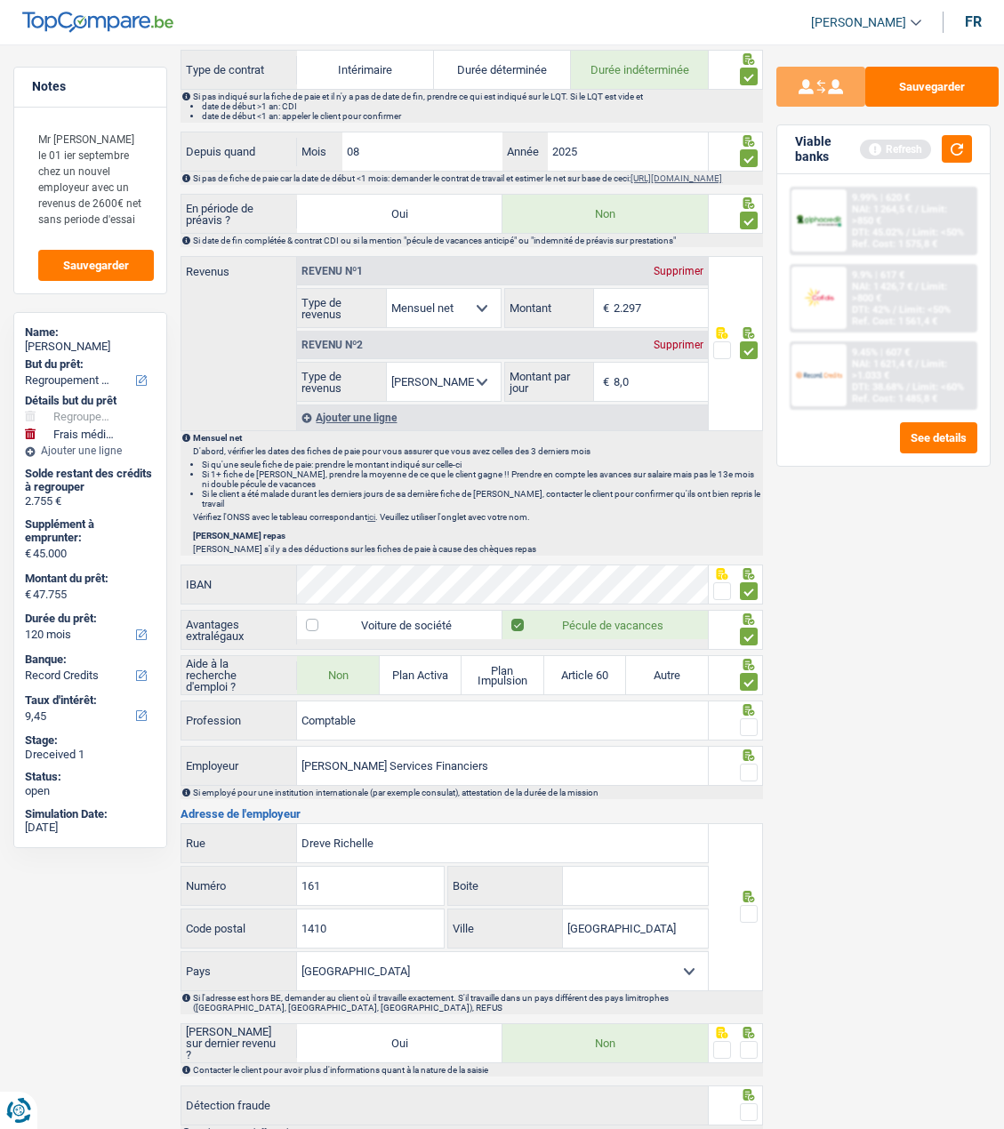
click at [0, 0] on input "radio" at bounding box center [0, 0] width 0 height 0
click at [746, 764] on span at bounding box center [749, 773] width 18 height 18
click at [0, 0] on input "radio" at bounding box center [0, 0] width 0 height 0
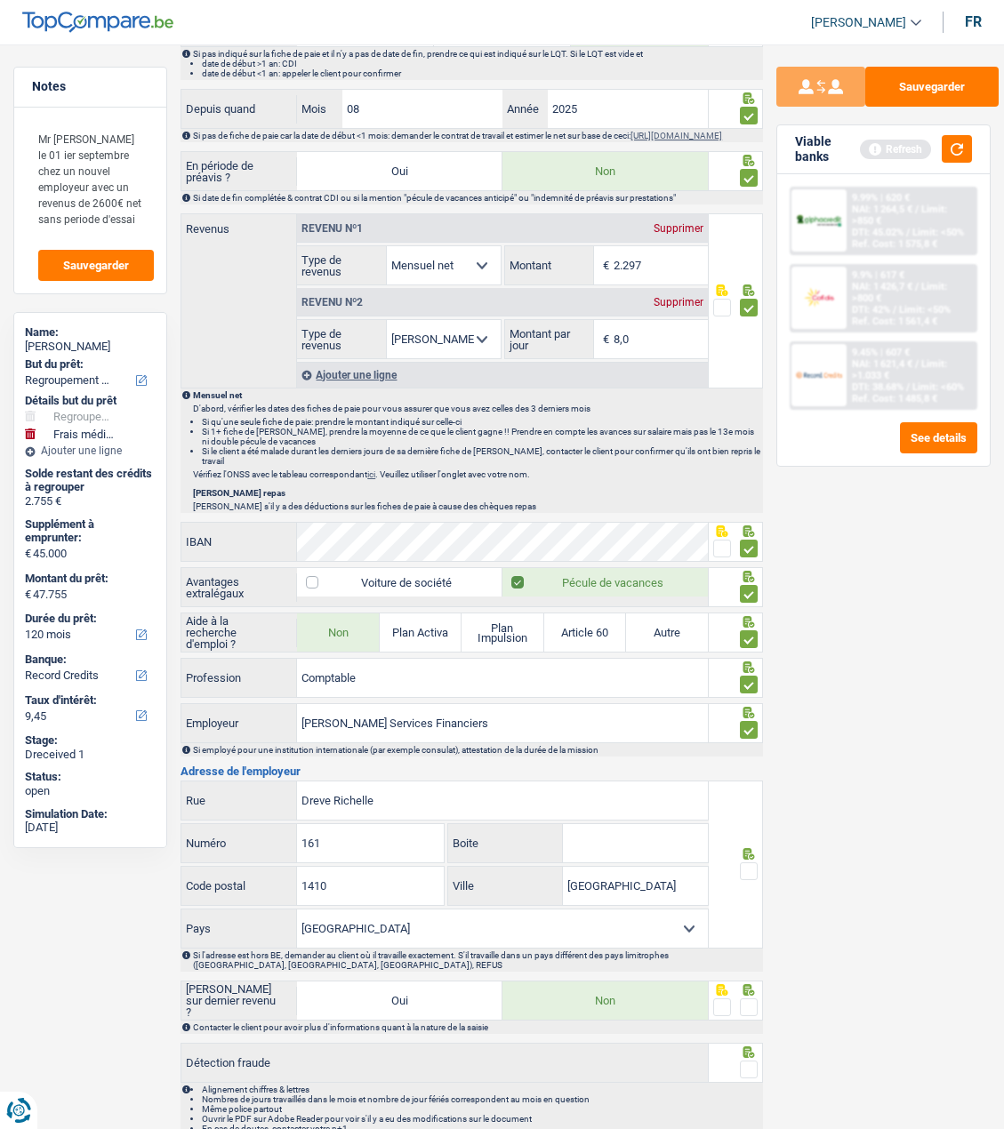
scroll to position [908, 0]
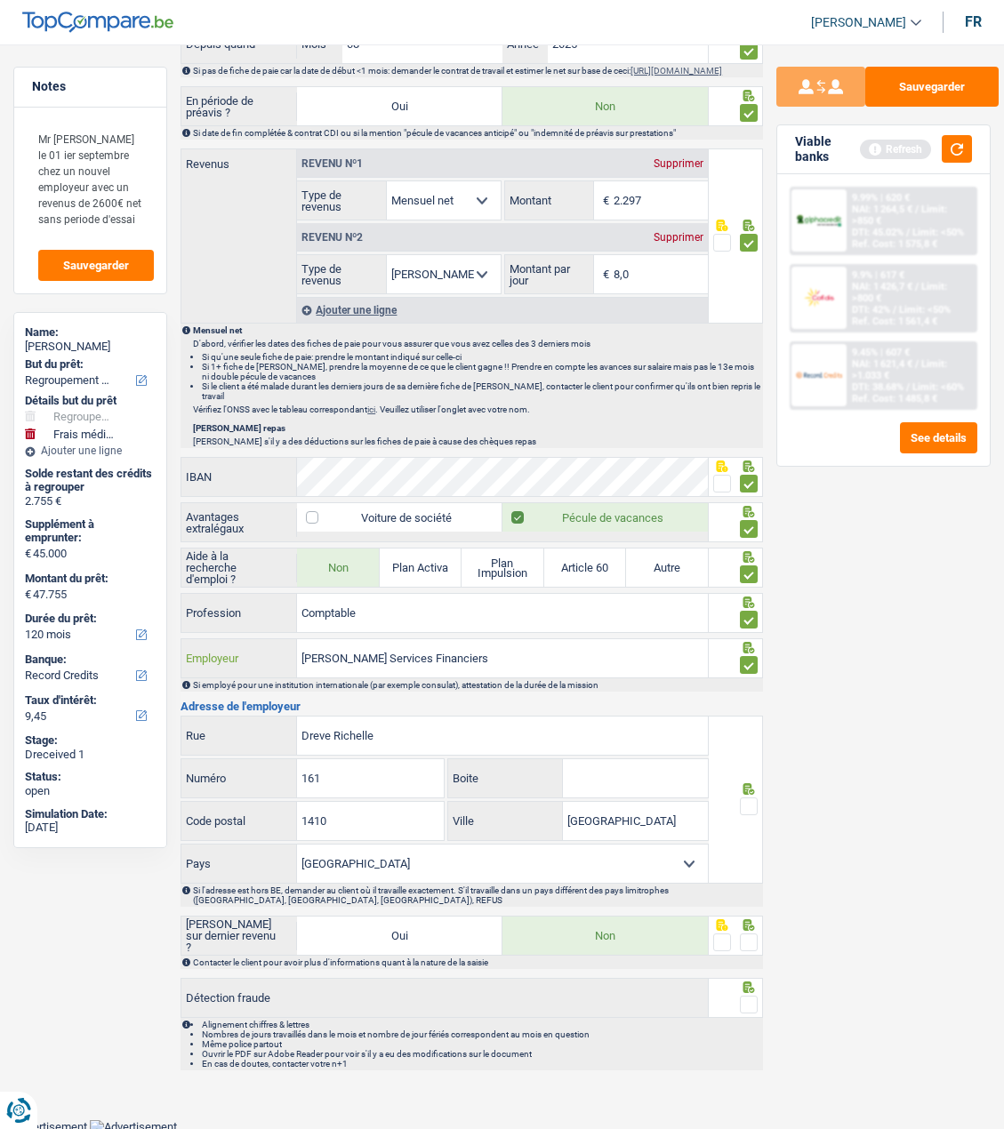
drag, startPoint x: 493, startPoint y: 648, endPoint x: 244, endPoint y: 644, distance: 249.9
click at [245, 645] on div "Moore Services Financiers Employeur" at bounding box center [444, 658] width 526 height 38
type input "Tax Consult Accountancy & Advisory"
drag, startPoint x: 412, startPoint y: 736, endPoint x: 238, endPoint y: 737, distance: 173.4
click at [238, 737] on div "Dreve Richelle Rue" at bounding box center [444, 736] width 526 height 38
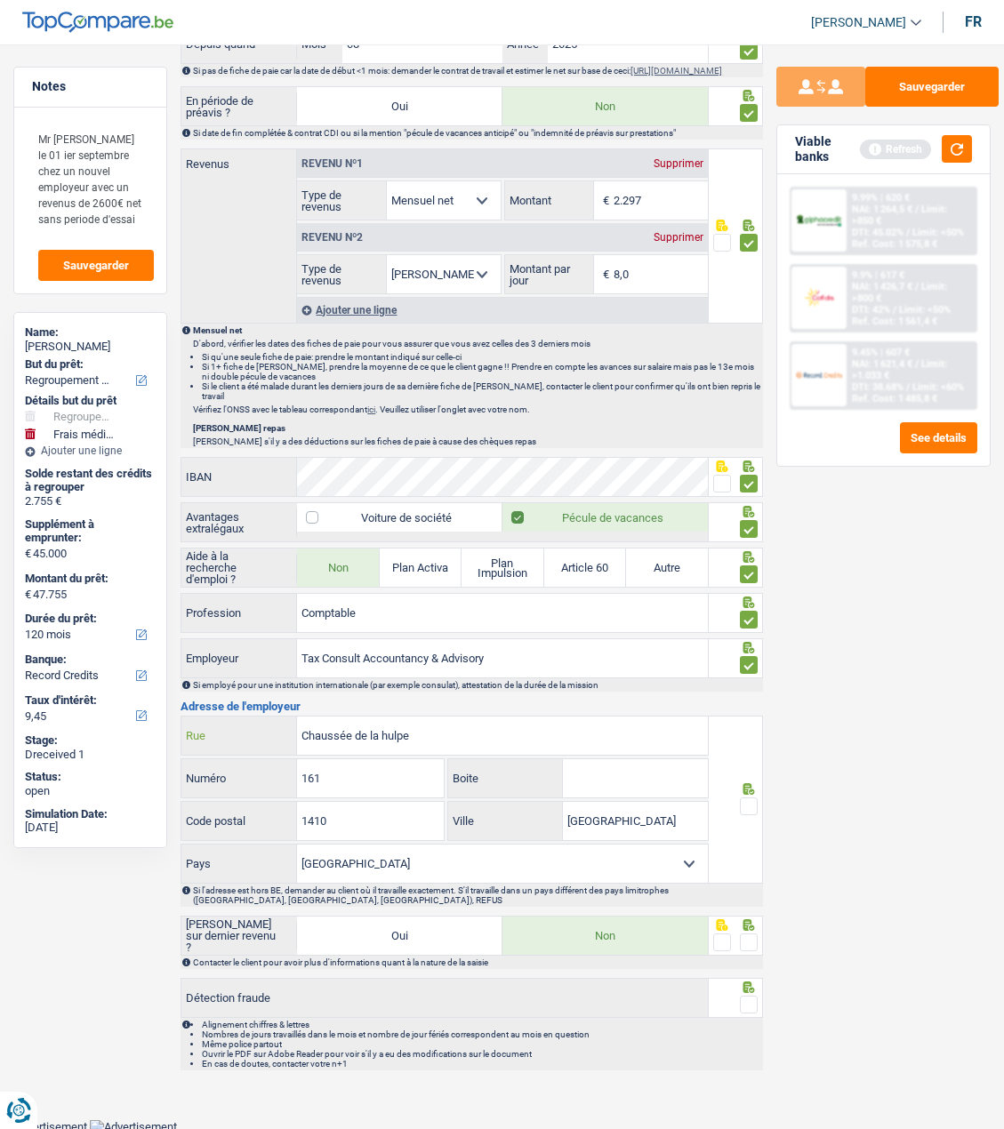
type input "Chaussée de la hulpe"
drag, startPoint x: 378, startPoint y: 778, endPoint x: 313, endPoint y: 782, distance: 65.1
click at [317, 784] on input "161" at bounding box center [370, 778] width 147 height 38
click at [311, 782] on input "161" at bounding box center [370, 778] width 147 height 38
type input "178"
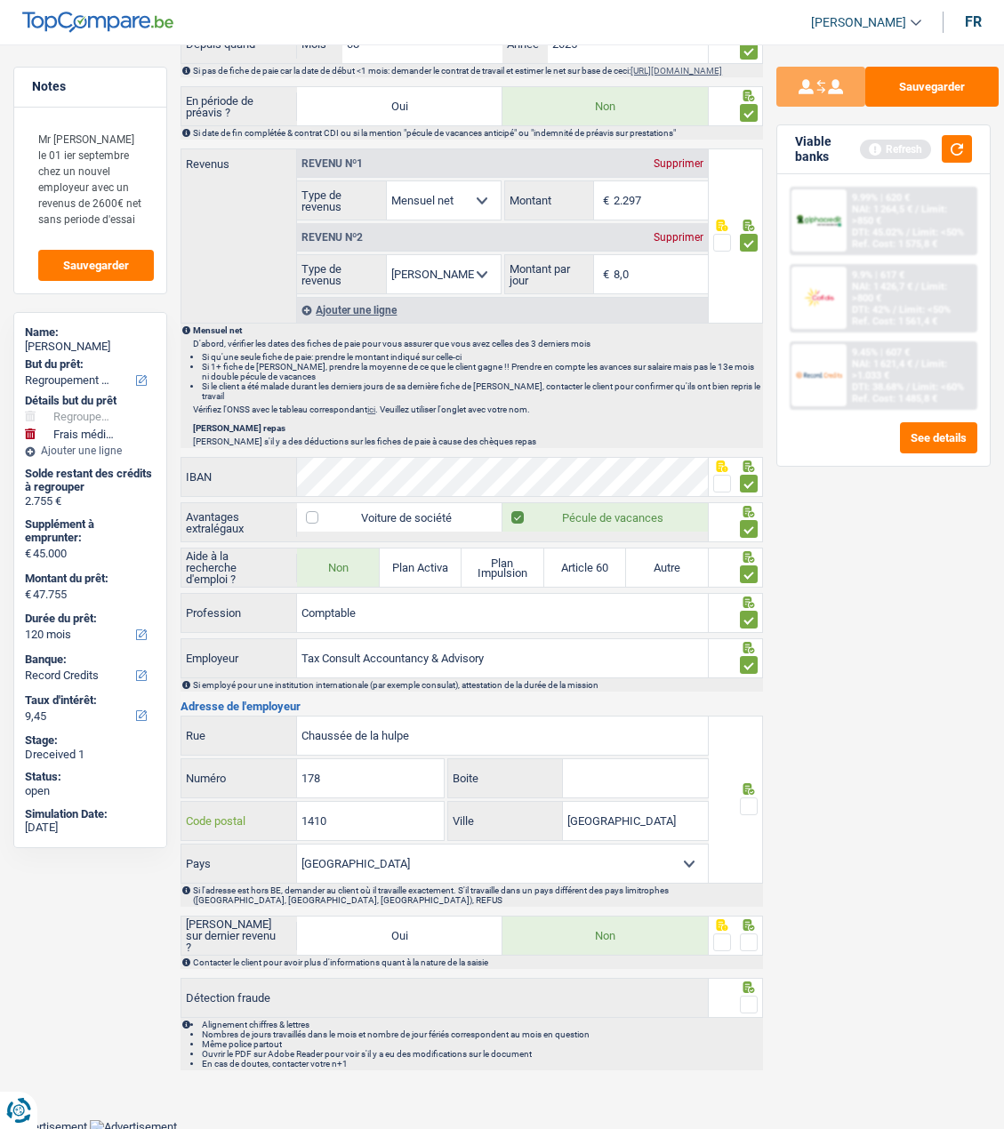
click at [342, 816] on input "1410" at bounding box center [370, 821] width 147 height 38
type input "1170"
drag, startPoint x: 642, startPoint y: 824, endPoint x: 549, endPoint y: 821, distance: 93.4
click at [549, 821] on div "Waterloo Ville" at bounding box center [578, 821] width 260 height 38
type input "Watermael-Boitsfort"
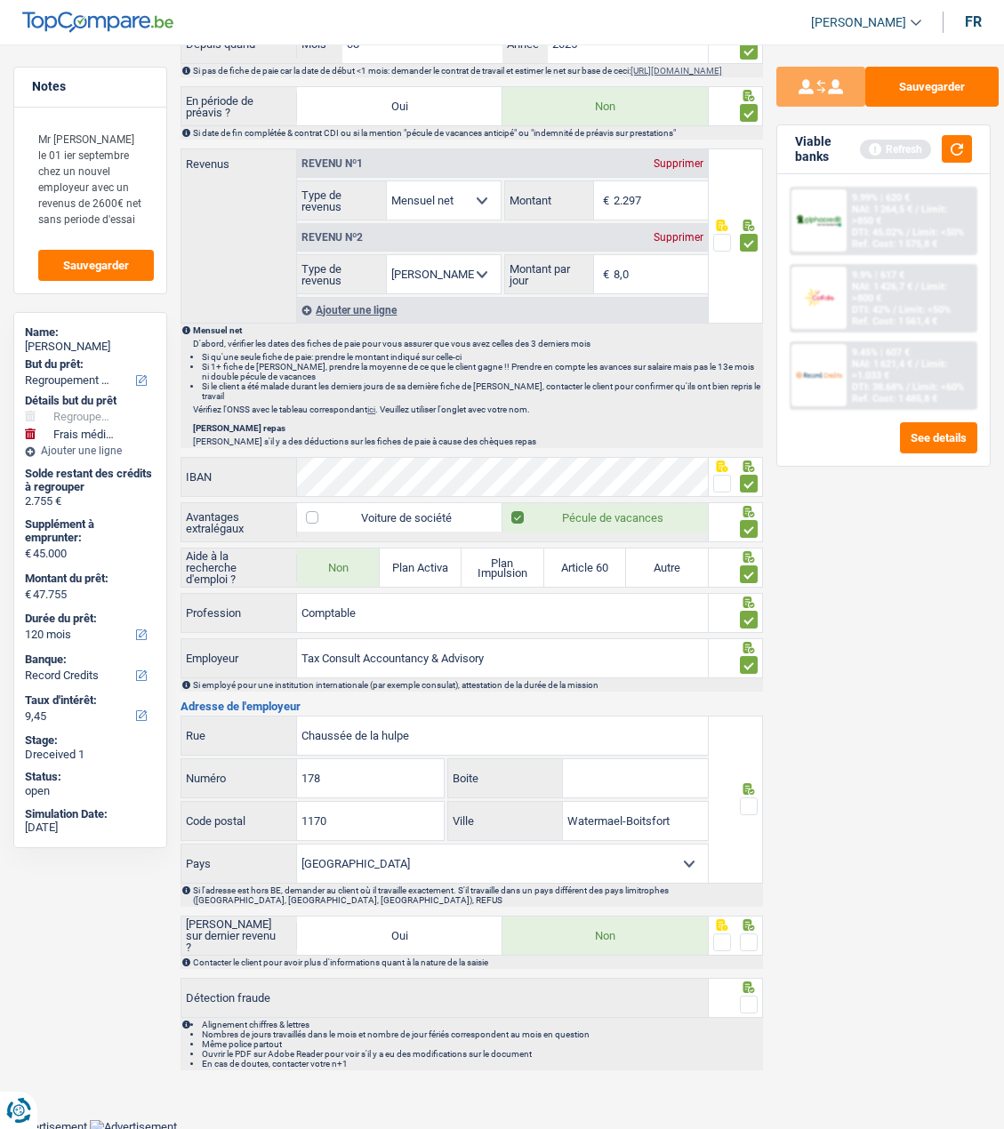
click at [744, 799] on span at bounding box center [749, 807] width 18 height 18
click at [0, 0] on input "radio" at bounding box center [0, 0] width 0 height 0
click at [746, 935] on span at bounding box center [749, 943] width 18 height 18
click at [0, 0] on input "radio" at bounding box center [0, 0] width 0 height 0
click at [746, 1003] on span at bounding box center [749, 1005] width 18 height 18
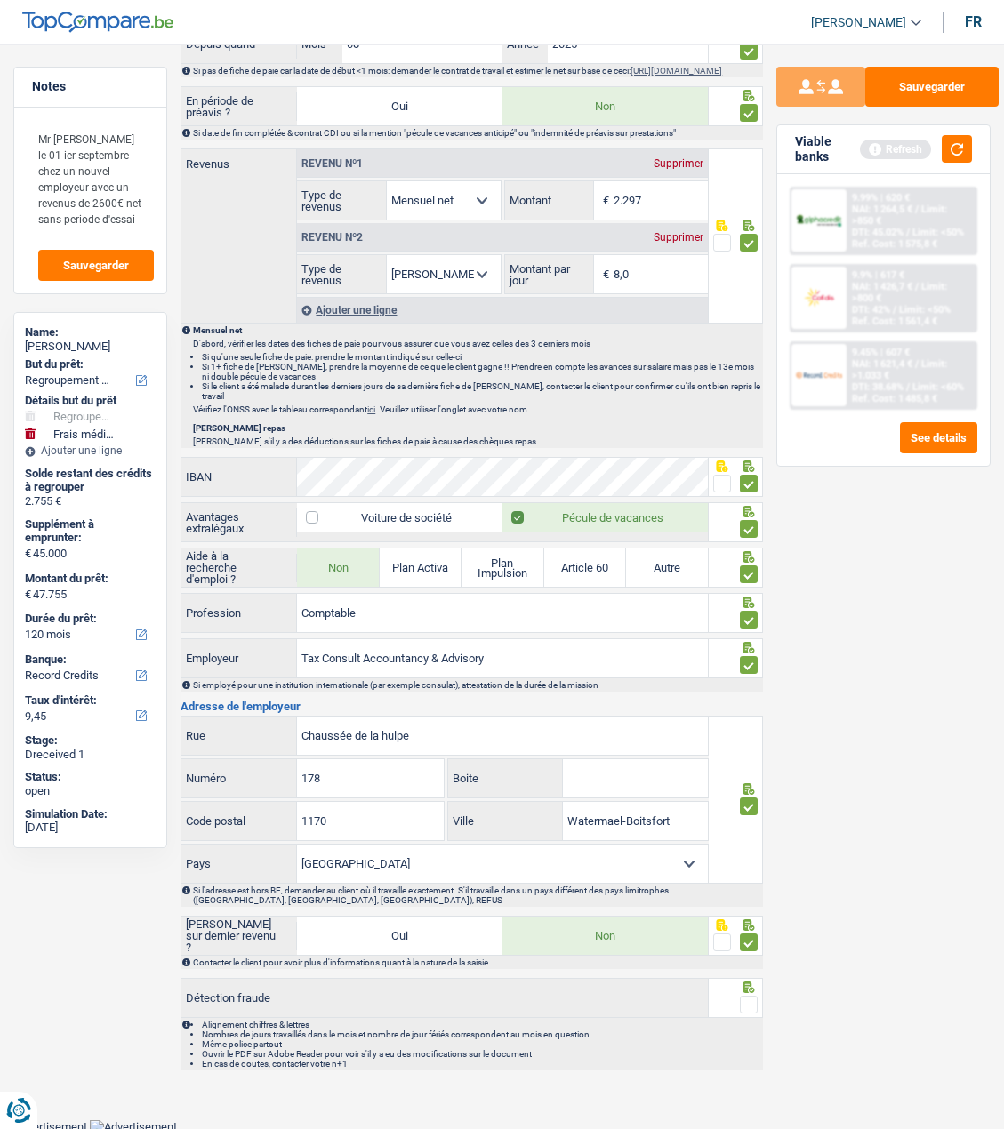
click at [0, 0] on input "radio" at bounding box center [0, 0] width 0 height 0
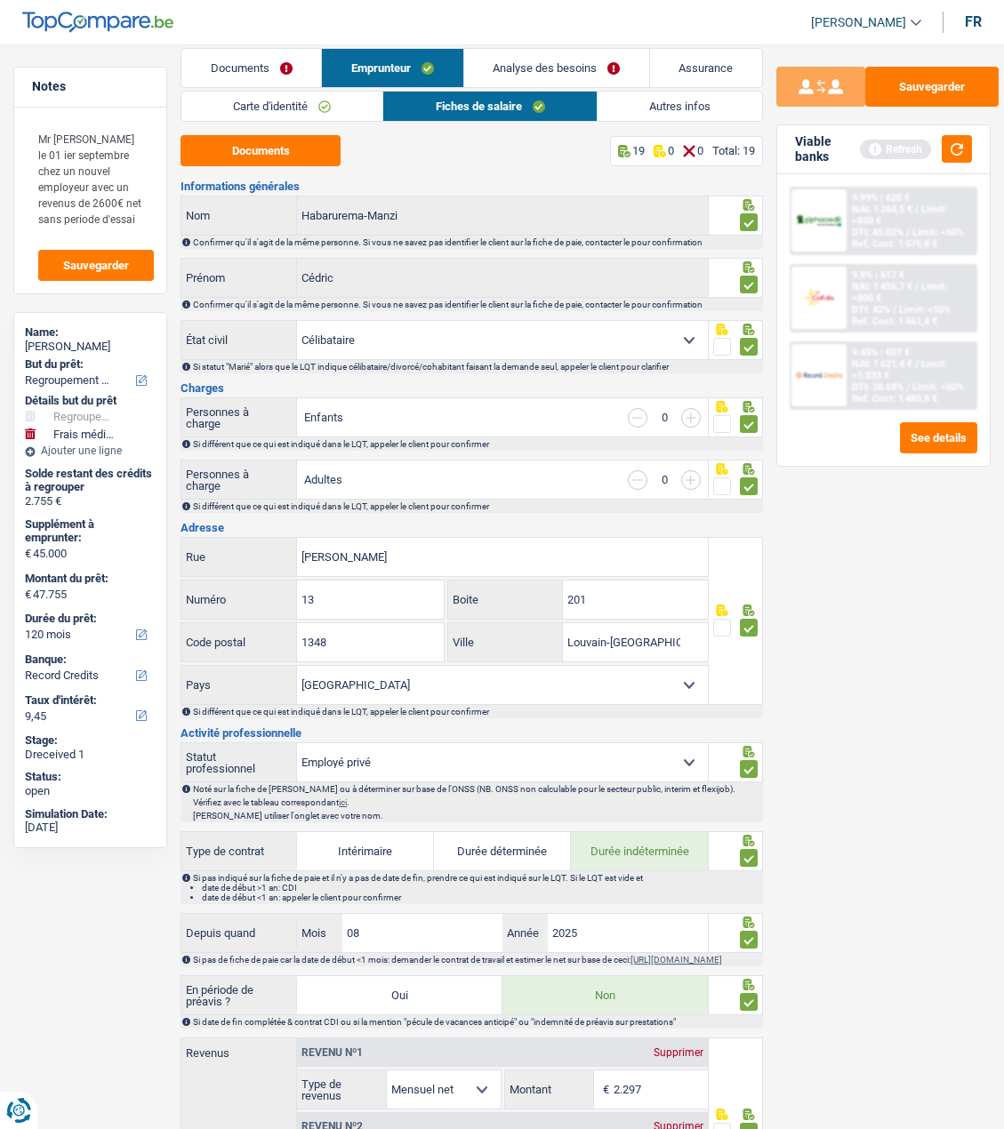
scroll to position [0, 0]
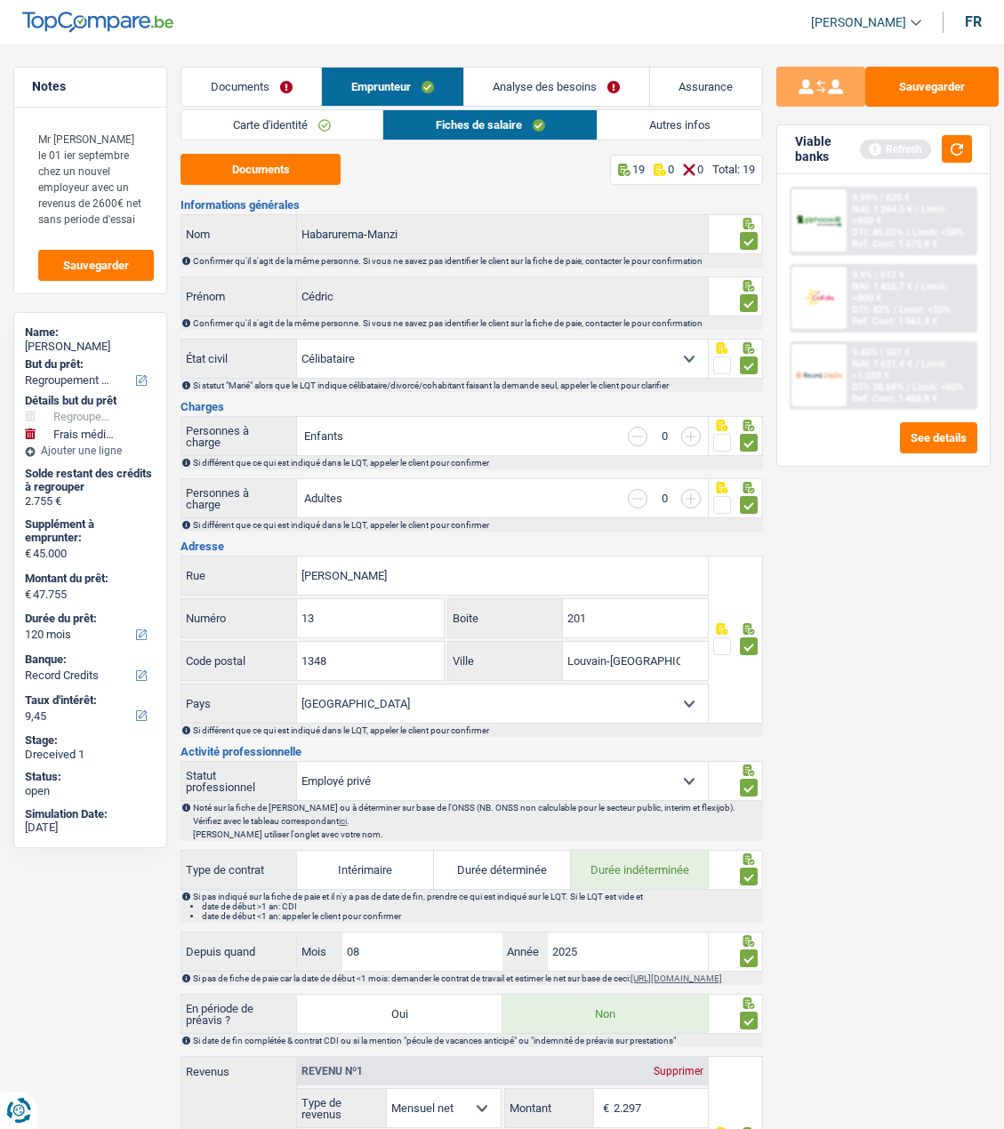
click at [705, 132] on link "Autres infos" at bounding box center [679, 124] width 164 height 29
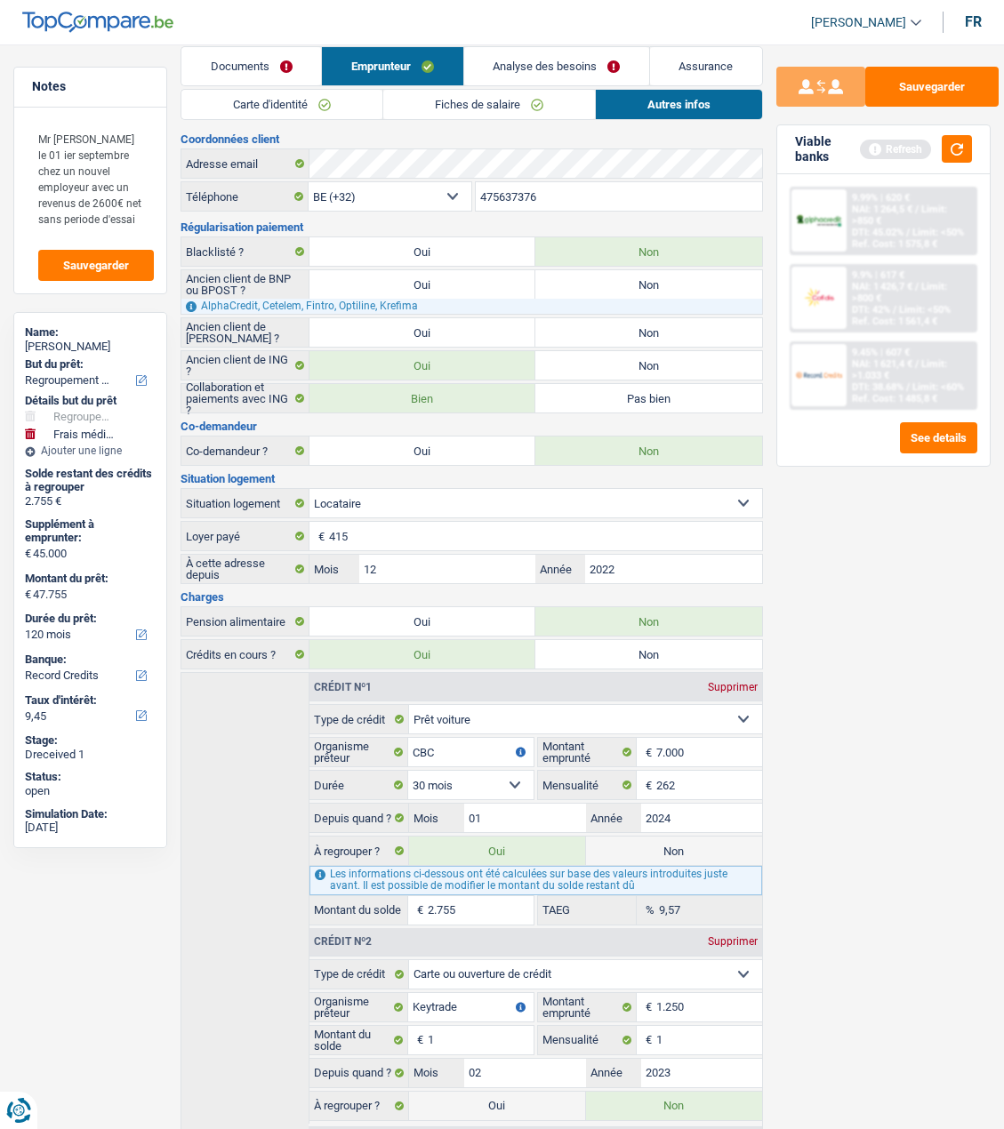
scroll to position [94, 0]
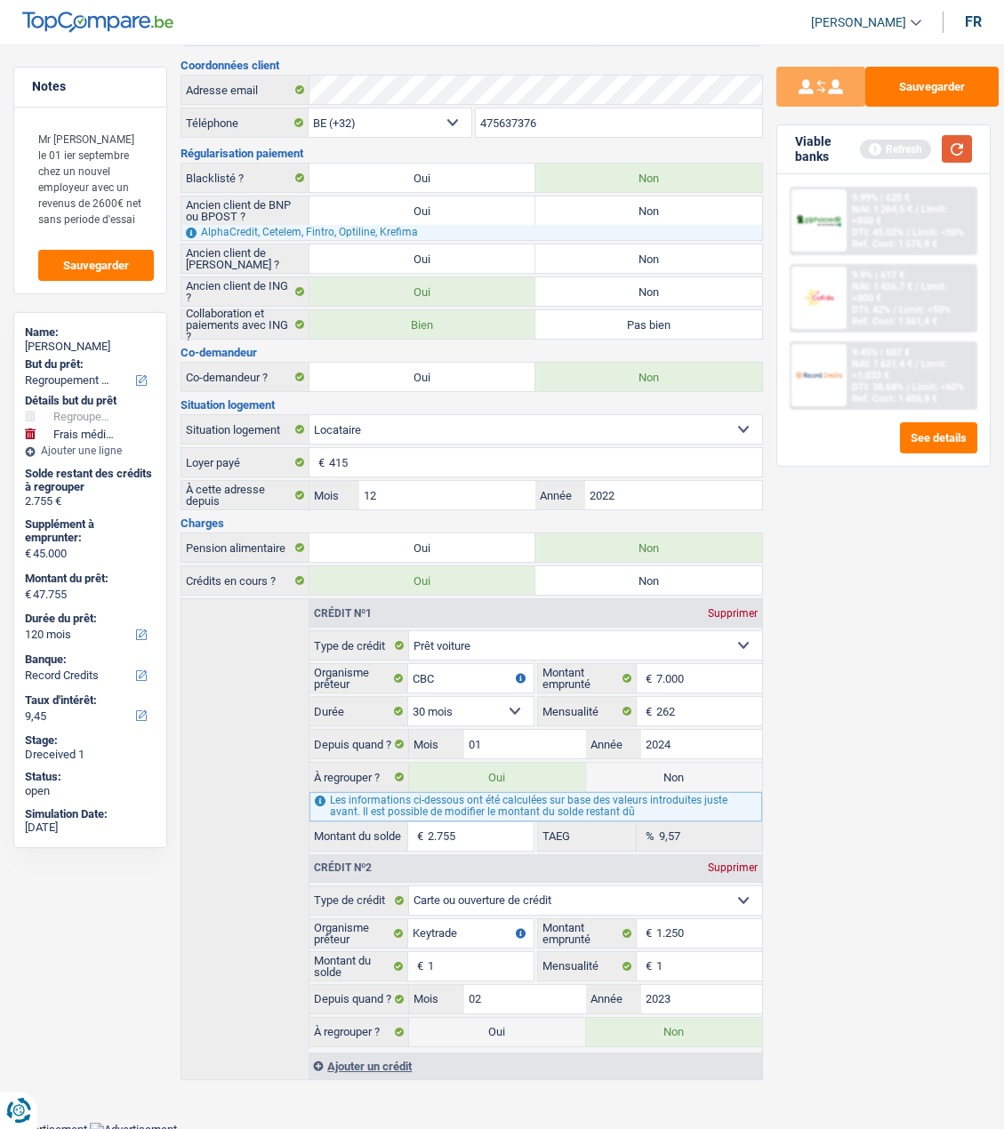
click at [955, 147] on button "button" at bounding box center [957, 149] width 30 height 28
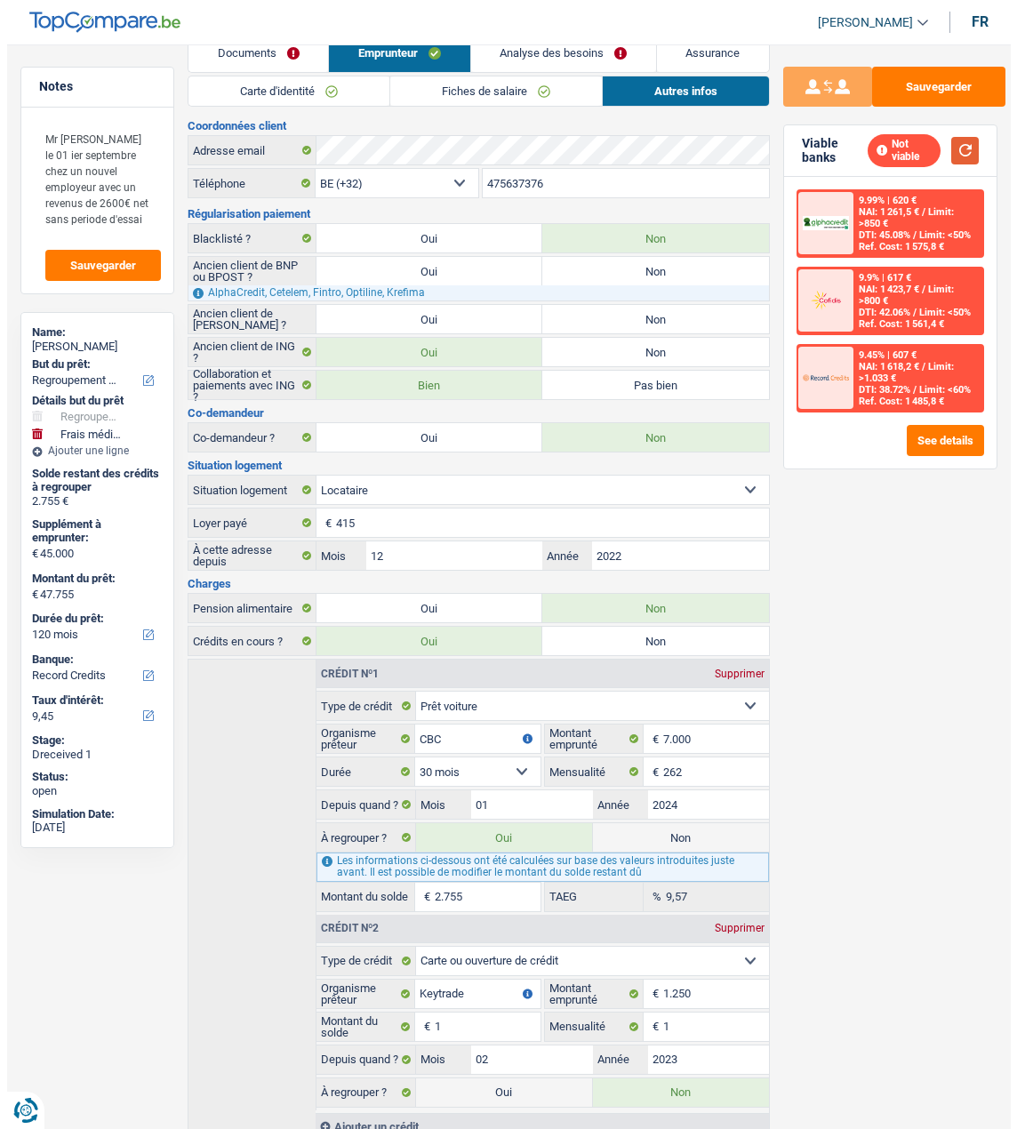
scroll to position [0, 0]
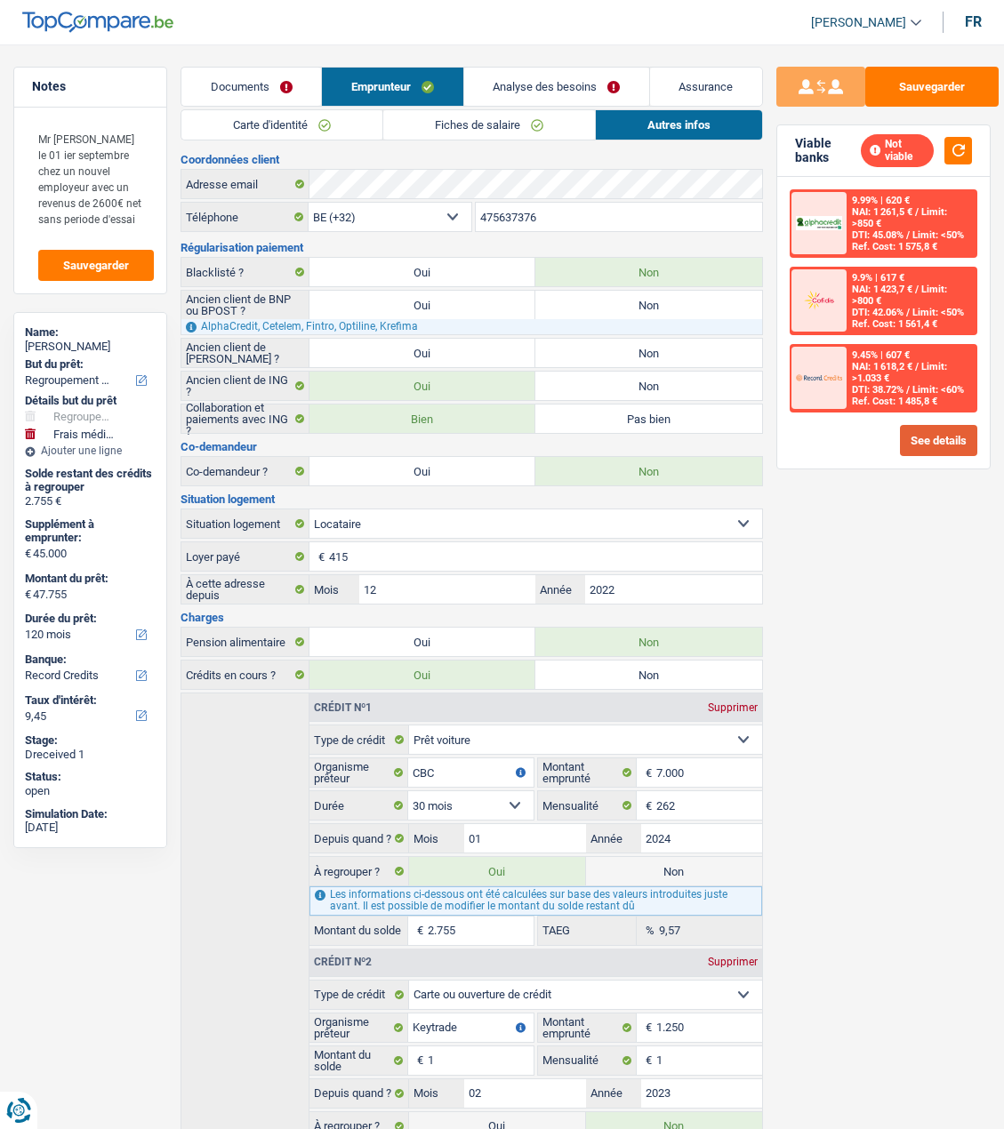
click at [934, 444] on button "See details" at bounding box center [938, 440] width 77 height 31
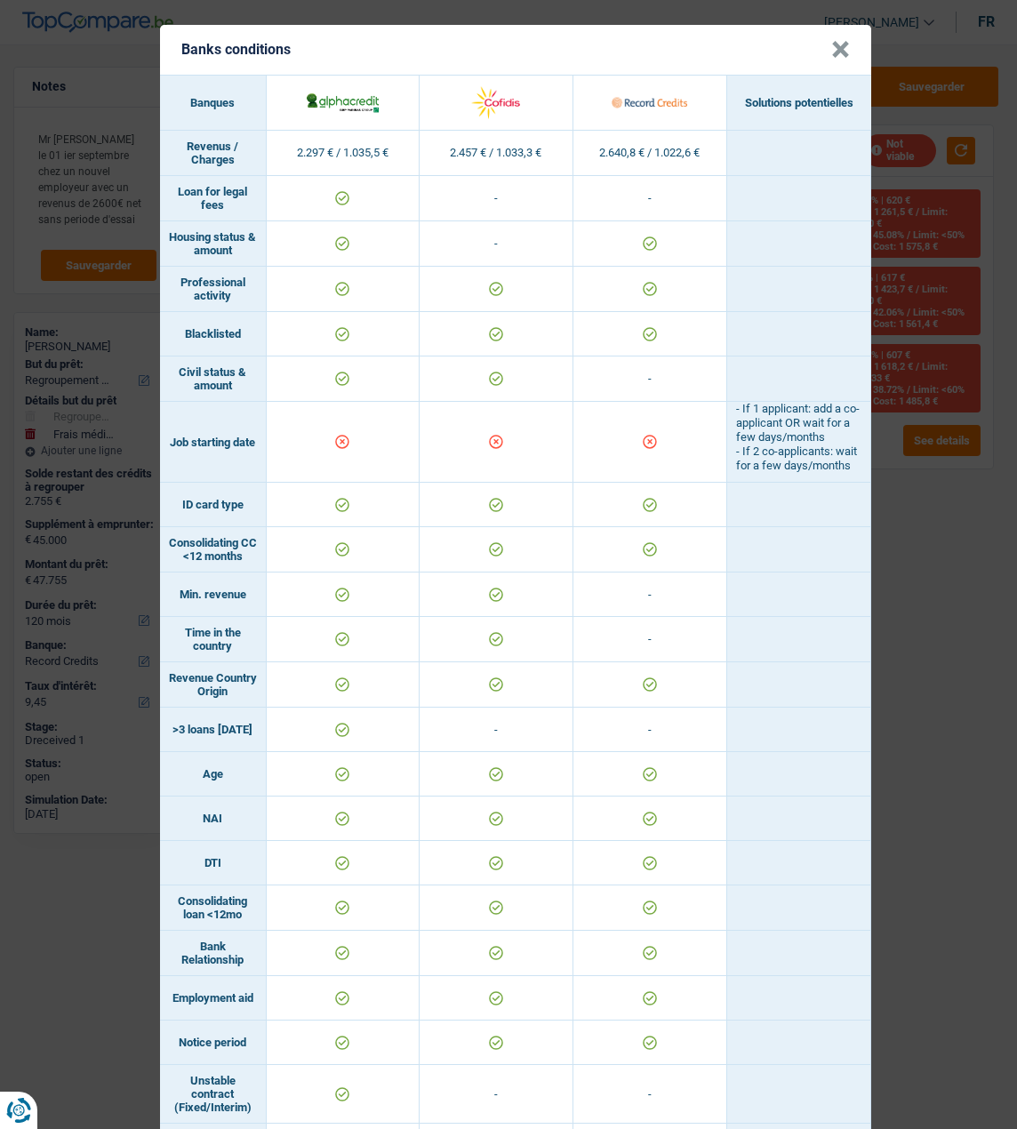
click at [840, 44] on button "×" at bounding box center [840, 50] width 19 height 18
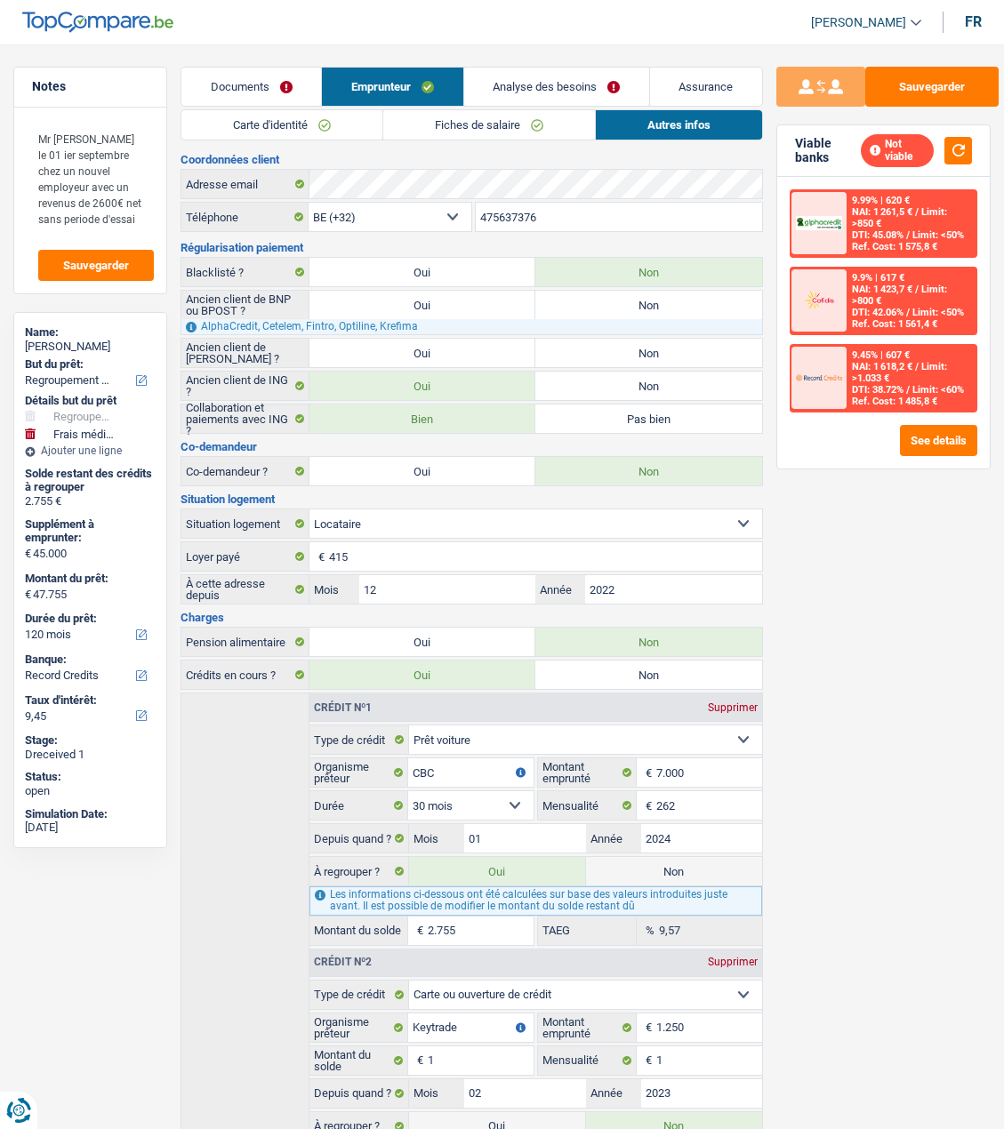
click at [477, 114] on link "Fiches de salaire" at bounding box center [489, 124] width 212 height 29
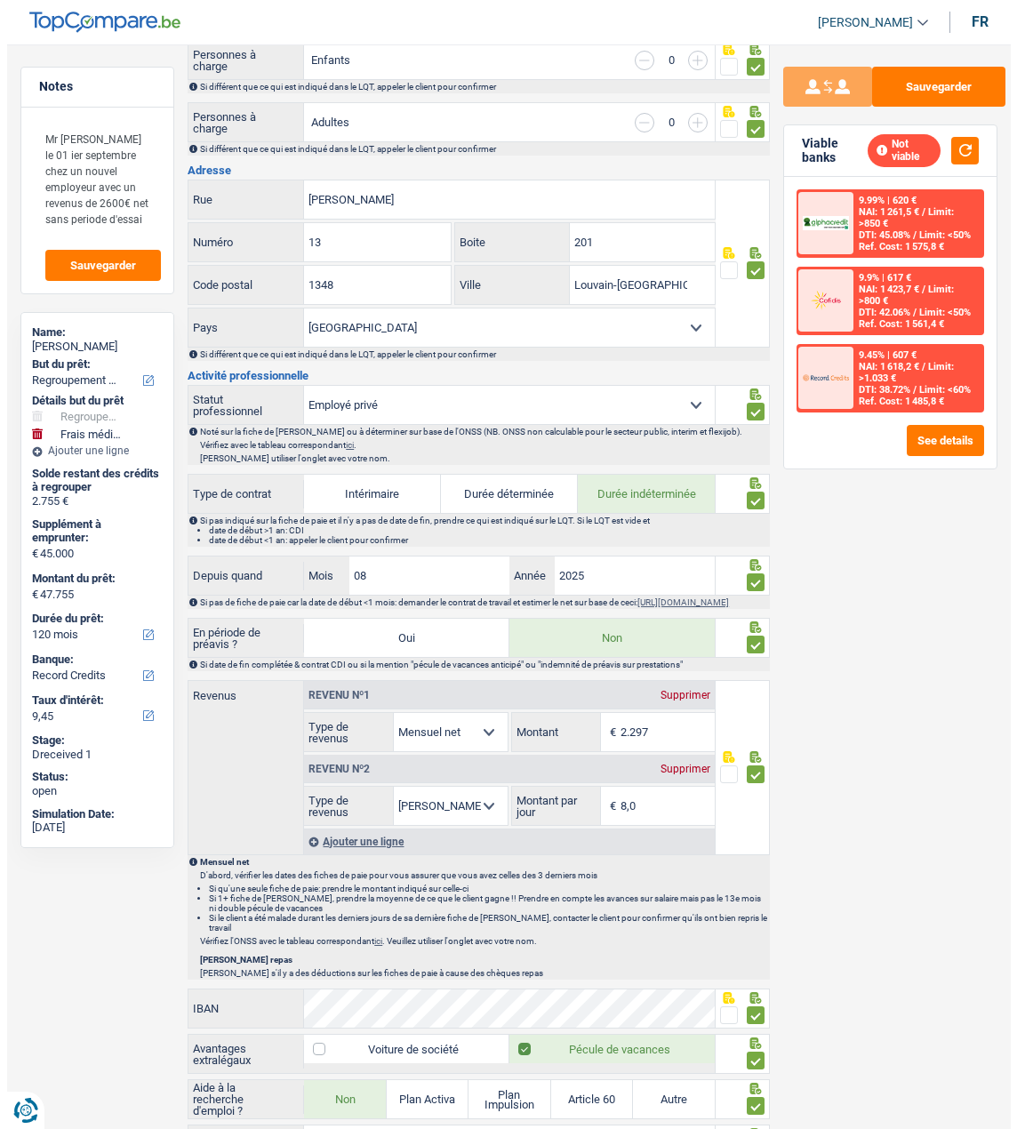
scroll to position [374, 0]
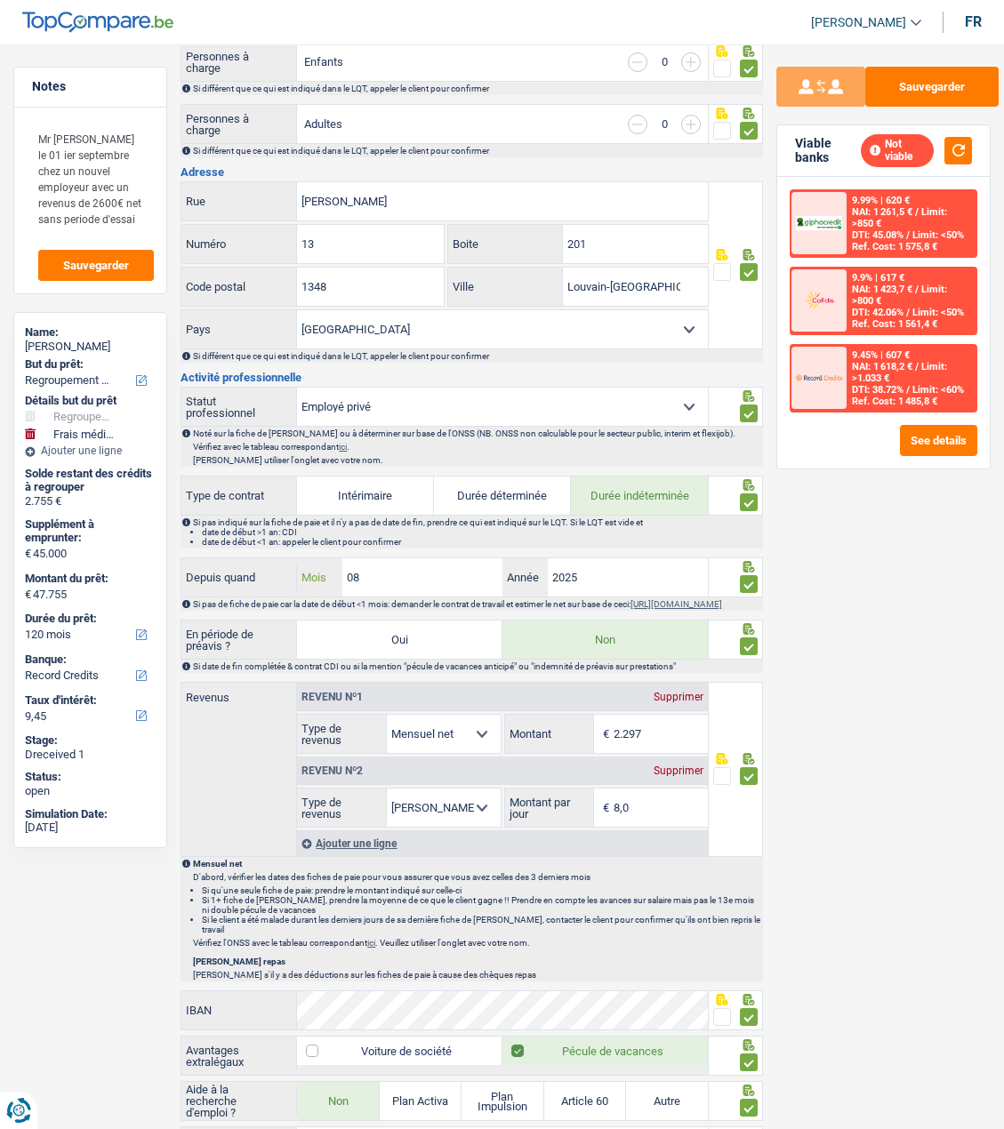
click at [453, 572] on input "08" at bounding box center [422, 577] width 160 height 38
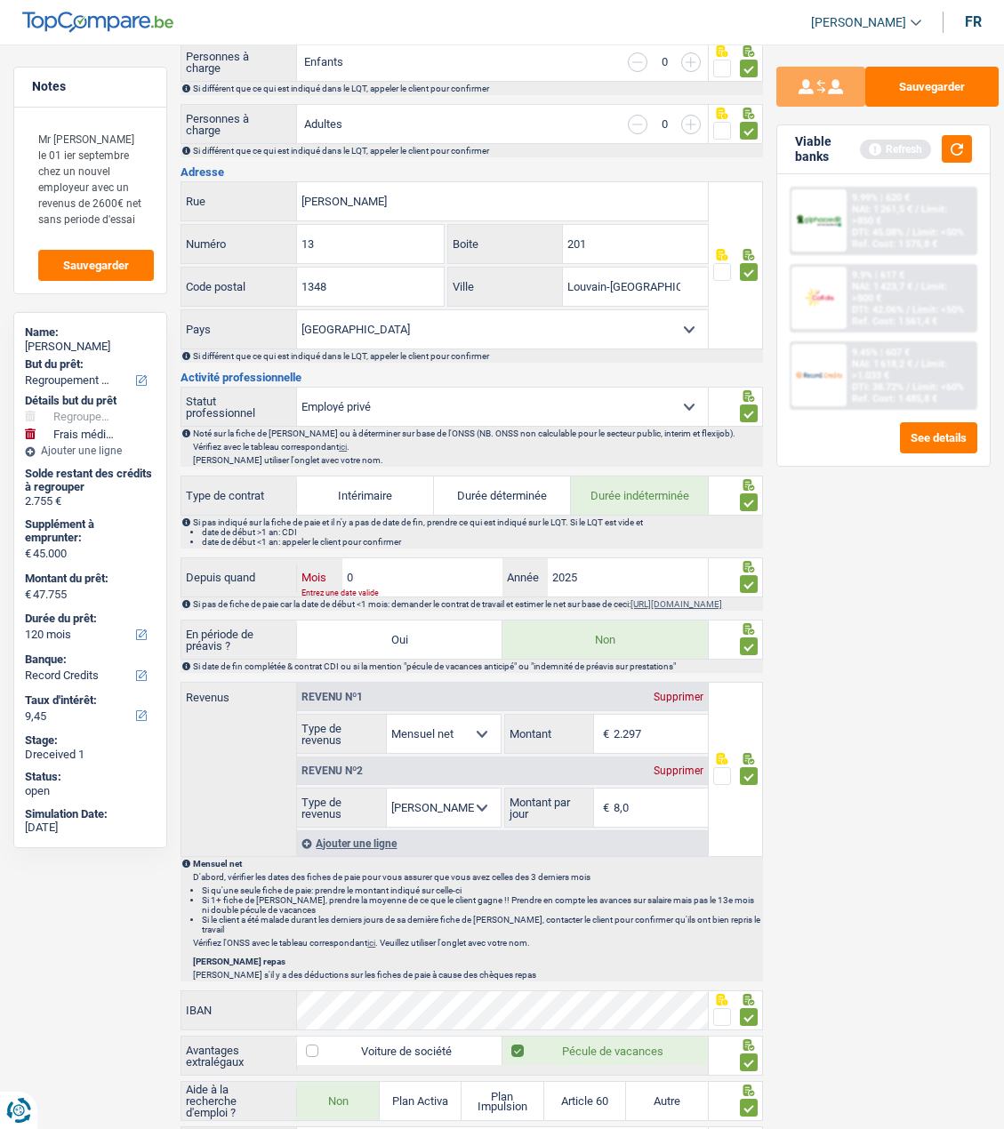
type input "07"
click at [962, 145] on button "button" at bounding box center [957, 149] width 30 height 28
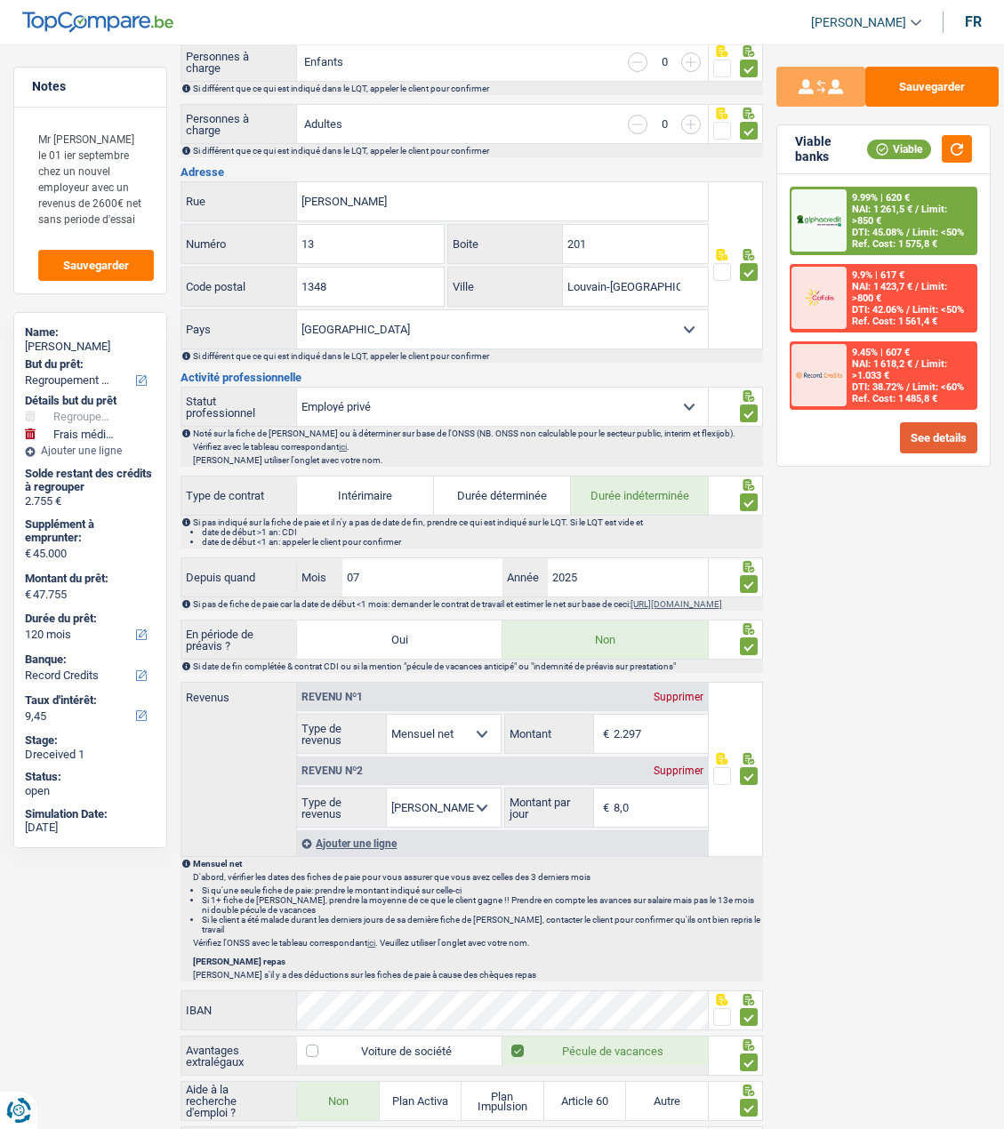
click at [947, 436] on button "See details" at bounding box center [938, 437] width 77 height 31
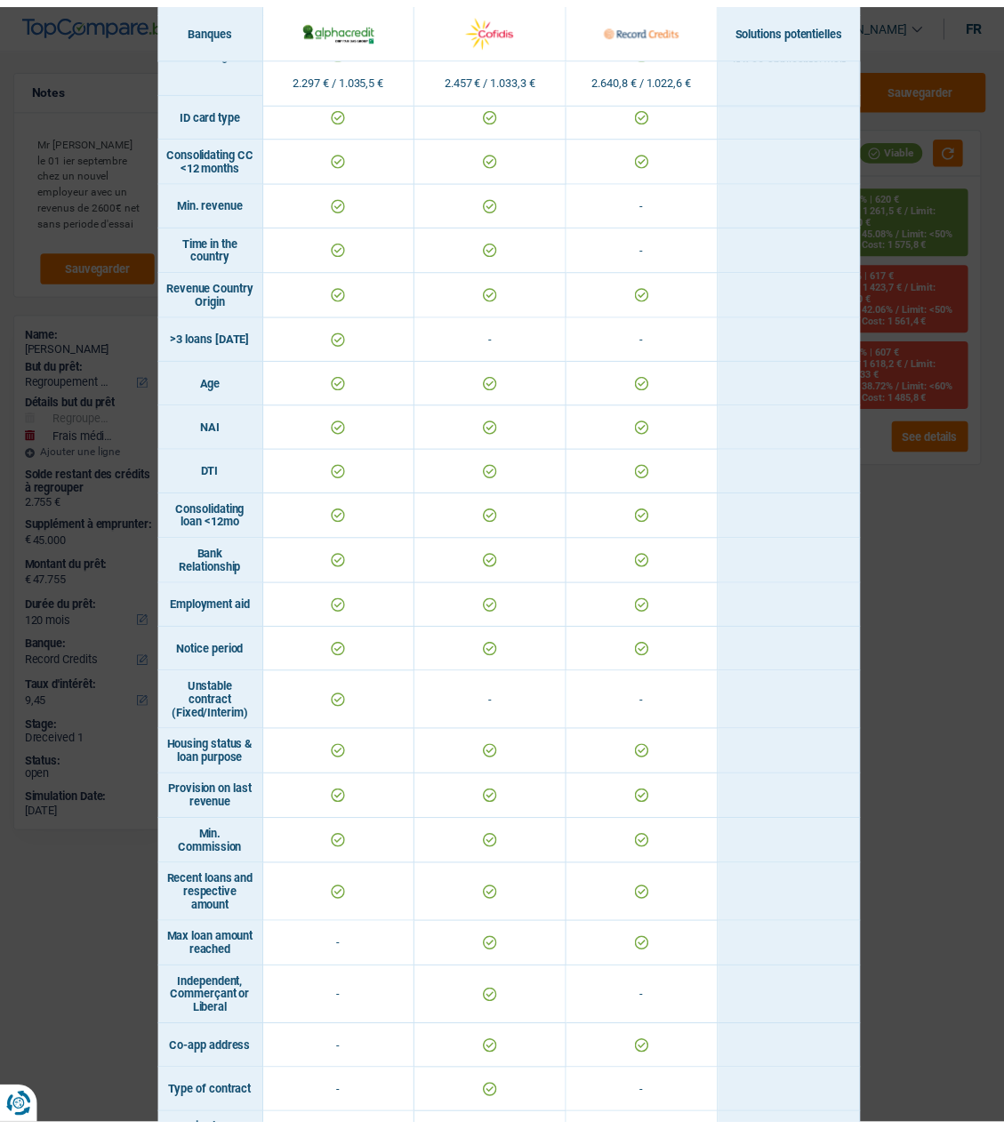
scroll to position [604, 0]
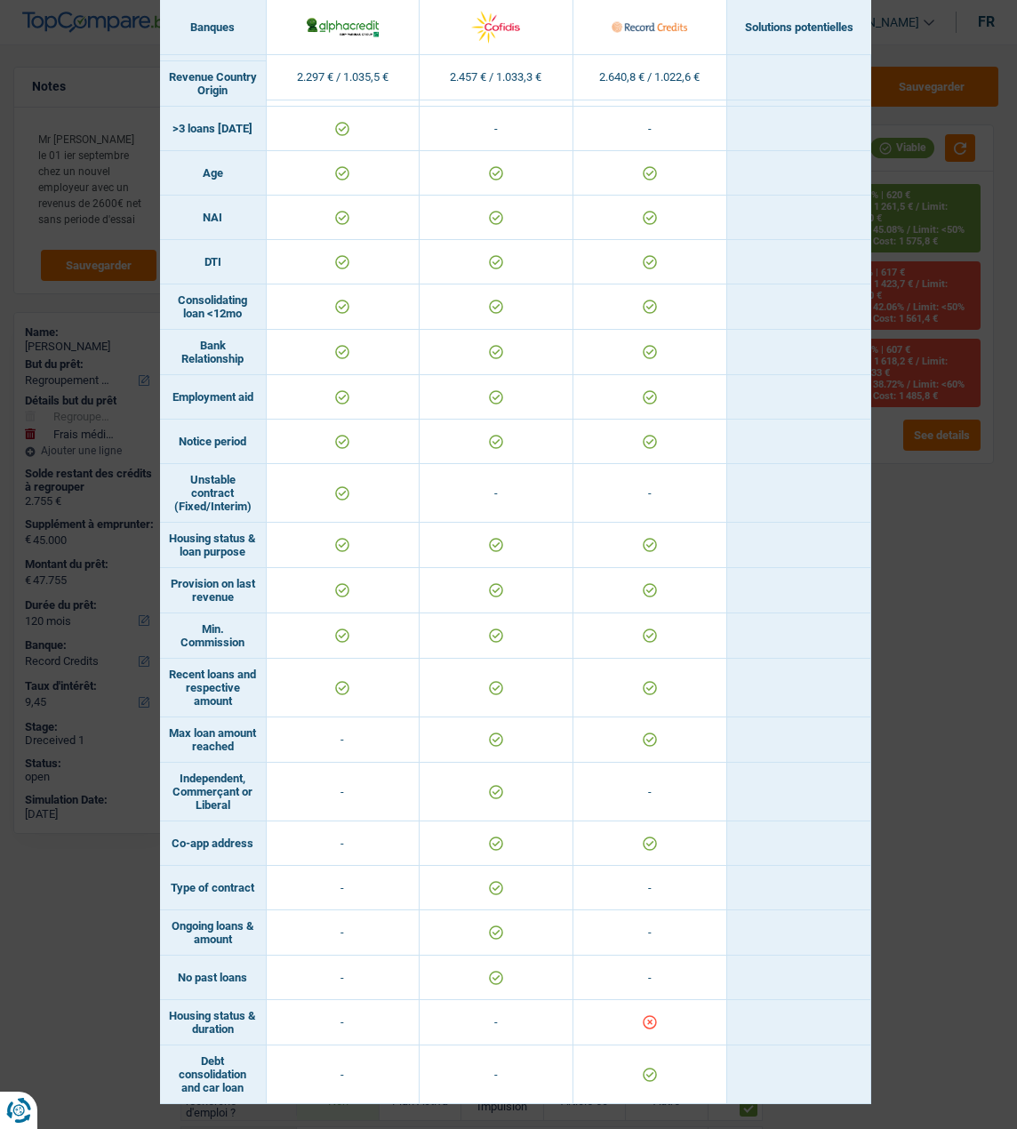
click at [921, 653] on div "Banks conditions × Banques Solutions potentielles Revenus / Charges 2.297 € / 1…" at bounding box center [508, 564] width 1017 height 1129
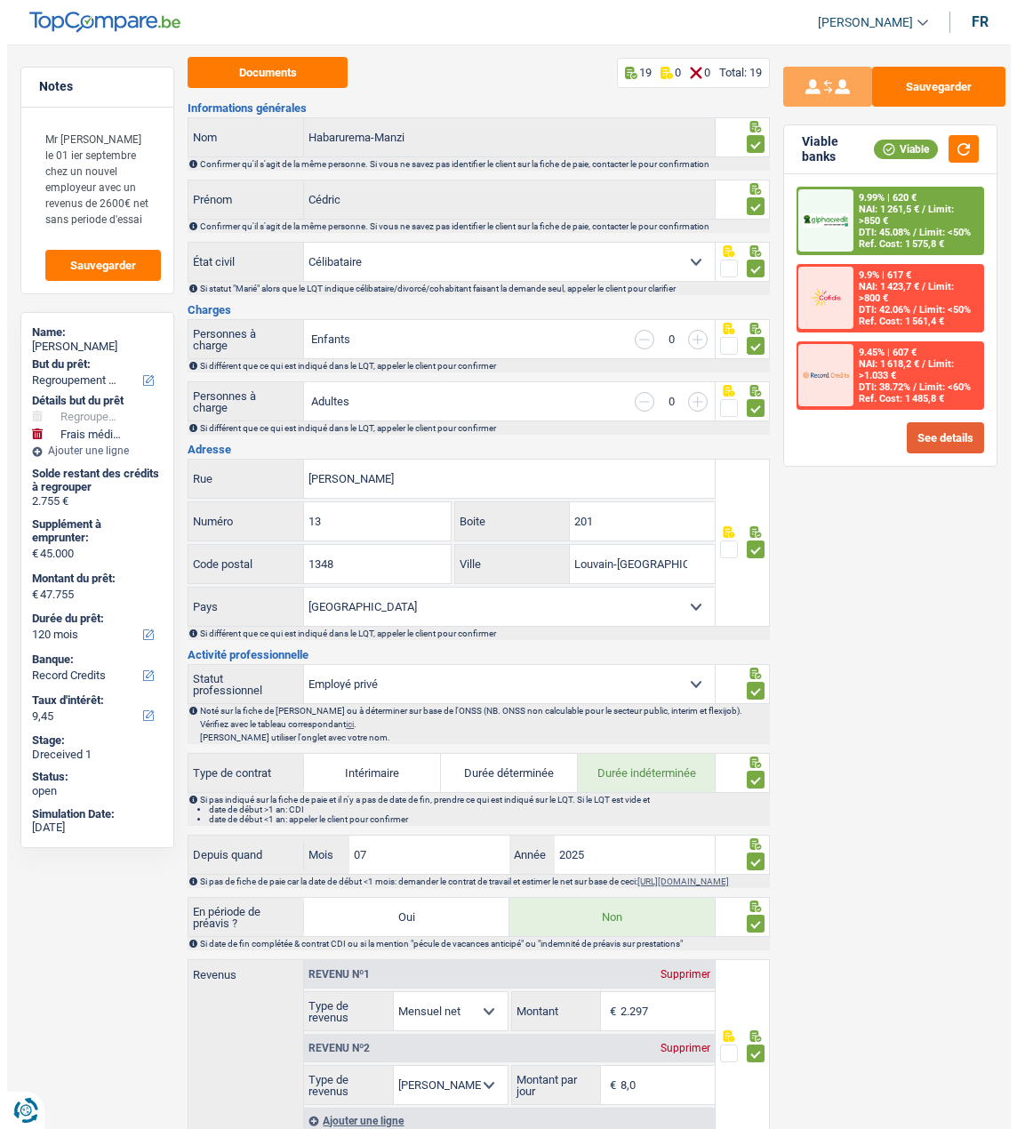
scroll to position [0, 0]
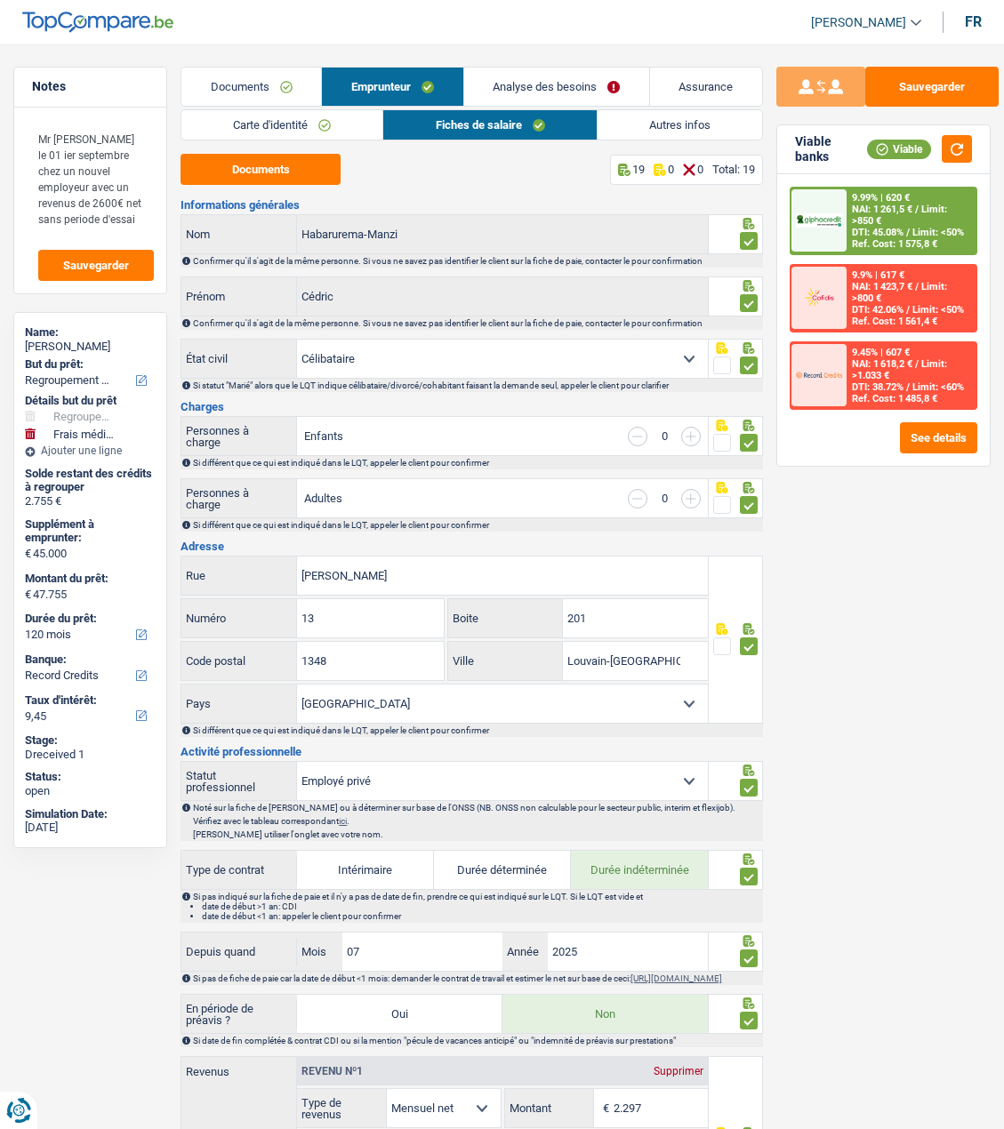
click at [572, 89] on link "Analyse des besoins" at bounding box center [556, 87] width 185 height 38
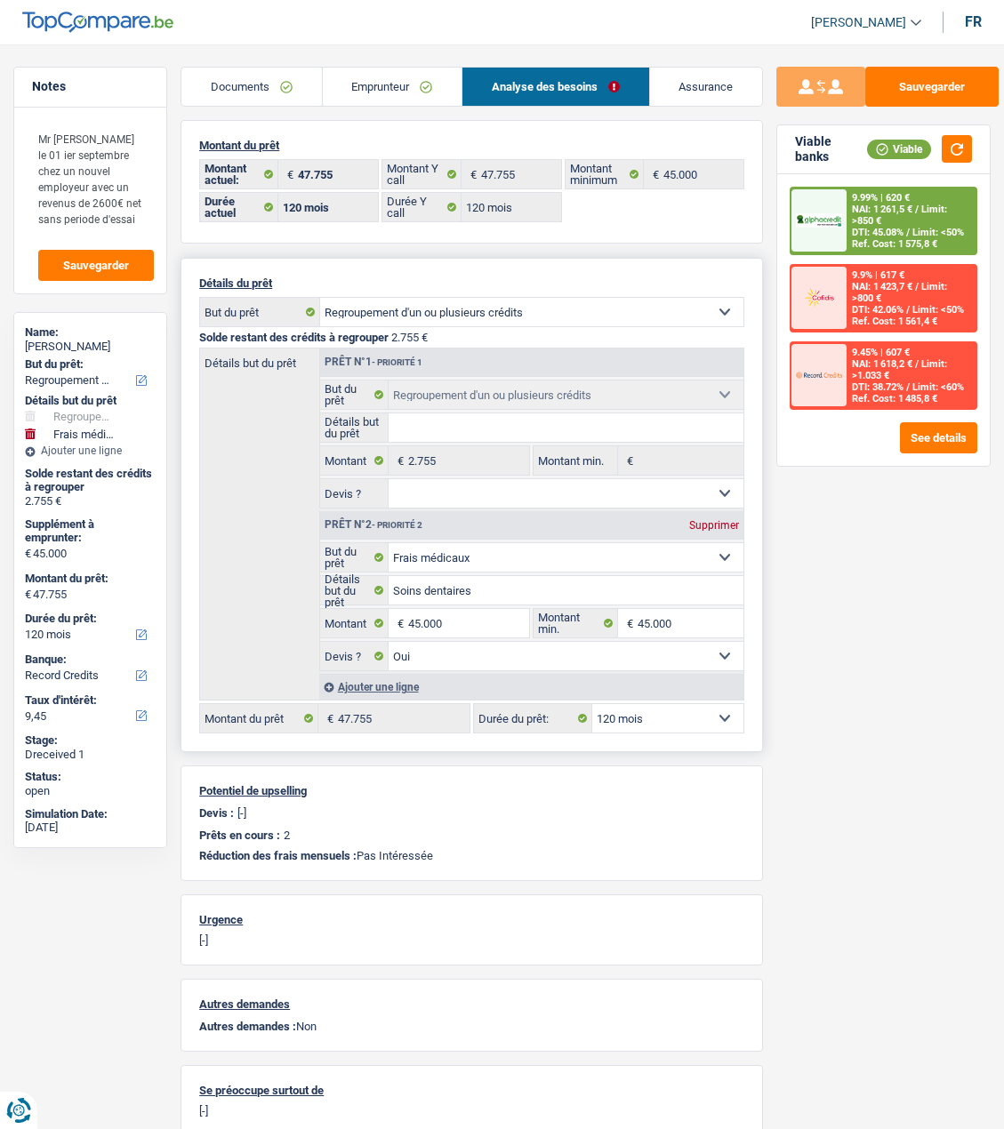
click at [671, 716] on select "12 mois 18 mois 24 mois 30 mois 36 mois 42 mois 48 mois 60 mois 72 mois 84 mois…" at bounding box center [667, 718] width 151 height 28
select select "84"
click at [592, 704] on select "12 mois 18 mois 24 mois 30 mois 36 mois 42 mois 48 mois 60 mois 72 mois 84 mois…" at bounding box center [667, 718] width 151 height 28
select select "84"
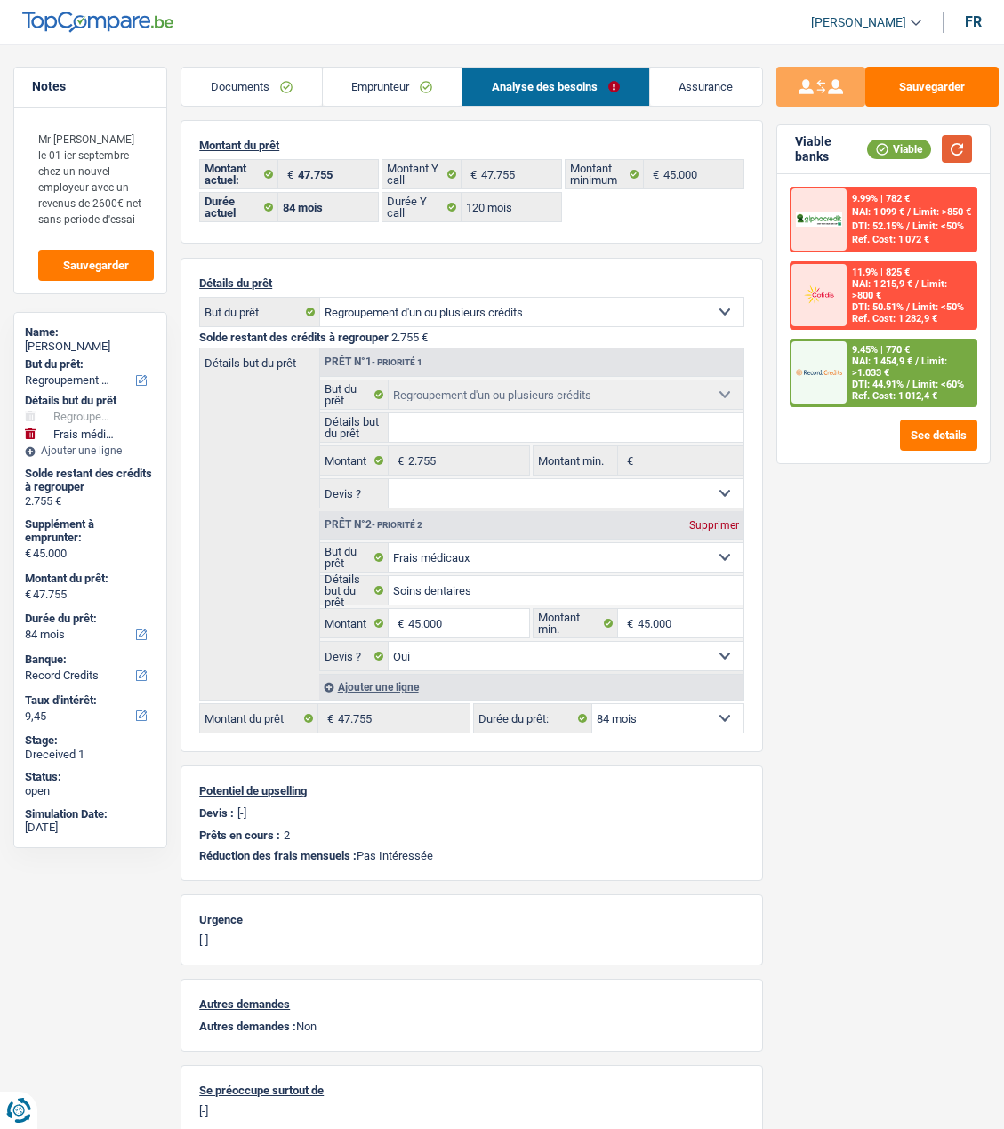
click at [948, 151] on button "button" at bounding box center [957, 149] width 30 height 28
click at [251, 90] on link "Documents" at bounding box center [251, 87] width 140 height 38
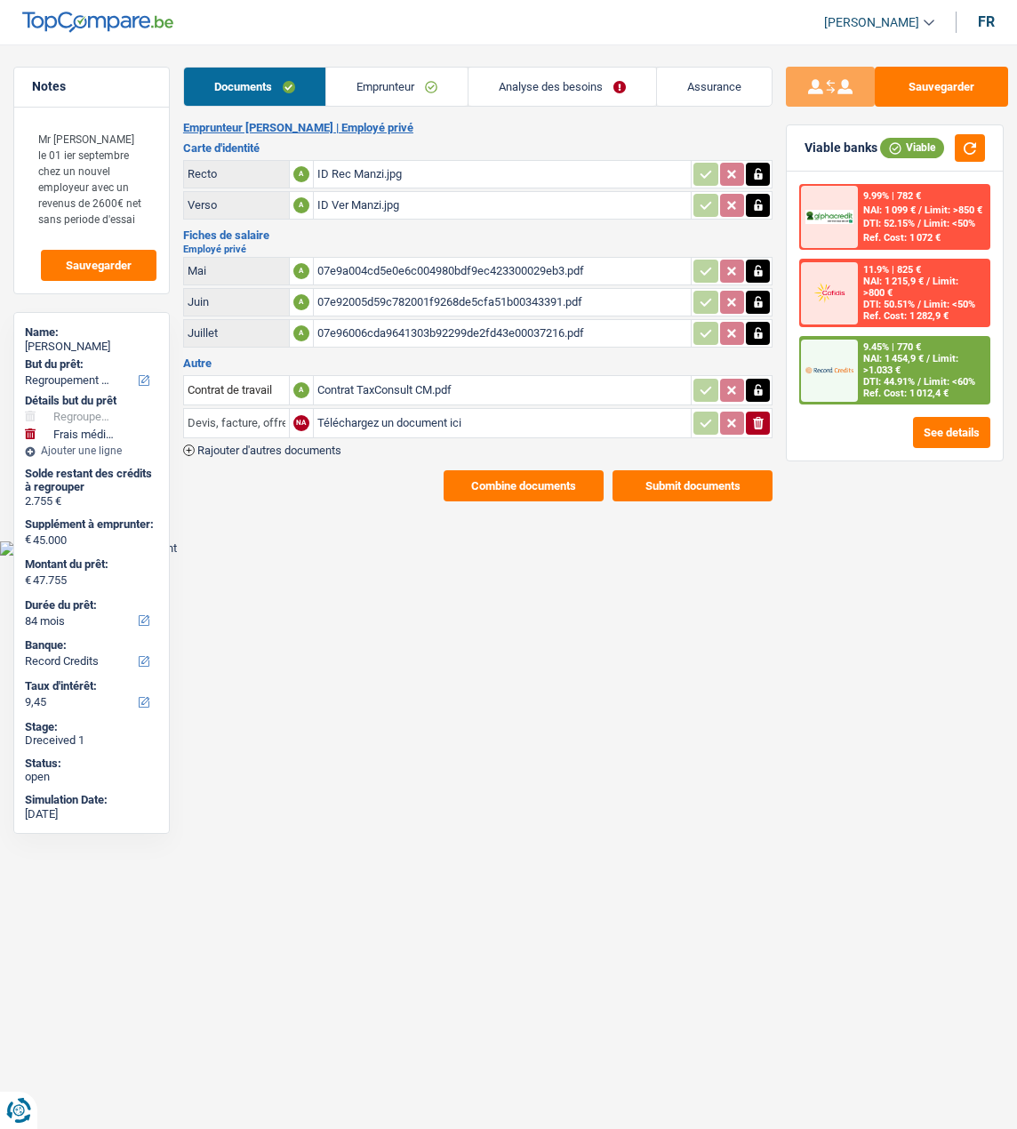
click at [252, 415] on input "Devis, facture, offre, bon de commande" at bounding box center [237, 423] width 98 height 28
type input "e, offre, bon de commande"
click at [286, 552] on html "Vous avez le contrôle de vos données Nous utilisons des cookies, tout comme nos…" at bounding box center [508, 278] width 1017 height 556
click at [221, 420] on input "e, offre, bon de commande" at bounding box center [237, 423] width 98 height 28
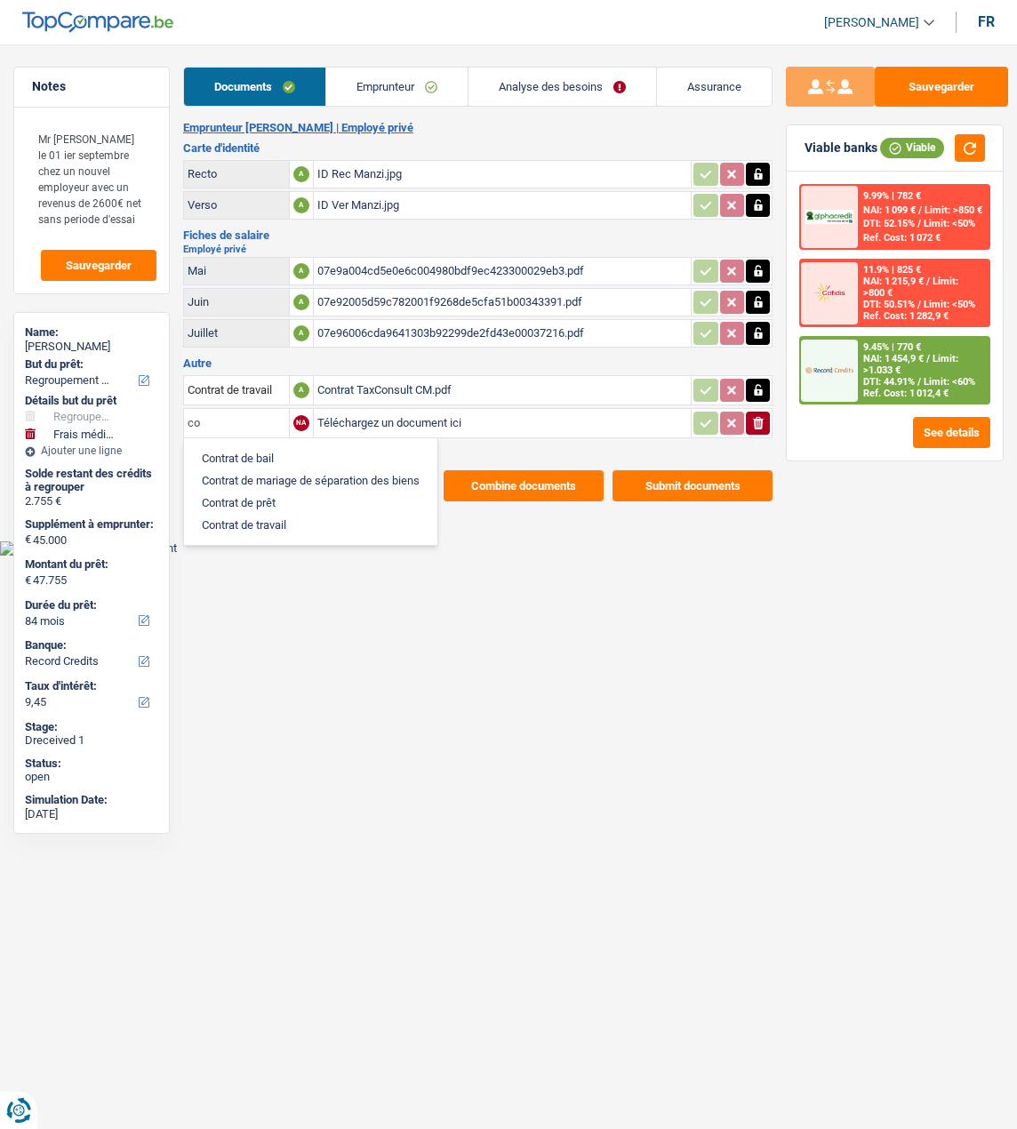
type input "c"
type input "s"
click at [283, 515] on li "Contrat de travail" at bounding box center [311, 525] width 236 height 22
type input "Contrat de travail"
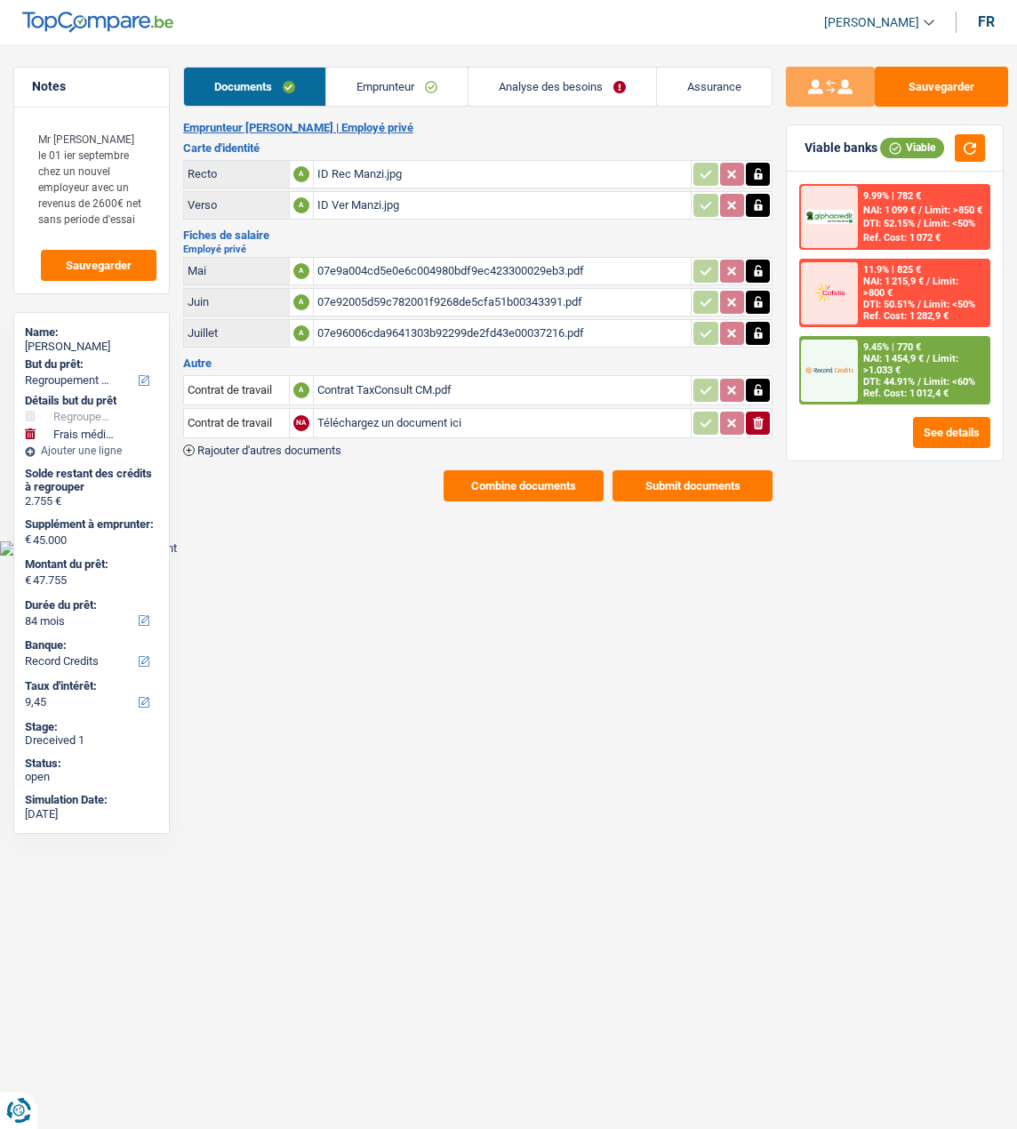
click at [390, 413] on input "Téléchargez un document ici" at bounding box center [502, 423] width 371 height 27
type input "C:\fakepath\Simulation SD Worx manzi.png"
click at [910, 381] on div "9.45% | 770 € NAI: 1 454,9 € / Limit: >1.033 € DTI: 44.91% / Limit: <60% Ref. C…" at bounding box center [923, 370] width 131 height 65
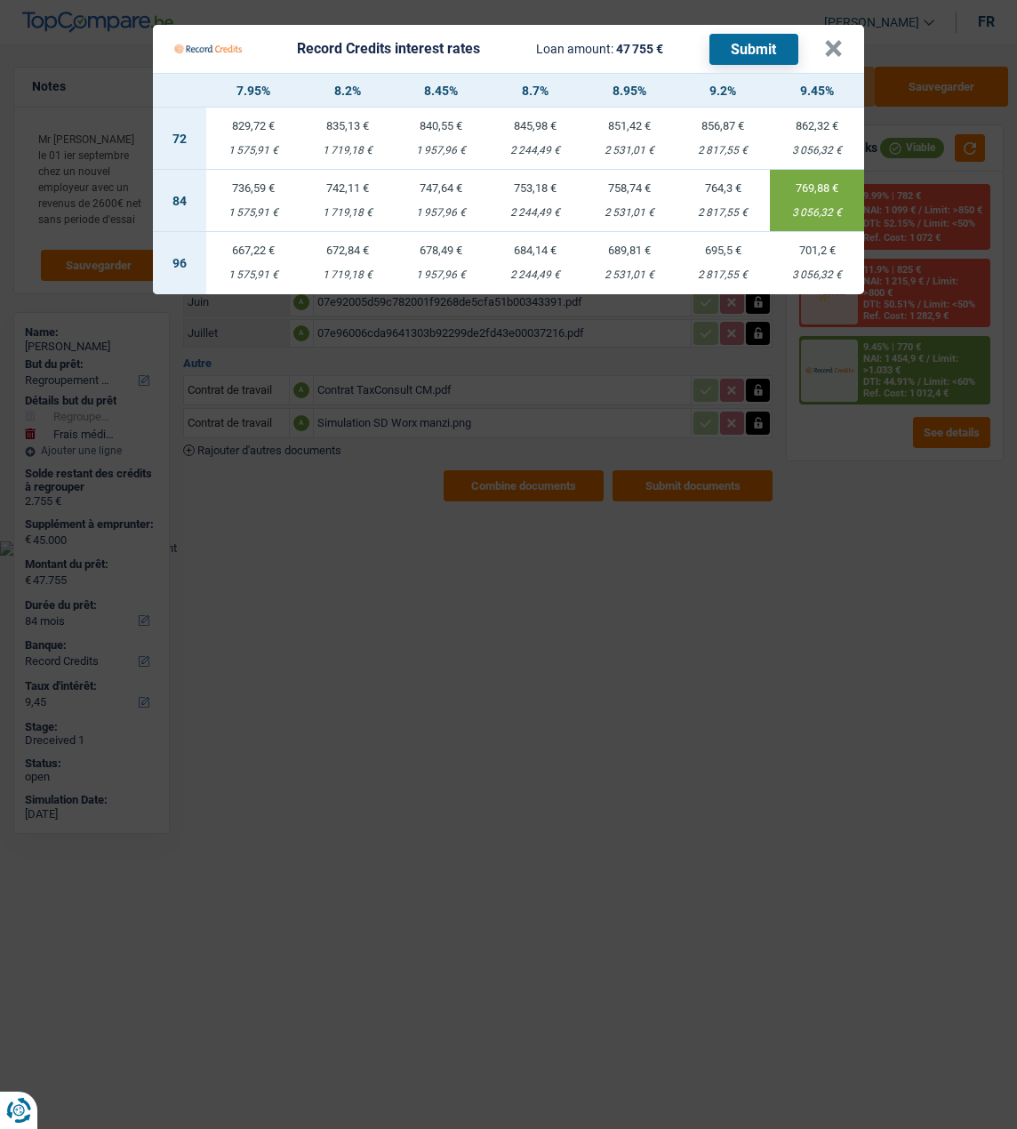
click at [533, 195] on td "753,18 € 2 244,49 €" at bounding box center [535, 201] width 94 height 62
type input "8,70"
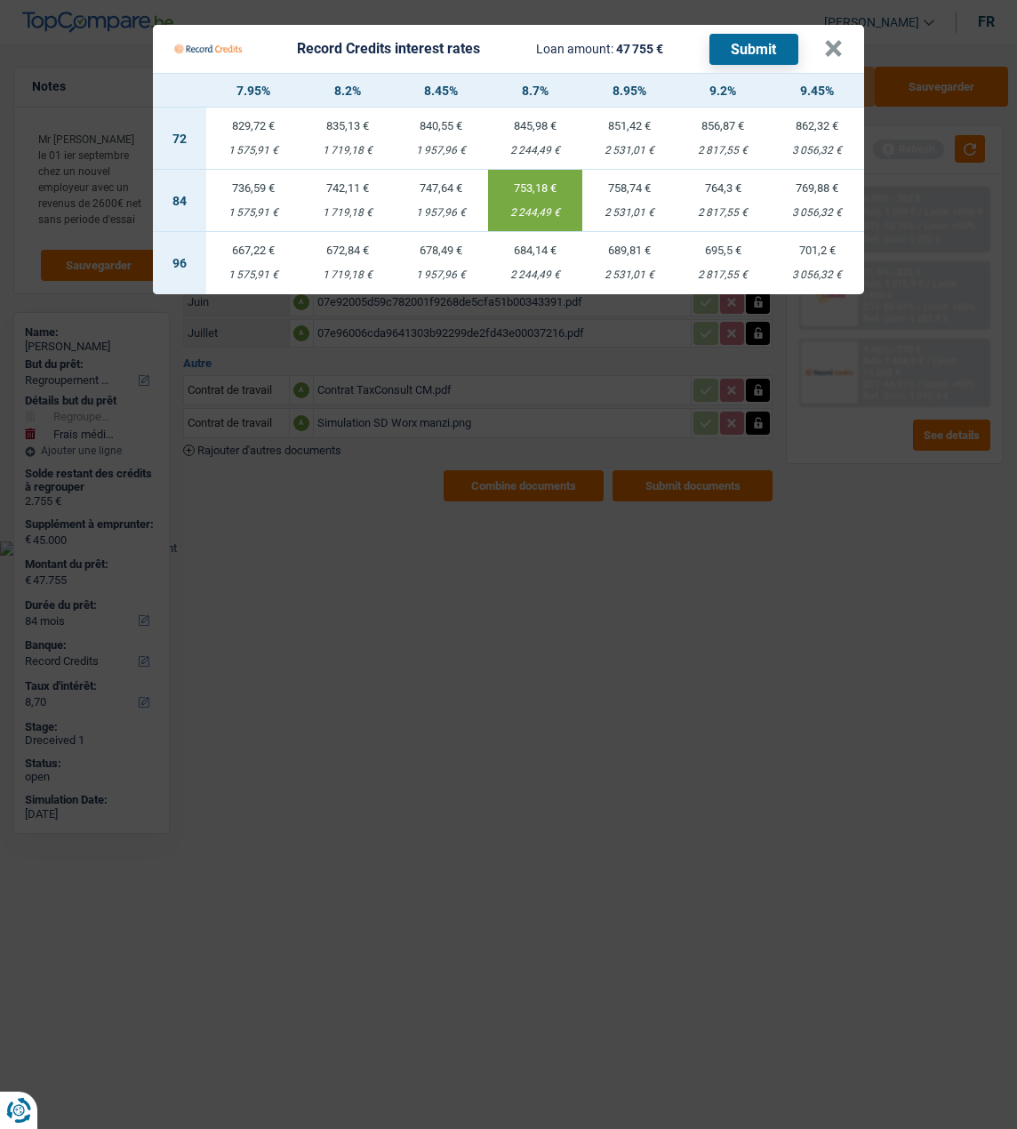
click at [742, 34] on button "Submit" at bounding box center [754, 49] width 89 height 31
click at [832, 40] on button "×" at bounding box center [833, 49] width 19 height 18
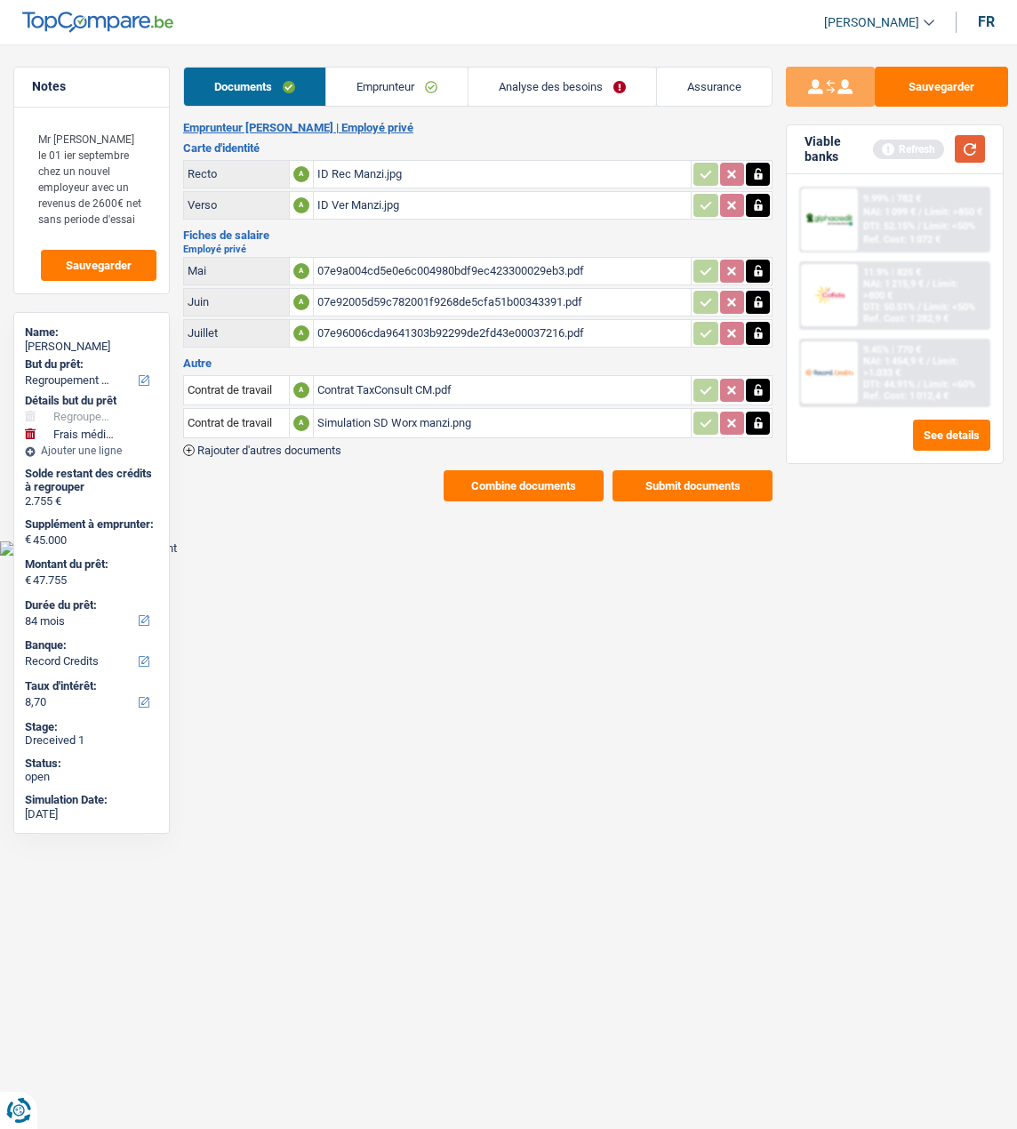
click at [965, 152] on button "button" at bounding box center [970, 149] width 30 height 28
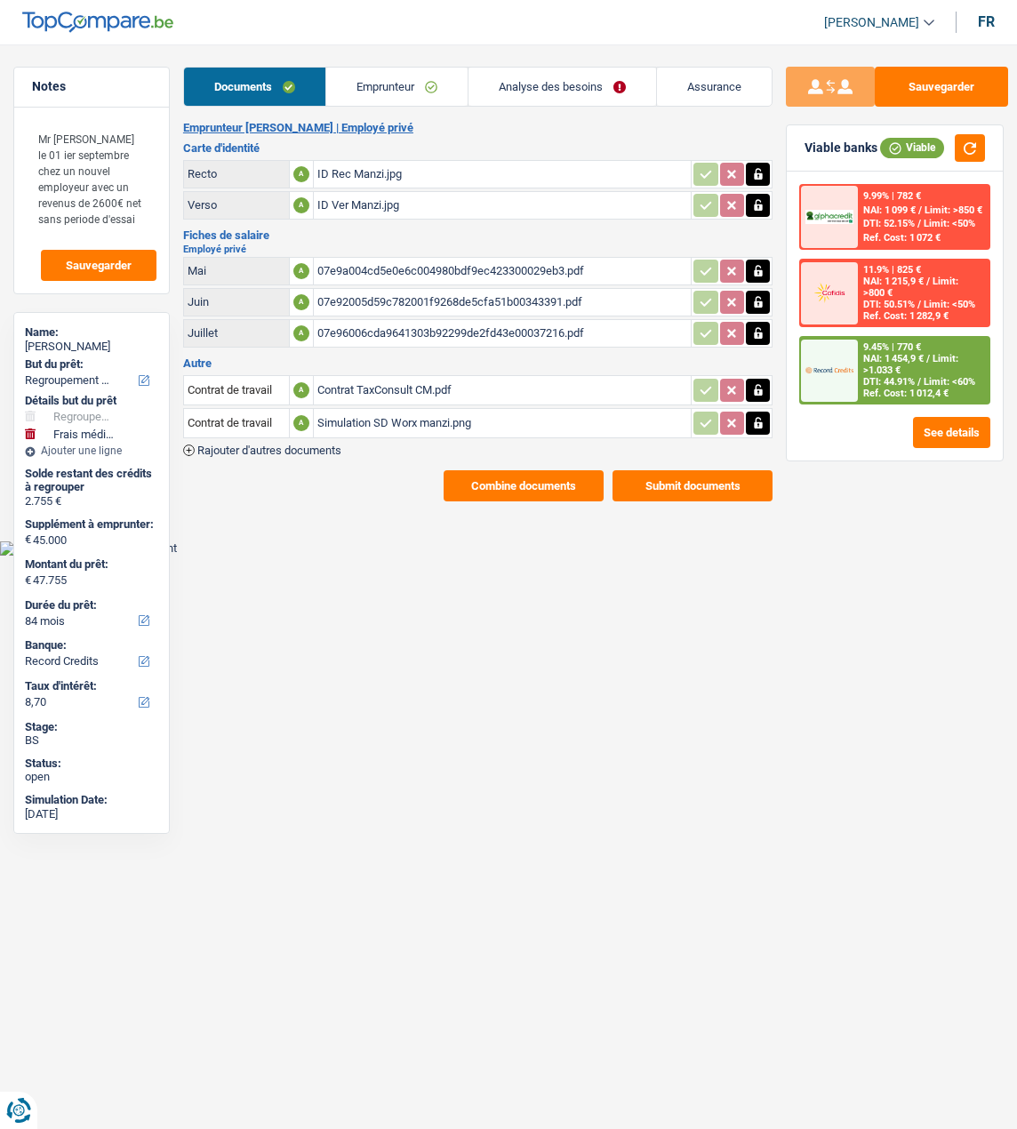
click at [537, 83] on link "Analyse des besoins" at bounding box center [563, 87] width 188 height 38
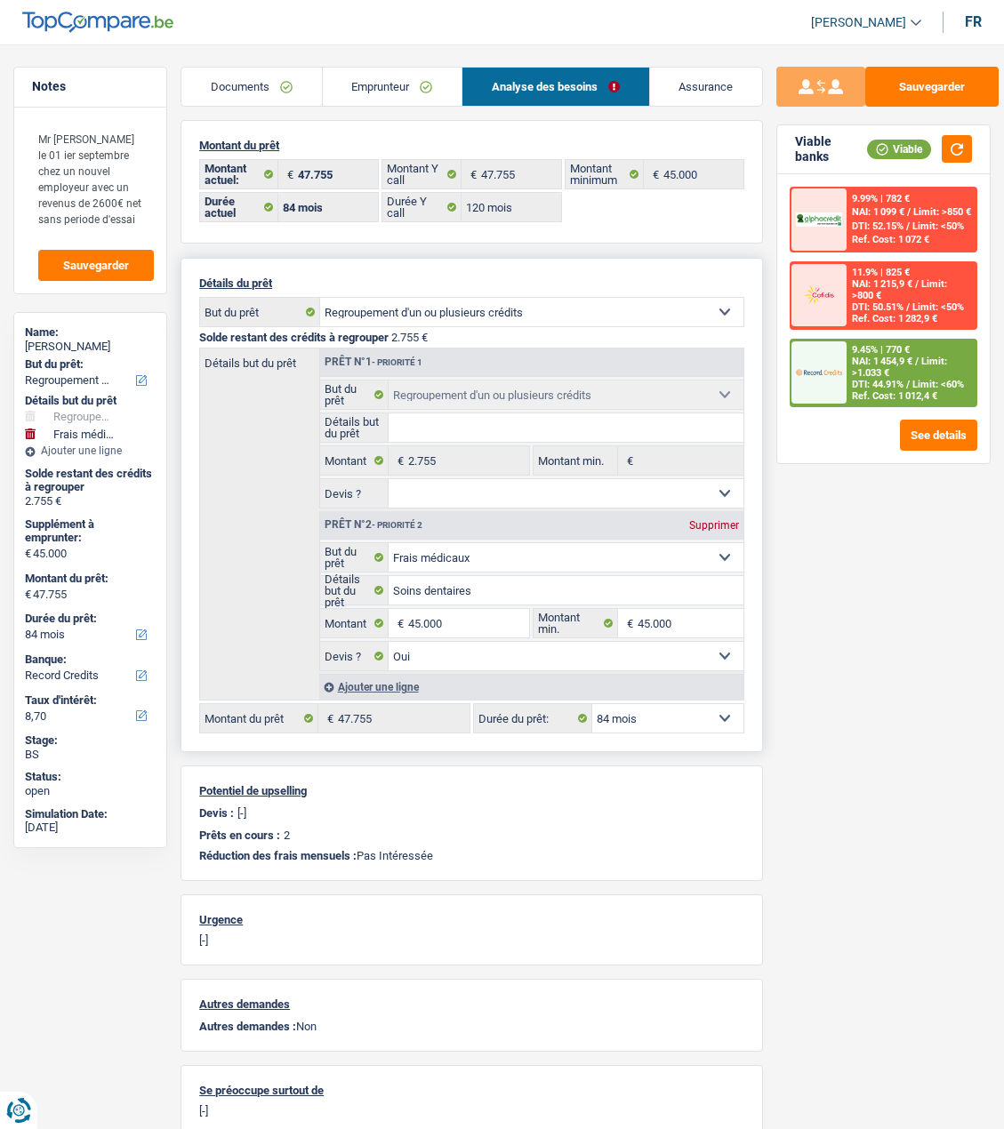
click at [725, 710] on select "12 mois 18 mois 24 mois 30 mois 36 mois 42 mois 48 mois 60 mois 72 mois 84 mois…" at bounding box center [667, 718] width 151 height 28
select select "120"
click at [592, 704] on select "12 mois 18 mois 24 mois 30 mois 36 mois 42 mois 48 mois 60 mois 72 mois 84 mois…" at bounding box center [667, 718] width 151 height 28
select select "120"
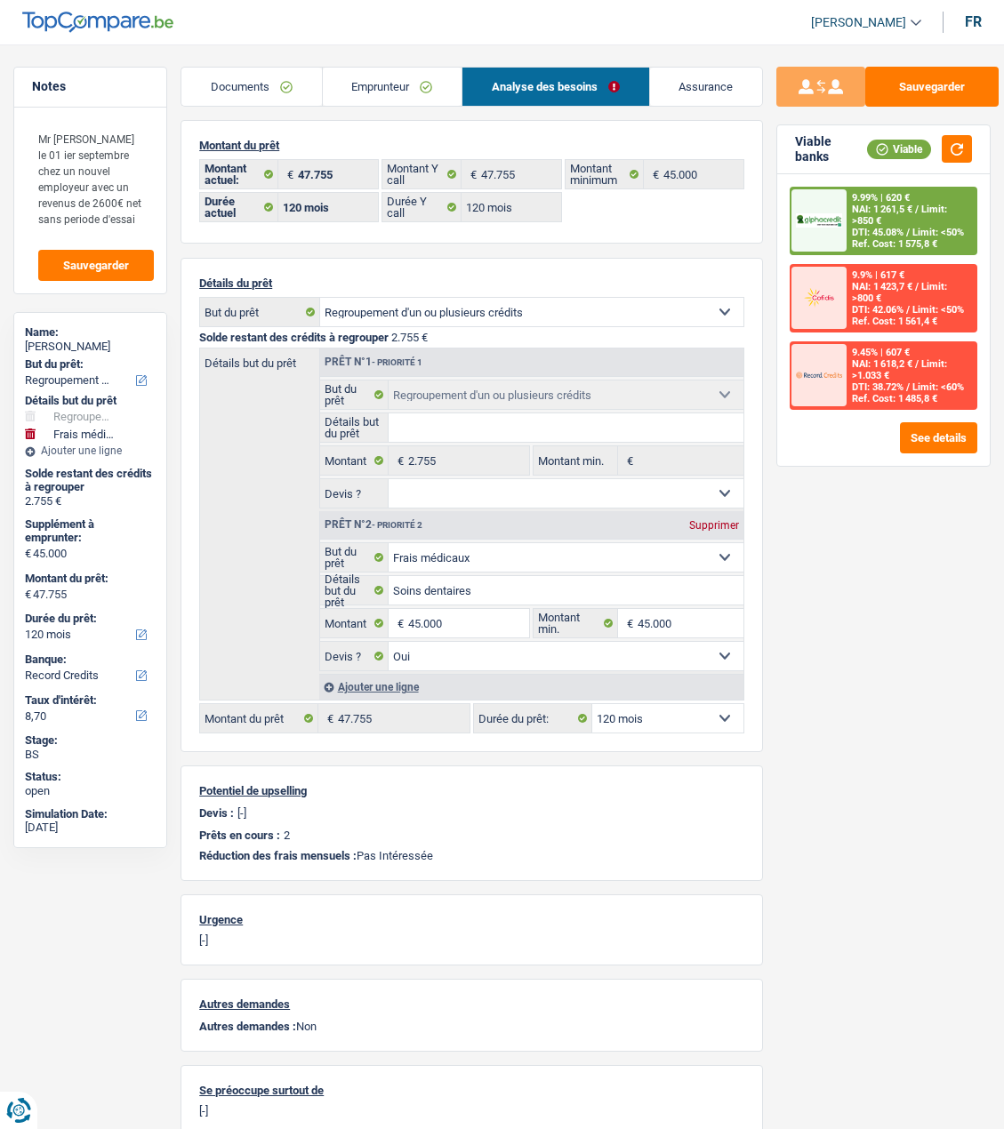
click at [942, 223] on div "9.99% | 620 € NAI: 1 261,5 € / Limit: >850 € DTI: 45.08% / Limit: <50% Ref. Cos…" at bounding box center [910, 220] width 129 height 65
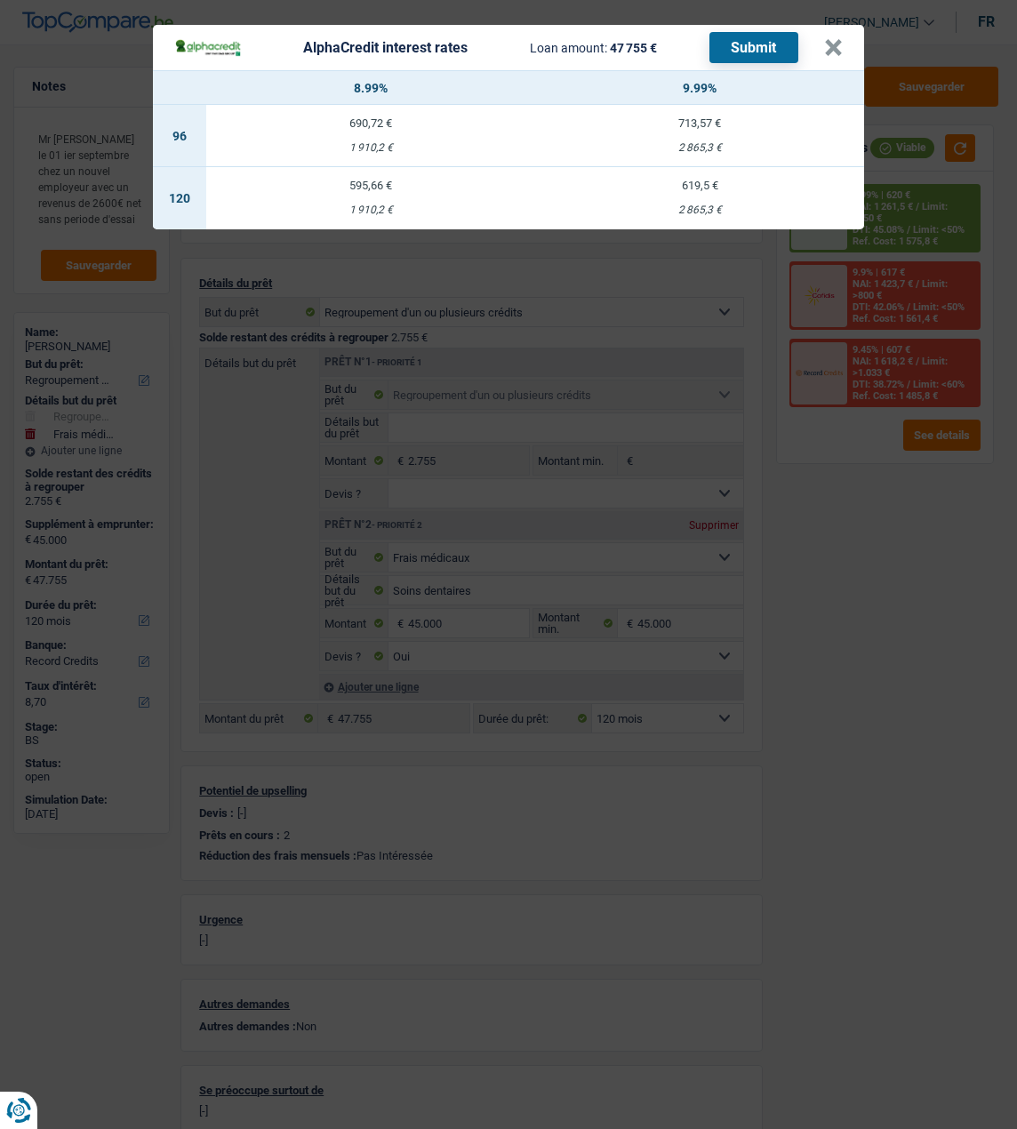
click at [381, 187] on td "595,66 € 1 910,2 €" at bounding box center [370, 198] width 329 height 62
select select "alphacredit"
type input "8,99"
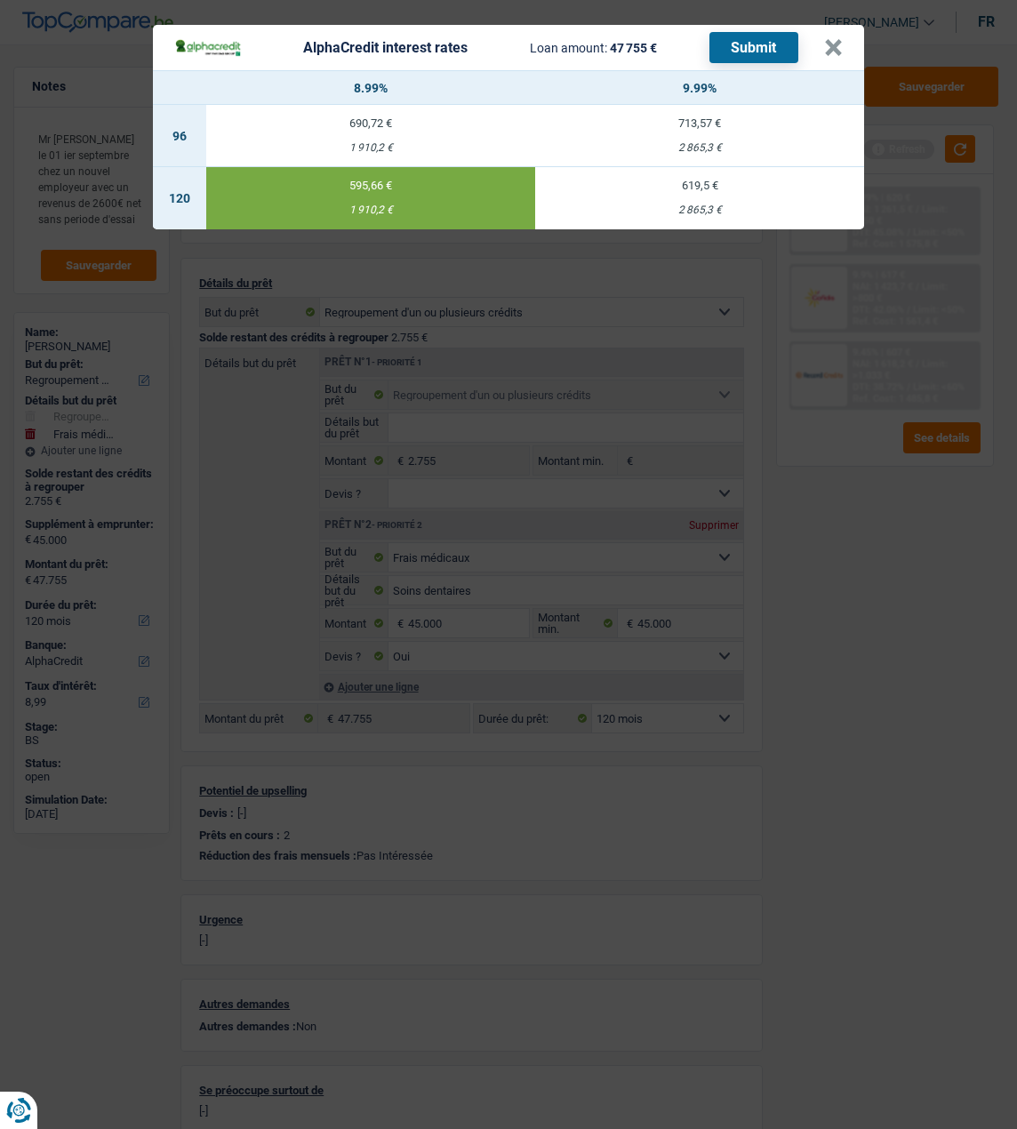
click at [777, 32] on button "Submit" at bounding box center [754, 47] width 89 height 31
click at [834, 49] on button "×" at bounding box center [833, 48] width 19 height 18
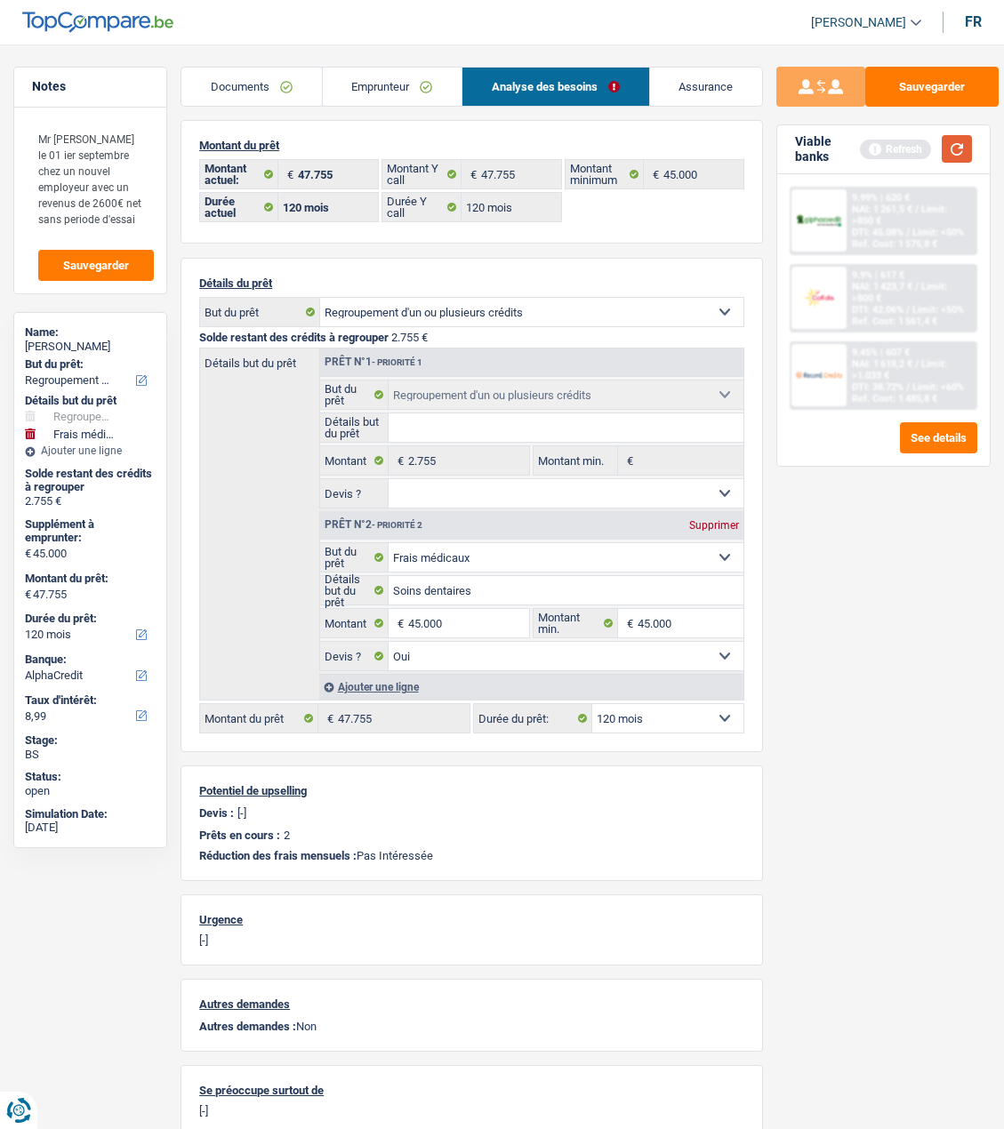
click at [960, 142] on button "button" at bounding box center [957, 149] width 30 height 28
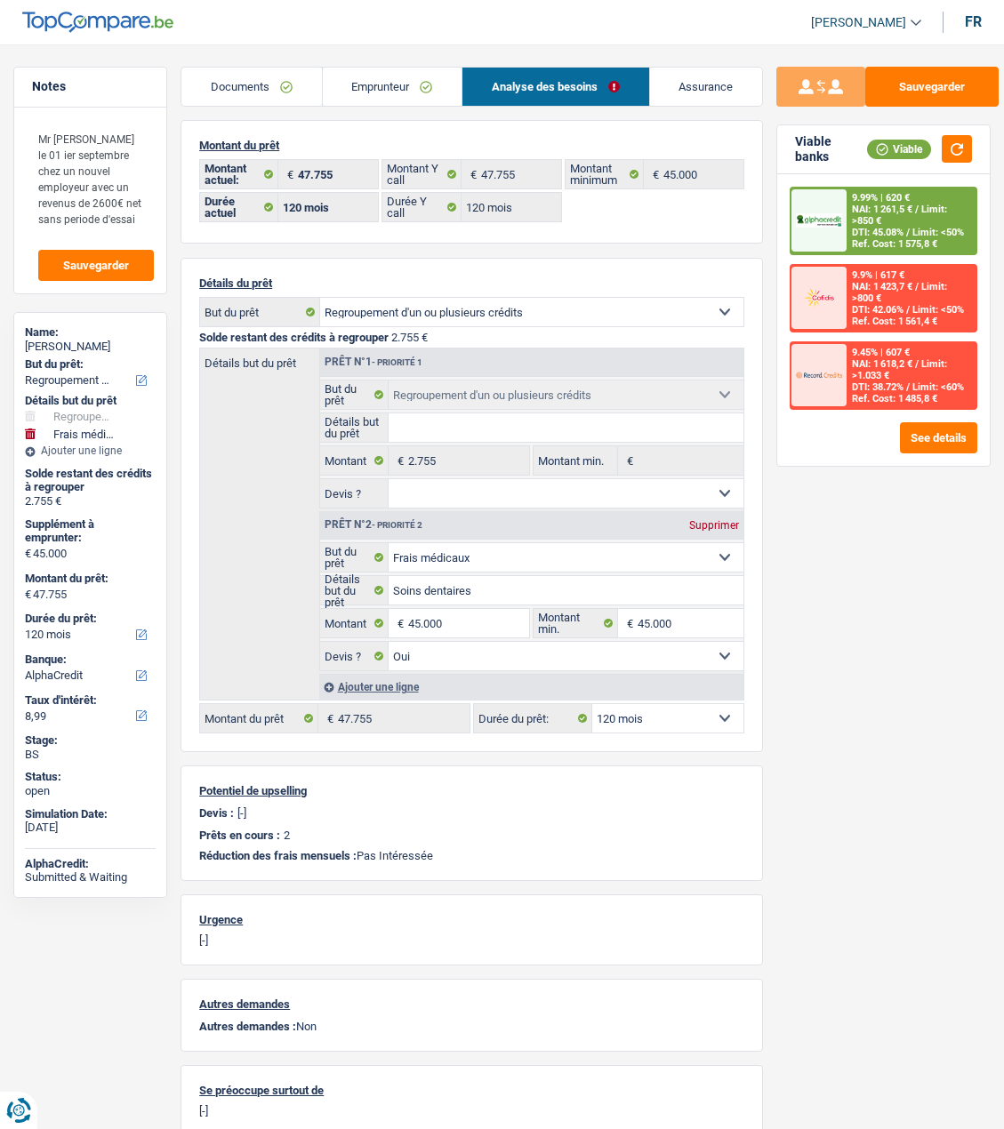
click at [411, 92] on link "Emprunteur" at bounding box center [392, 87] width 139 height 38
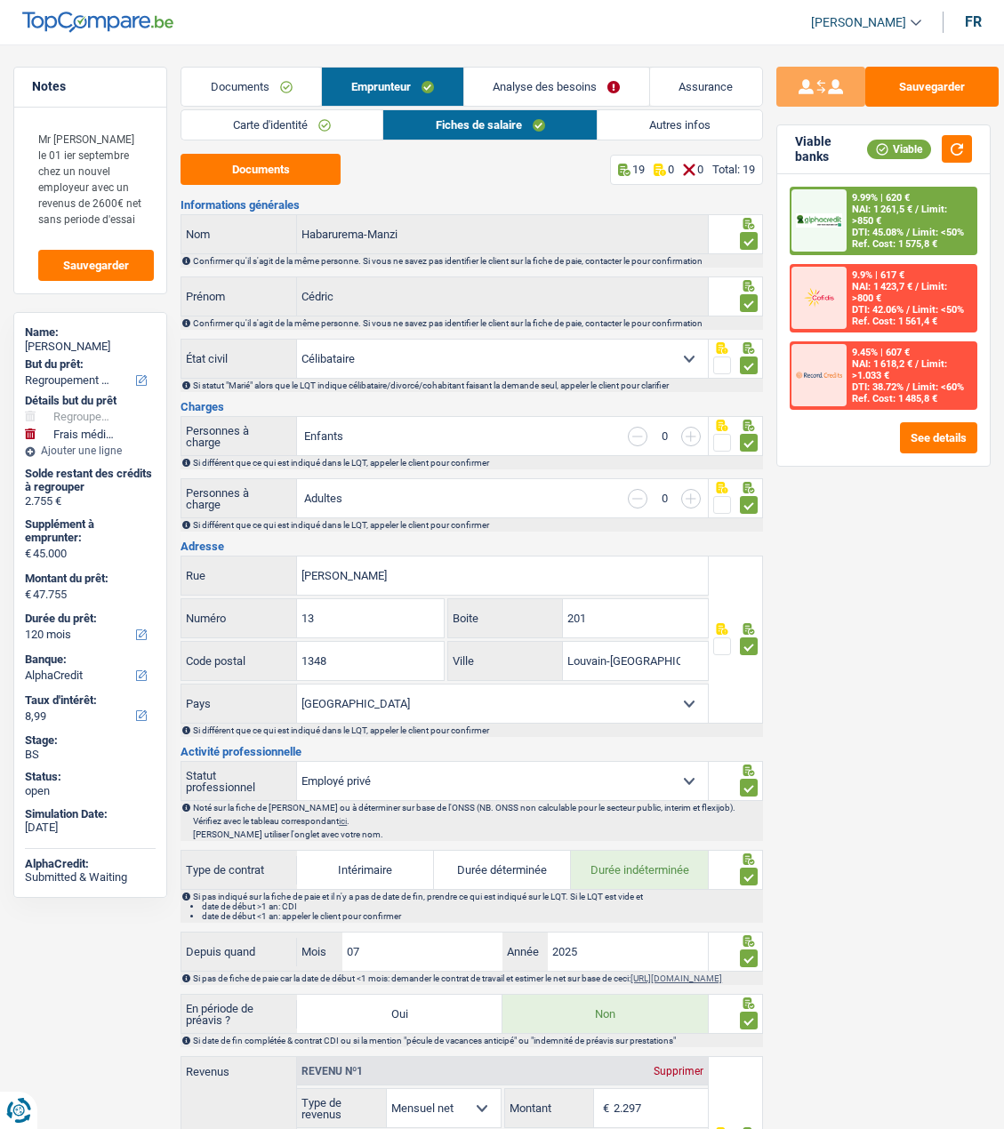
click at [684, 118] on link "Autres infos" at bounding box center [679, 124] width 164 height 29
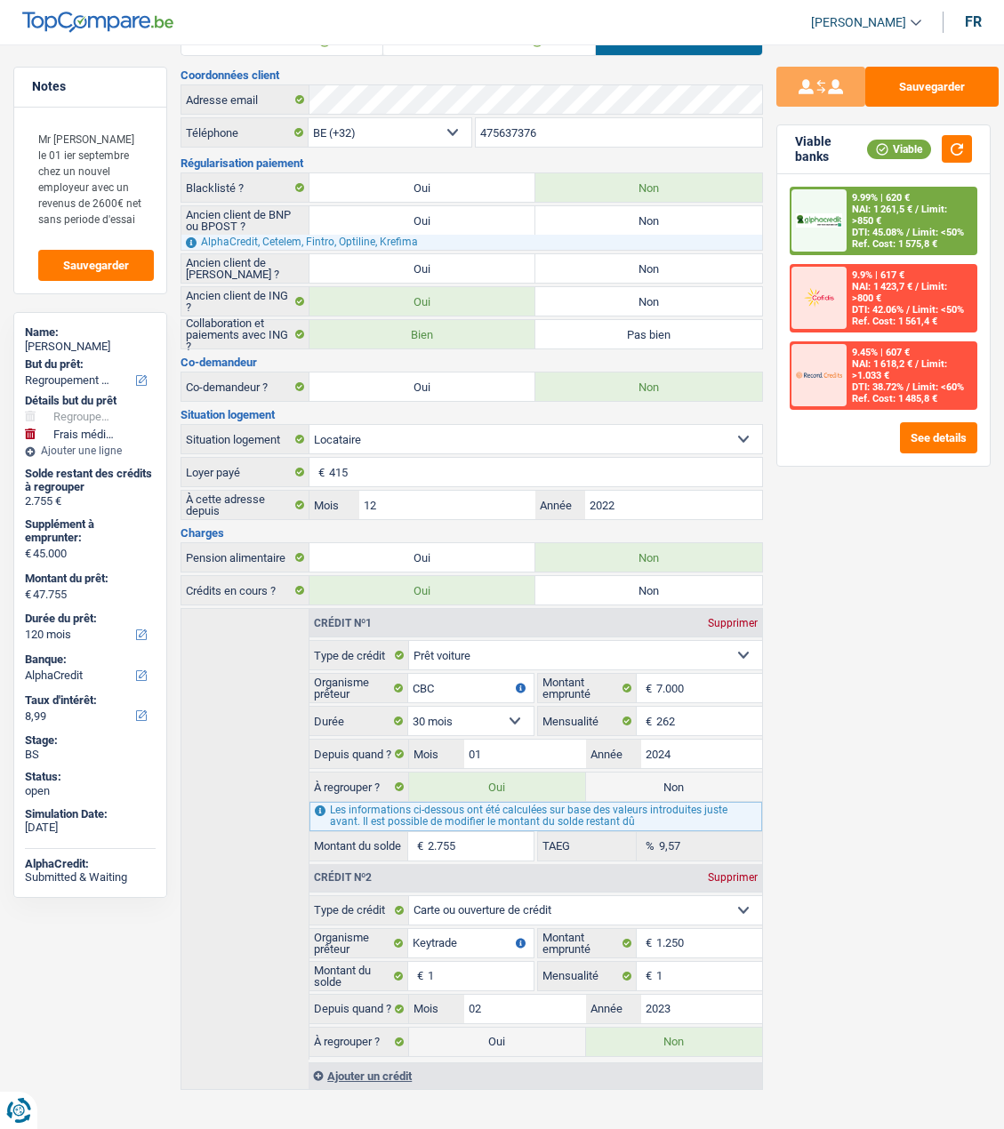
scroll to position [94, 0]
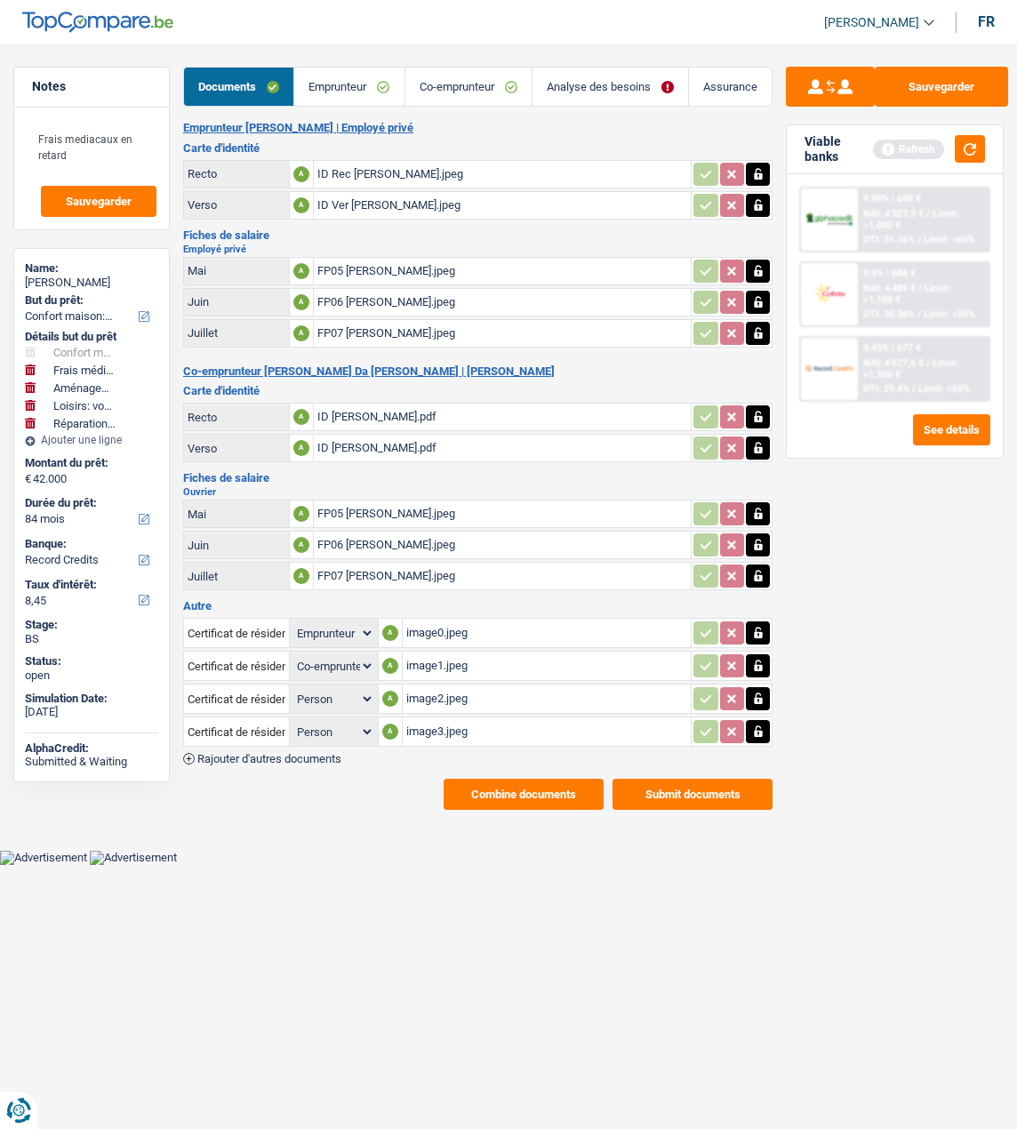
select select "household"
select select "medical"
select select "movingOrInstallation"
select select "hobbies"
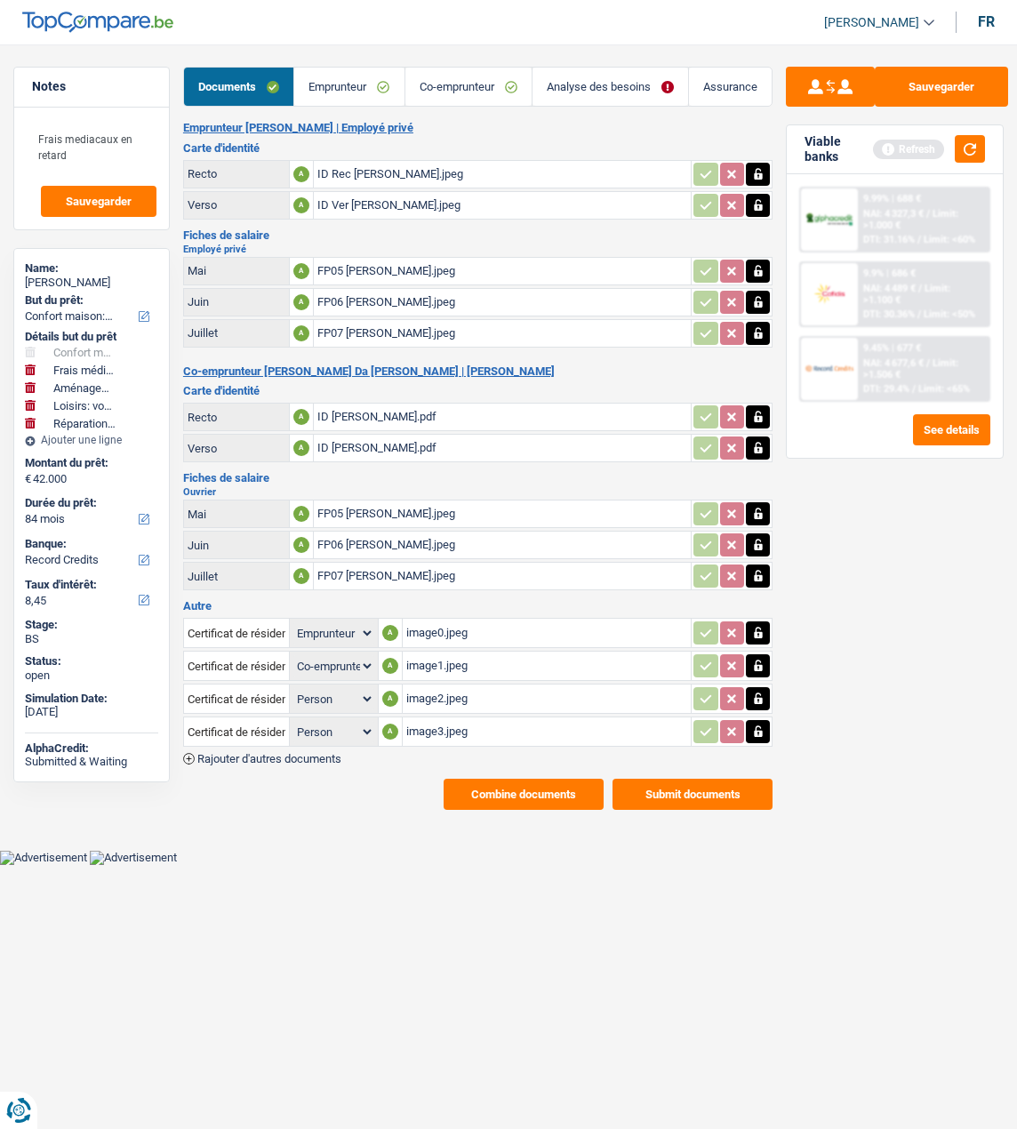
select select "carRepair"
select select "84"
select select "record credits"
select select "applicant"
select select "coApplicant"
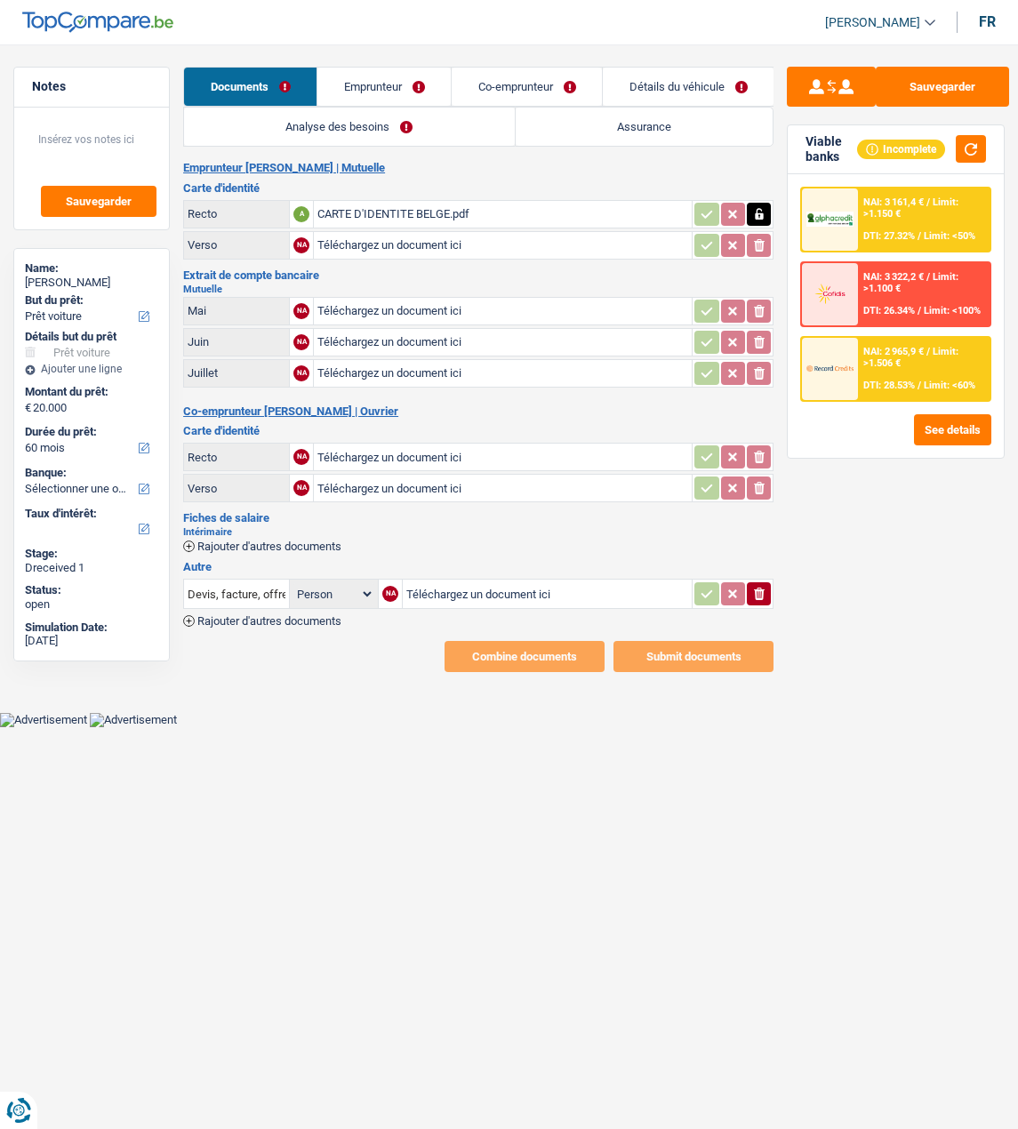
select select "car"
select select "60"
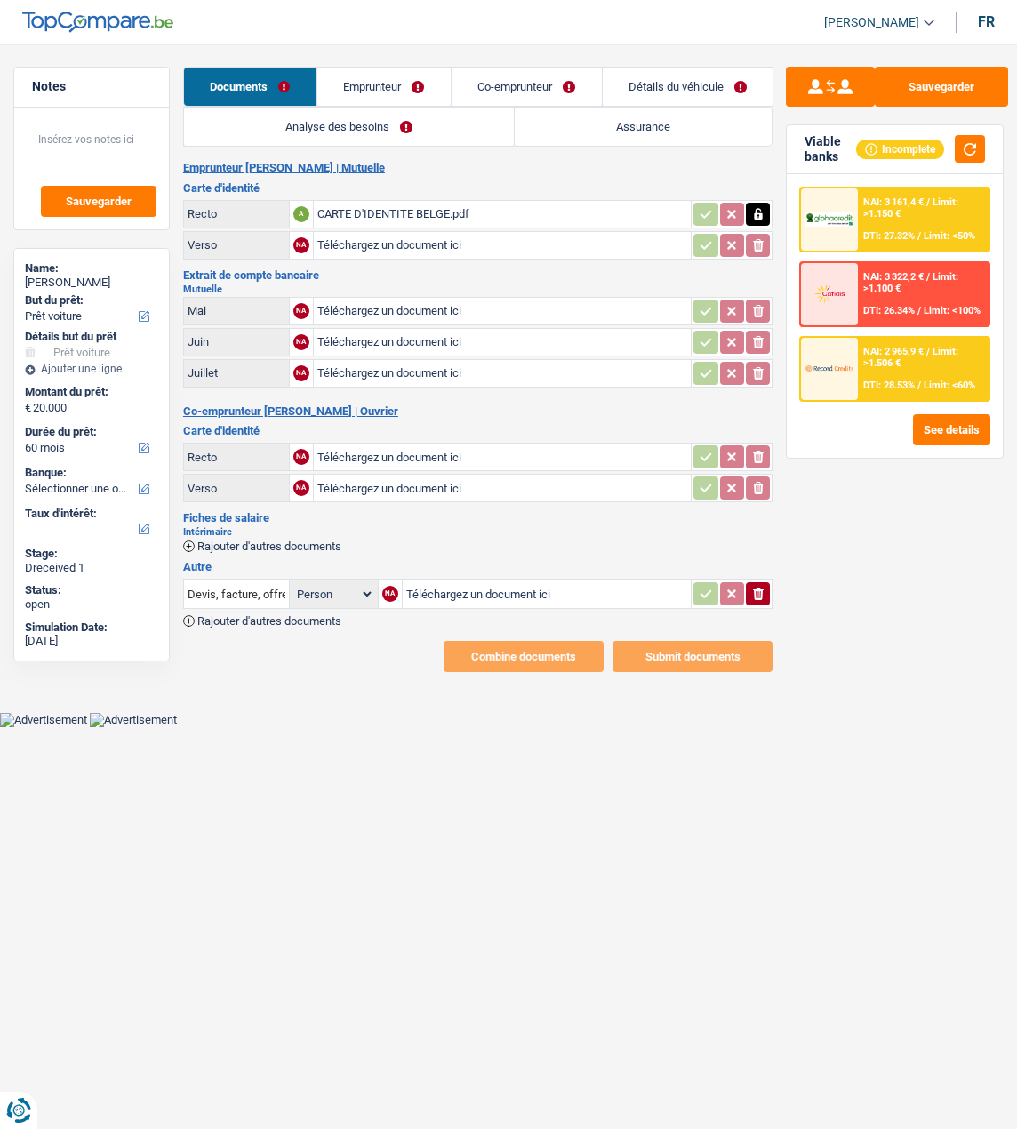
click at [531, 89] on link "Co-emprunteur" at bounding box center [527, 87] width 150 height 38
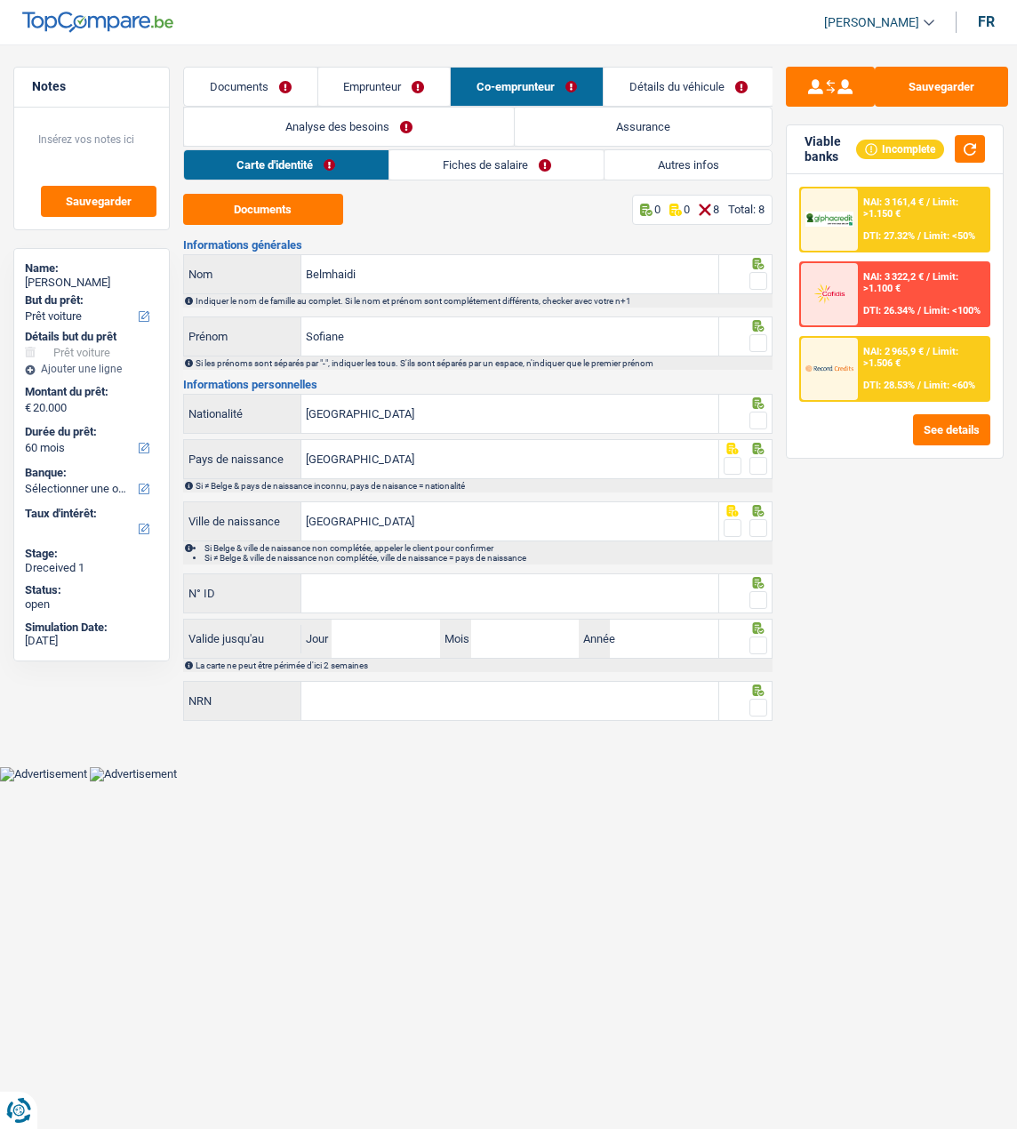
click at [501, 168] on link "Fiches de salaire" at bounding box center [496, 164] width 214 height 29
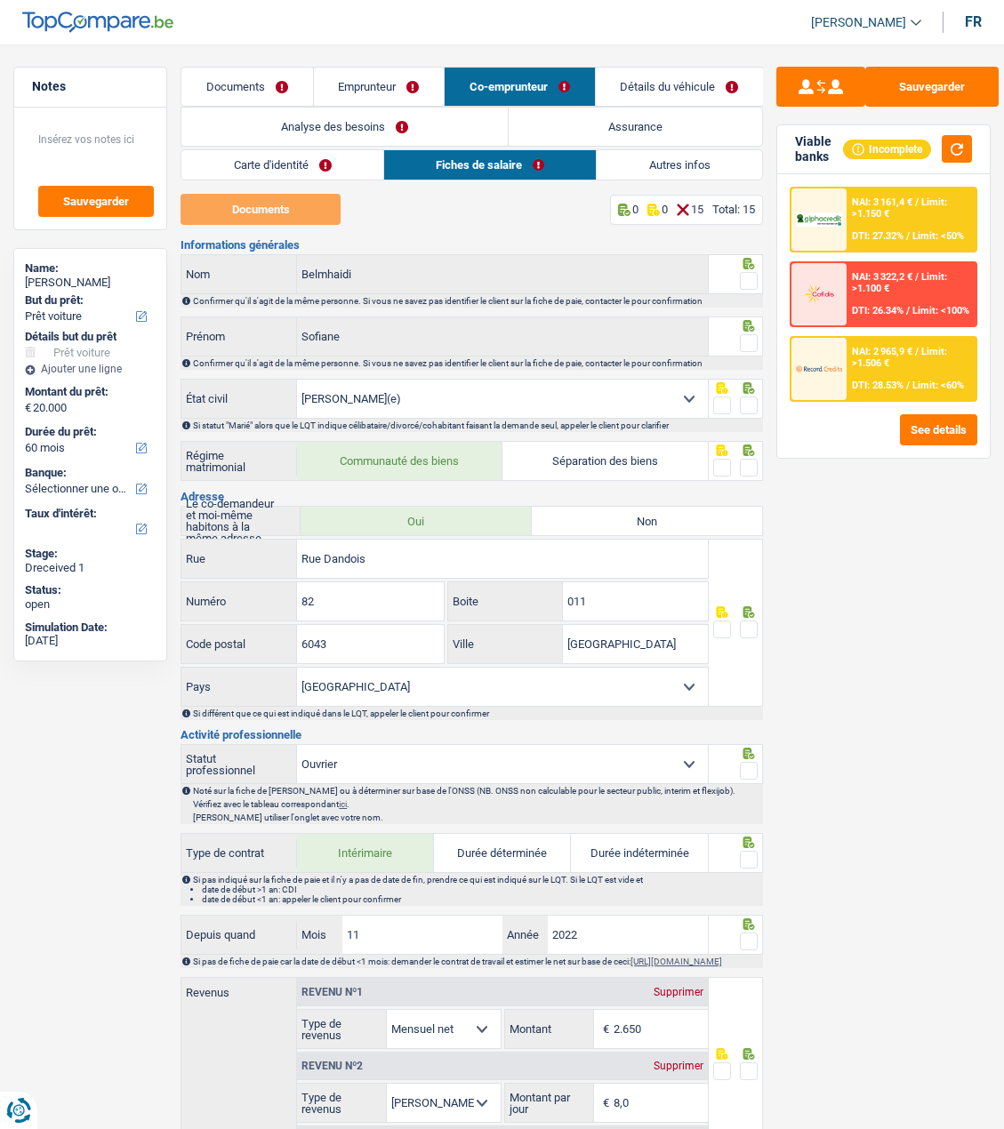
click at [243, 68] on link "Documents" at bounding box center [246, 87] width 131 height 38
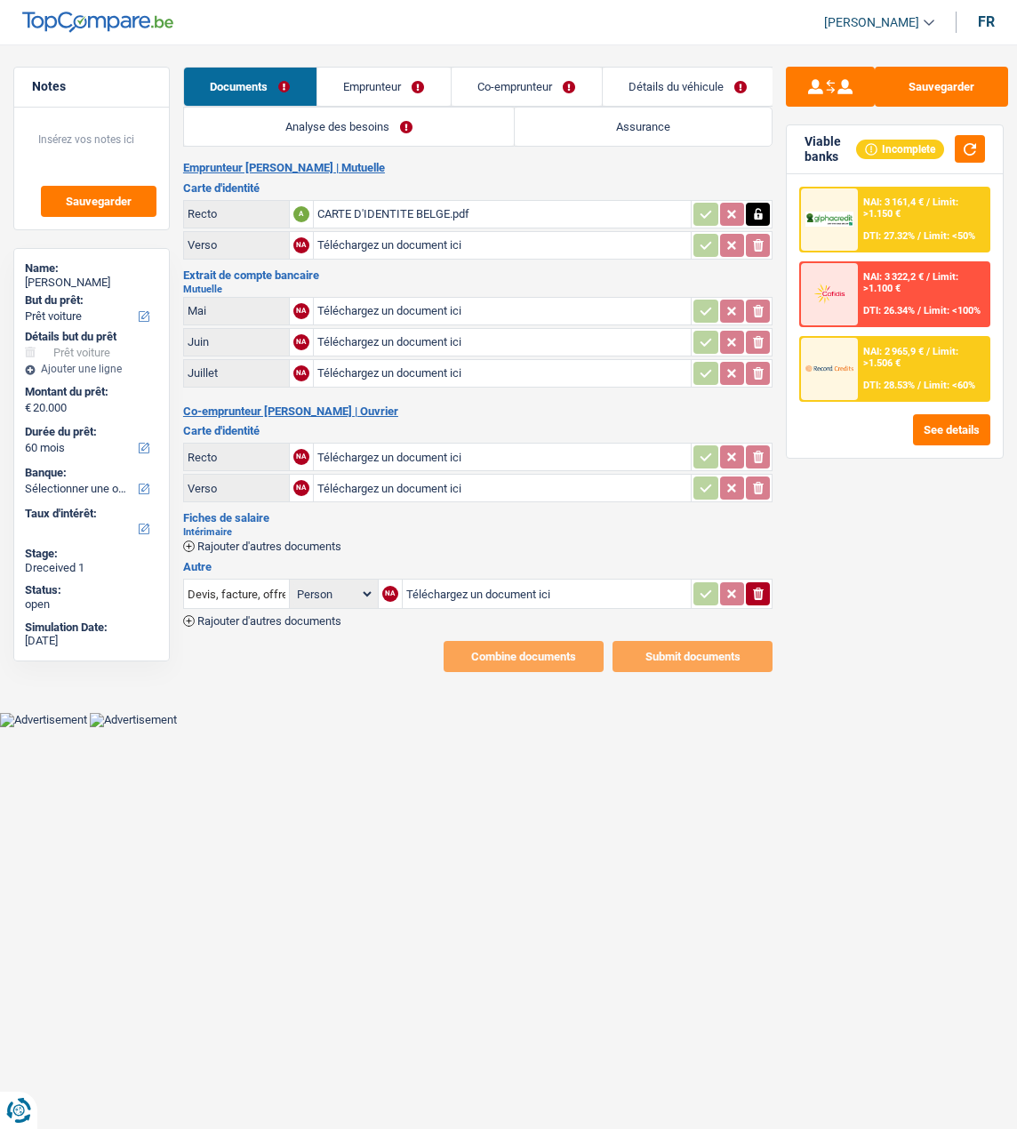
drag, startPoint x: 406, startPoint y: 194, endPoint x: 408, endPoint y: 204, distance: 9.9
click at [408, 204] on td "CARTE D'IDENTITE BELGE.pdf" at bounding box center [502, 214] width 379 height 28
click at [407, 207] on div "CARTE D'IDENTITE BELGE.pdf" at bounding box center [502, 214] width 371 height 27
click at [277, 541] on span "Rajouter d'autres documents" at bounding box center [269, 547] width 144 height 12
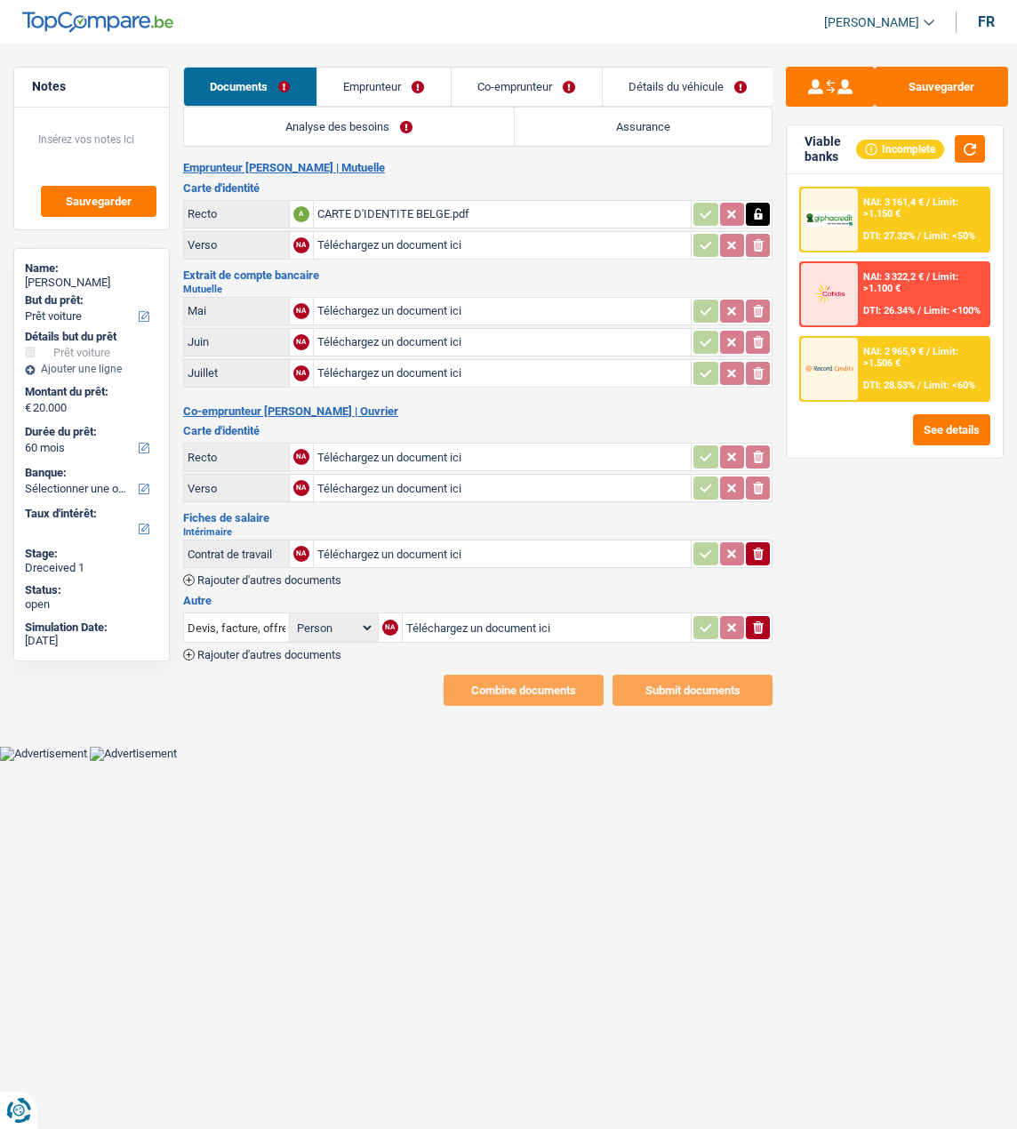
click at [375, 548] on input "Téléchargez un document ici" at bounding box center [502, 554] width 371 height 27
type input "C:\fakepath\combinepdf.pdf"
click at [239, 548] on div "Contrat de travail" at bounding box center [237, 554] width 98 height 13
click at [234, 574] on span "Rajouter d'autres documents" at bounding box center [269, 580] width 144 height 12
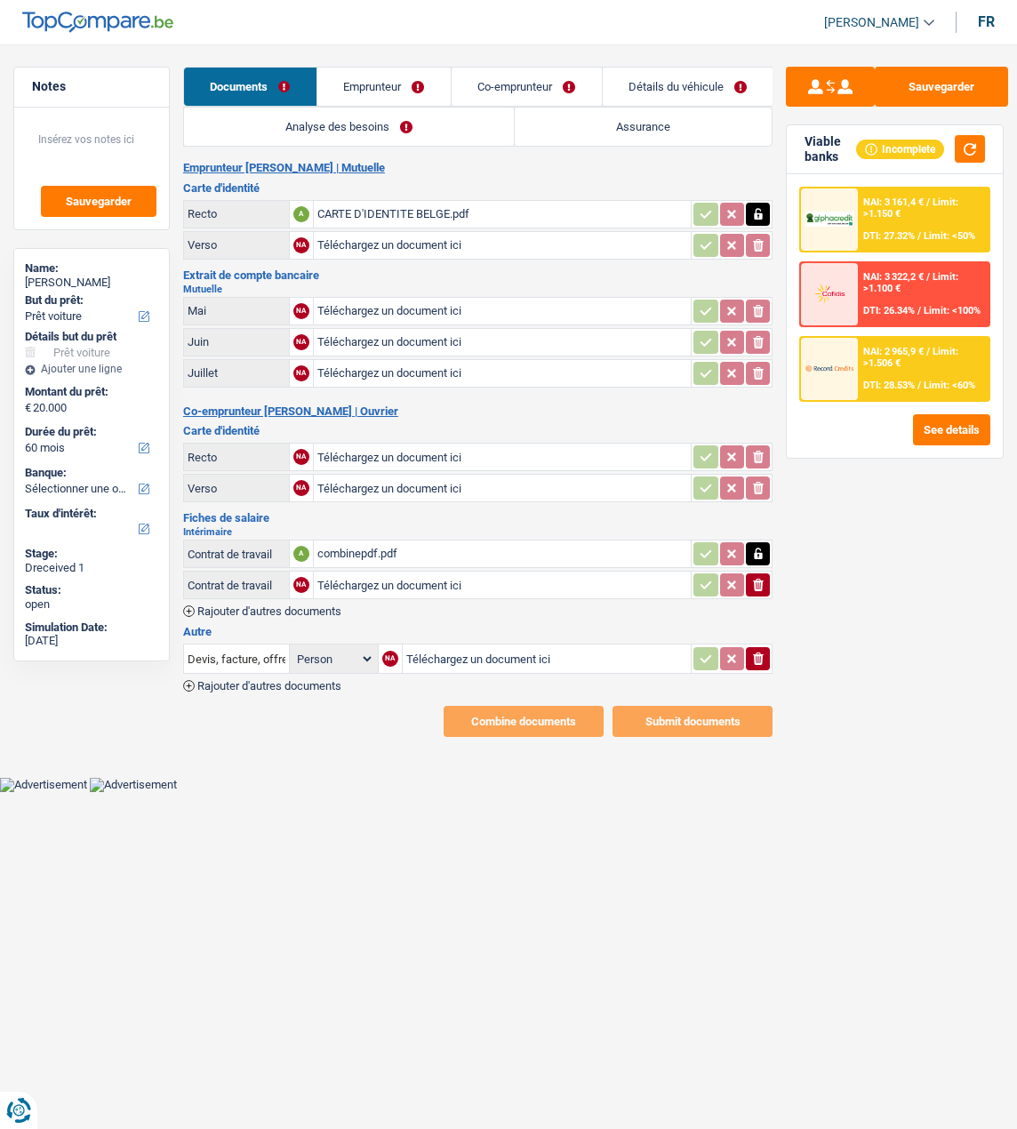
click at [257, 579] on div "Contrat de travail" at bounding box center [237, 585] width 98 height 13
click at [763, 576] on icon "ionicons-v5-e" at bounding box center [758, 585] width 14 height 18
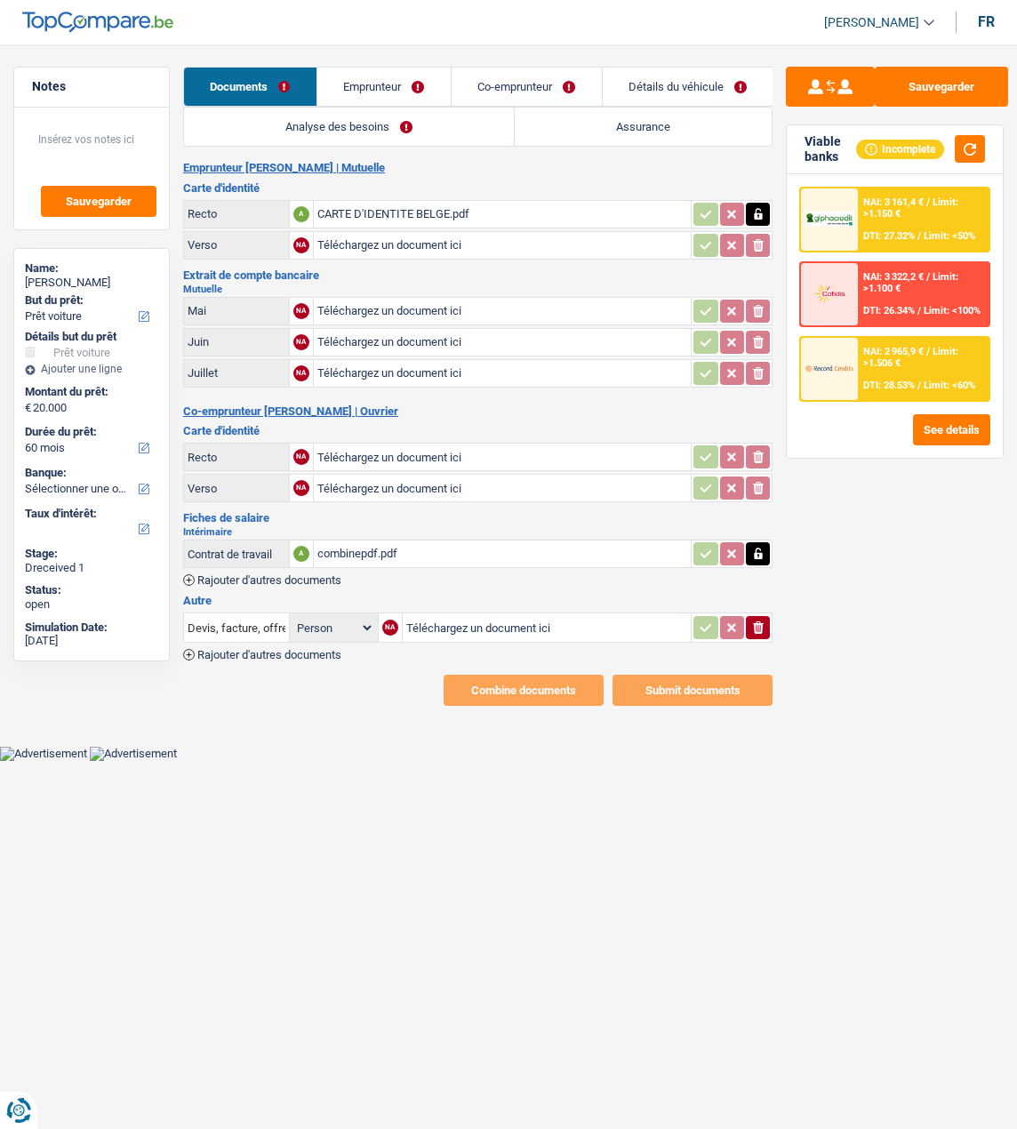
click at [373, 444] on input "Téléchargez un document ici" at bounding box center [502, 457] width 371 height 27
type input "C:\fakepath\Carte id sof.pdf"
click at [396, 307] on input "Téléchargez un document ici" at bounding box center [502, 311] width 371 height 27
click at [429, 309] on input "Téléchargez un document ici" at bounding box center [502, 311] width 371 height 27
type input "C:\fakepath\Indemn05.pdf"
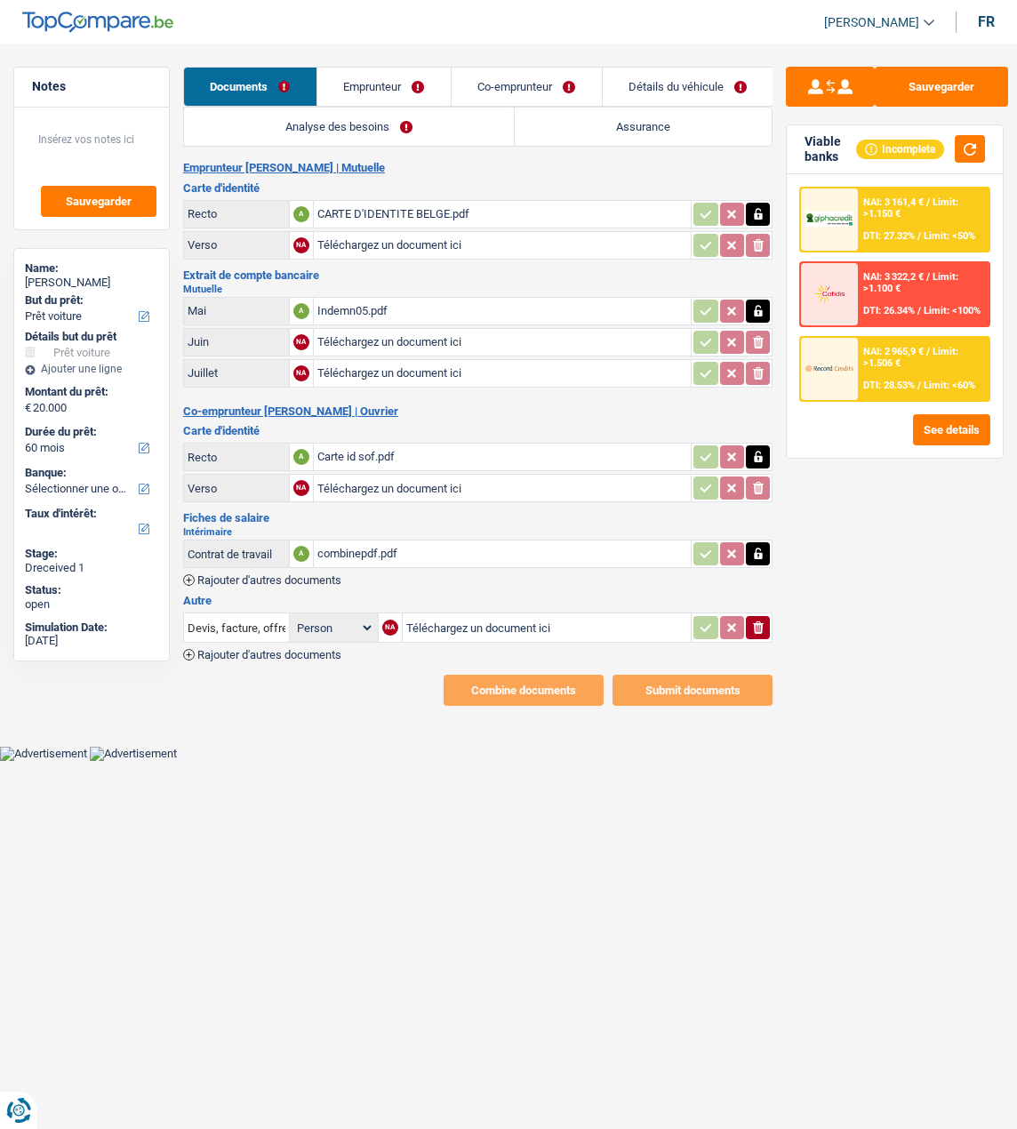
click at [382, 330] on input "Téléchargez un document ici" at bounding box center [502, 342] width 371 height 27
type input "C:\fakepath\indemn06.pdf"
click at [363, 370] on input "Téléchargez un document ici" at bounding box center [502, 373] width 371 height 27
type input "C:\fakepath\indemn07.pdf"
click at [958, 79] on button "Sauvegarder" at bounding box center [941, 87] width 133 height 40
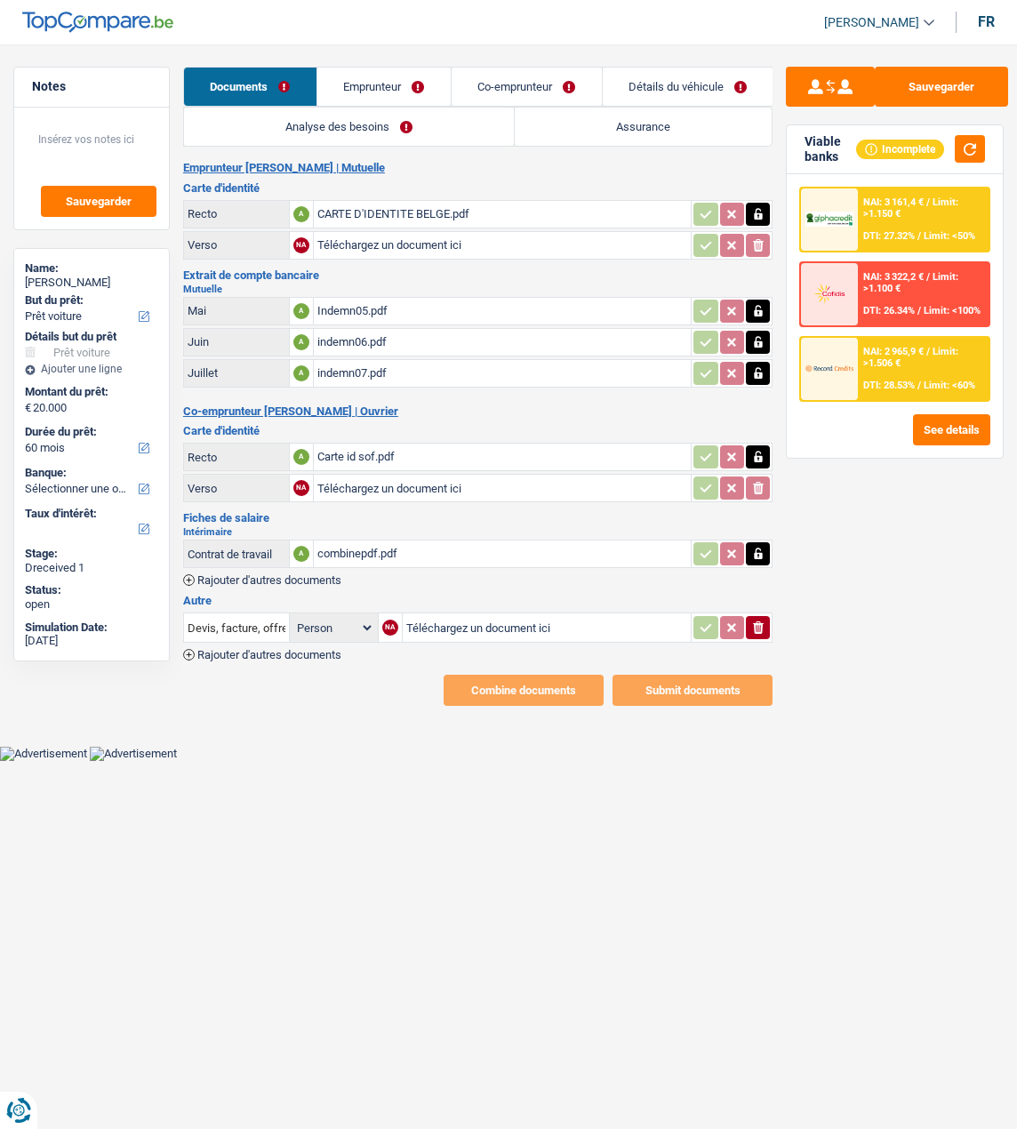
click at [387, 83] on link "Emprunteur" at bounding box center [383, 87] width 133 height 38
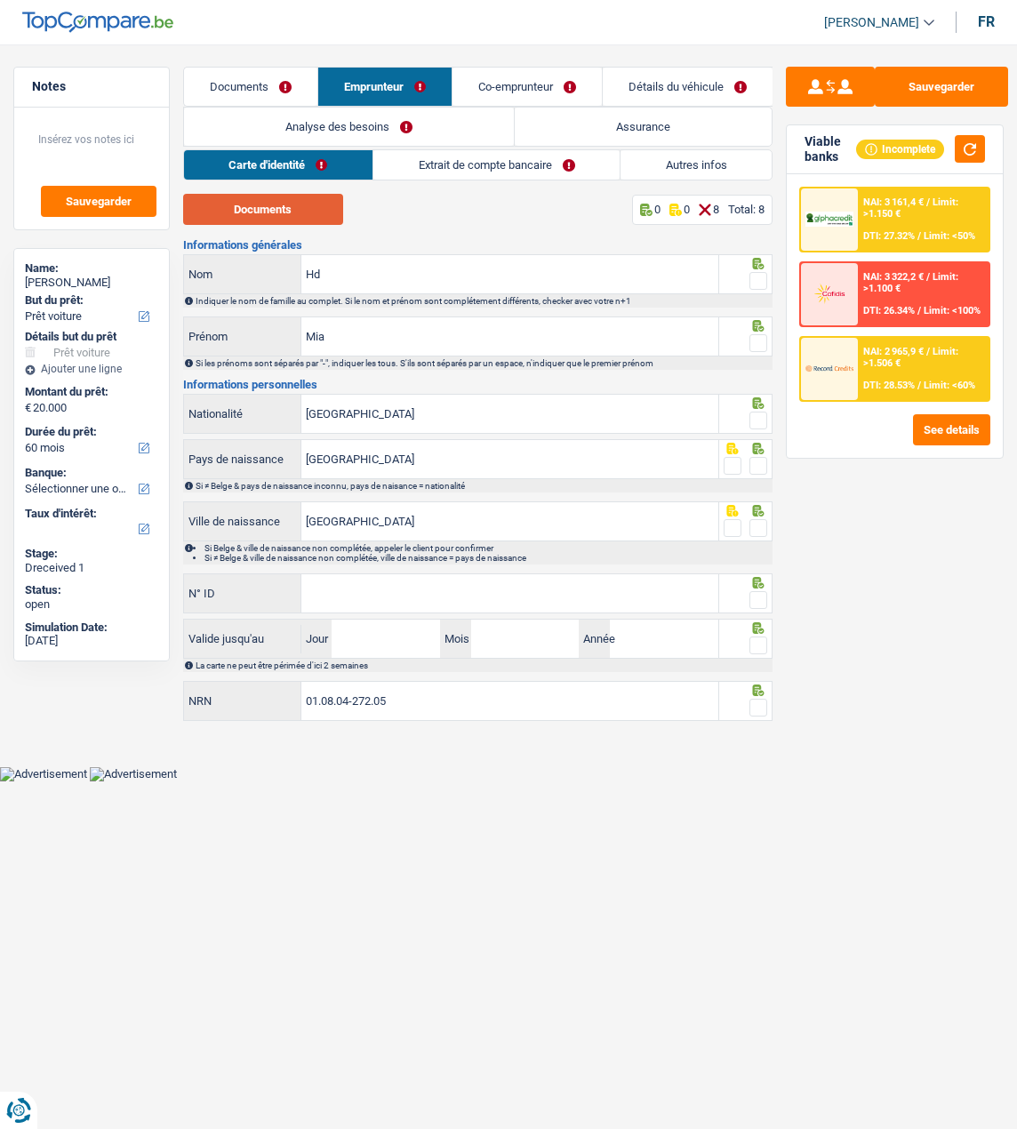
click at [312, 196] on button "Documents" at bounding box center [263, 209] width 160 height 31
click at [578, 281] on input "Hd" at bounding box center [509, 274] width 417 height 38
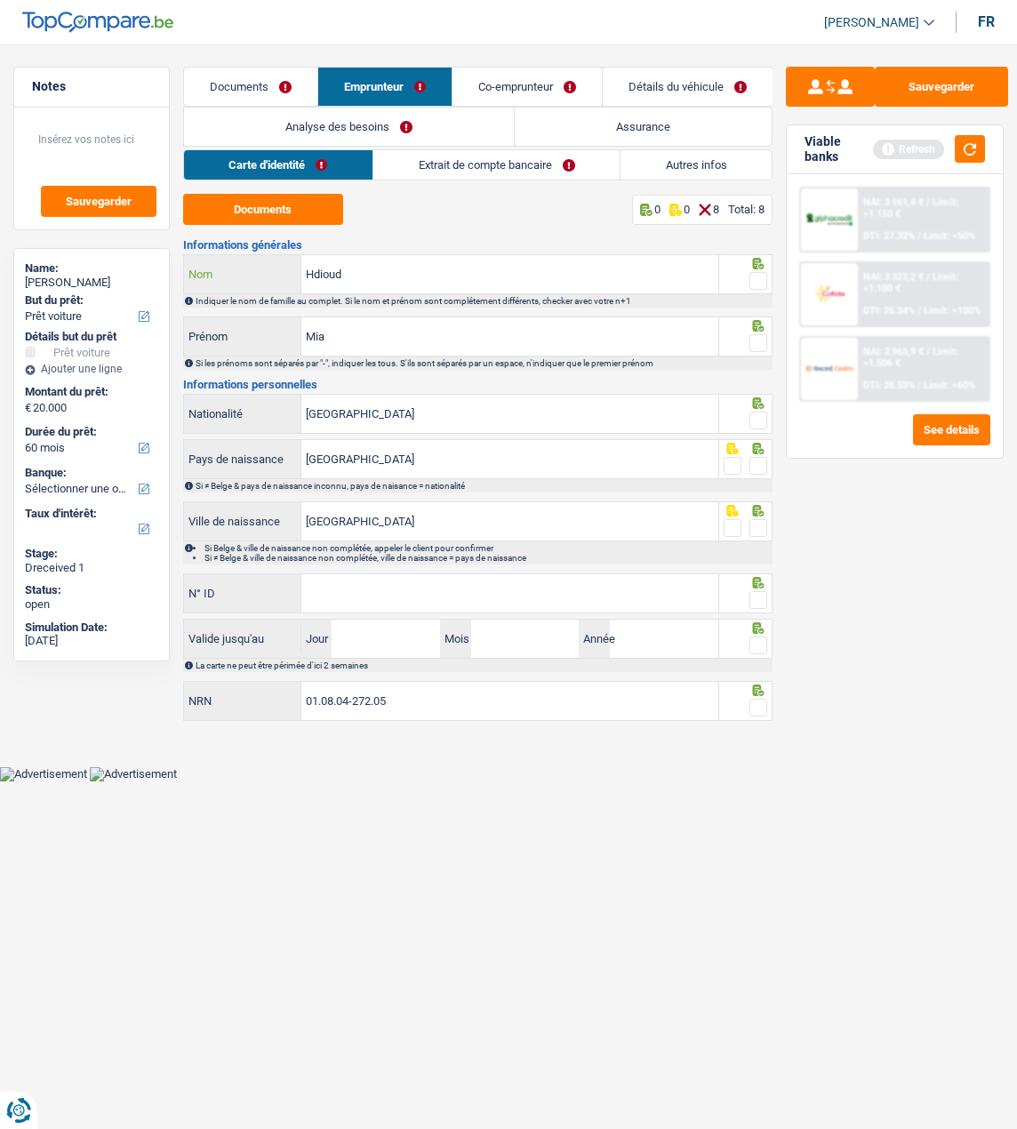
type input "Hdioud"
type input "soumia"
click at [754, 272] on span at bounding box center [759, 281] width 18 height 18
click at [0, 0] on input "radio" at bounding box center [0, 0] width 0 height 0
click at [750, 341] on span at bounding box center [759, 343] width 18 height 18
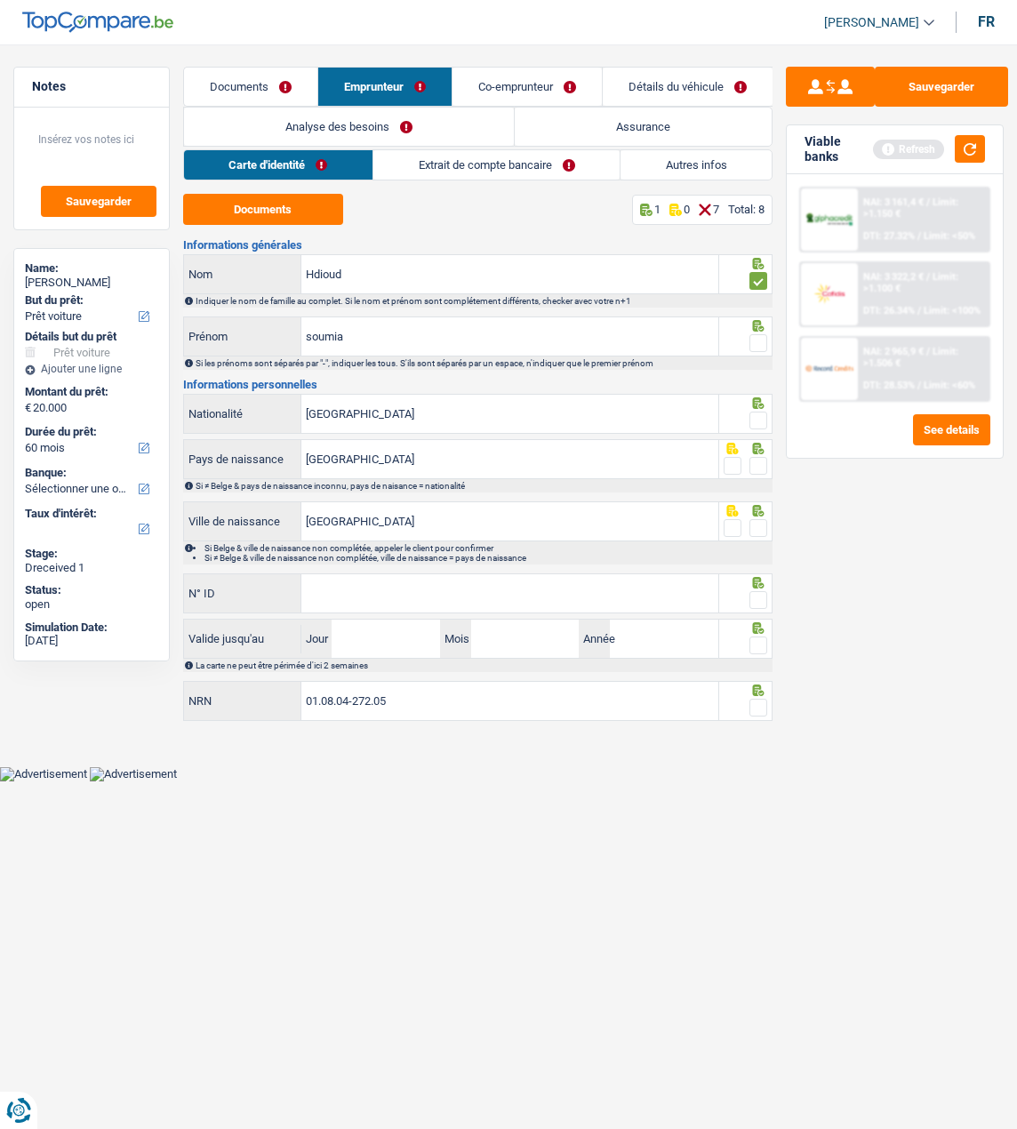
click at [0, 0] on input "radio" at bounding box center [0, 0] width 0 height 0
click at [743, 415] on fieldset at bounding box center [746, 421] width 44 height 22
click at [751, 413] on span at bounding box center [759, 421] width 18 height 18
click at [0, 0] on input "radio" at bounding box center [0, 0] width 0 height 0
click at [761, 466] on span at bounding box center [759, 466] width 18 height 18
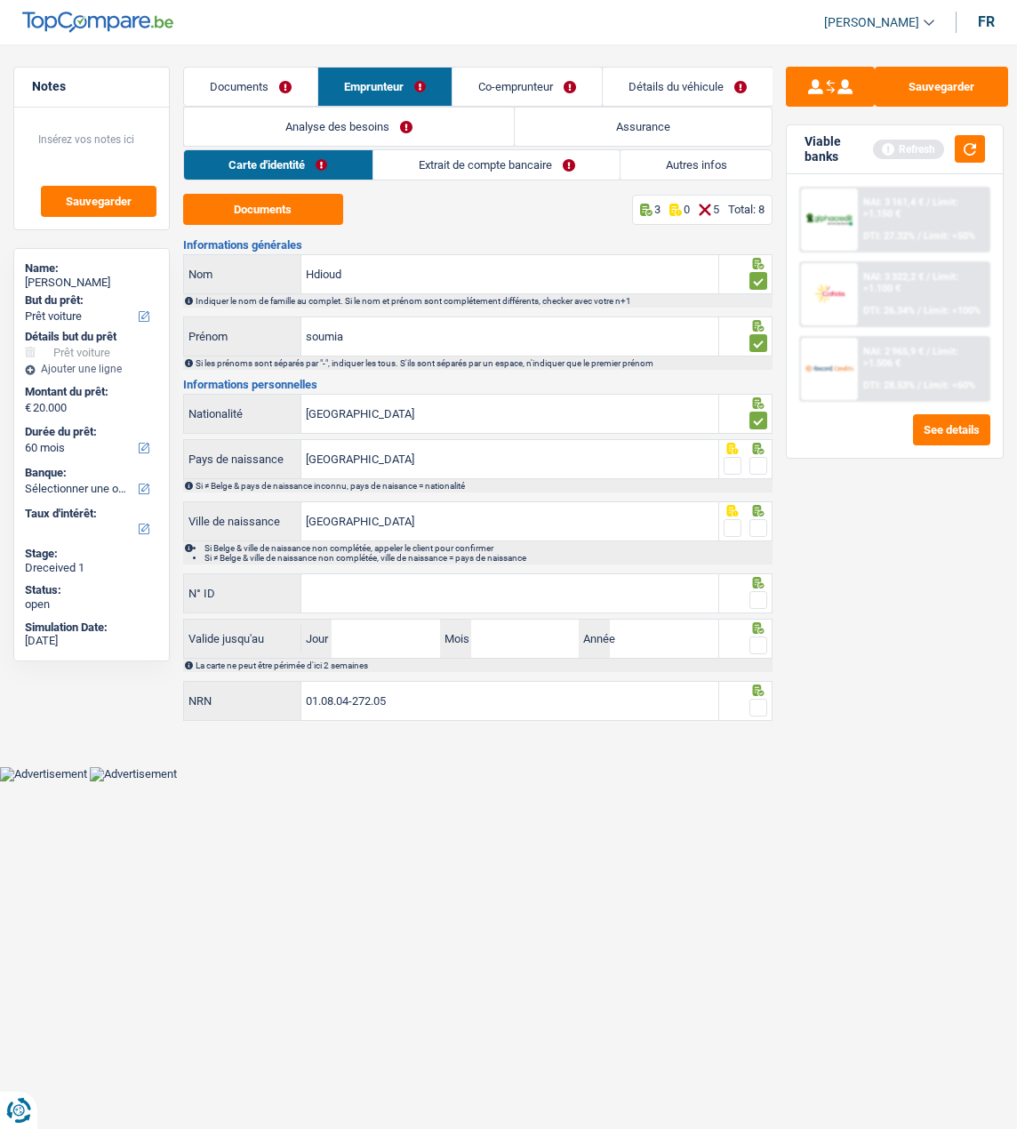
click at [0, 0] on input "radio" at bounding box center [0, 0] width 0 height 0
click at [764, 526] on span at bounding box center [759, 528] width 18 height 18
click at [0, 0] on input "radio" at bounding box center [0, 0] width 0 height 0
click at [470, 597] on input "N° ID" at bounding box center [509, 593] width 417 height 38
type input "595-2167006-44"
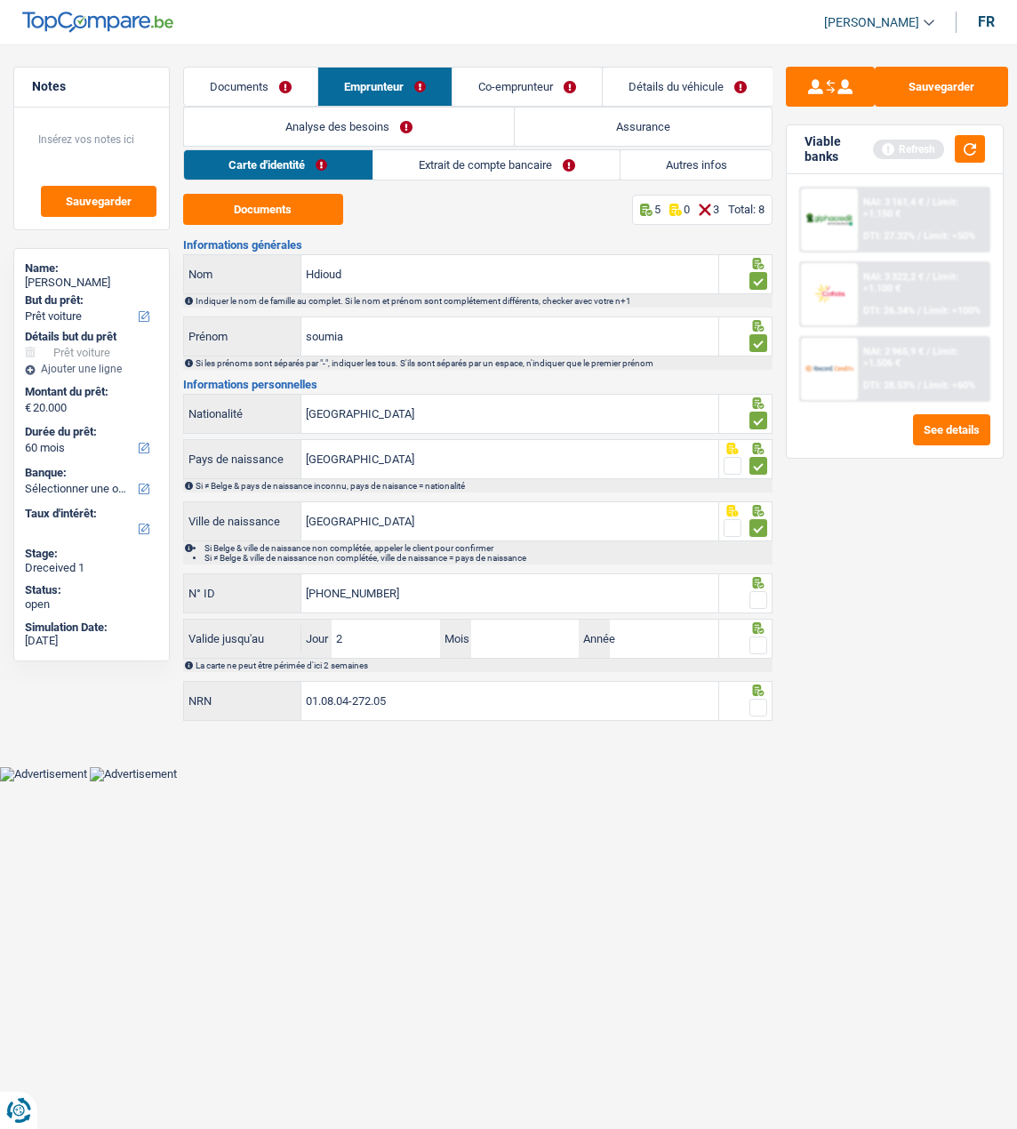
type input "29"
type input "03"
type input "2034"
click at [760, 600] on span at bounding box center [759, 600] width 18 height 18
click at [0, 0] on input "radio" at bounding box center [0, 0] width 0 height 0
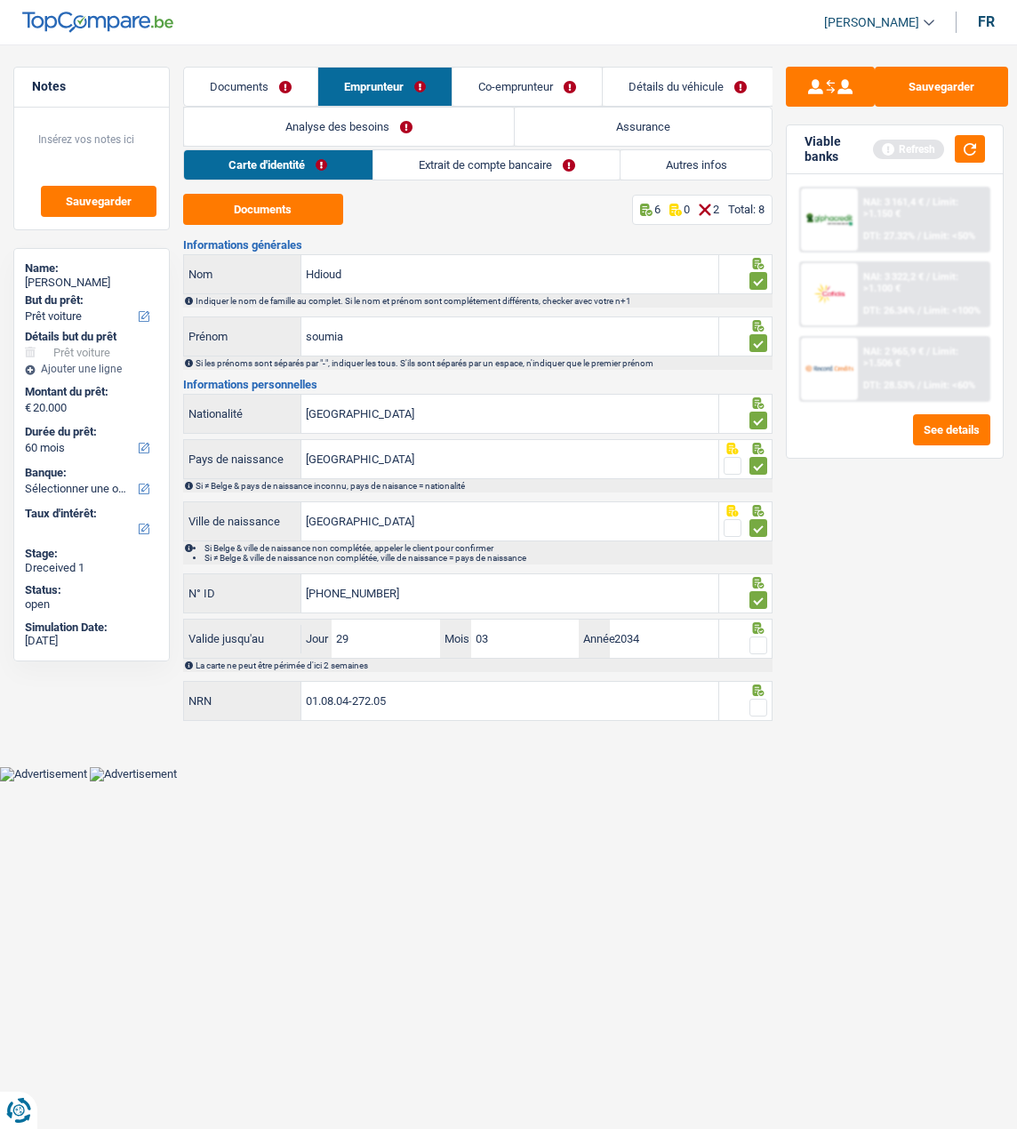
click at [758, 645] on span at bounding box center [759, 646] width 18 height 18
click at [0, 0] on input "radio" at bounding box center [0, 0] width 0 height 0
click at [758, 702] on span at bounding box center [759, 708] width 18 height 18
click at [0, 0] on input "radio" at bounding box center [0, 0] width 0 height 0
click at [966, 89] on button "Sauvegarder" at bounding box center [941, 87] width 133 height 40
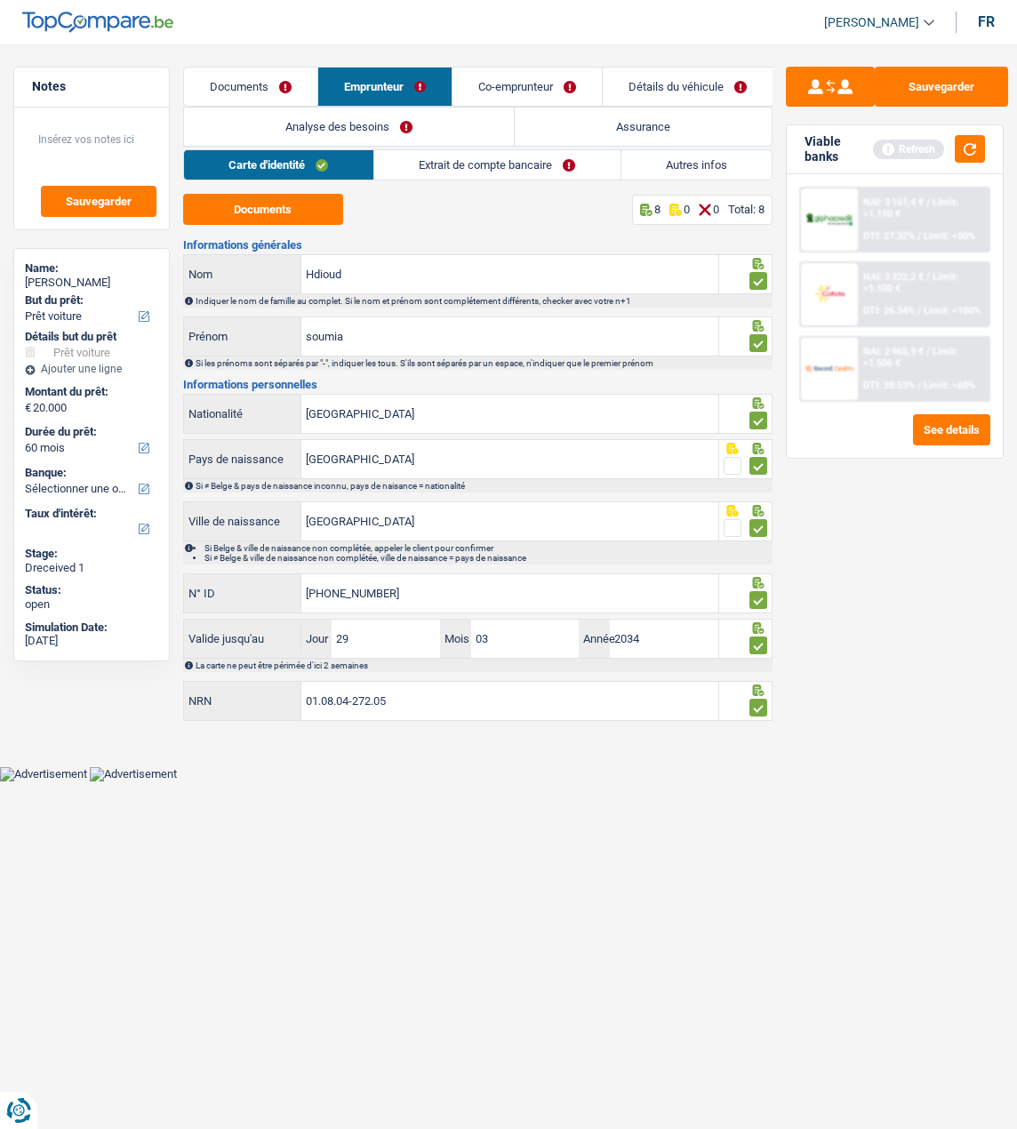
click at [501, 173] on link "Extrait de compte bancaire" at bounding box center [497, 164] width 246 height 29
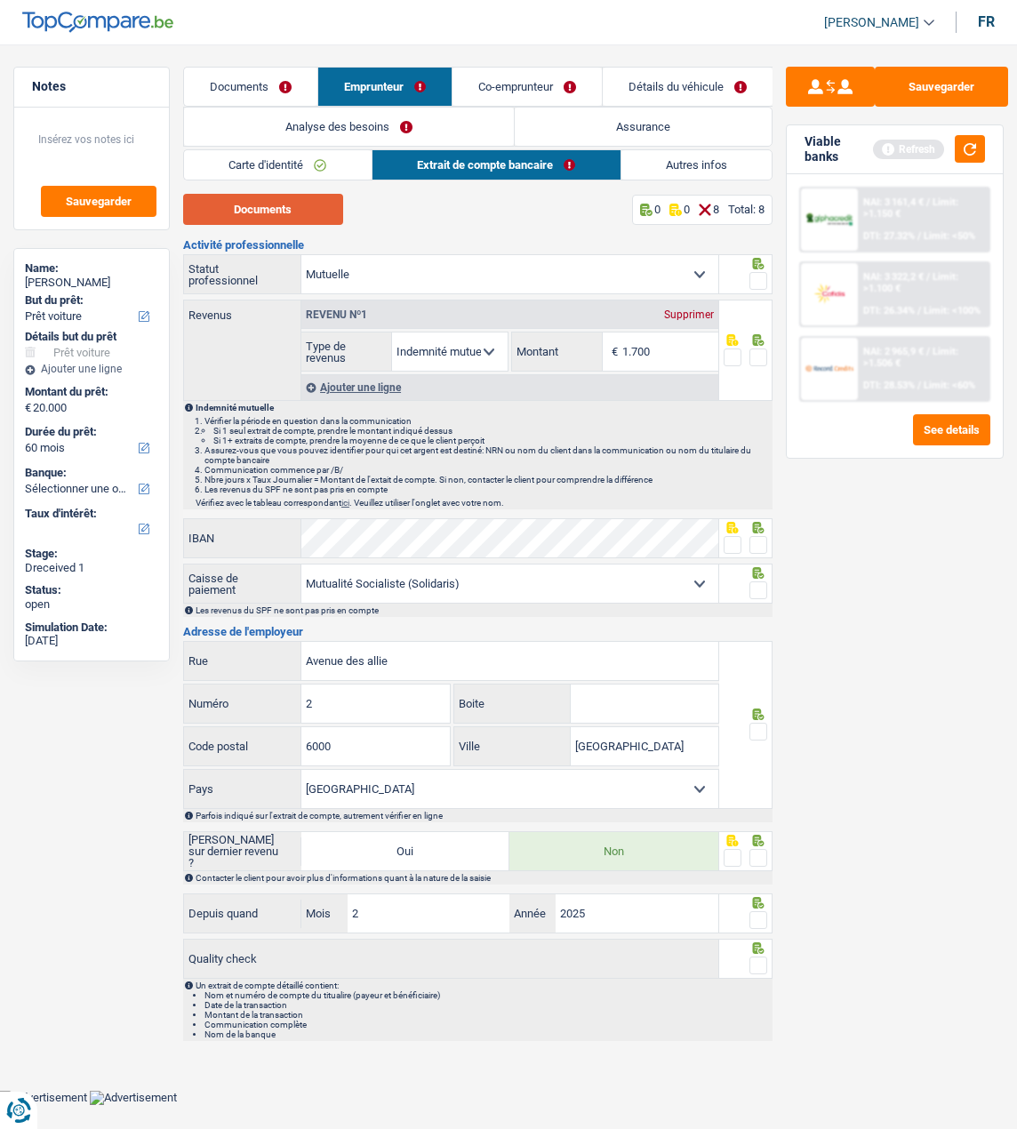
click at [247, 208] on button "Documents" at bounding box center [263, 209] width 160 height 31
click at [678, 344] on input "1.700" at bounding box center [670, 352] width 96 height 38
type input "1.659"
drag, startPoint x: 755, startPoint y: 277, endPoint x: 763, endPoint y: 360, distance: 84.0
click at [756, 281] on span at bounding box center [759, 281] width 18 height 18
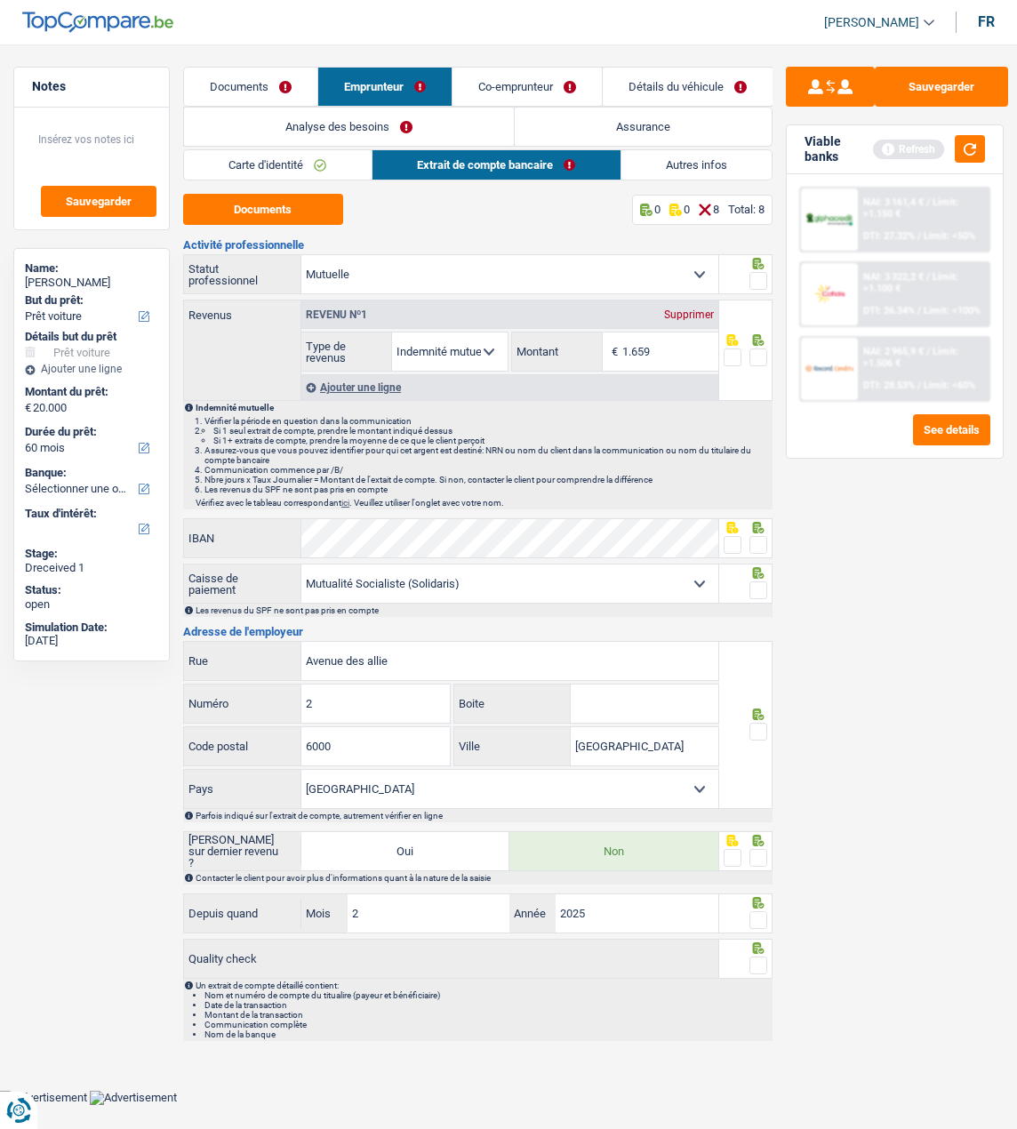
click at [0, 0] on input "radio" at bounding box center [0, 0] width 0 height 0
click at [760, 357] on span at bounding box center [759, 358] width 18 height 18
click at [0, 0] on input "radio" at bounding box center [0, 0] width 0 height 0
drag, startPoint x: 729, startPoint y: 540, endPoint x: 727, endPoint y: 557, distance: 17.9
click at [729, 548] on span at bounding box center [733, 545] width 18 height 18
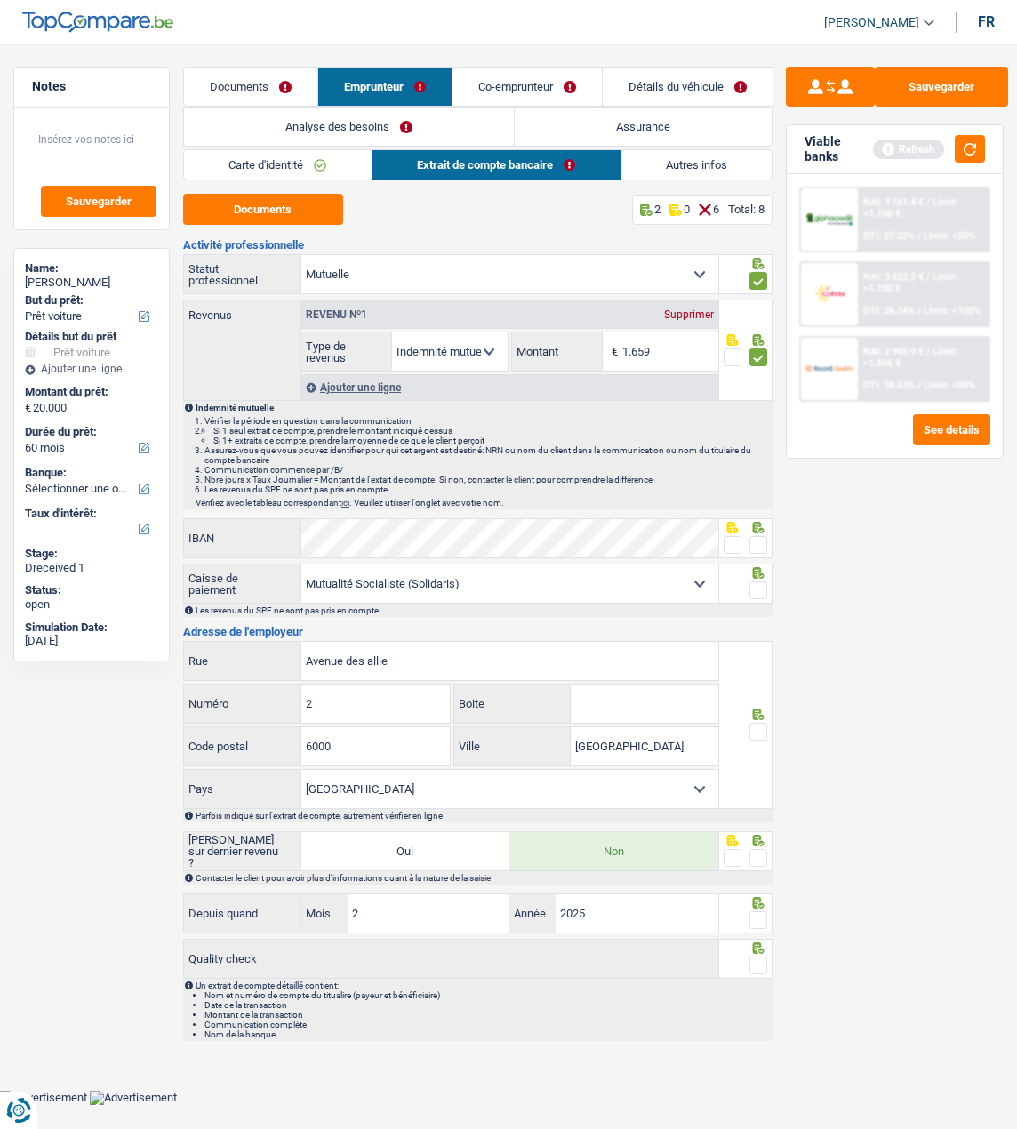
click at [0, 0] on input "radio" at bounding box center [0, 0] width 0 height 0
click at [761, 592] on span at bounding box center [759, 590] width 18 height 18
click at [0, 0] on input "radio" at bounding box center [0, 0] width 0 height 0
click at [761, 750] on div at bounding box center [746, 725] width 54 height 168
click at [764, 726] on span at bounding box center [759, 732] width 18 height 18
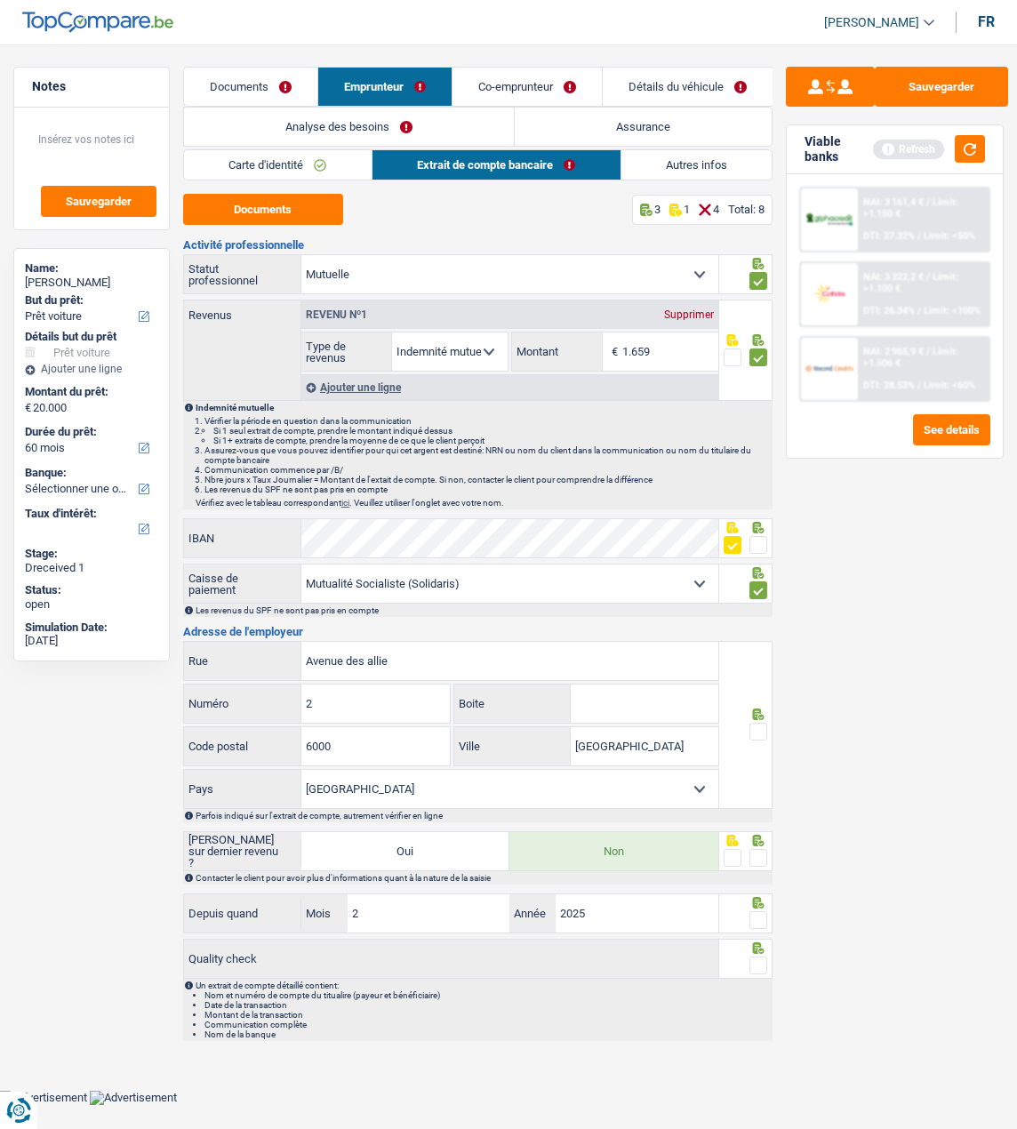
click at [0, 0] on input "radio" at bounding box center [0, 0] width 0 height 0
click at [758, 855] on span at bounding box center [759, 858] width 18 height 18
click at [0, 0] on input "radio" at bounding box center [0, 0] width 0 height 0
drag, startPoint x: 762, startPoint y: 918, endPoint x: 758, endPoint y: 936, distance: 19.0
click at [760, 920] on span at bounding box center [759, 920] width 18 height 18
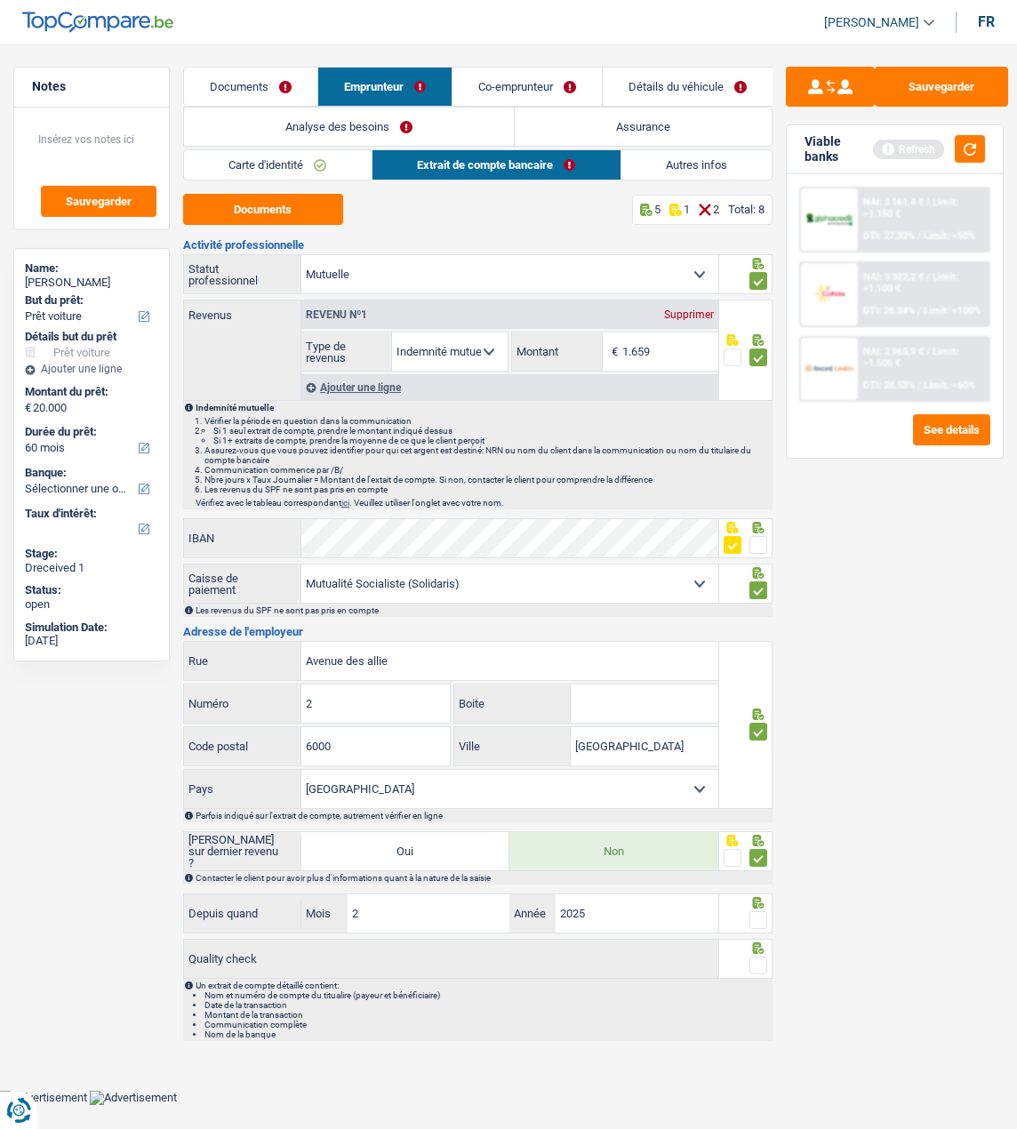
click at [0, 0] on input "radio" at bounding box center [0, 0] width 0 height 0
click at [761, 965] on span at bounding box center [759, 966] width 18 height 18
click at [0, 0] on input "radio" at bounding box center [0, 0] width 0 height 0
click at [674, 164] on link "Autres infos" at bounding box center [696, 164] width 151 height 29
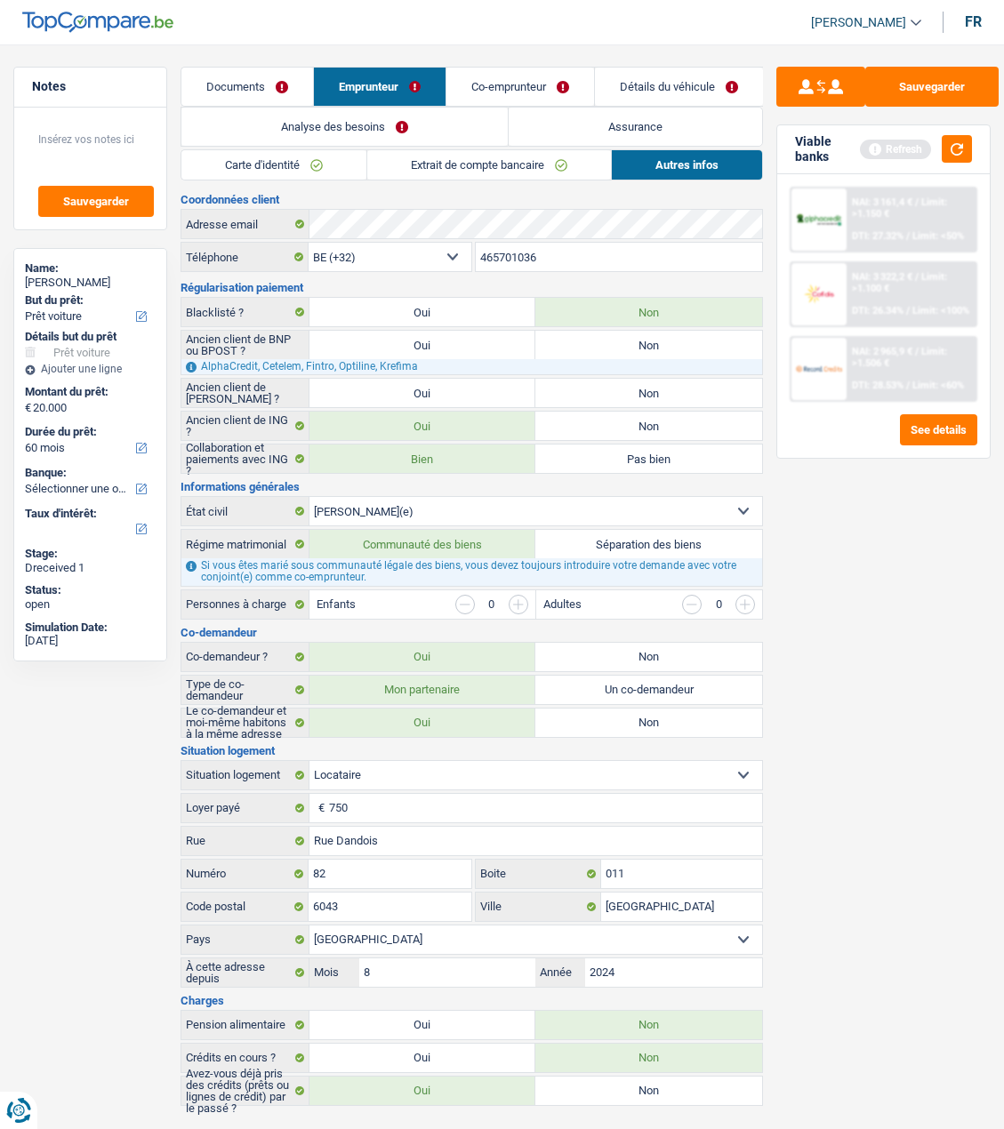
click at [496, 91] on link "Co-emprunteur" at bounding box center [520, 87] width 148 height 38
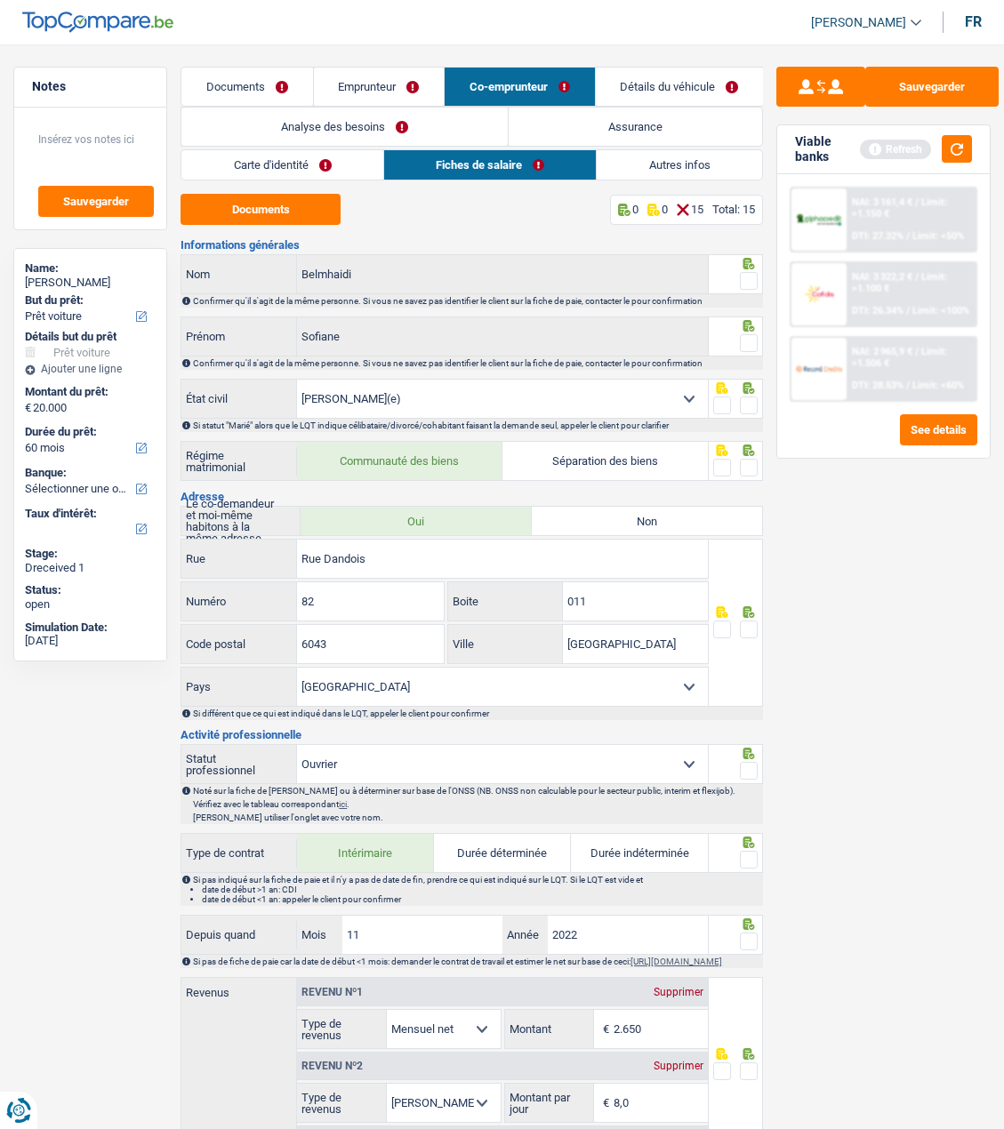
click at [311, 163] on link "Carte d'identité" at bounding box center [282, 164] width 202 height 29
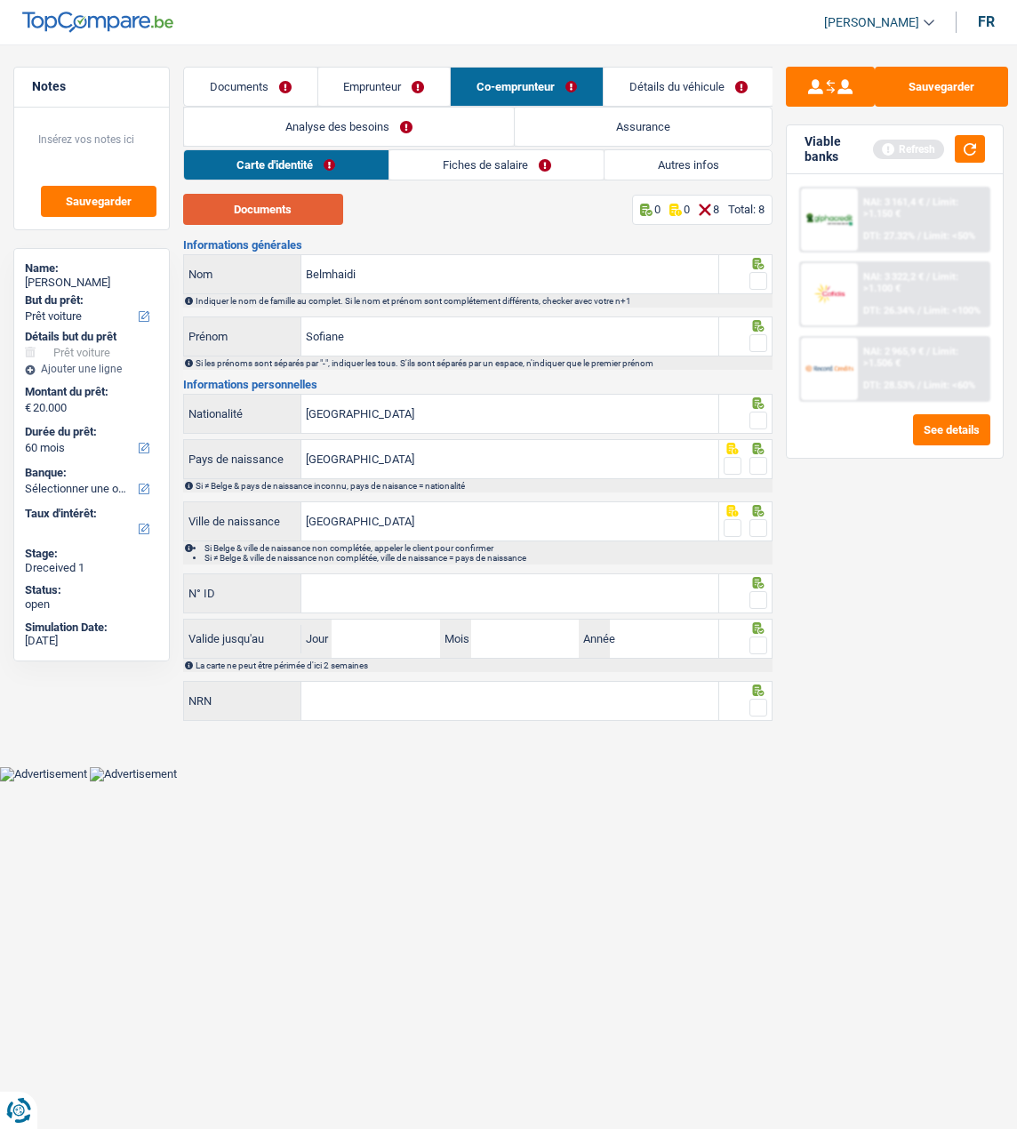
click at [291, 204] on button "Documents" at bounding box center [263, 209] width 160 height 31
click at [755, 279] on span at bounding box center [759, 281] width 18 height 18
click at [0, 0] on input "radio" at bounding box center [0, 0] width 0 height 0
click at [758, 342] on span at bounding box center [759, 343] width 18 height 18
click at [0, 0] on input "radio" at bounding box center [0, 0] width 0 height 0
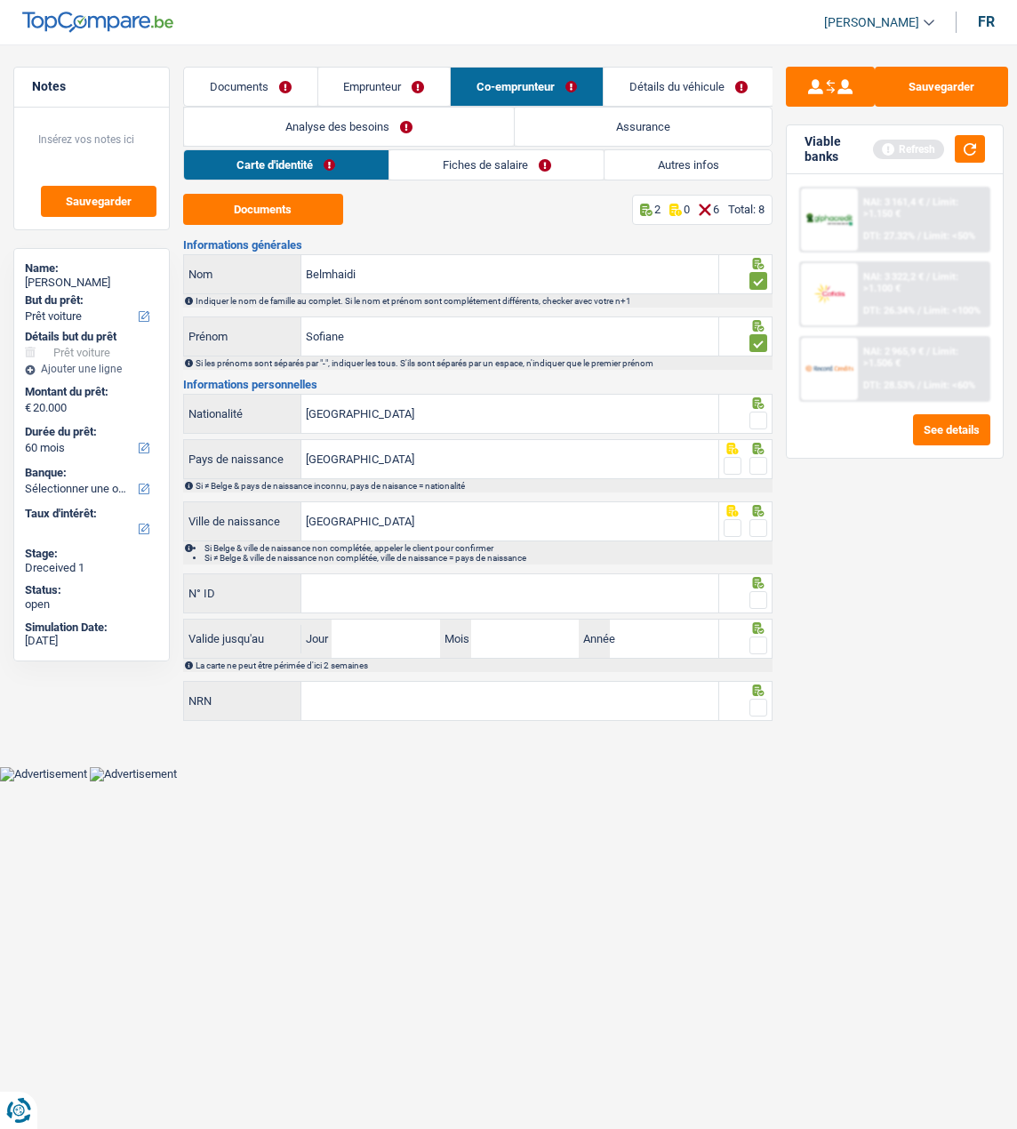
click at [754, 418] on span at bounding box center [759, 421] width 18 height 18
click at [0, 0] on input "radio" at bounding box center [0, 0] width 0 height 0
click at [748, 461] on fieldset at bounding box center [746, 466] width 44 height 22
click at [755, 457] on span at bounding box center [759, 466] width 18 height 18
click at [0, 0] on input "radio" at bounding box center [0, 0] width 0 height 0
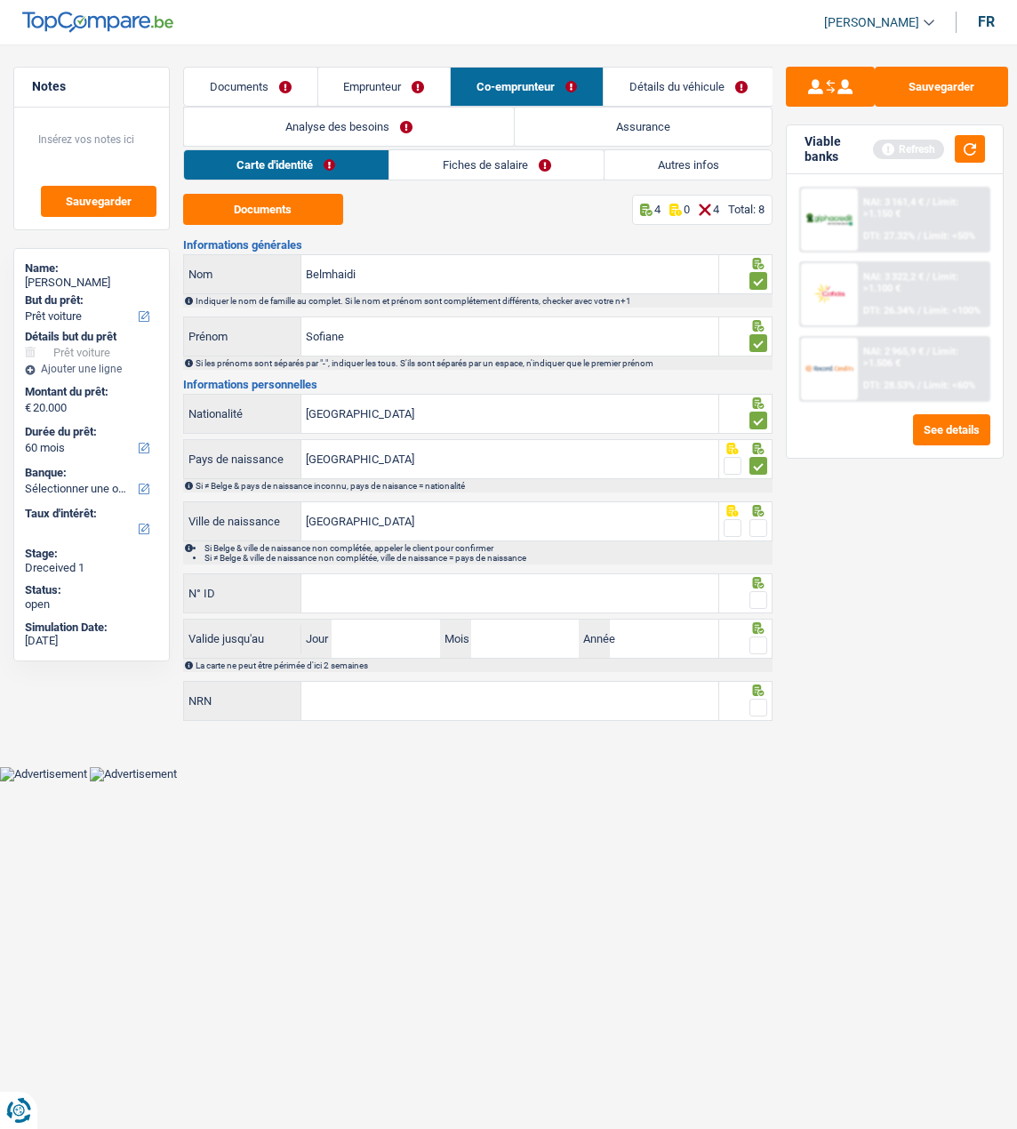
click at [753, 521] on span at bounding box center [759, 528] width 18 height 18
click at [0, 0] on input "radio" at bounding box center [0, 0] width 0 height 0
click at [390, 591] on input "N° ID" at bounding box center [509, 593] width 417 height 38
type input "595-3175295-18"
drag, startPoint x: 765, startPoint y: 602, endPoint x: 681, endPoint y: 636, distance: 90.1
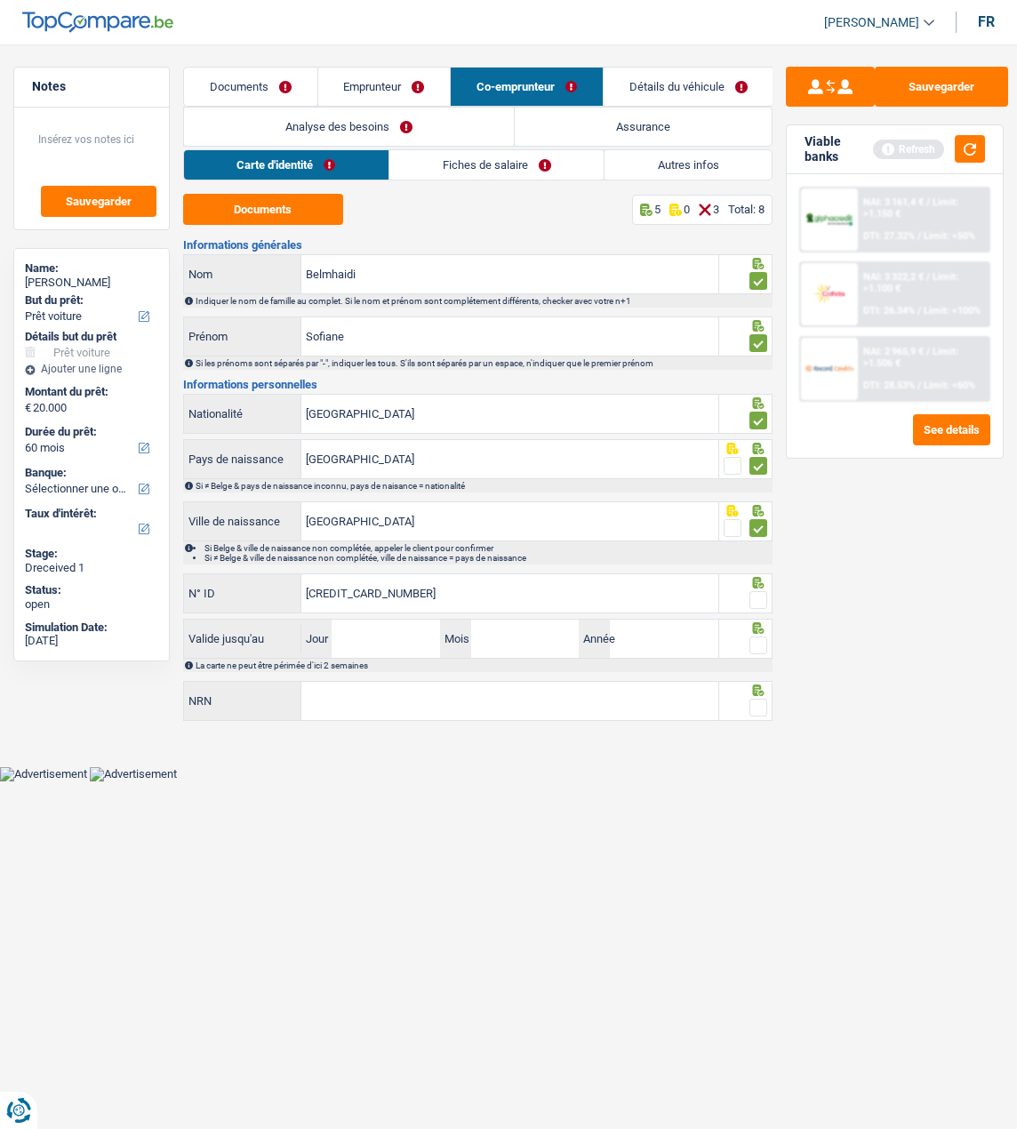
click at [765, 604] on span at bounding box center [759, 600] width 18 height 18
click at [0, 0] on input "radio" at bounding box center [0, 0] width 0 height 0
click at [365, 639] on input "Jour" at bounding box center [386, 639] width 108 height 38
type input "16"
type input "12"
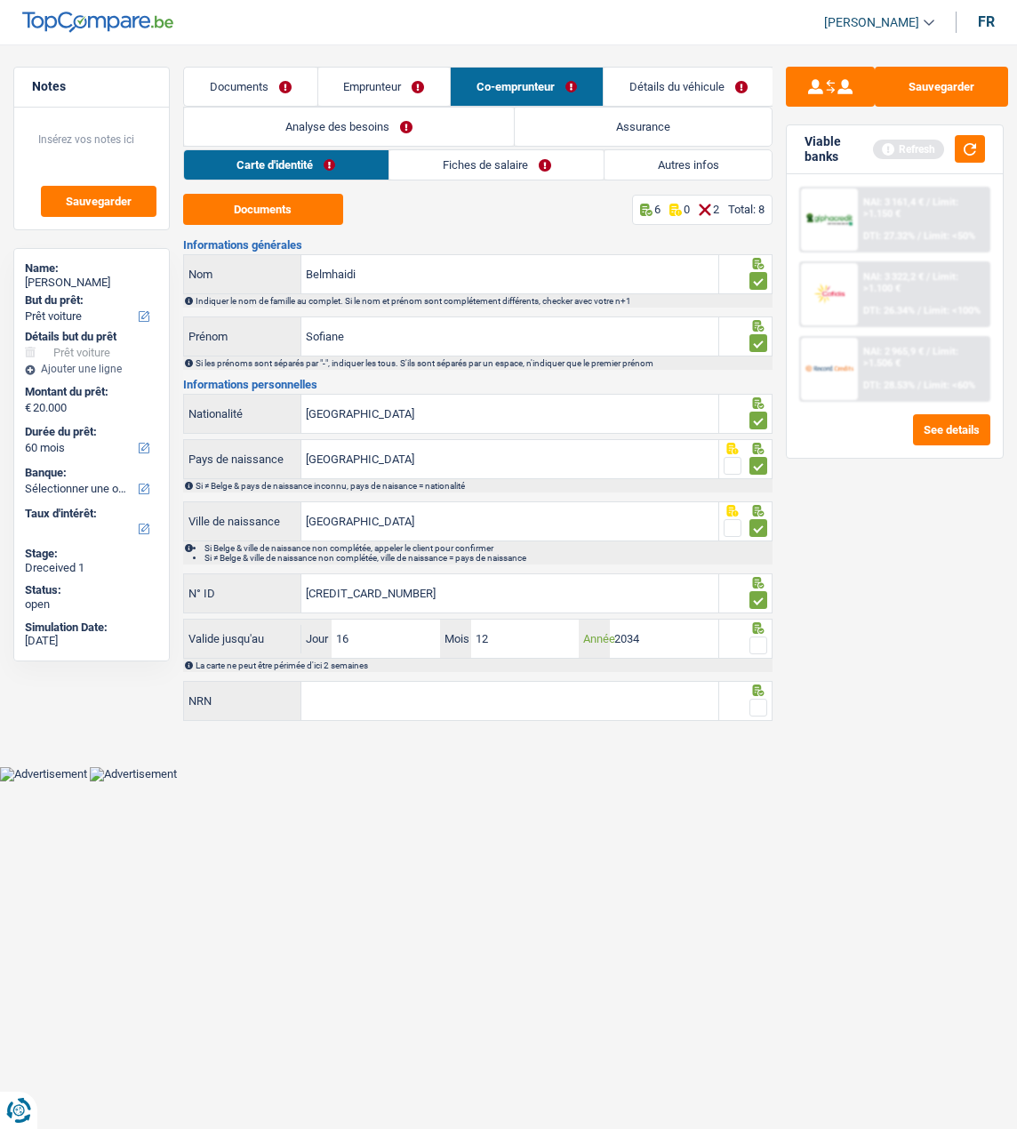
type input "2034"
click at [758, 639] on span at bounding box center [759, 646] width 18 height 18
click at [0, 0] on input "radio" at bounding box center [0, 0] width 0 height 0
click at [589, 703] on input "NRN" at bounding box center [509, 701] width 417 height 38
type input "02.01.02-075.40"
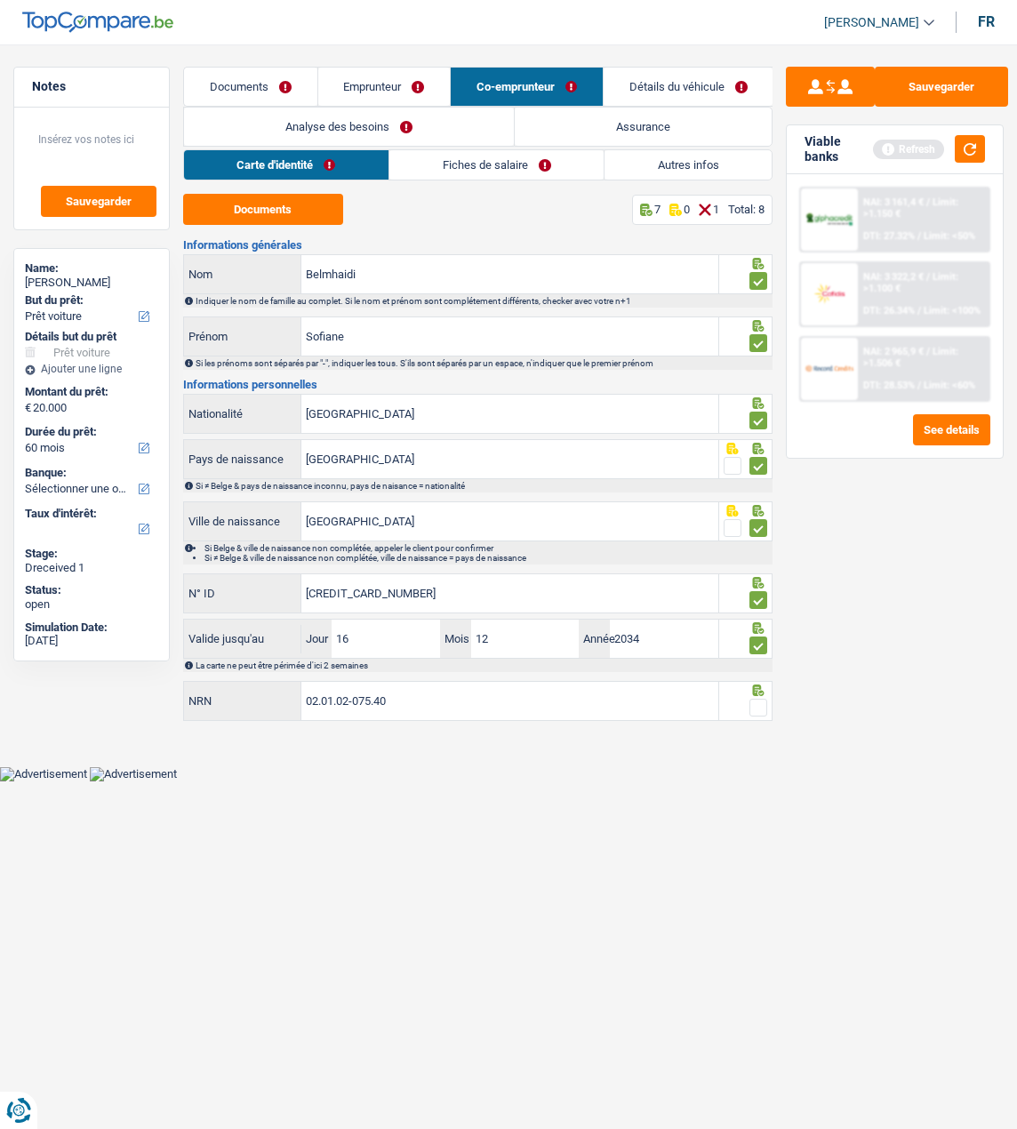
click at [762, 703] on span at bounding box center [759, 708] width 18 height 18
click at [0, 0] on input "radio" at bounding box center [0, 0] width 0 height 0
click at [955, 100] on button "Sauvegarder" at bounding box center [941, 87] width 133 height 40
click at [516, 162] on link "Fiches de salaire" at bounding box center [497, 164] width 214 height 29
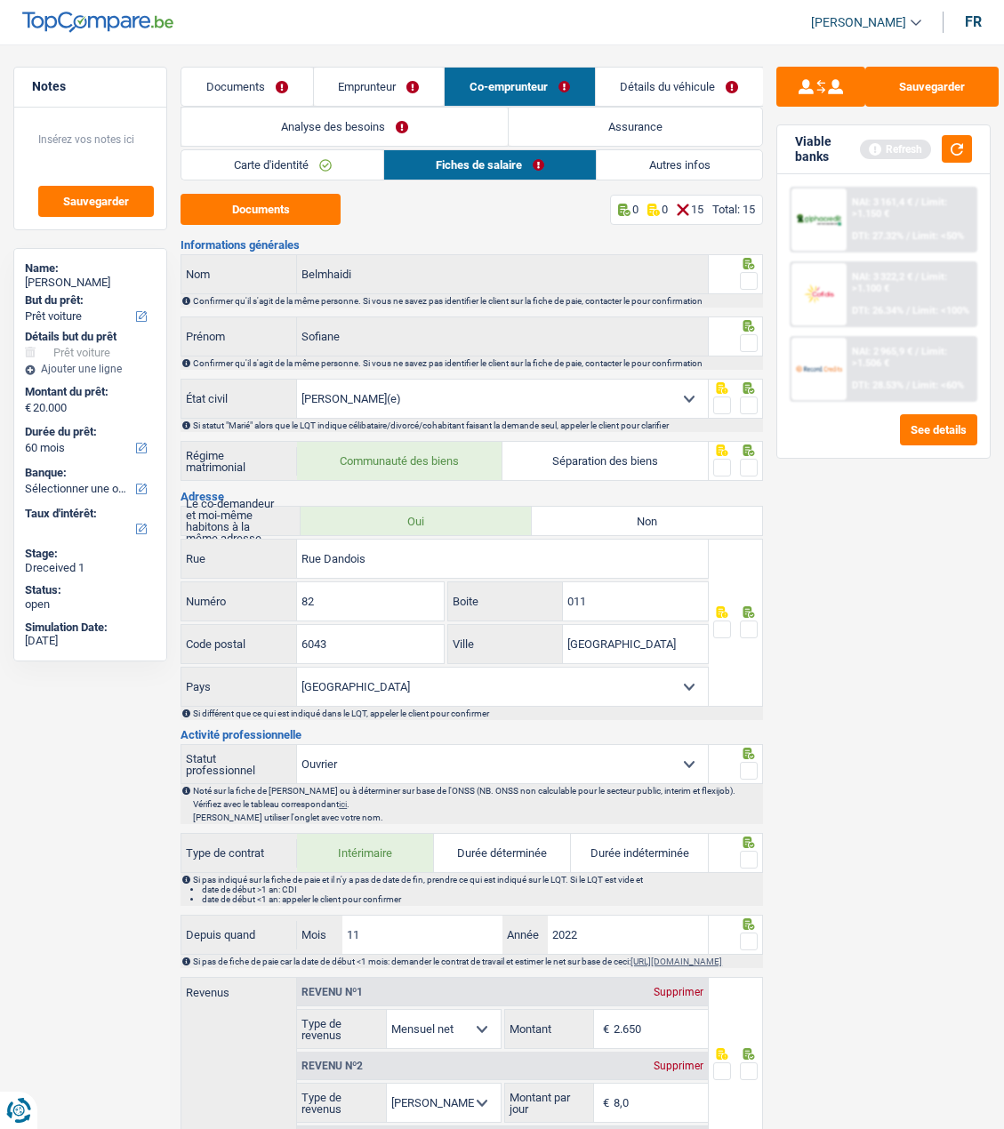
click at [748, 279] on span at bounding box center [749, 281] width 18 height 18
click at [0, 0] on input "radio" at bounding box center [0, 0] width 0 height 0
click at [742, 335] on span at bounding box center [749, 343] width 18 height 18
click at [0, 0] on input "radio" at bounding box center [0, 0] width 0 height 0
click at [752, 401] on span at bounding box center [749, 406] width 18 height 18
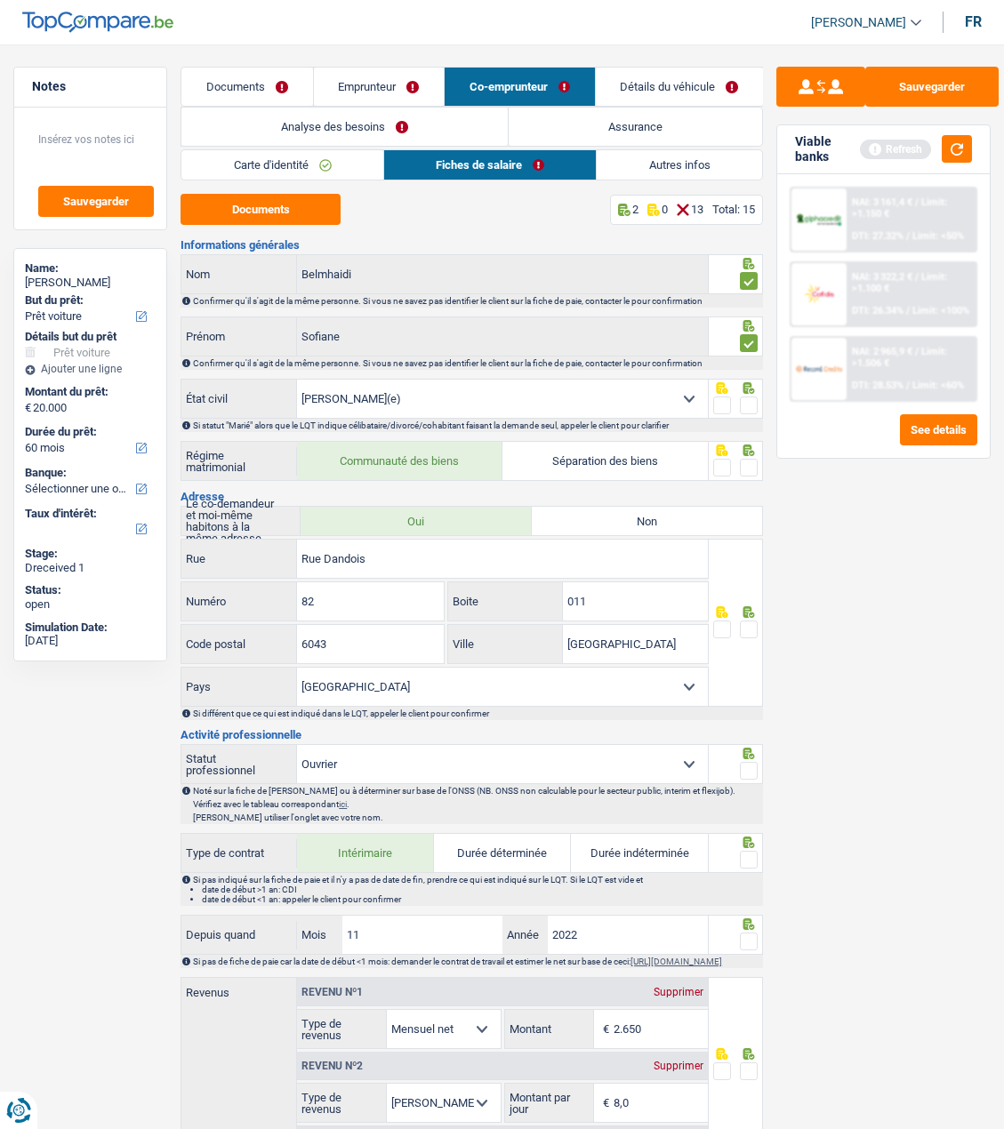
click at [0, 0] on input "radio" at bounding box center [0, 0] width 0 height 0
click at [751, 465] on span at bounding box center [749, 468] width 18 height 18
click at [0, 0] on input "radio" at bounding box center [0, 0] width 0 height 0
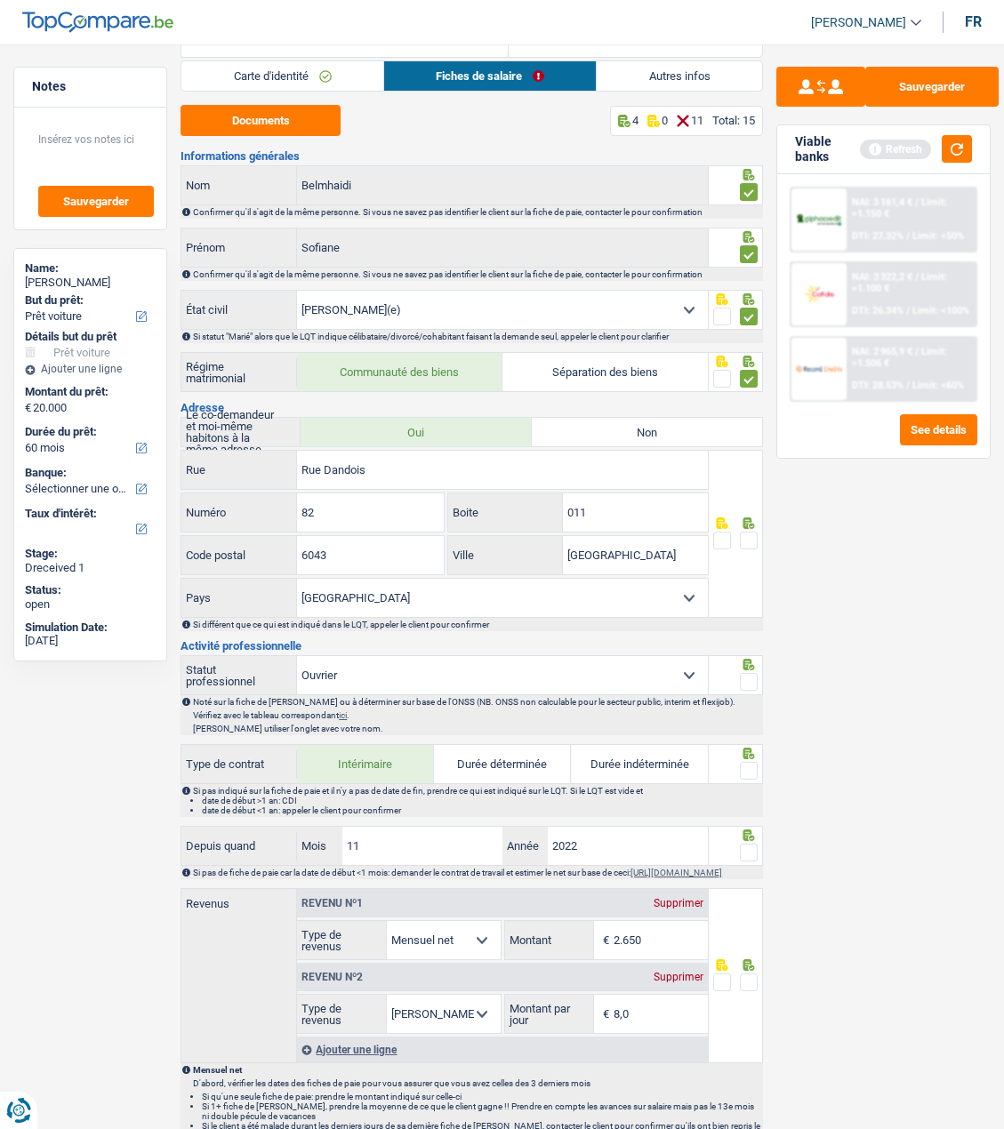
scroll to position [178, 0]
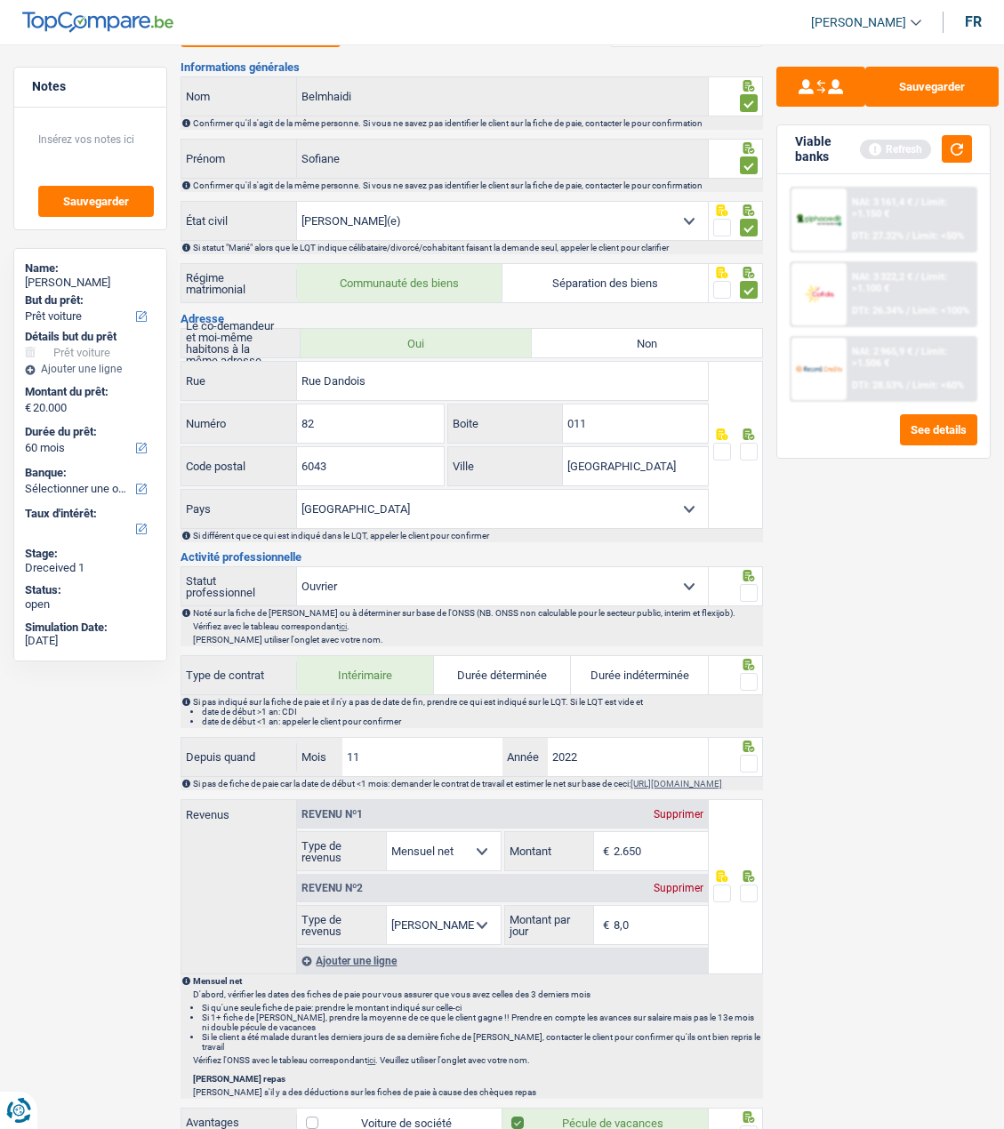
click at [751, 445] on span at bounding box center [749, 452] width 18 height 18
click at [0, 0] on input "radio" at bounding box center [0, 0] width 0 height 0
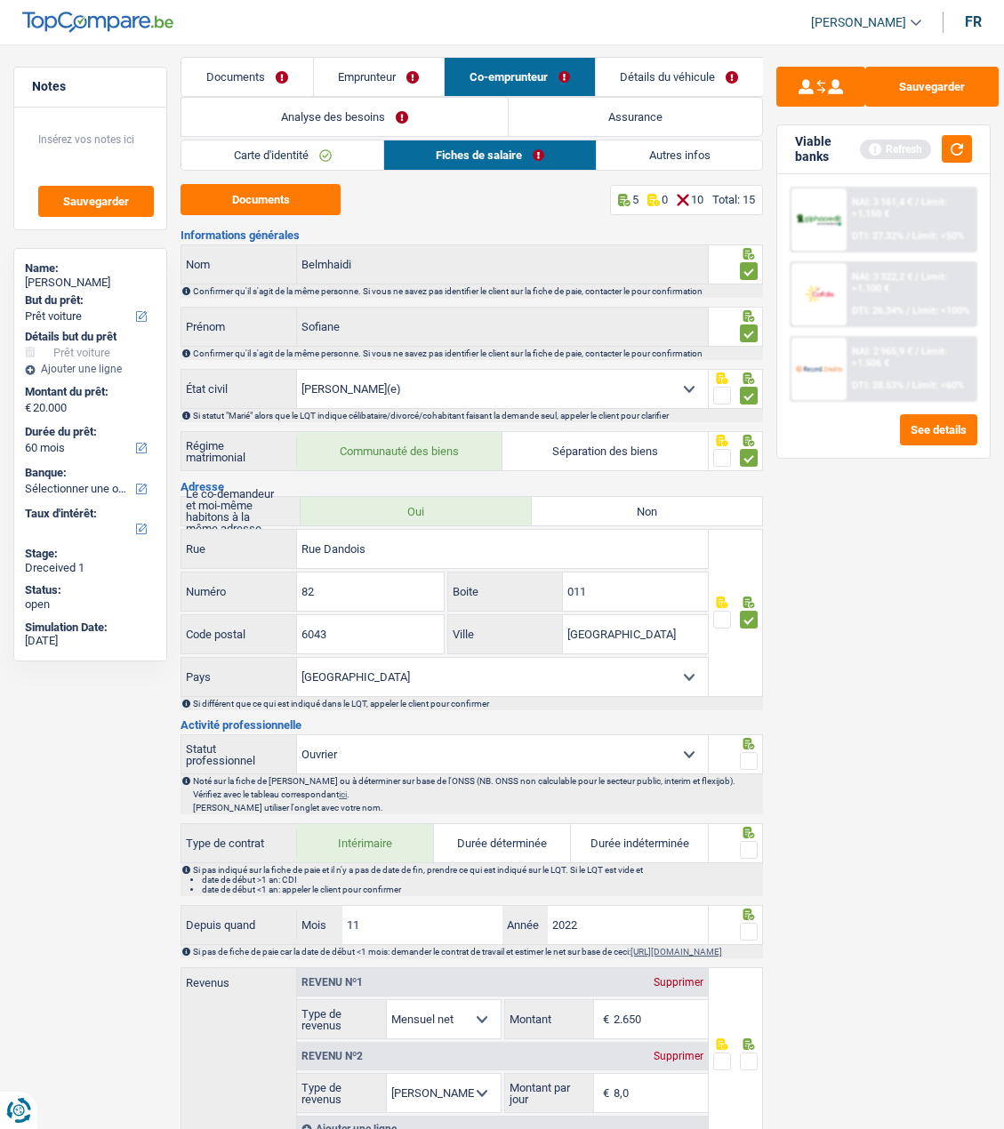
scroll to position [0, 0]
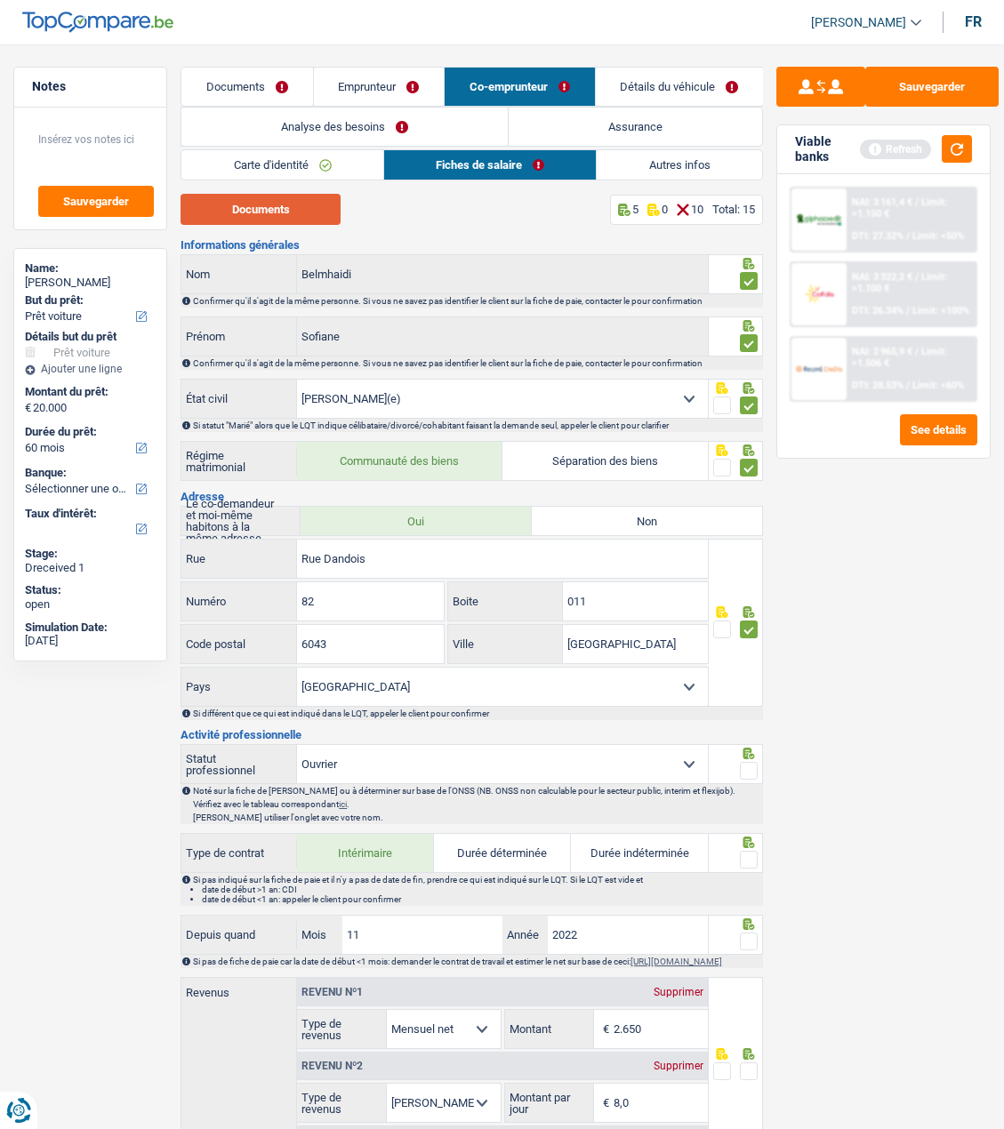
click at [294, 214] on button "Documents" at bounding box center [260, 209] width 160 height 31
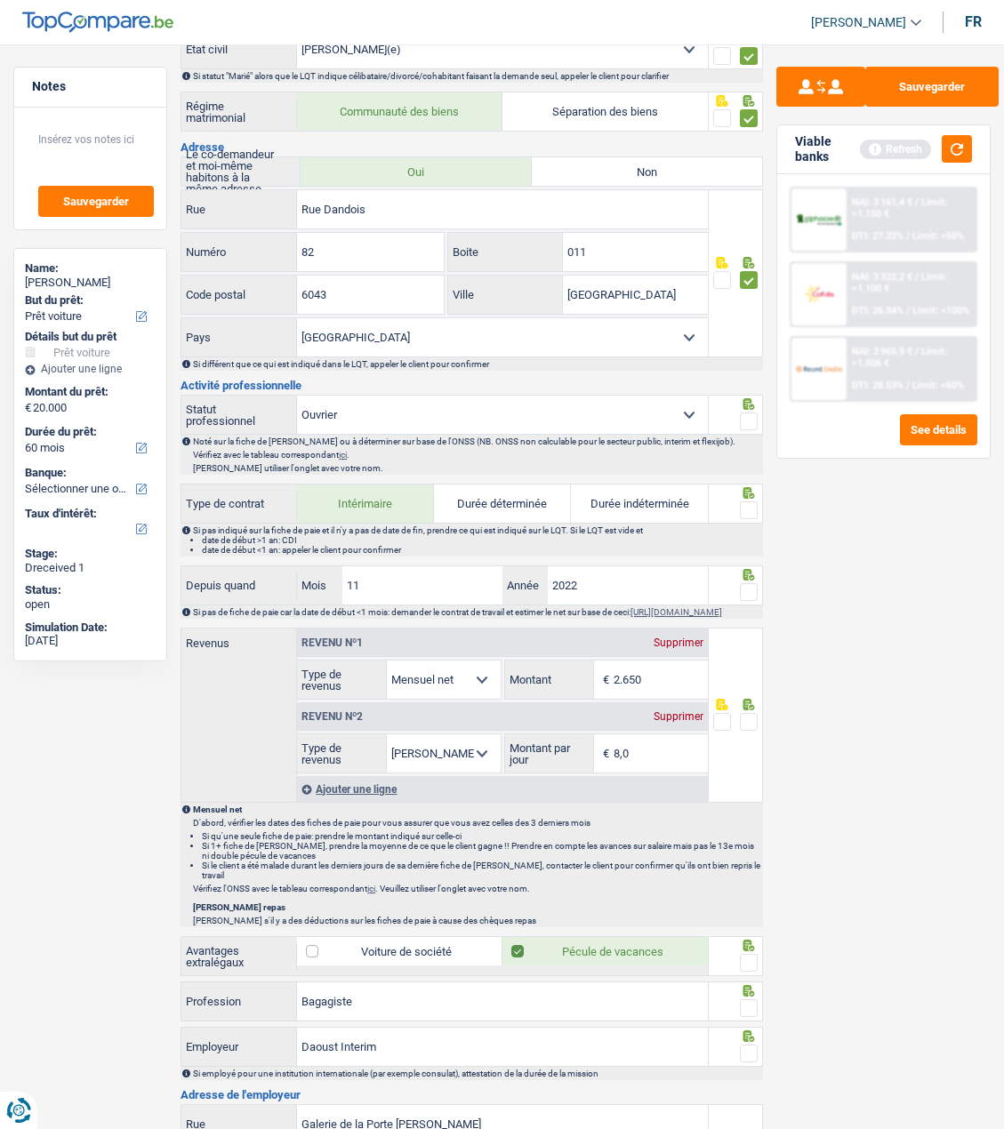
scroll to position [356, 0]
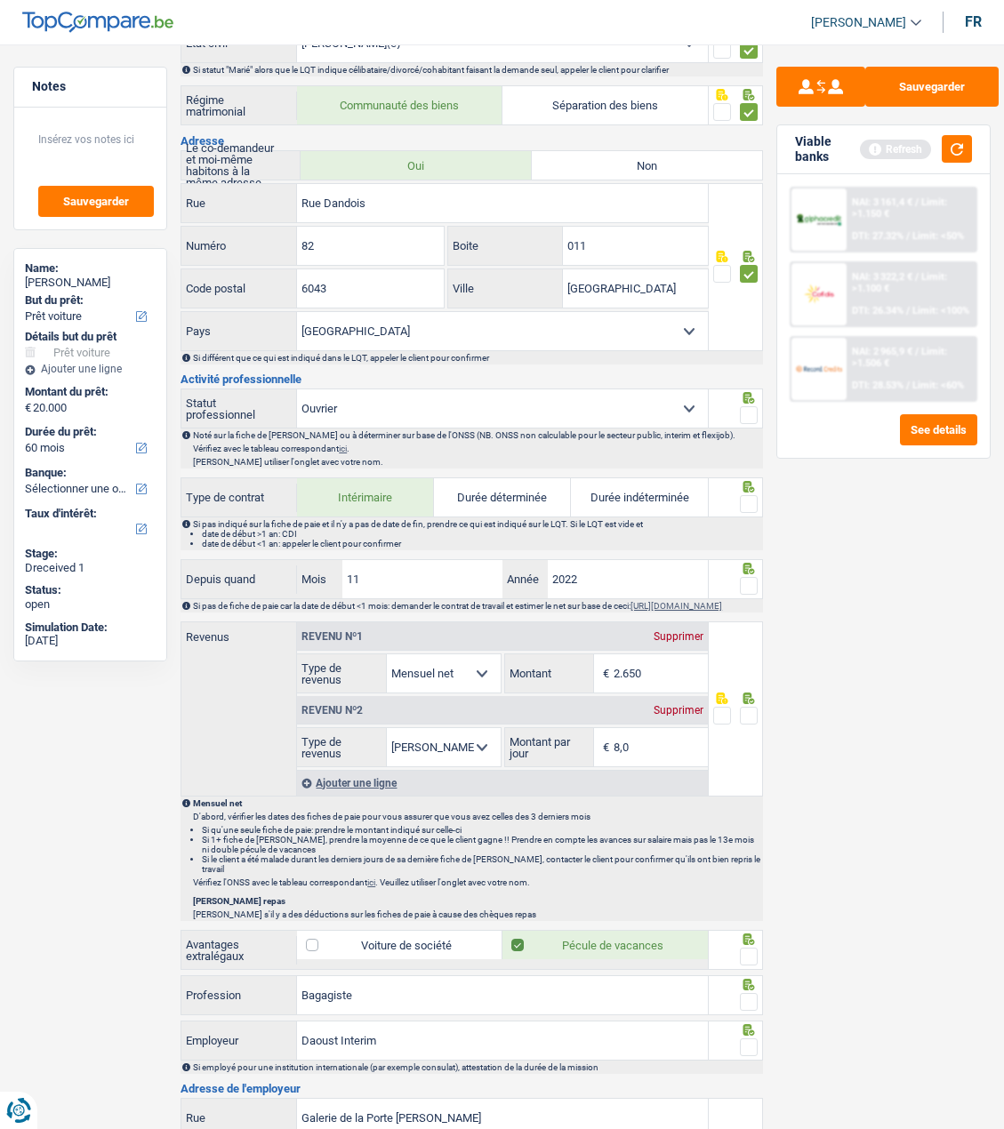
click at [741, 415] on span at bounding box center [749, 415] width 18 height 18
click at [0, 0] on input "radio" at bounding box center [0, 0] width 0 height 0
click at [743, 506] on span at bounding box center [749, 504] width 18 height 18
click at [0, 0] on input "radio" at bounding box center [0, 0] width 0 height 0
click at [747, 577] on span at bounding box center [749, 586] width 18 height 18
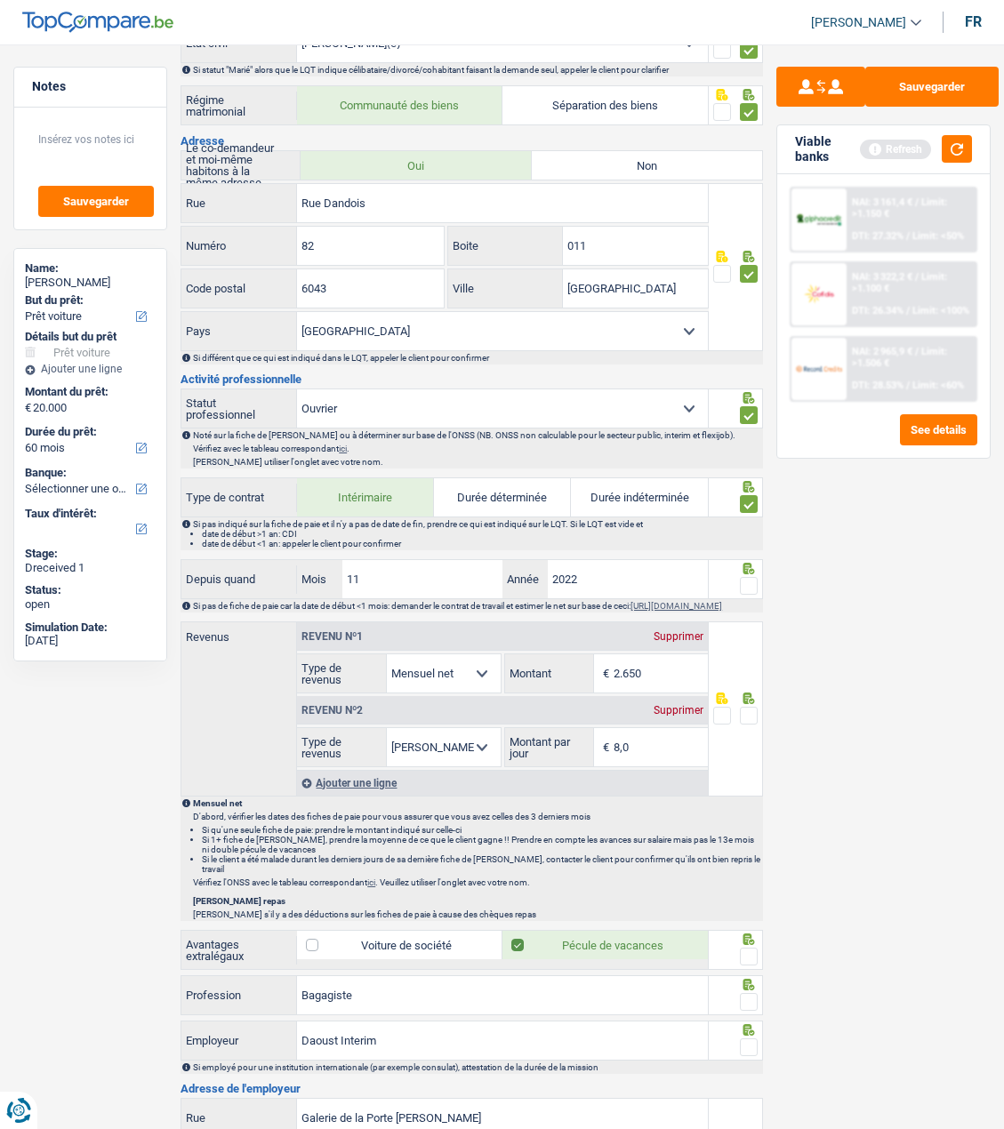
click at [0, 0] on input "radio" at bounding box center [0, 0] width 0 height 0
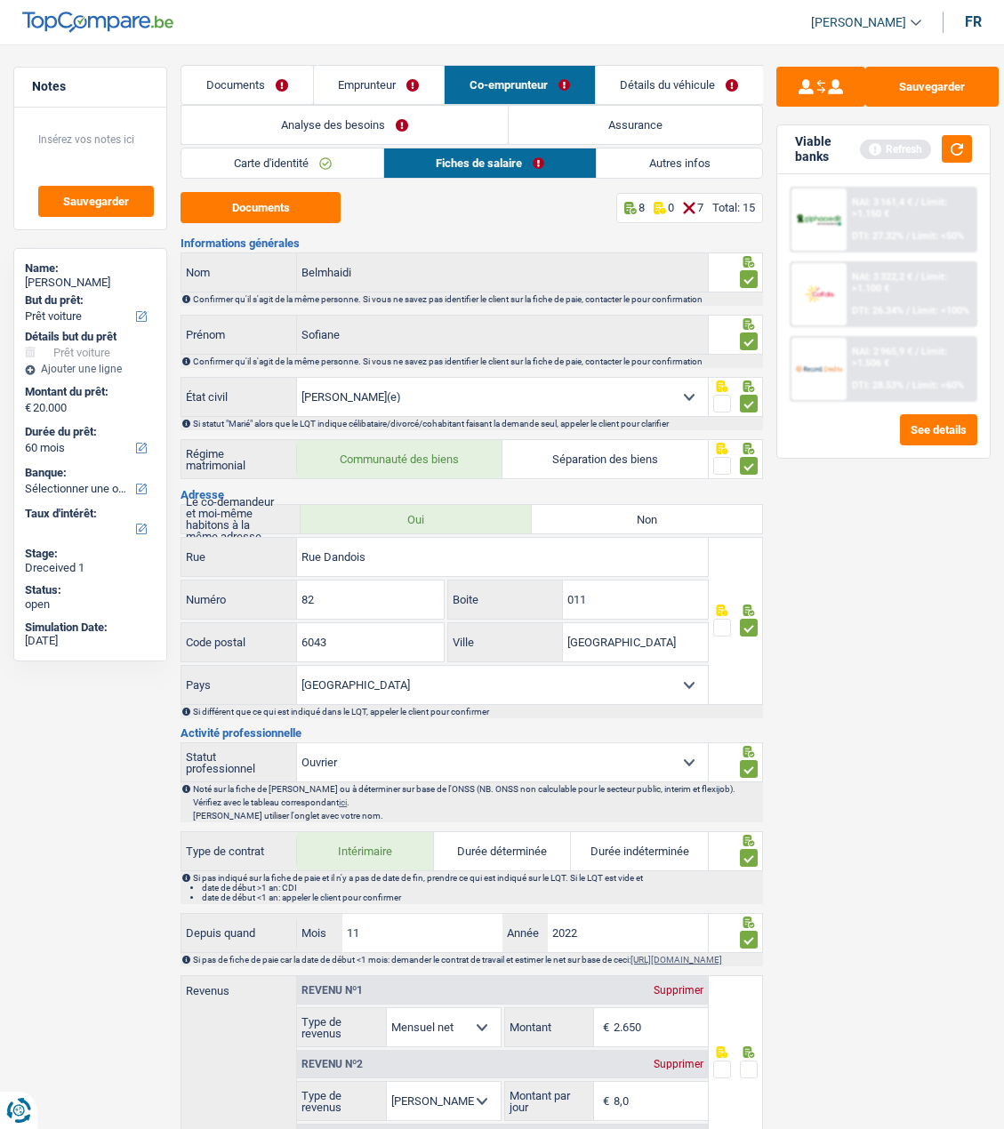
scroll to position [0, 0]
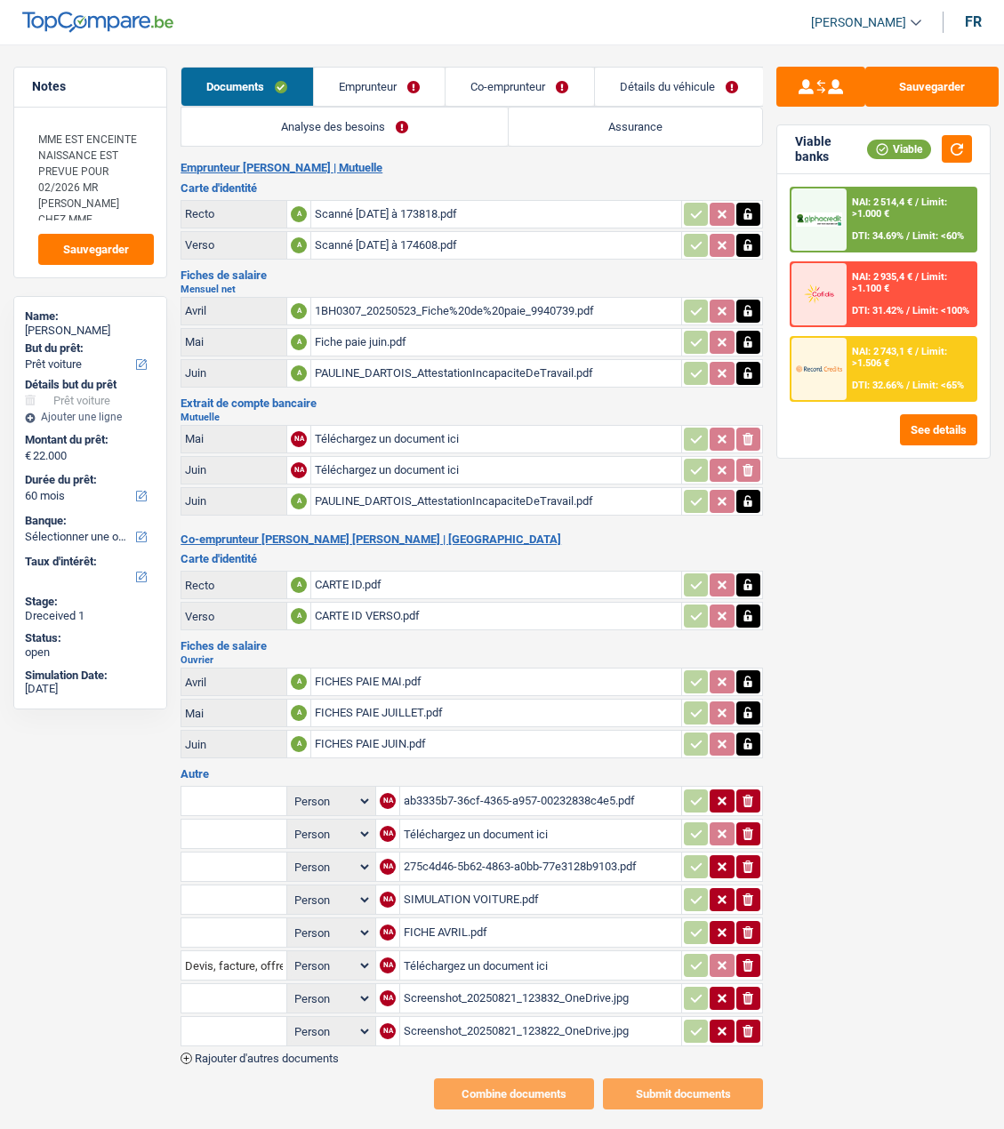
select select "car"
select select "60"
click at [382, 88] on link "Emprunteur" at bounding box center [379, 87] width 131 height 38
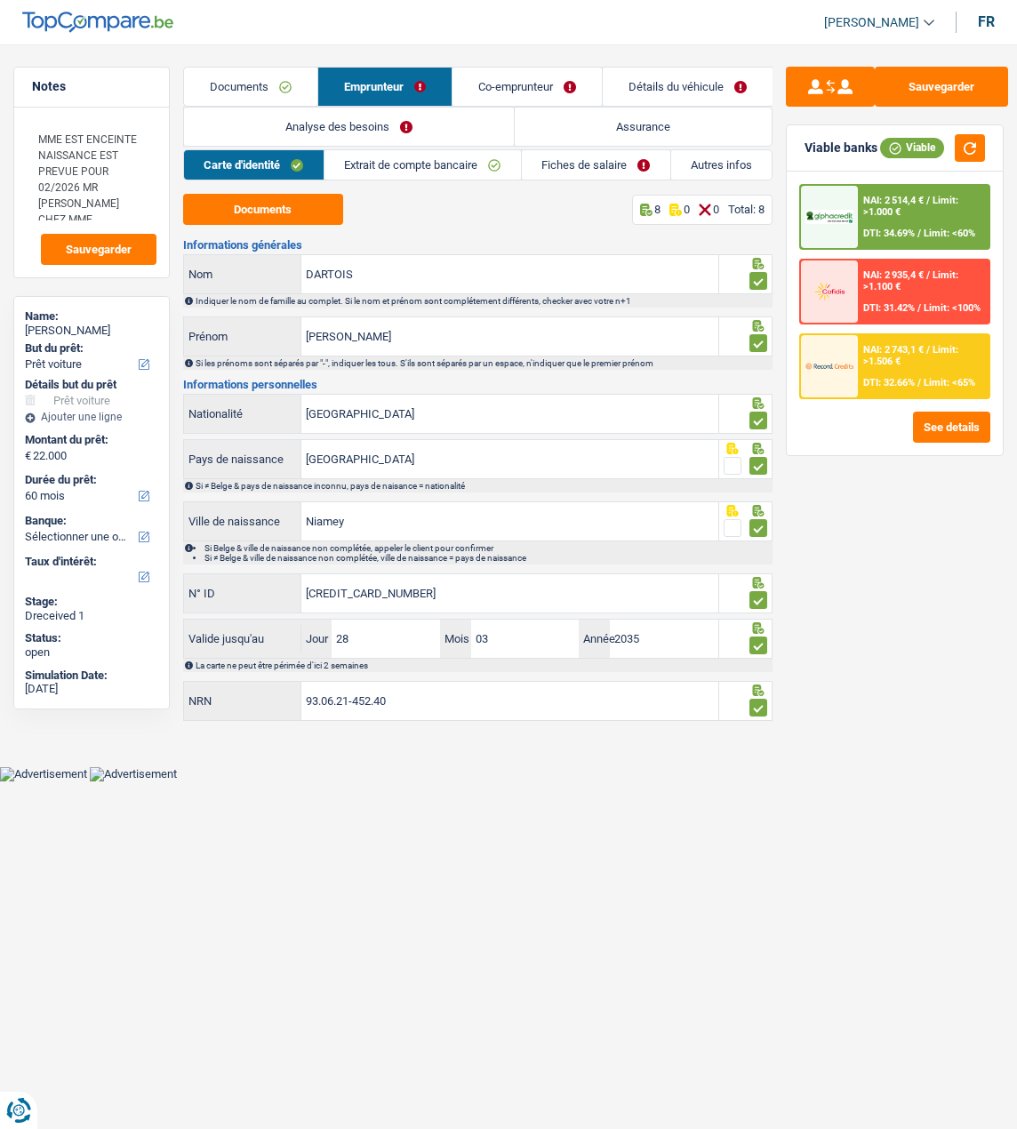
click at [279, 84] on link "Documents" at bounding box center [250, 87] width 133 height 38
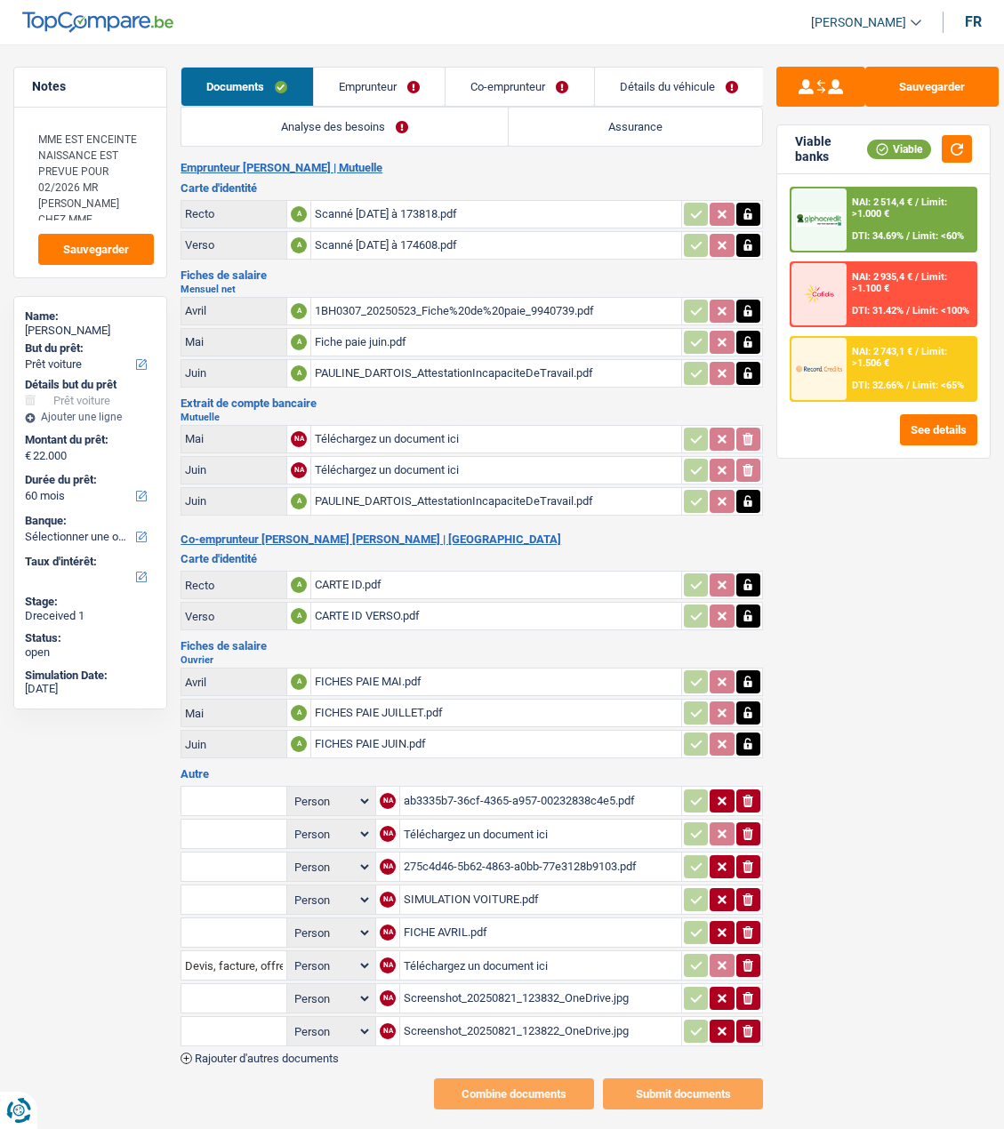
click at [492, 368] on div "PAULINE_DARTOIS_AttestationIncapaciteDeTravail.pdf" at bounding box center [496, 373] width 363 height 27
